Goal: Transaction & Acquisition: Purchase product/service

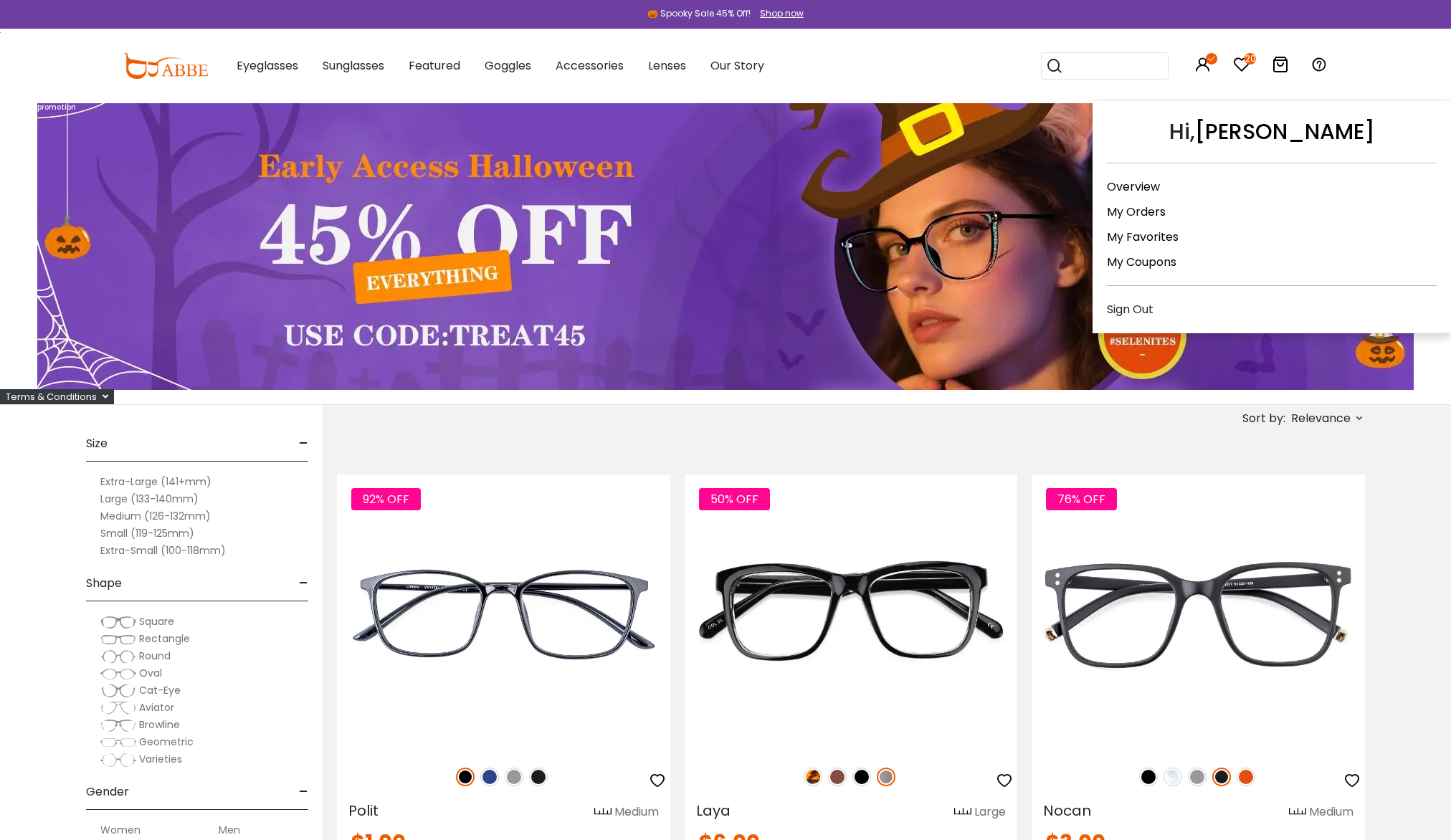
click at [1141, 216] on link "My Orders" at bounding box center [1135, 212] width 59 height 16
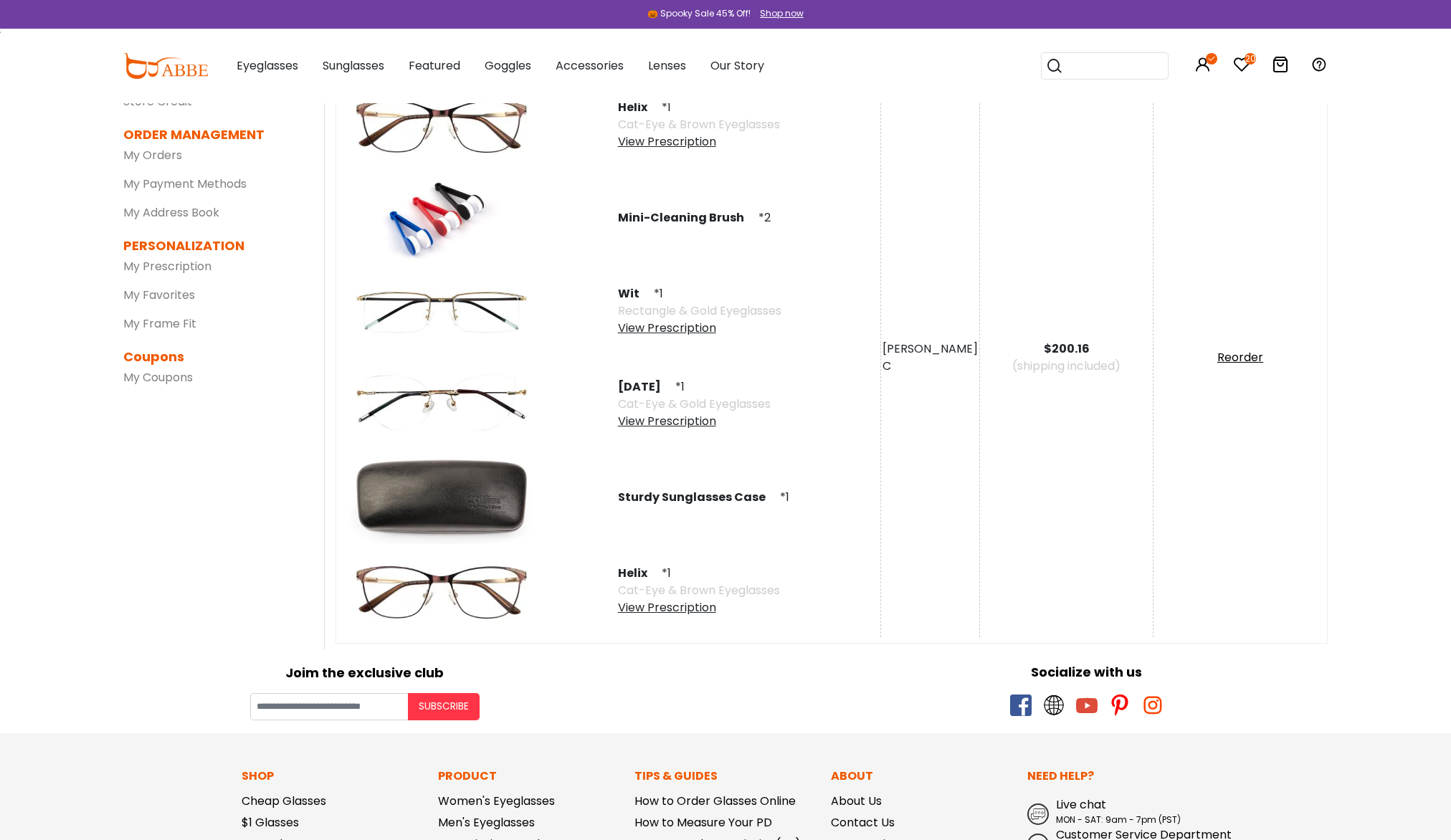
scroll to position [286, 0]
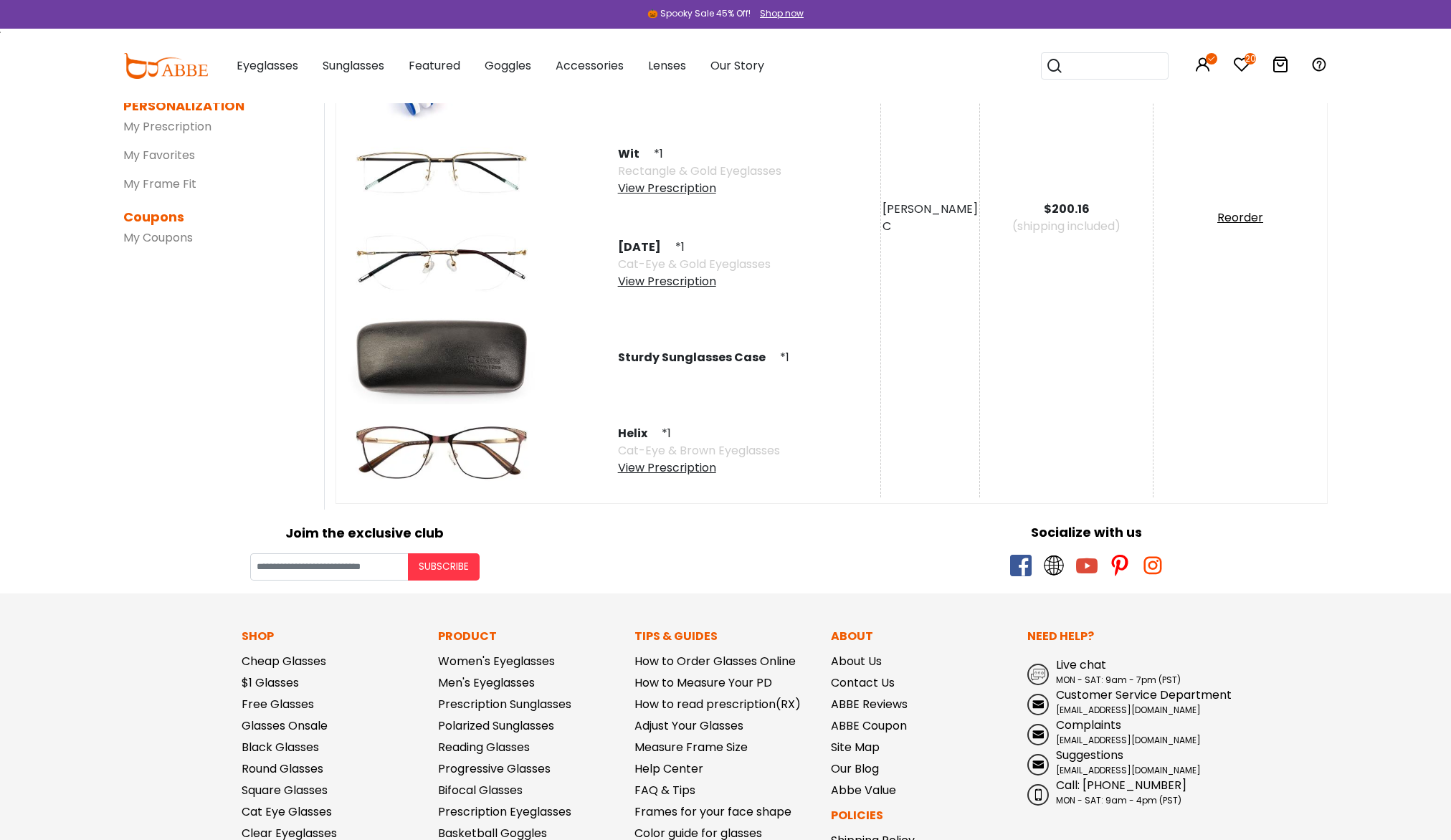
click at [661, 468] on div "View Prescription" at bounding box center [698, 468] width 162 height 17
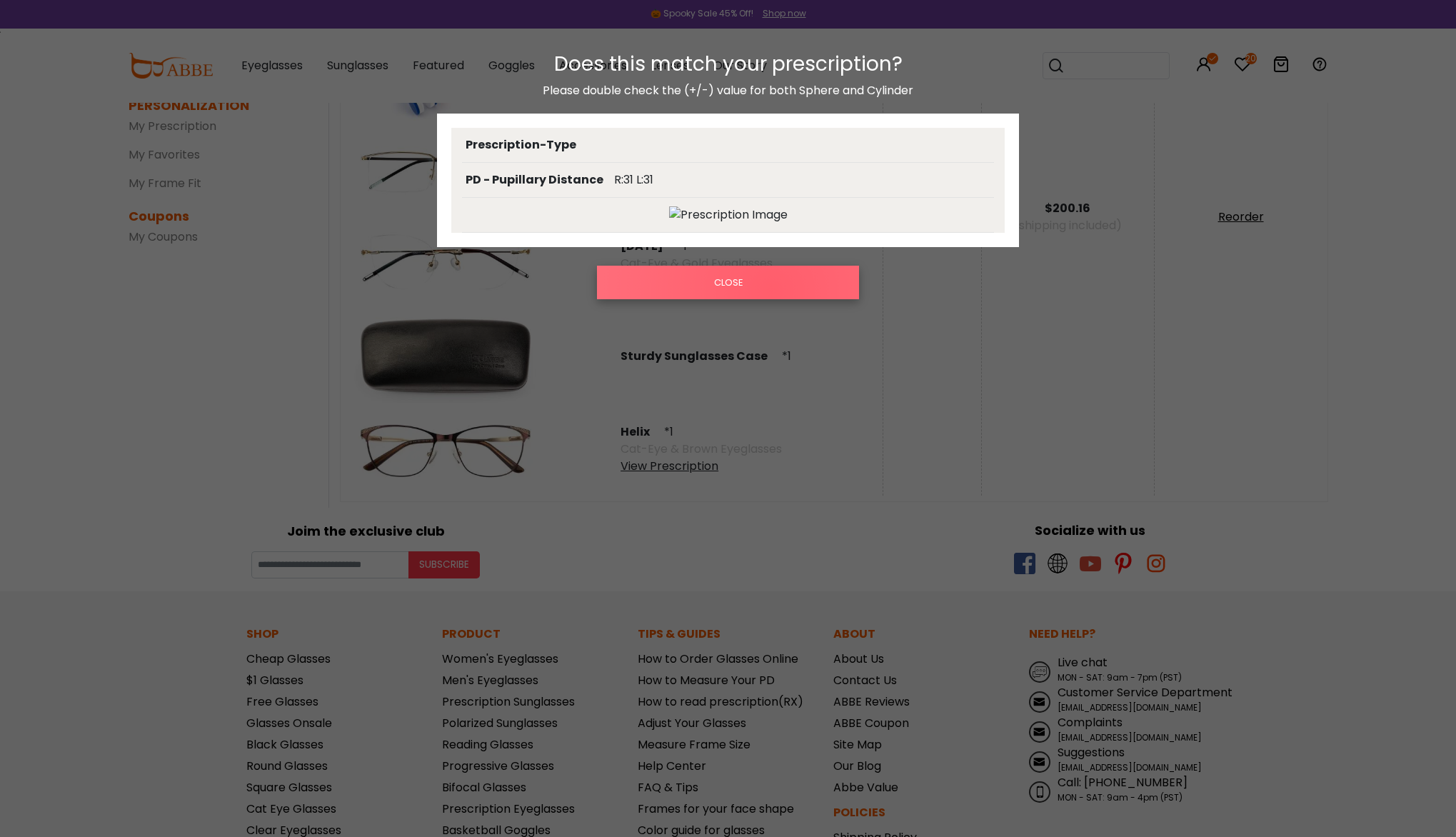
click at [772, 291] on button "CLOSE" at bounding box center [727, 281] width 262 height 33
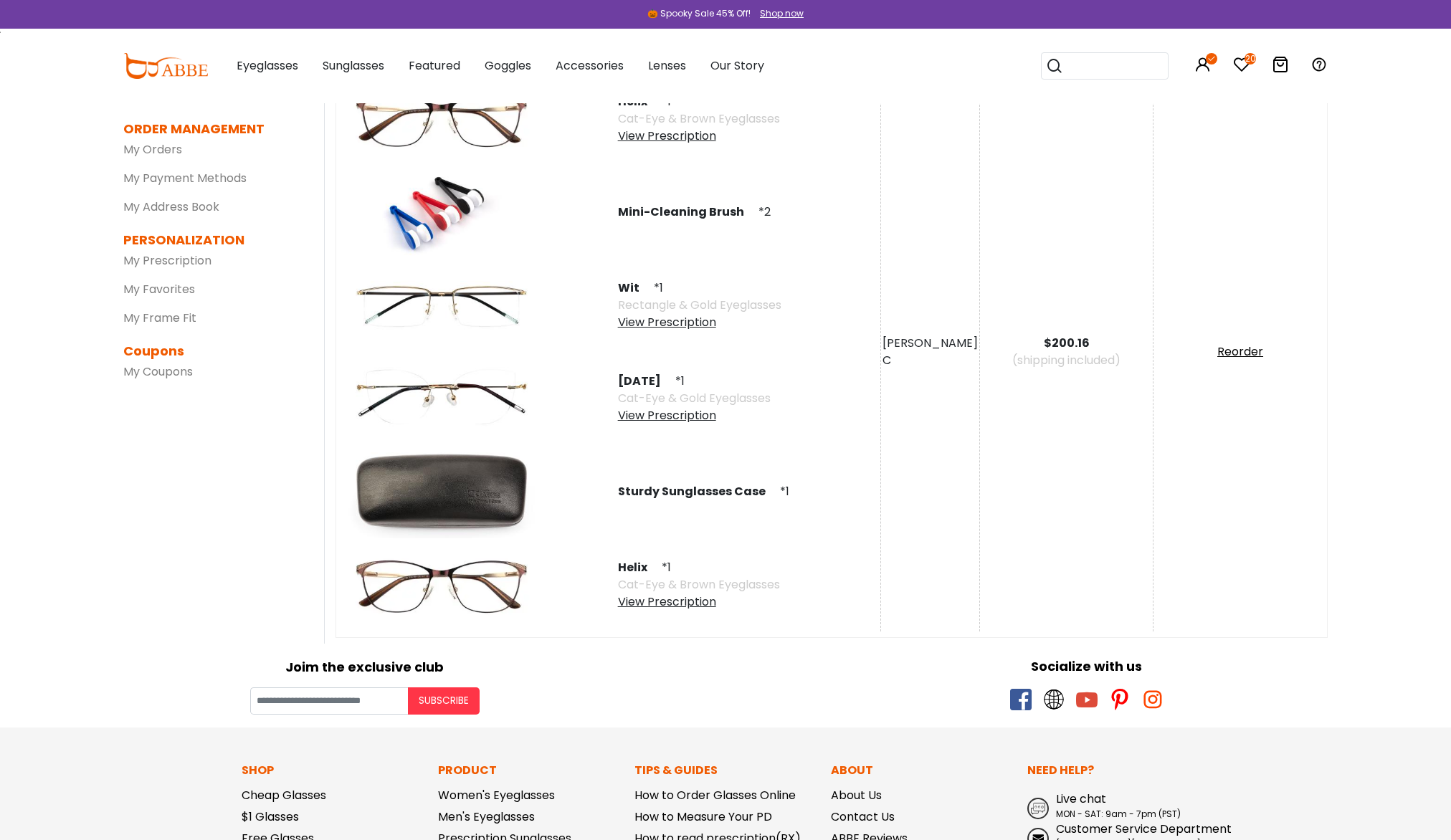
scroll to position [143, 0]
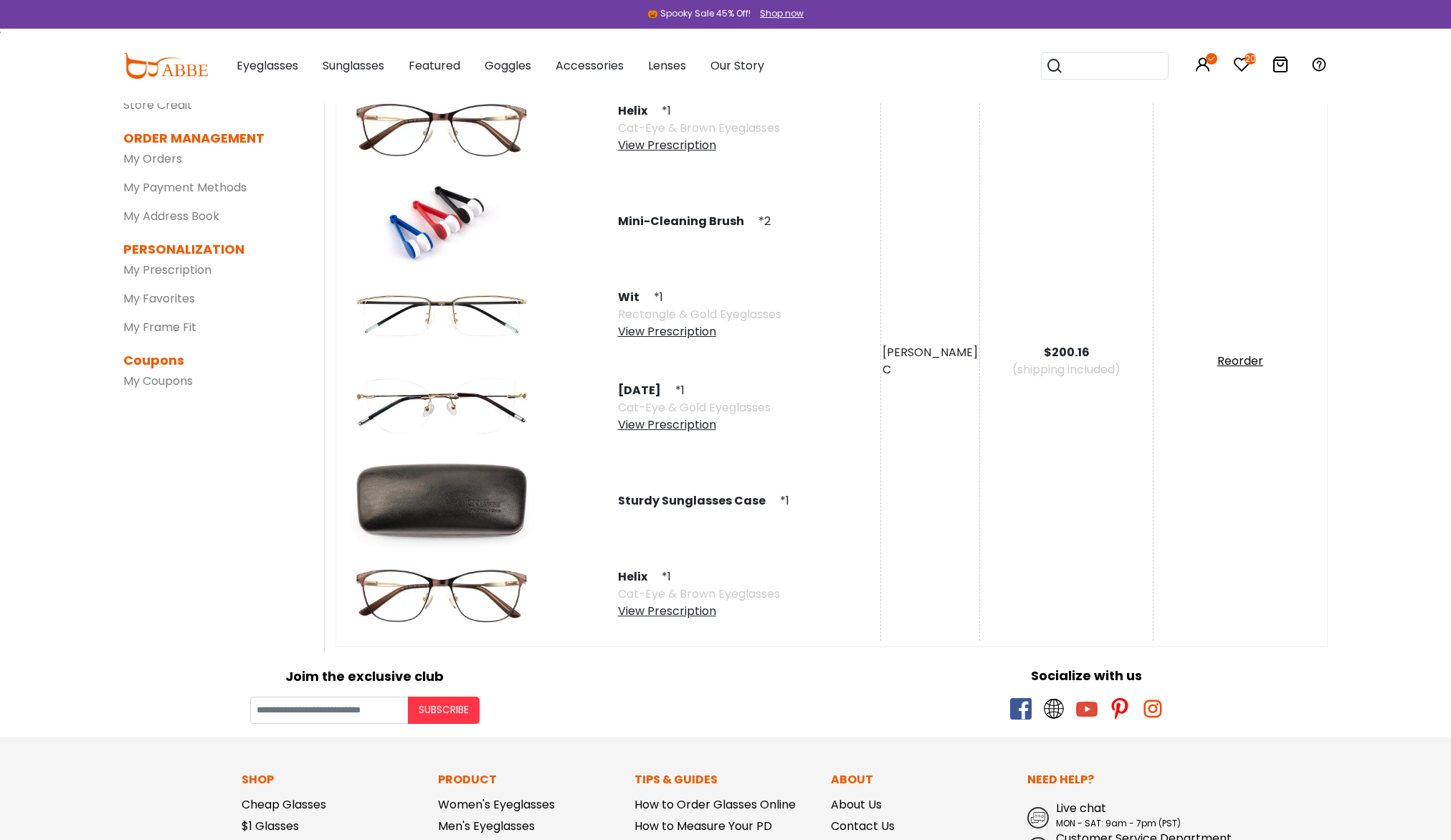
click at [653, 327] on div "View Prescription" at bounding box center [699, 331] width 163 height 17
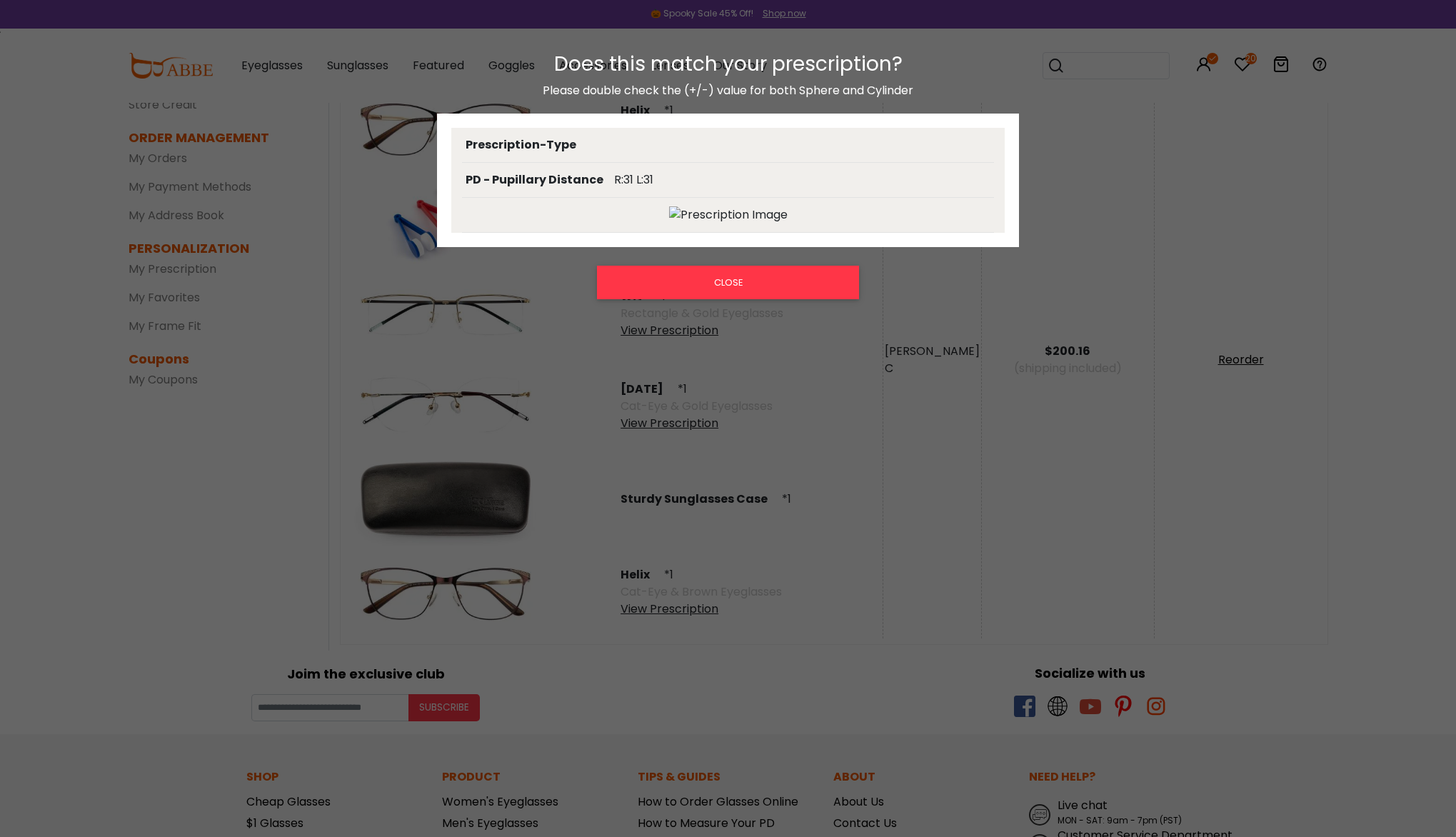
click at [779, 301] on div "Does this match your prescription? Please double check the (+/-) value for both…" at bounding box center [728, 178] width 583 height 252
click at [712, 277] on button "CLOSE" at bounding box center [727, 281] width 262 height 33
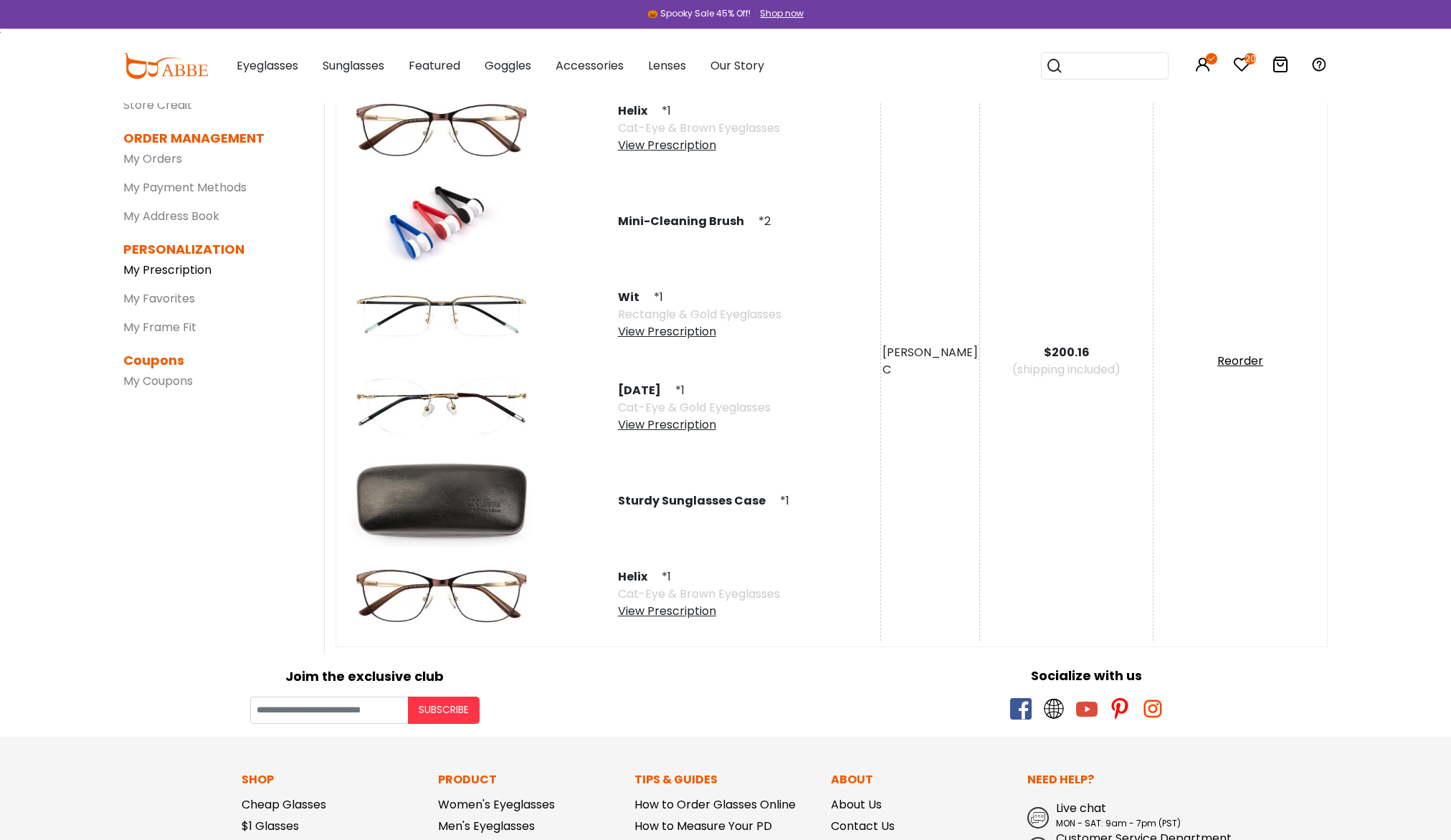
click at [179, 274] on link "My Prescription" at bounding box center [167, 269] width 88 height 16
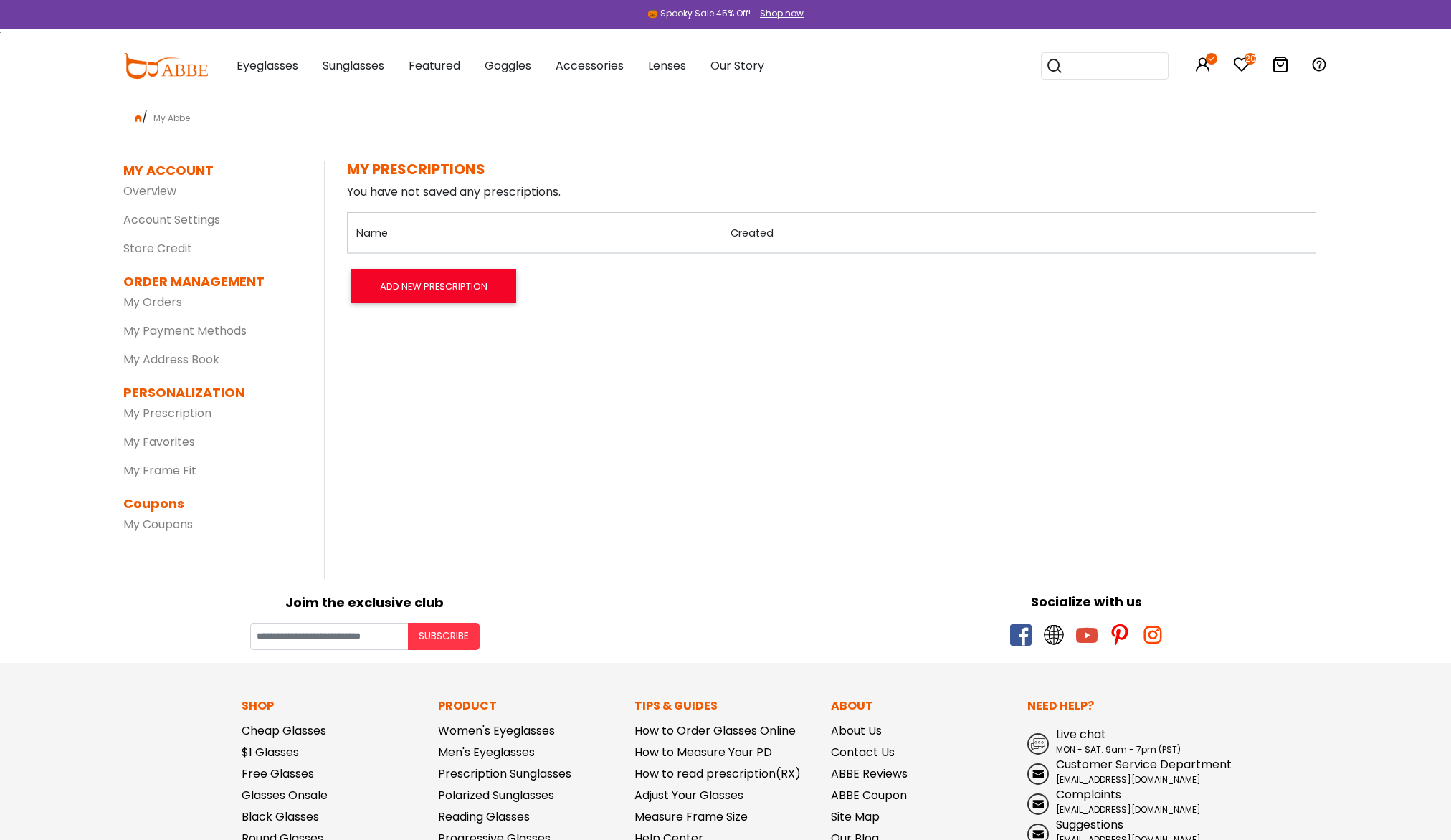
click at [179, 274] on dt "ORDER MANAGEMENT" at bounding box center [212, 282] width 179 height 19
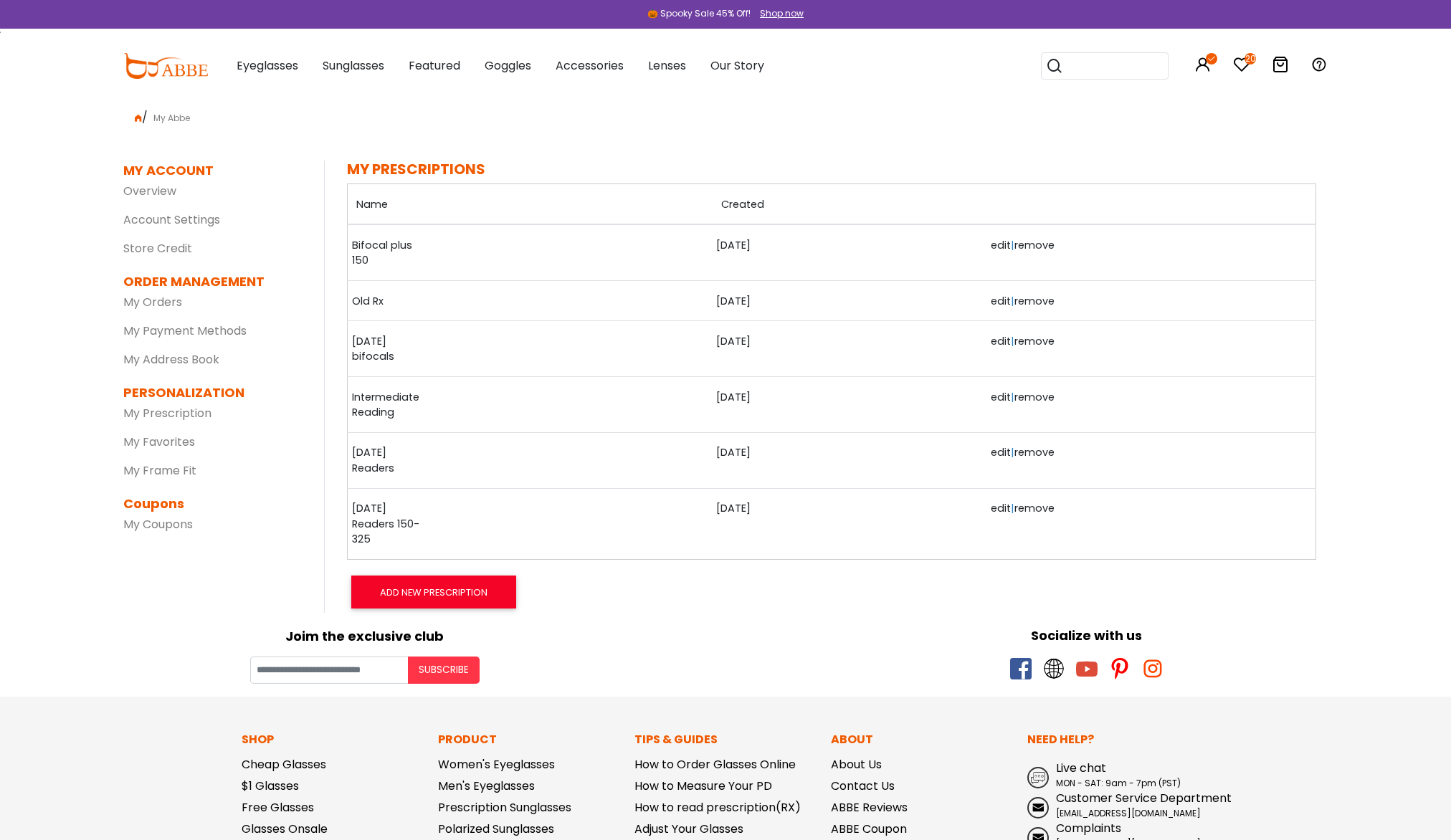
click at [370, 248] on link "Bifocal plus 150" at bounding box center [388, 253] width 72 height 31
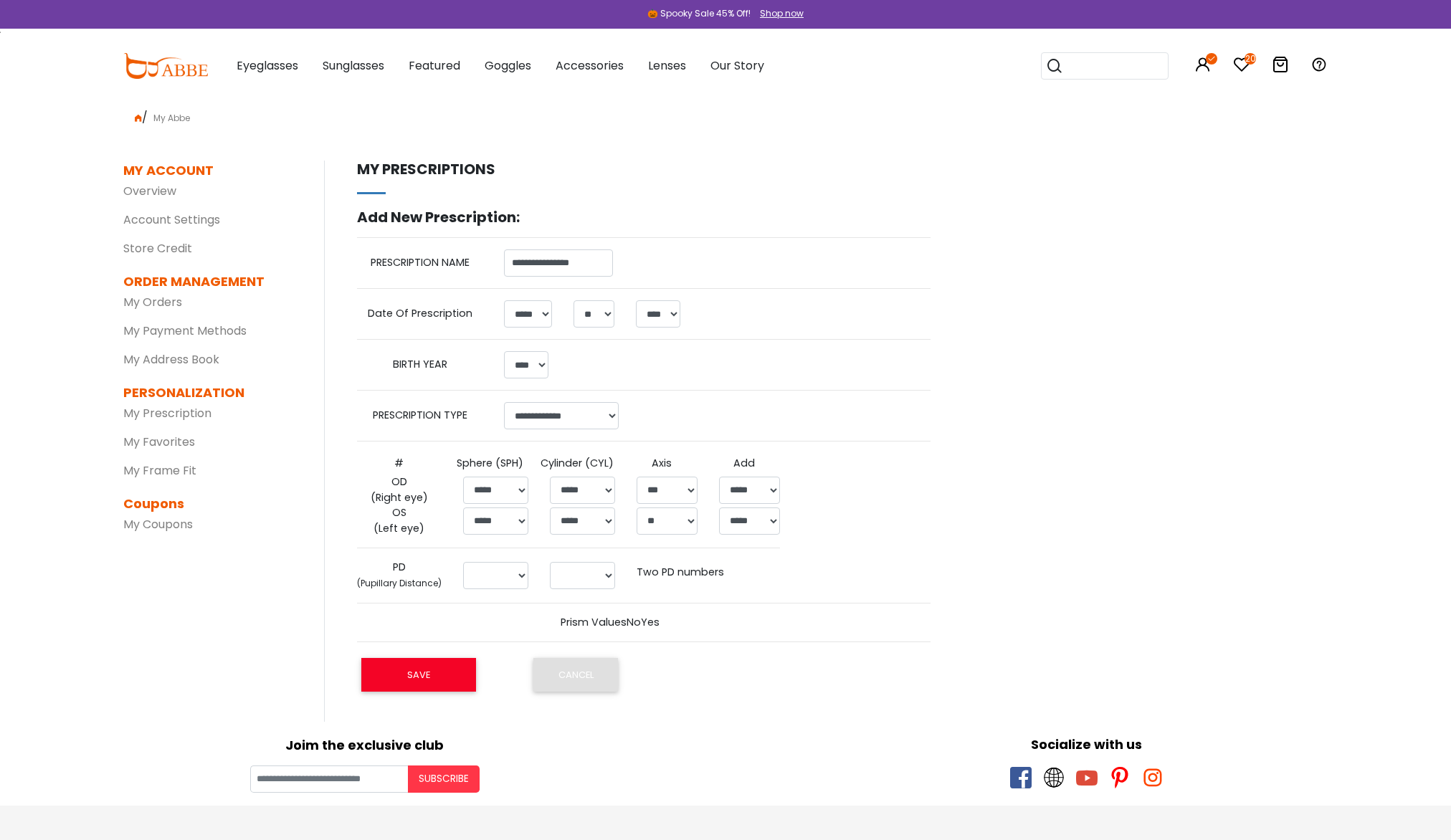
select select "*"
select select "**"
select select "****"
select select "******"
select select "*****"
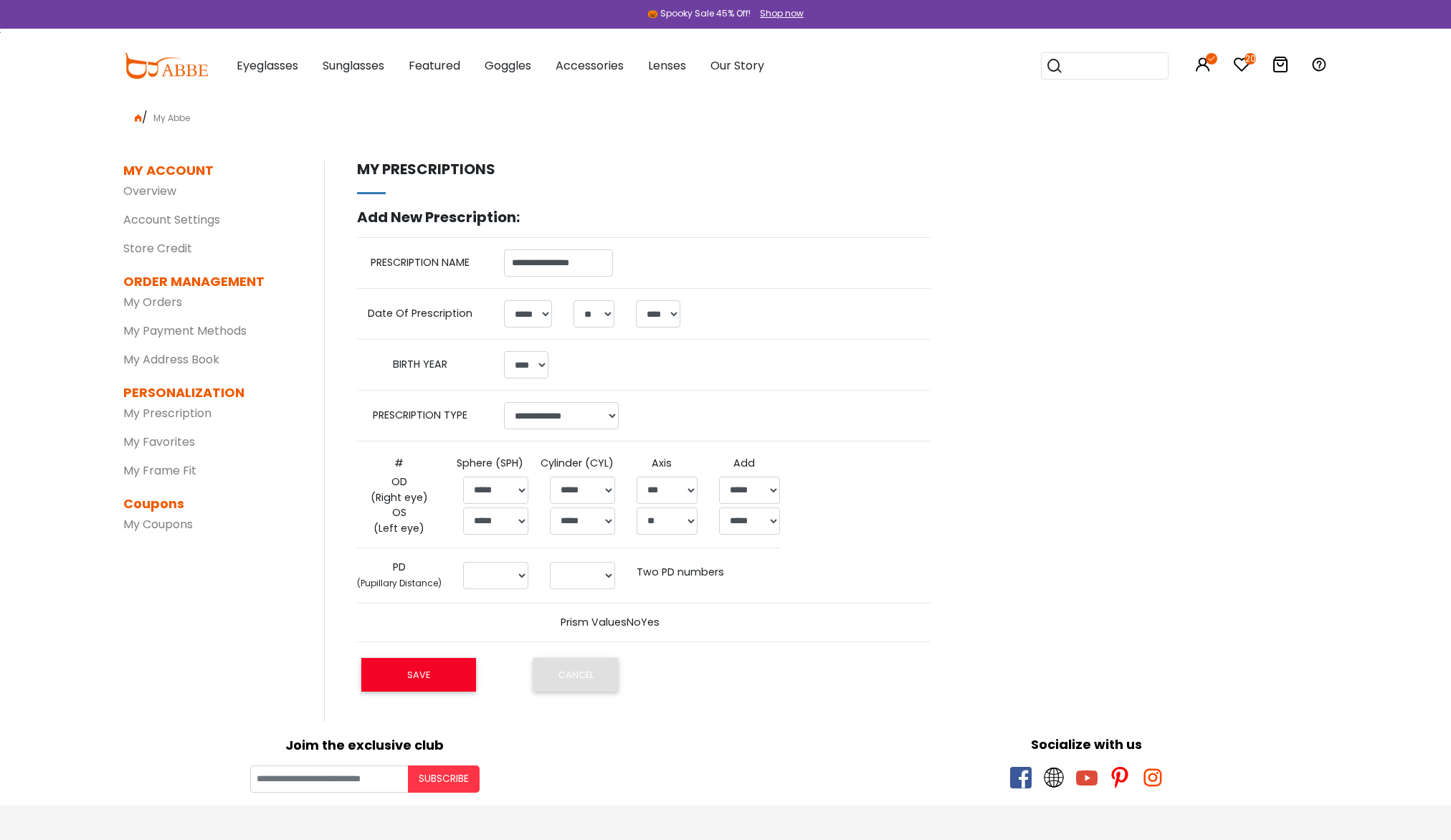
select select "*****"
select select "***"
select select "*****"
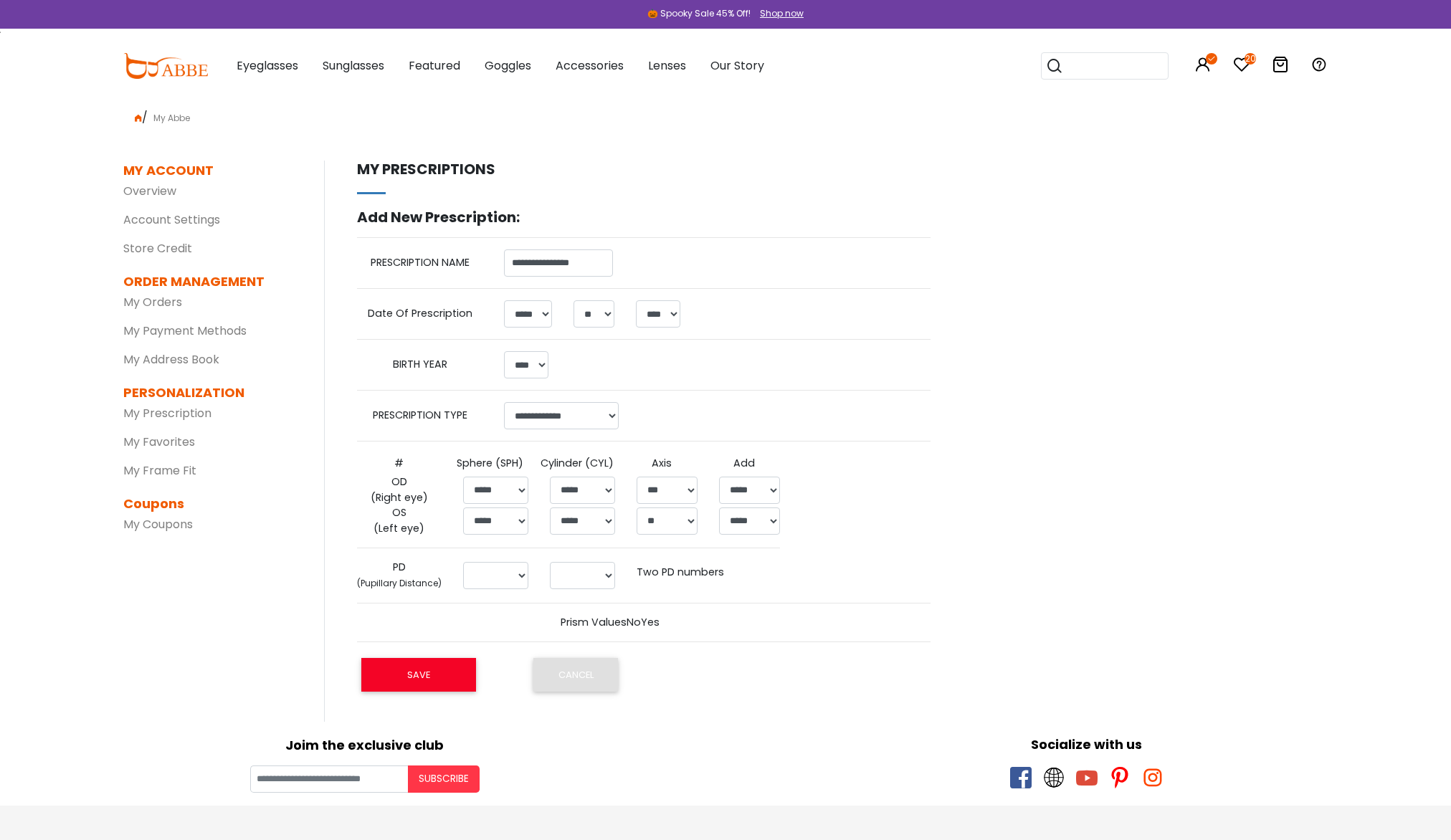
select select "**"
select select "*****"
select select
click at [786, 15] on div "Shop now" at bounding box center [782, 14] width 44 height 13
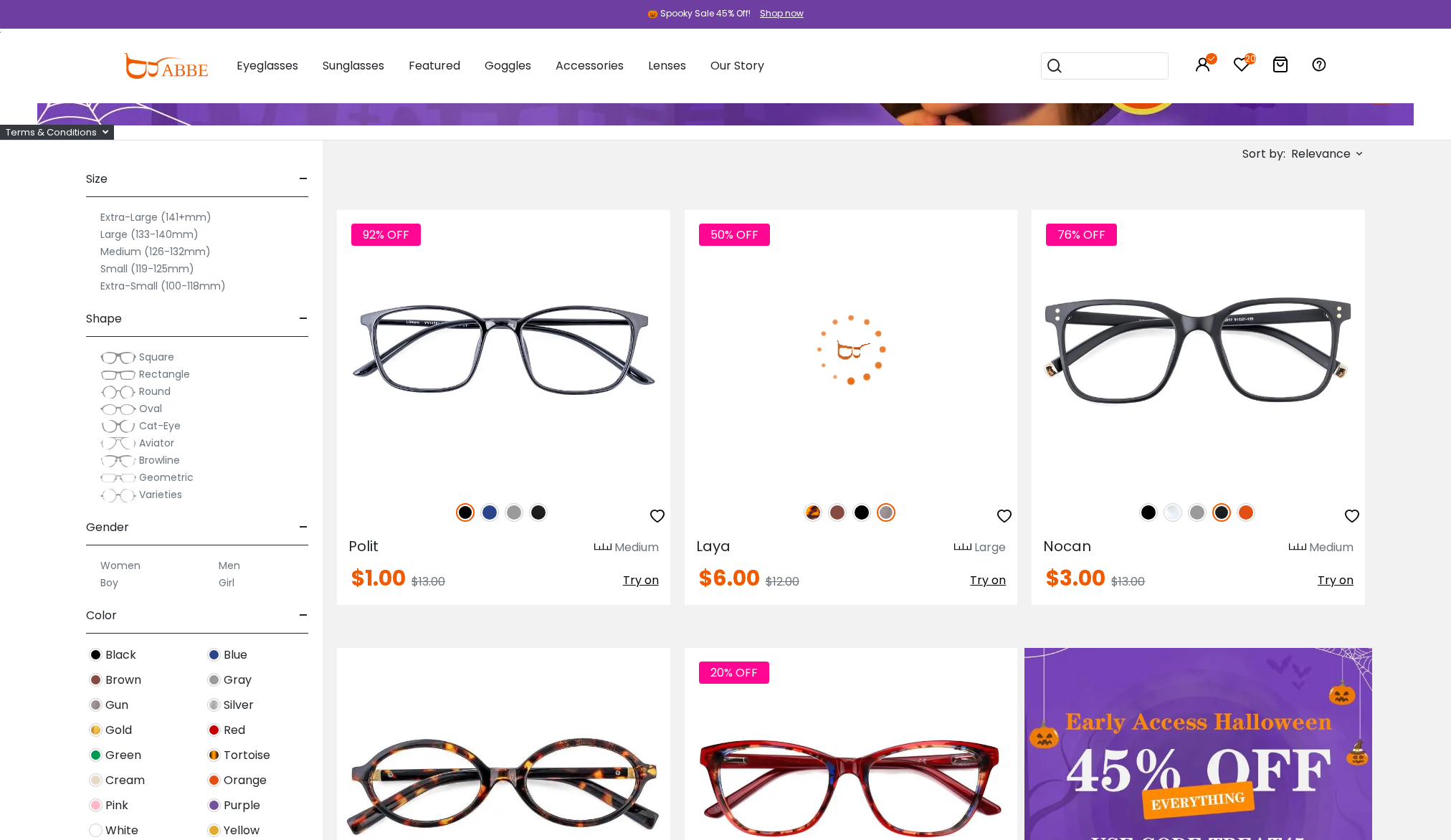
scroll to position [286, 0]
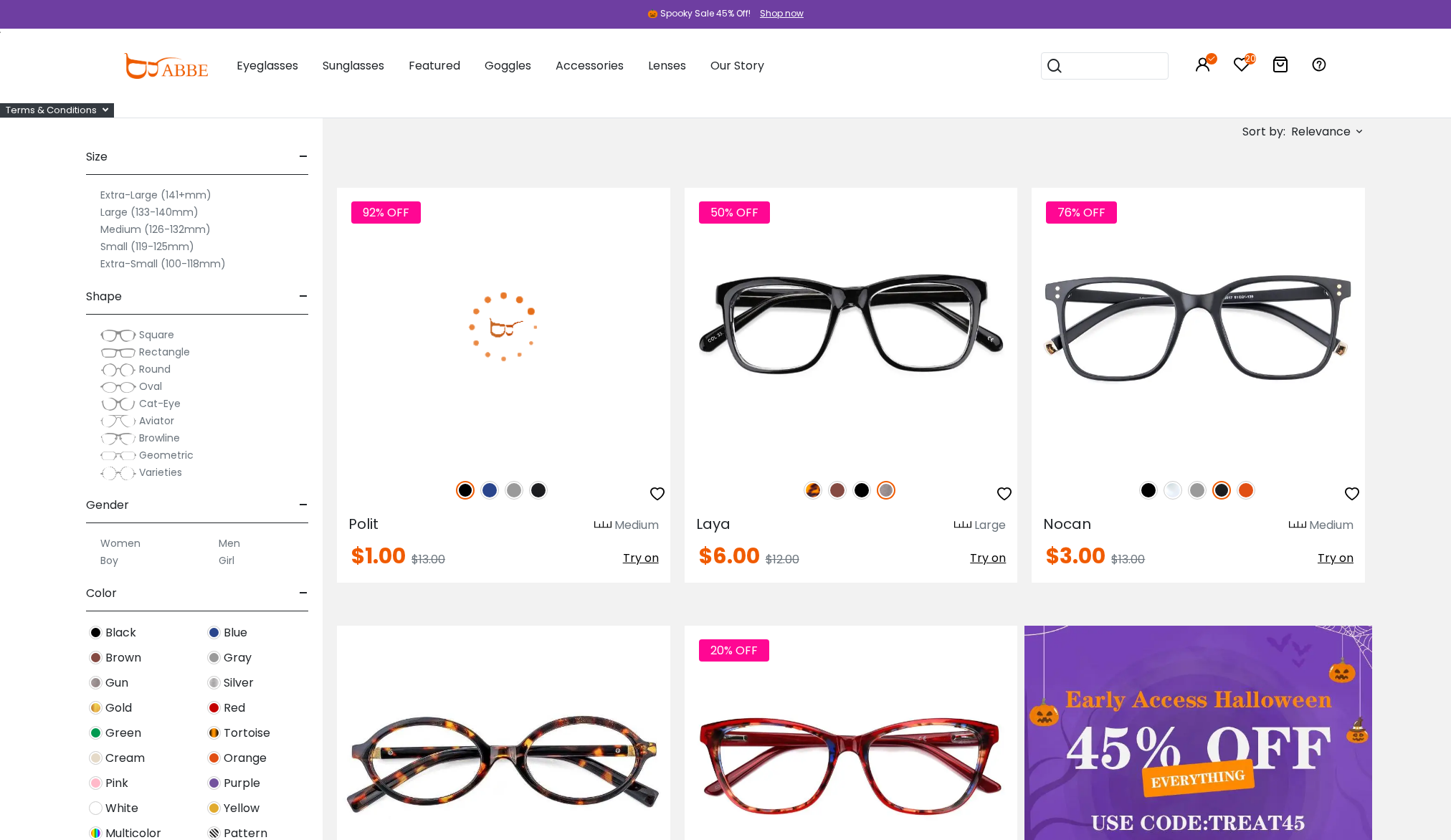
click at [482, 494] on img at bounding box center [489, 490] width 19 height 19
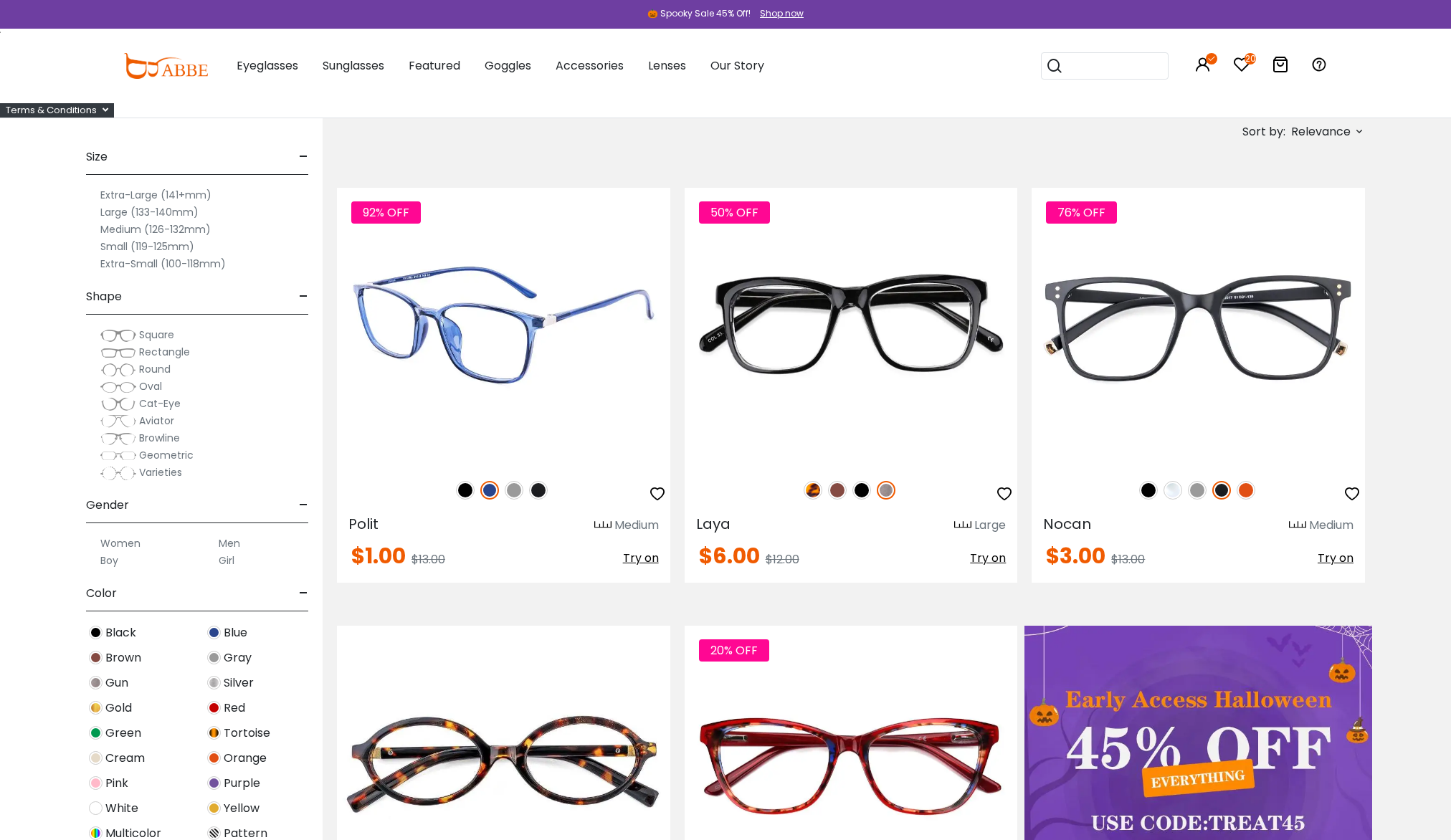
click at [511, 491] on img at bounding box center [514, 490] width 19 height 19
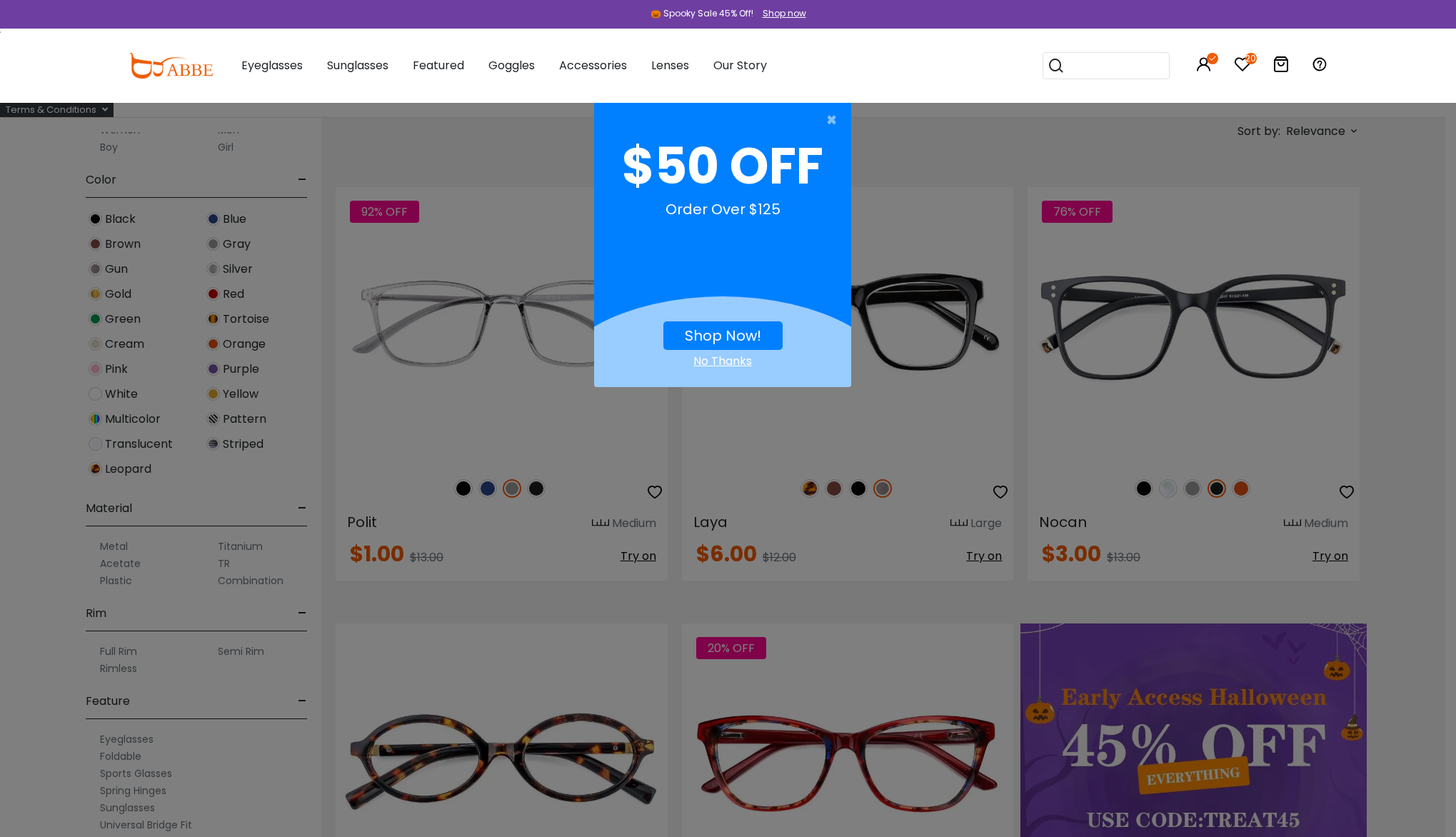
scroll to position [412, 0]
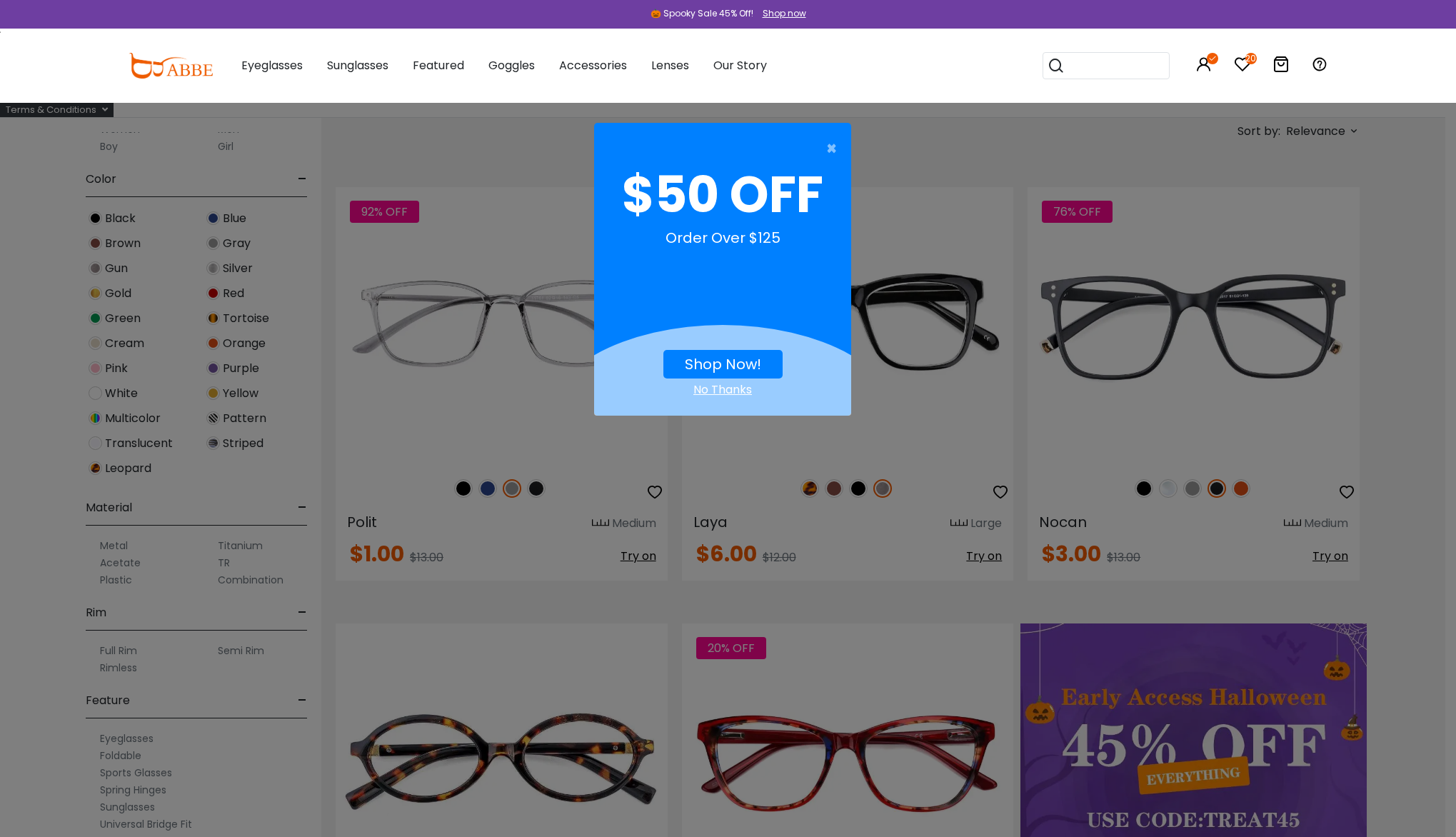
click at [733, 371] on link "Shop Now!" at bounding box center [722, 364] width 77 height 20
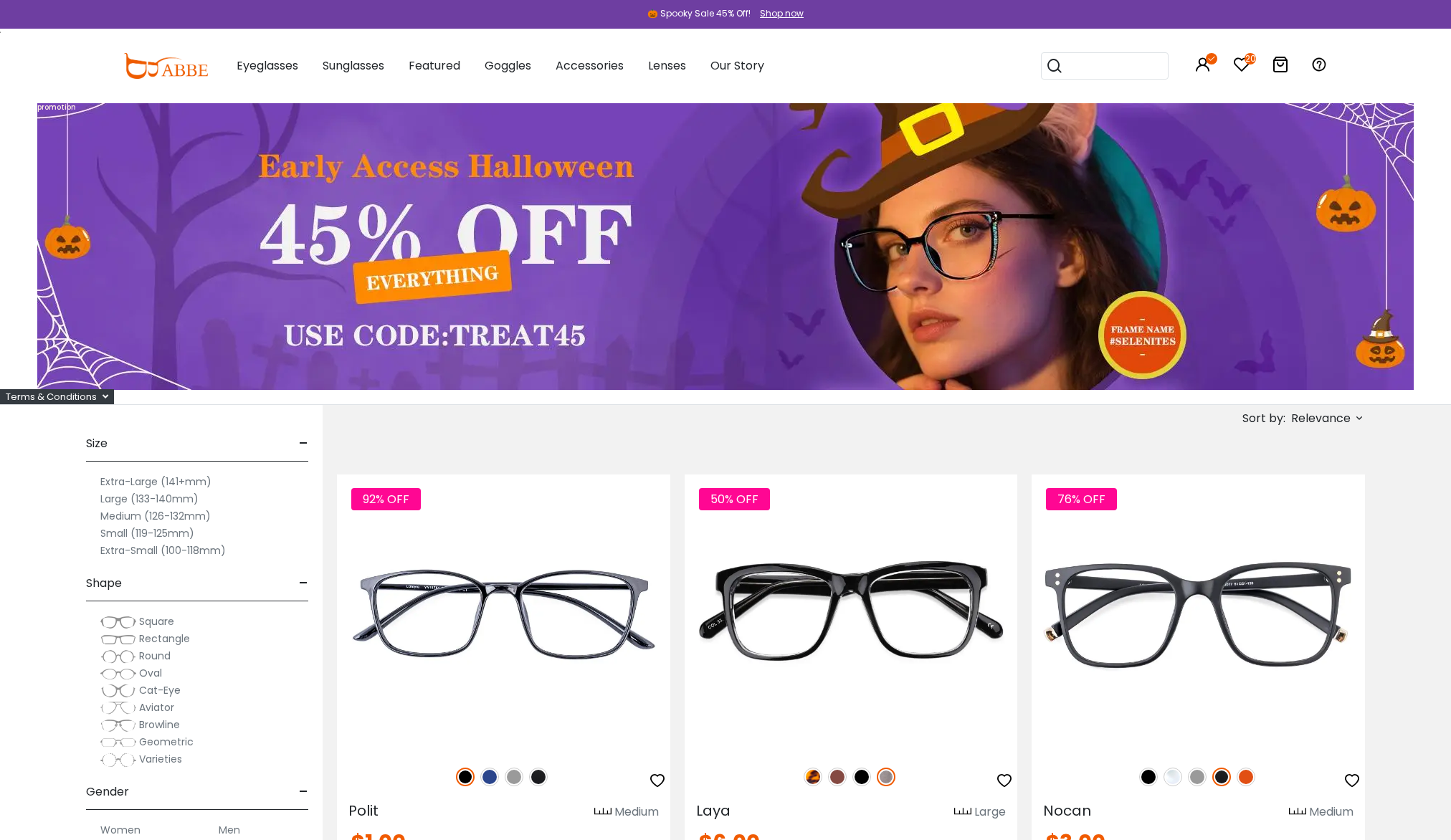
click at [121, 485] on label "Extra-Large (141+mm)" at bounding box center [155, 482] width 111 height 17
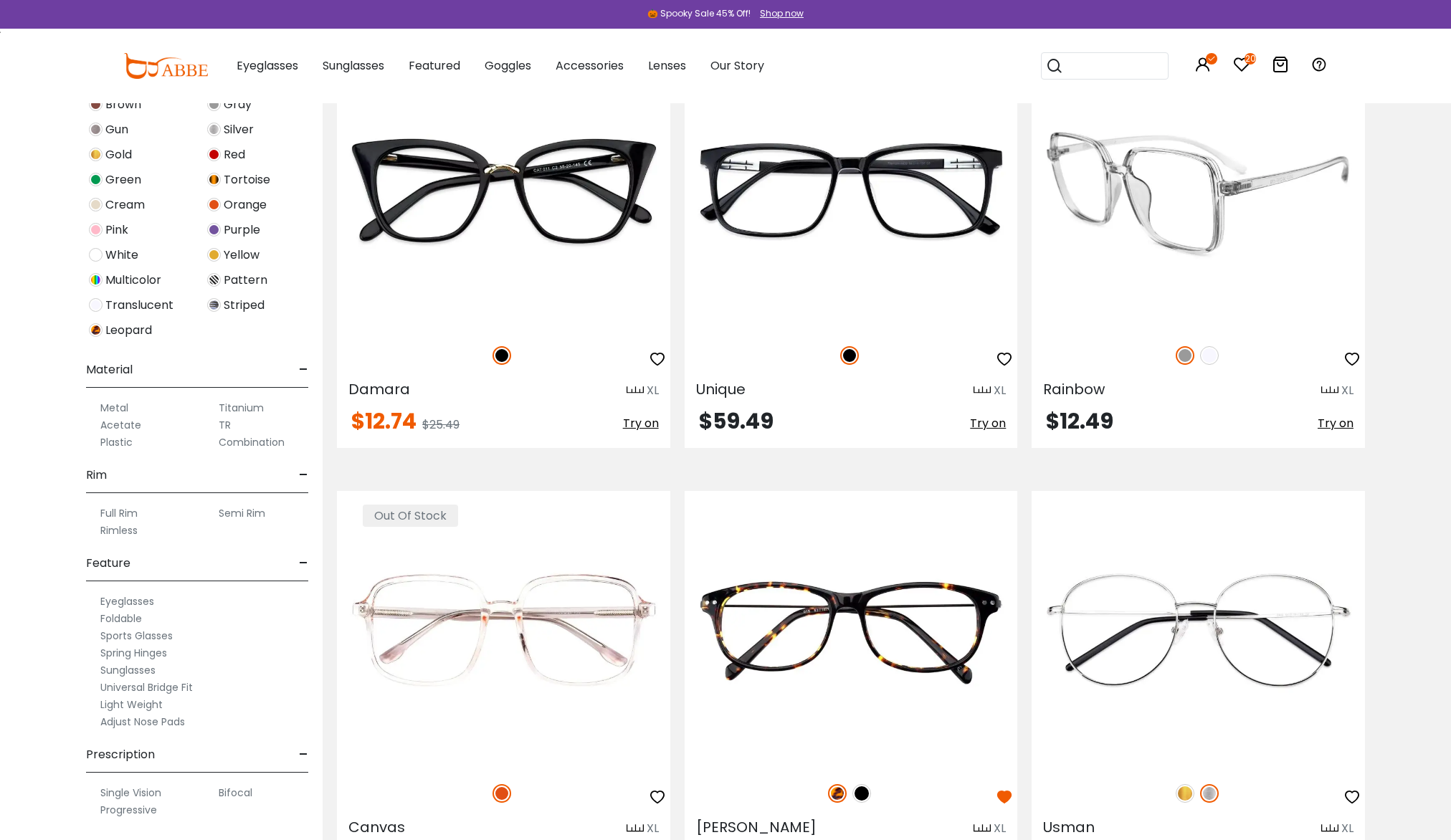
scroll to position [2724, 0]
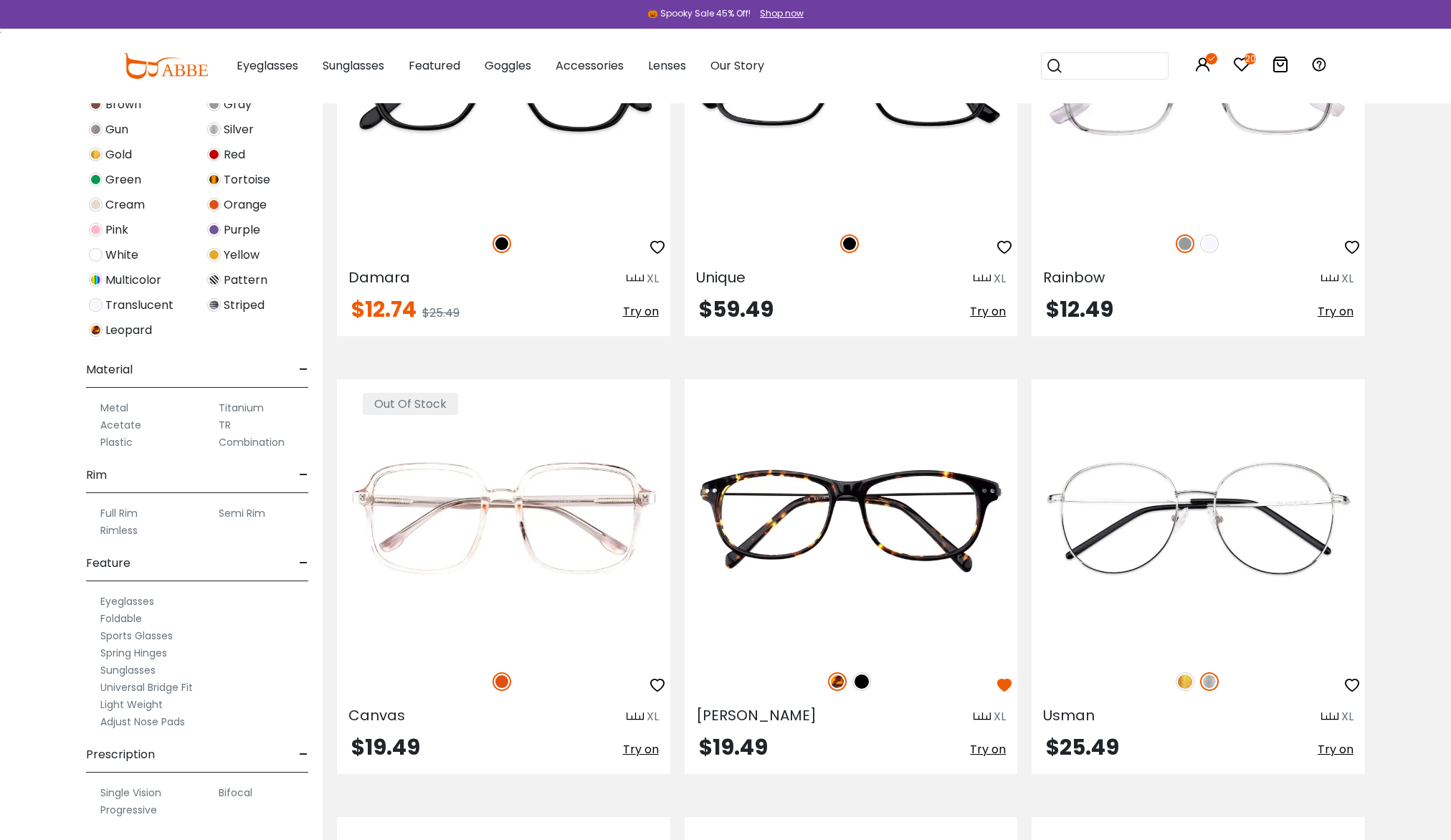
drag, startPoint x: 872, startPoint y: 519, endPoint x: 192, endPoint y: 443, distance: 684.2
drag, startPoint x: 192, startPoint y: 443, endPoint x: 53, endPoint y: 672, distance: 267.9
click at [53, 672] on div "Clear All (1) Size - Extra-Large (141+mm) Large (133-140mm) Medium (126-132mm) …" at bounding box center [161, 409] width 323 height 862
click at [128, 706] on label "Light Weight" at bounding box center [131, 704] width 62 height 17
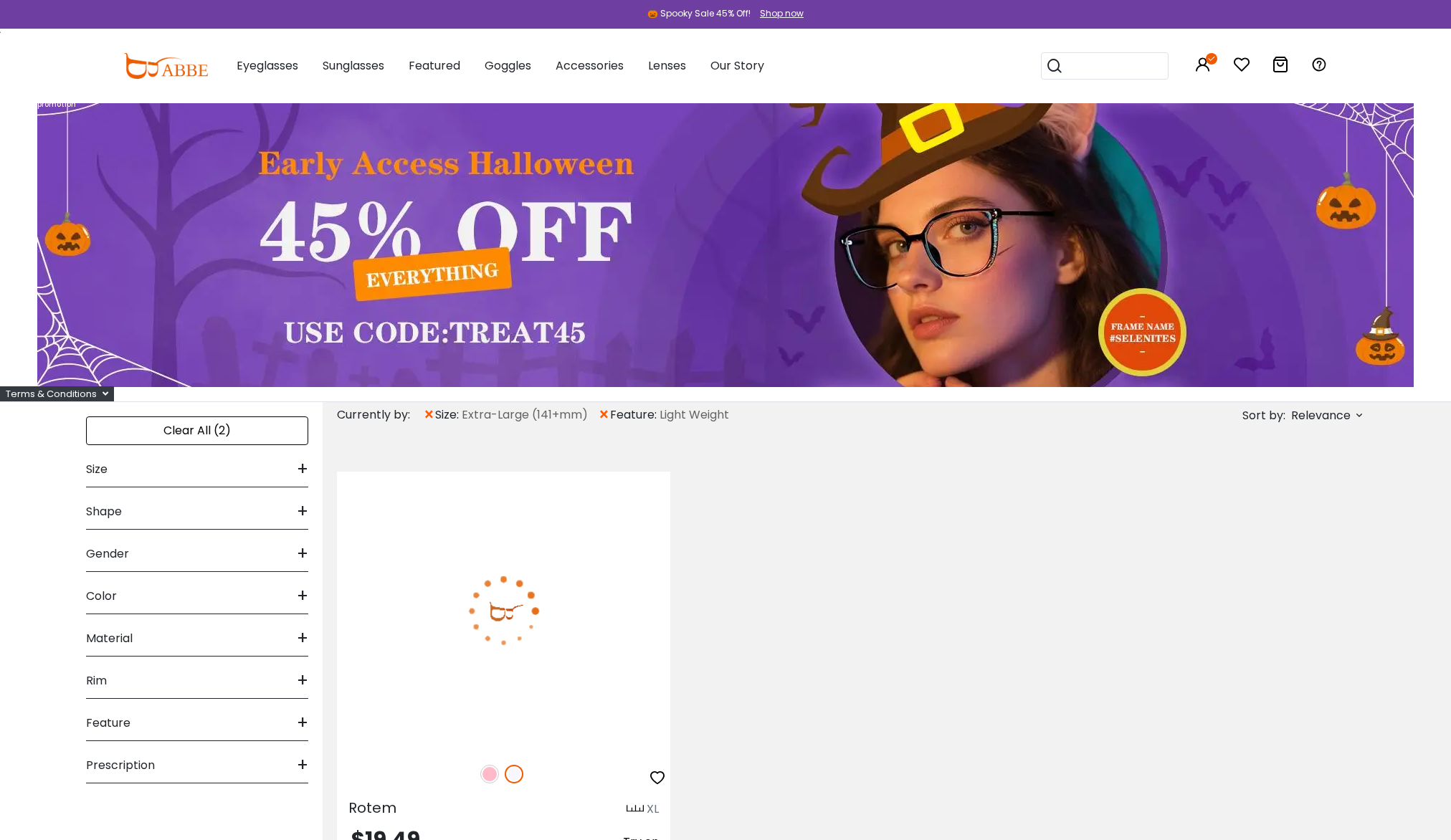
click at [144, 706] on div "Feature +" at bounding box center [197, 720] width 223 height 42
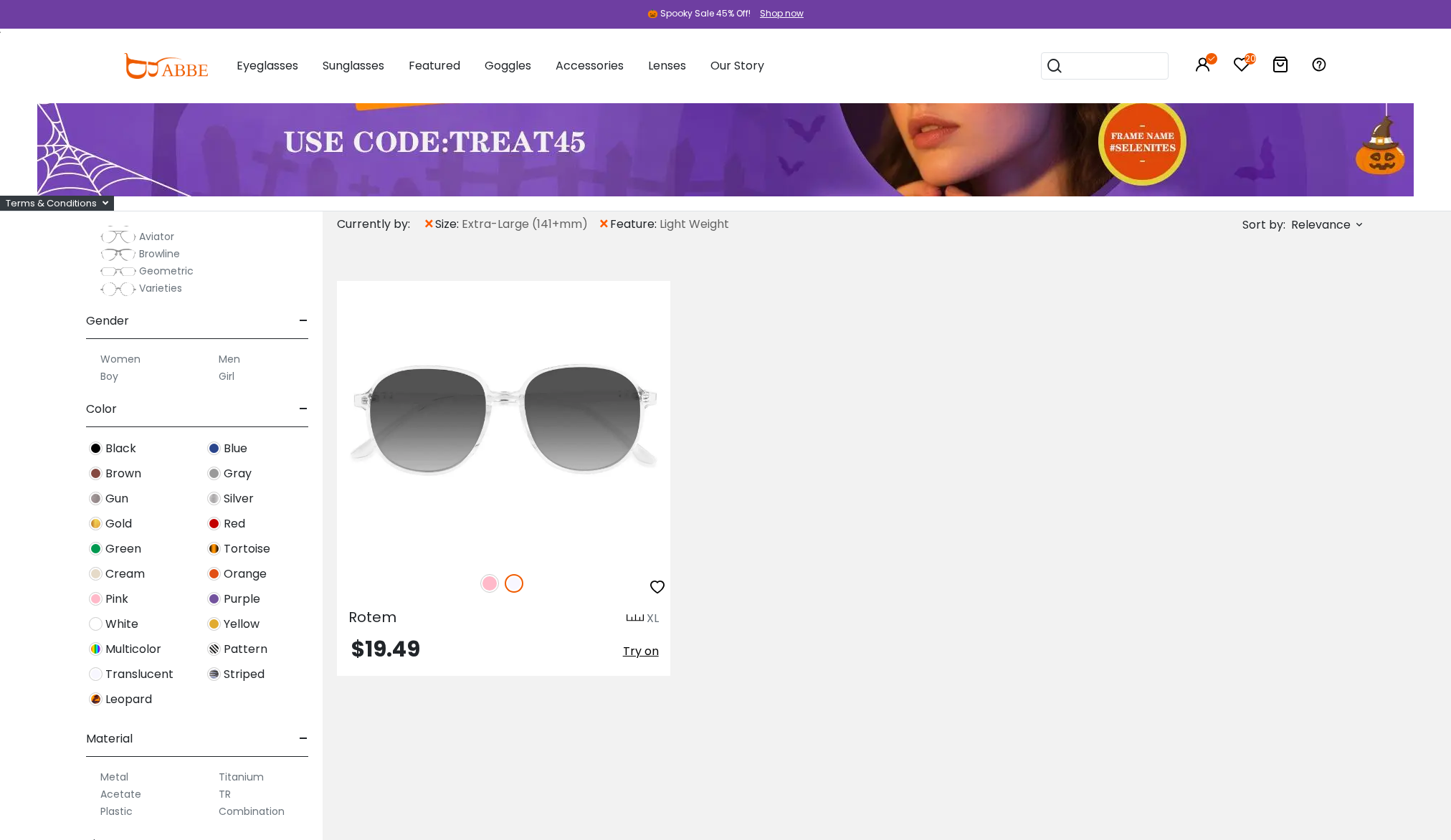
scroll to position [299, 0]
click at [431, 223] on span "×" at bounding box center [429, 224] width 12 height 26
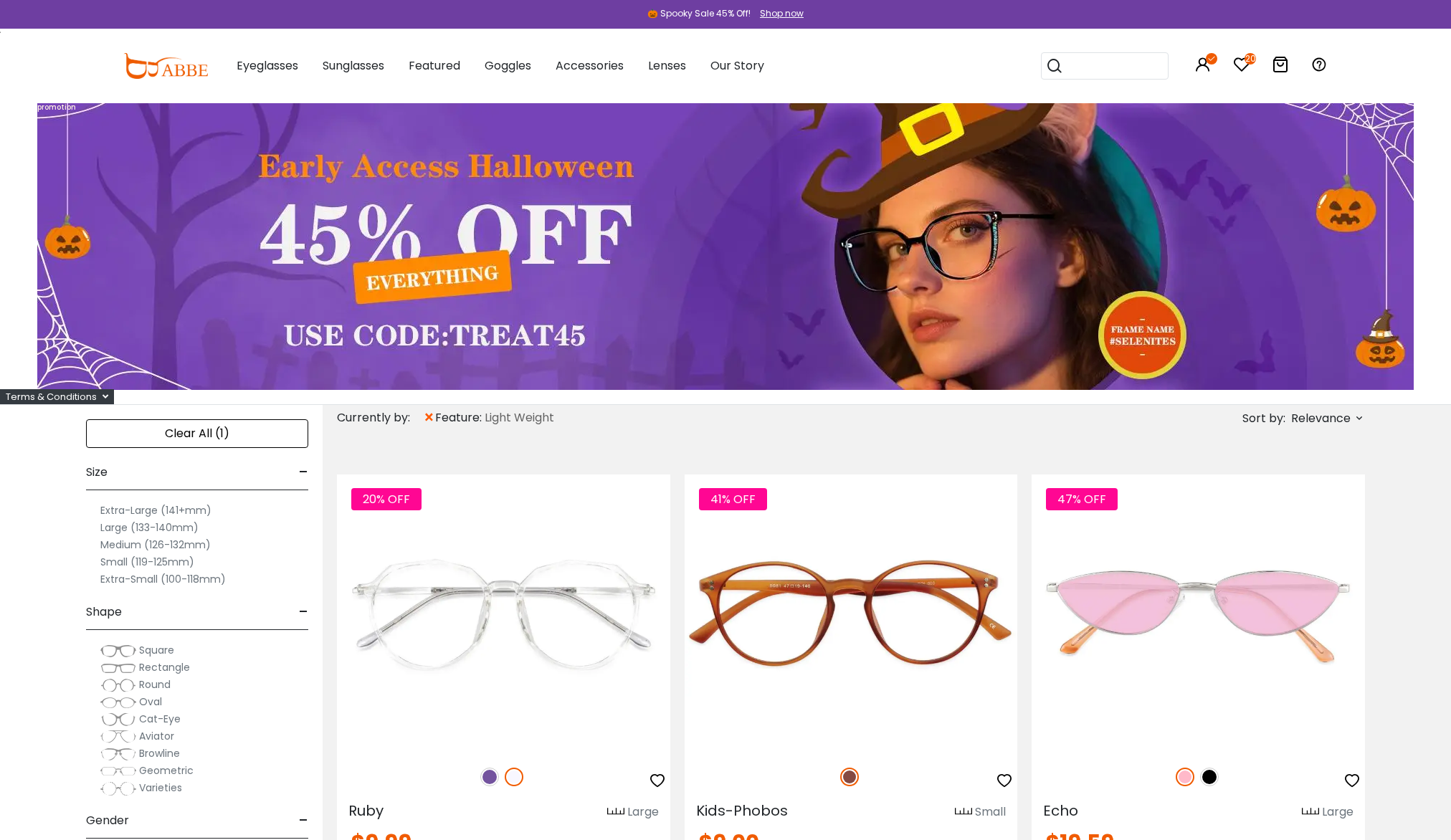
click at [118, 530] on label "Large (133-140mm)" at bounding box center [149, 527] width 98 height 17
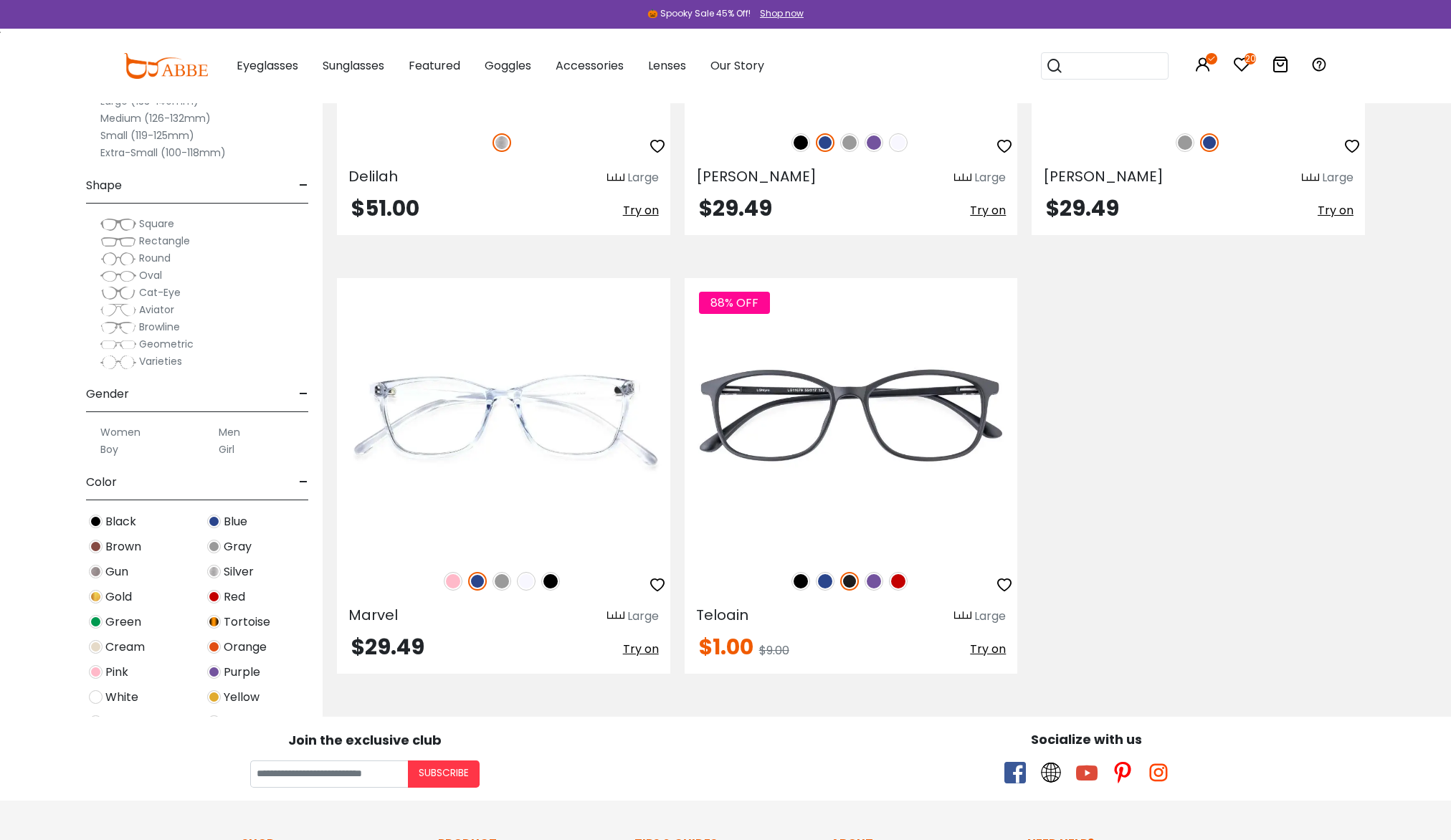
scroll to position [1075, 0]
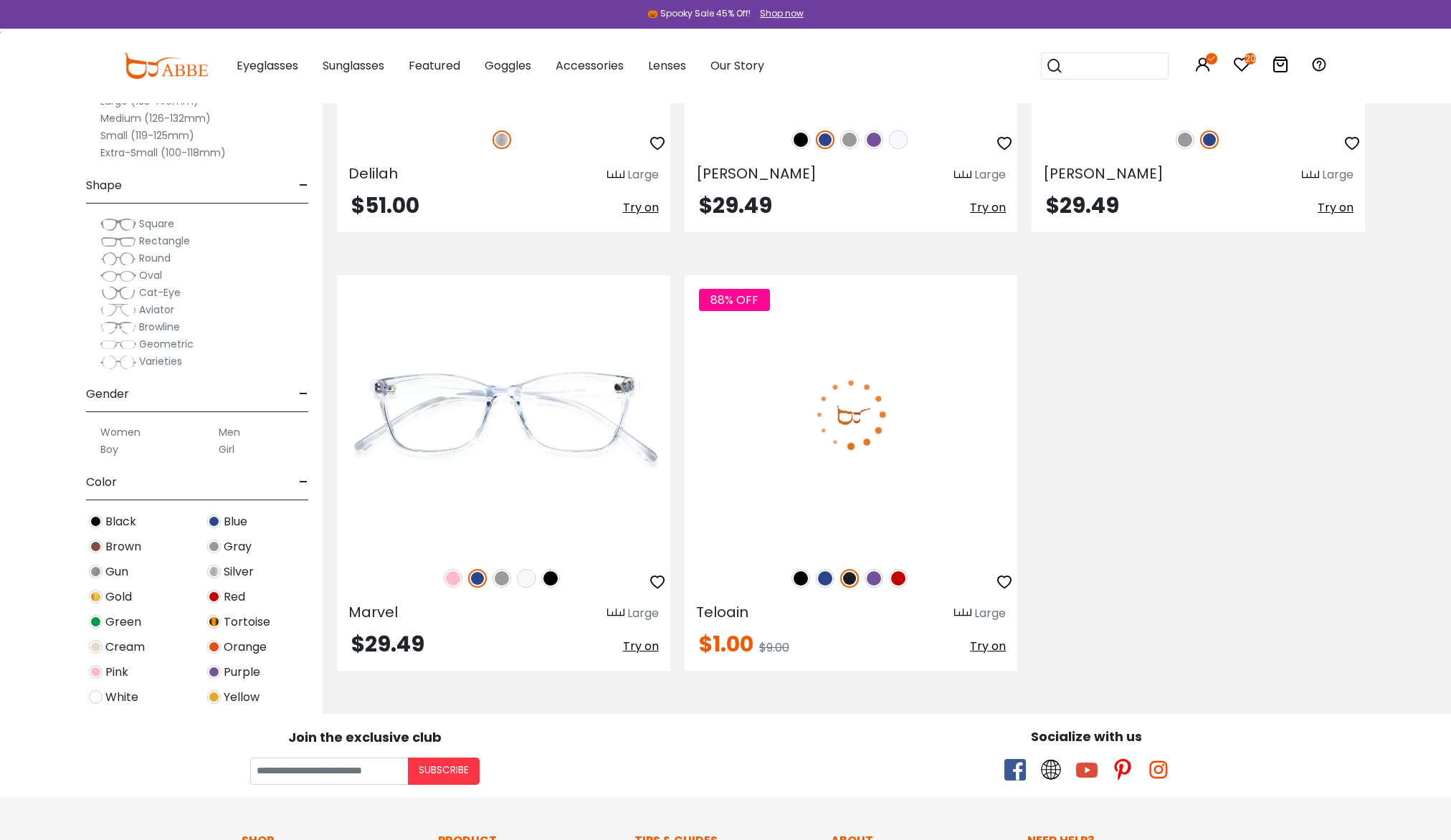
click at [889, 431] on img at bounding box center [851, 414] width 333 height 278
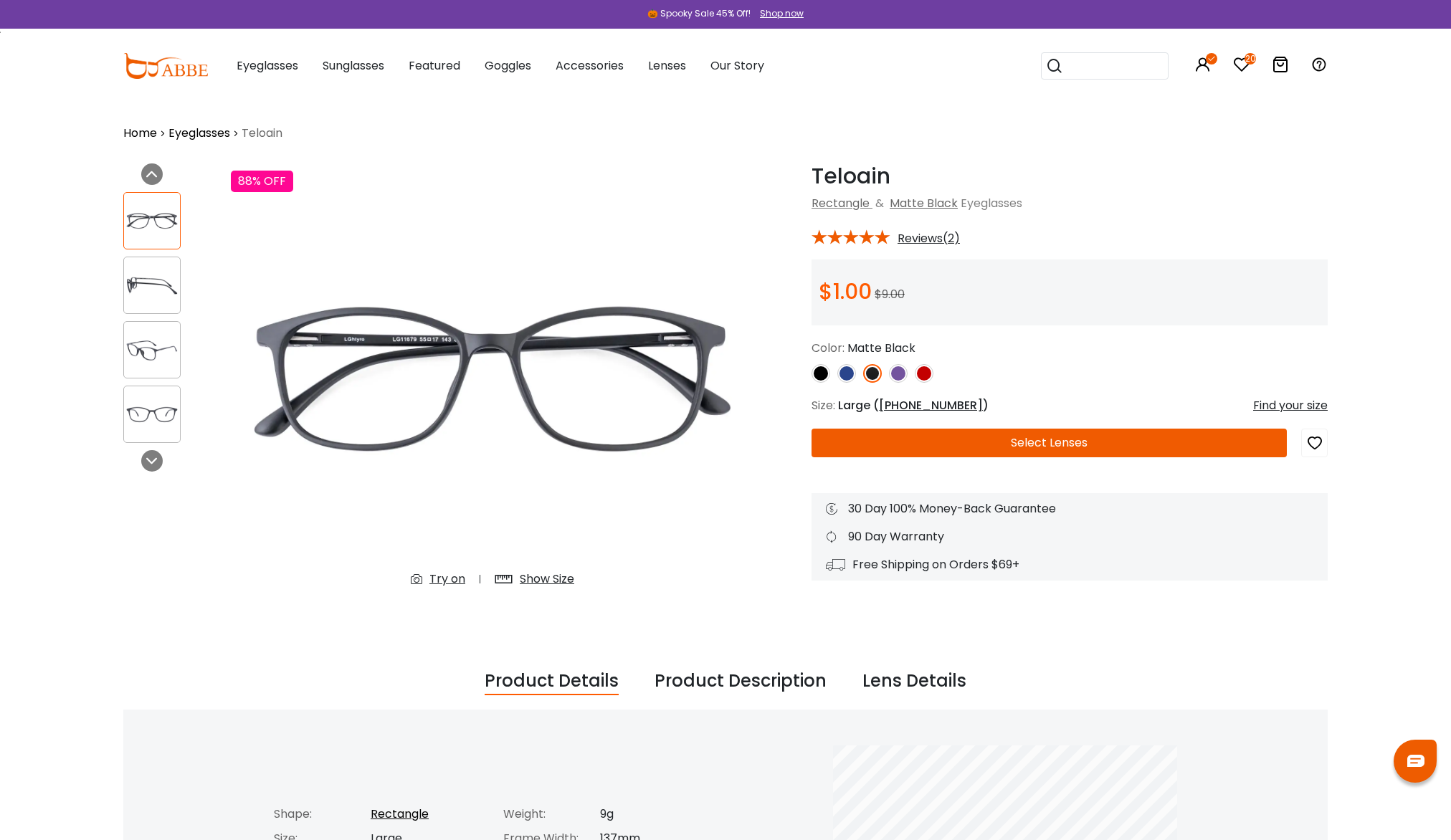
click at [900, 384] on div "Teloain Matte Black Rectangle & Matte Black Eyeglasses * Reviews(2)" at bounding box center [1070, 371] width 516 height 417
click at [896, 375] on img at bounding box center [897, 373] width 19 height 19
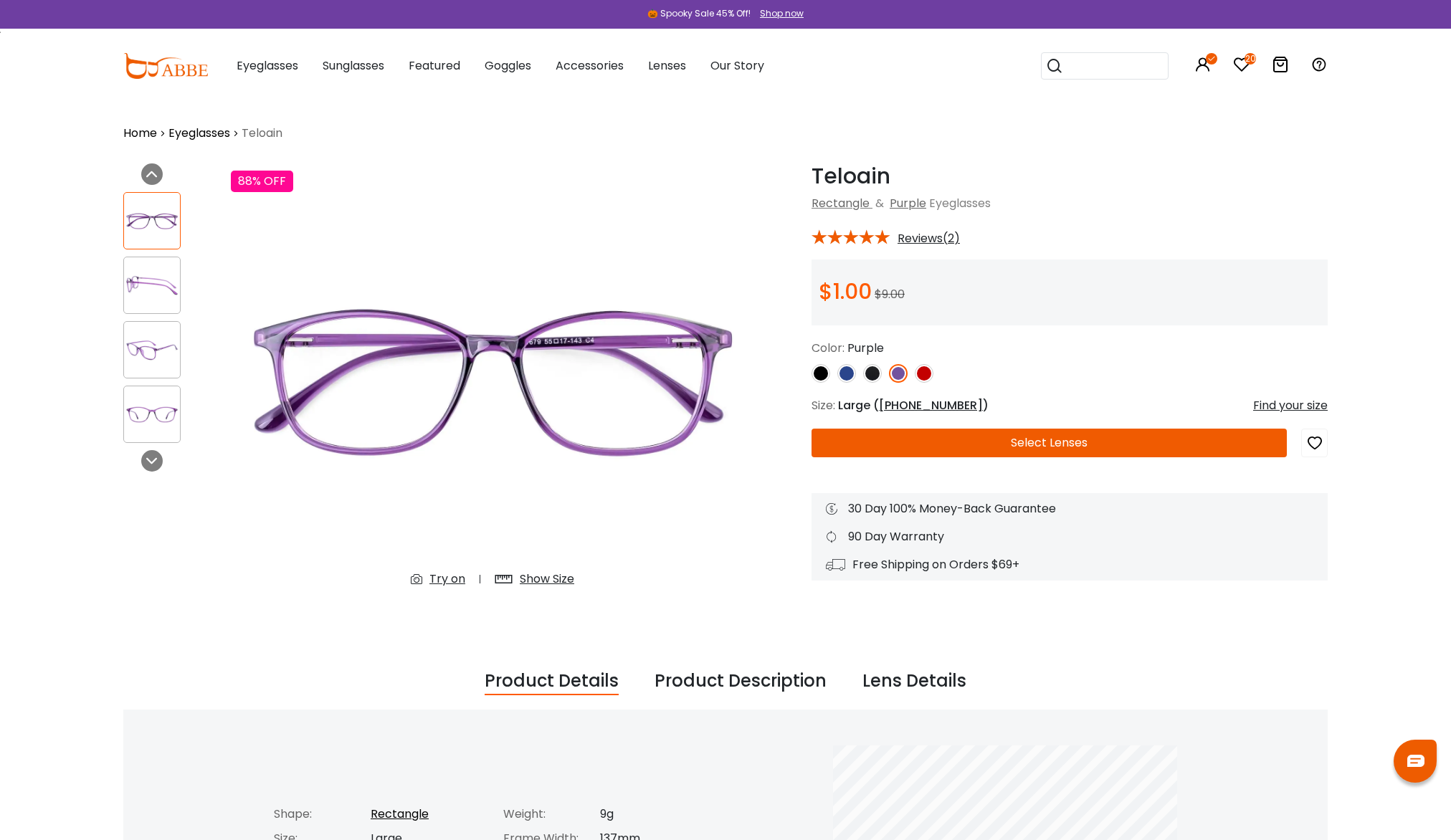
click at [165, 291] on img at bounding box center [151, 286] width 56 height 28
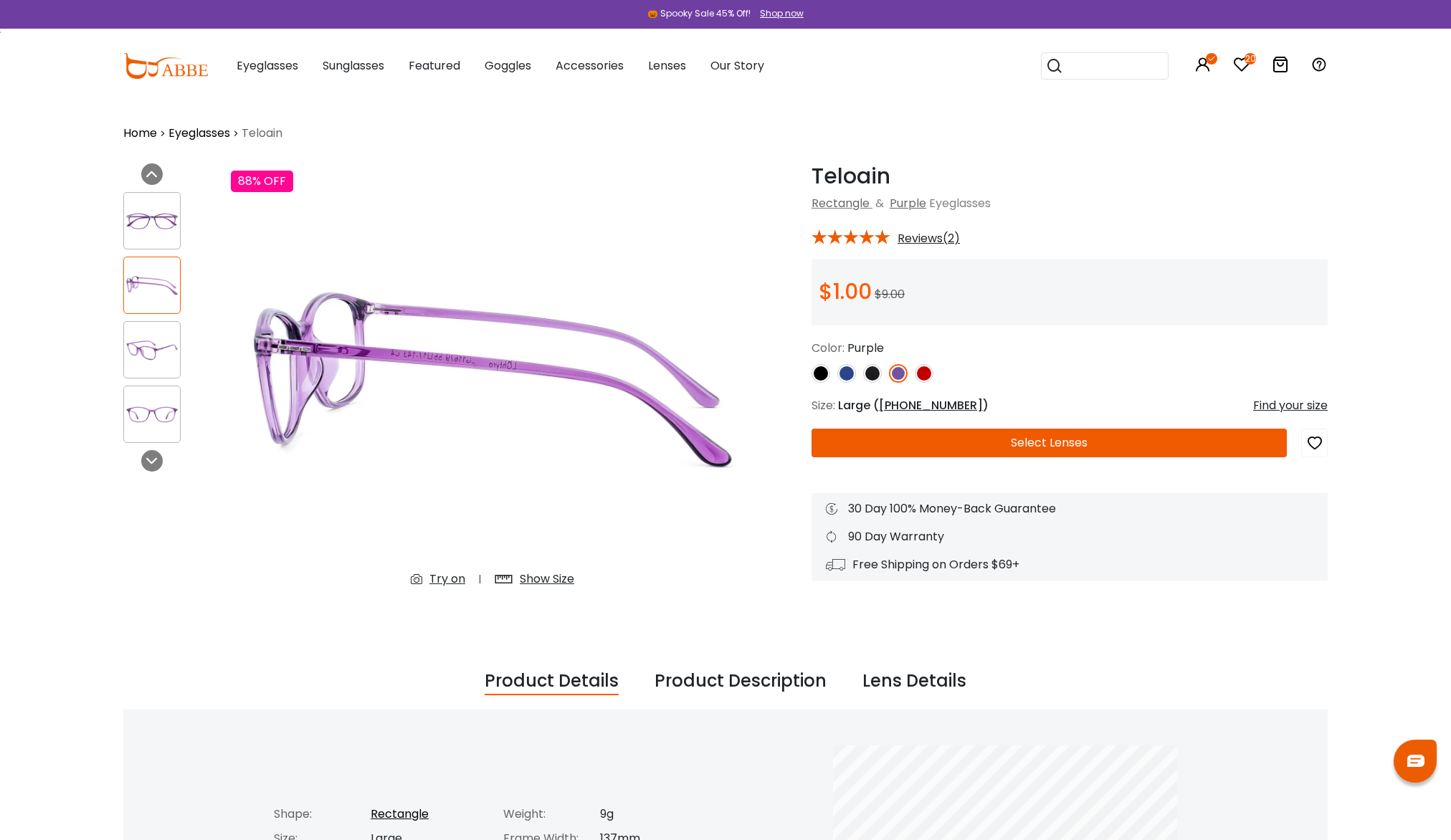
click at [159, 367] on div at bounding box center [151, 350] width 57 height 57
click at [151, 410] on img at bounding box center [151, 414] width 56 height 28
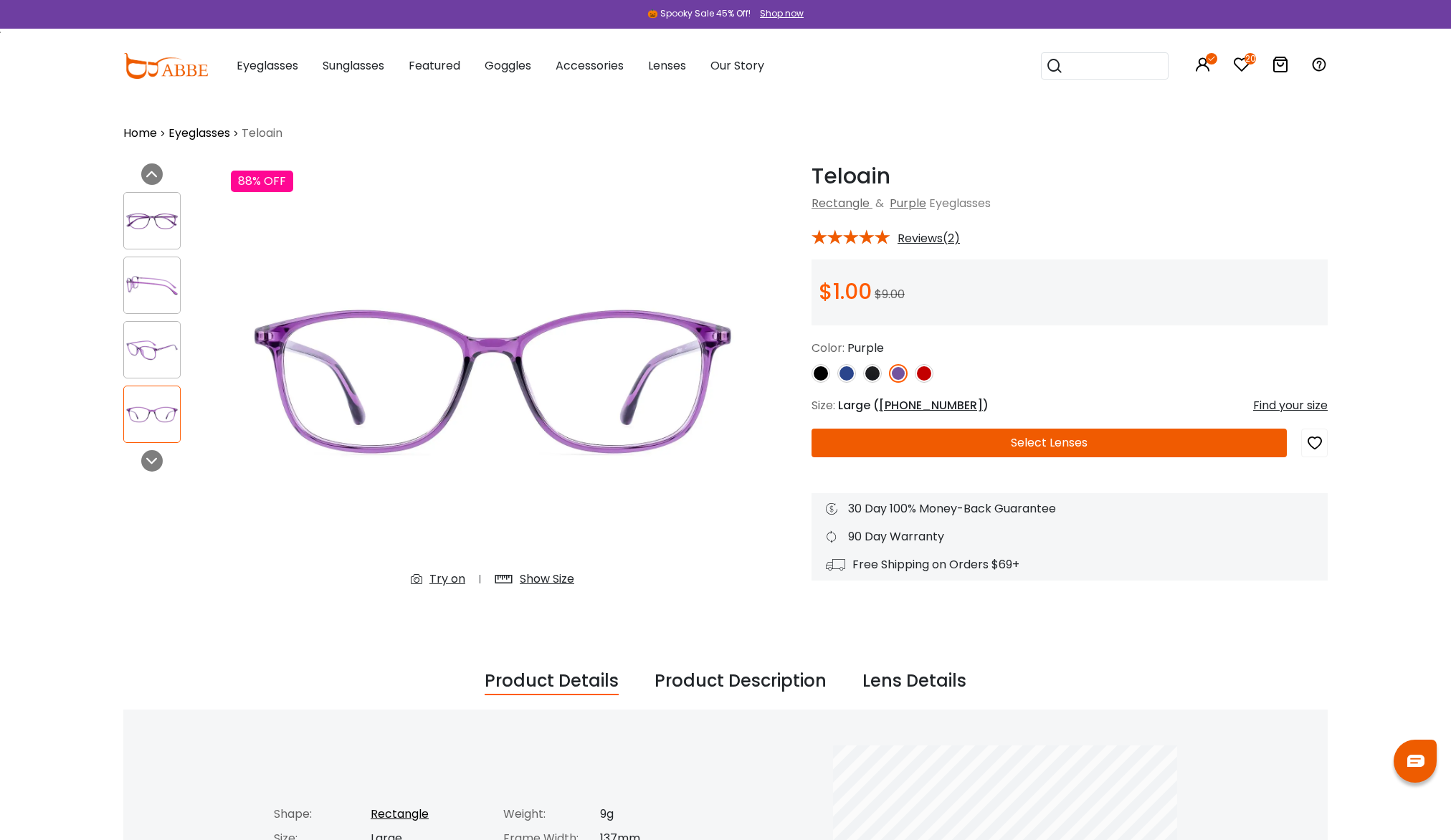
click at [1319, 441] on icon "button" at bounding box center [1314, 443] width 17 height 26
click at [1113, 444] on button "Select Lenses" at bounding box center [1049, 443] width 475 height 28
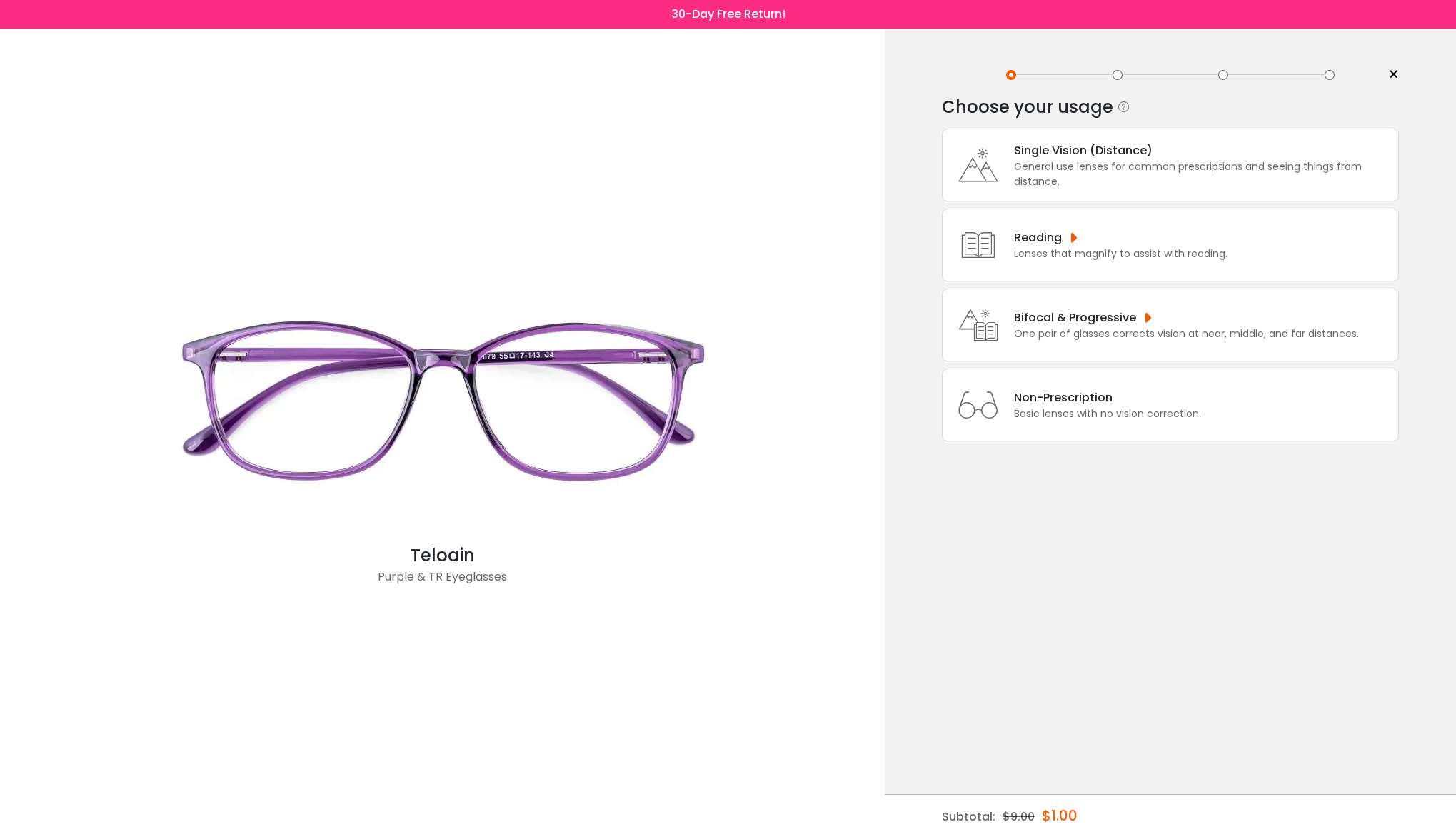
click at [1038, 240] on div "Reading" at bounding box center [1121, 237] width 214 height 18
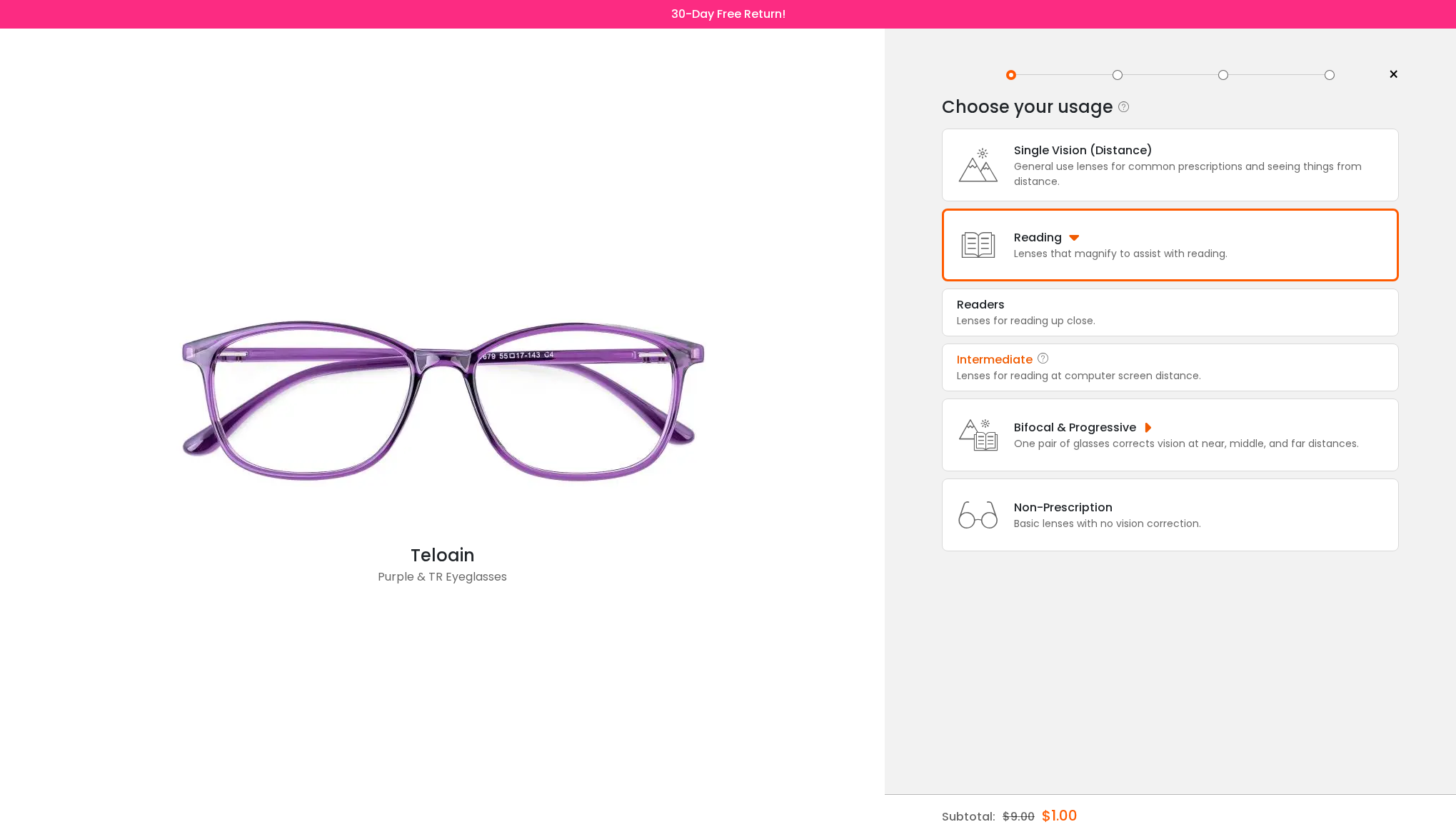
click at [1105, 371] on div "Lenses for reading at computer screen distance." at bounding box center [1171, 376] width 427 height 15
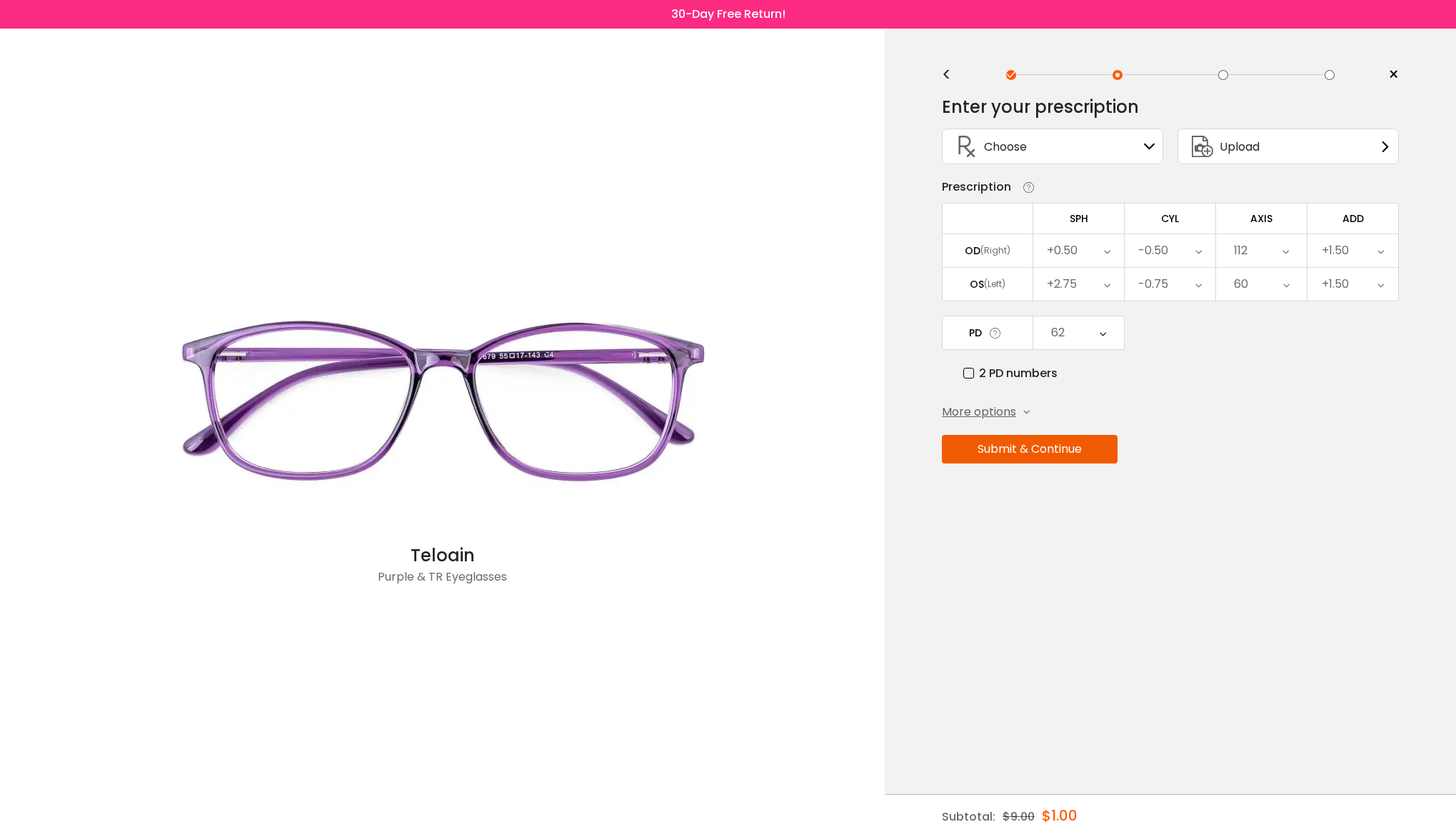
click at [1052, 452] on button "Submit & Continue" at bounding box center [1030, 448] width 176 height 28
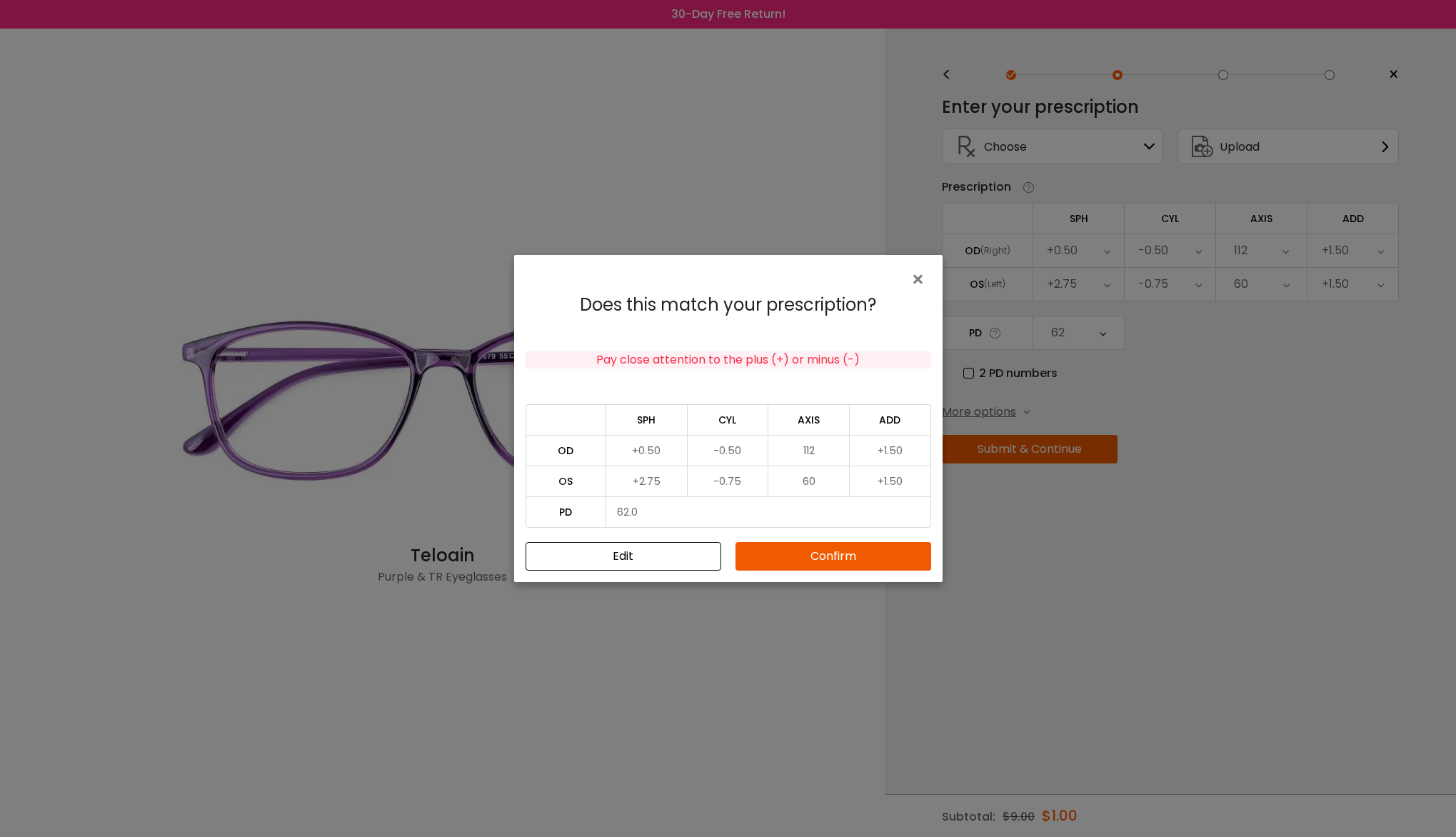
click at [850, 561] on button "Confirm" at bounding box center [833, 556] width 196 height 28
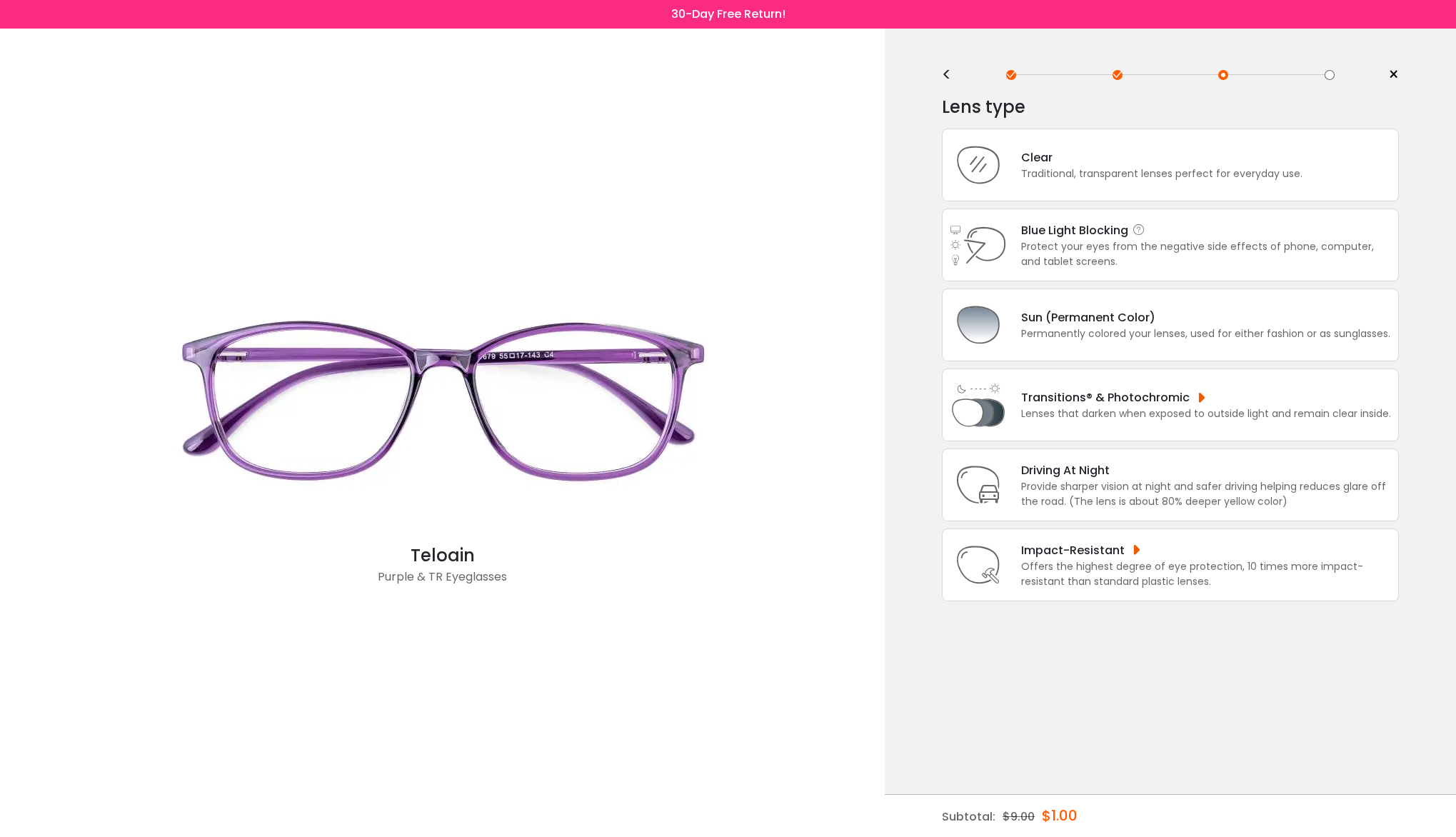
click at [1092, 249] on div "Protect your eyes from the negative side effects of phone, computer, and tablet…" at bounding box center [1206, 254] width 370 height 30
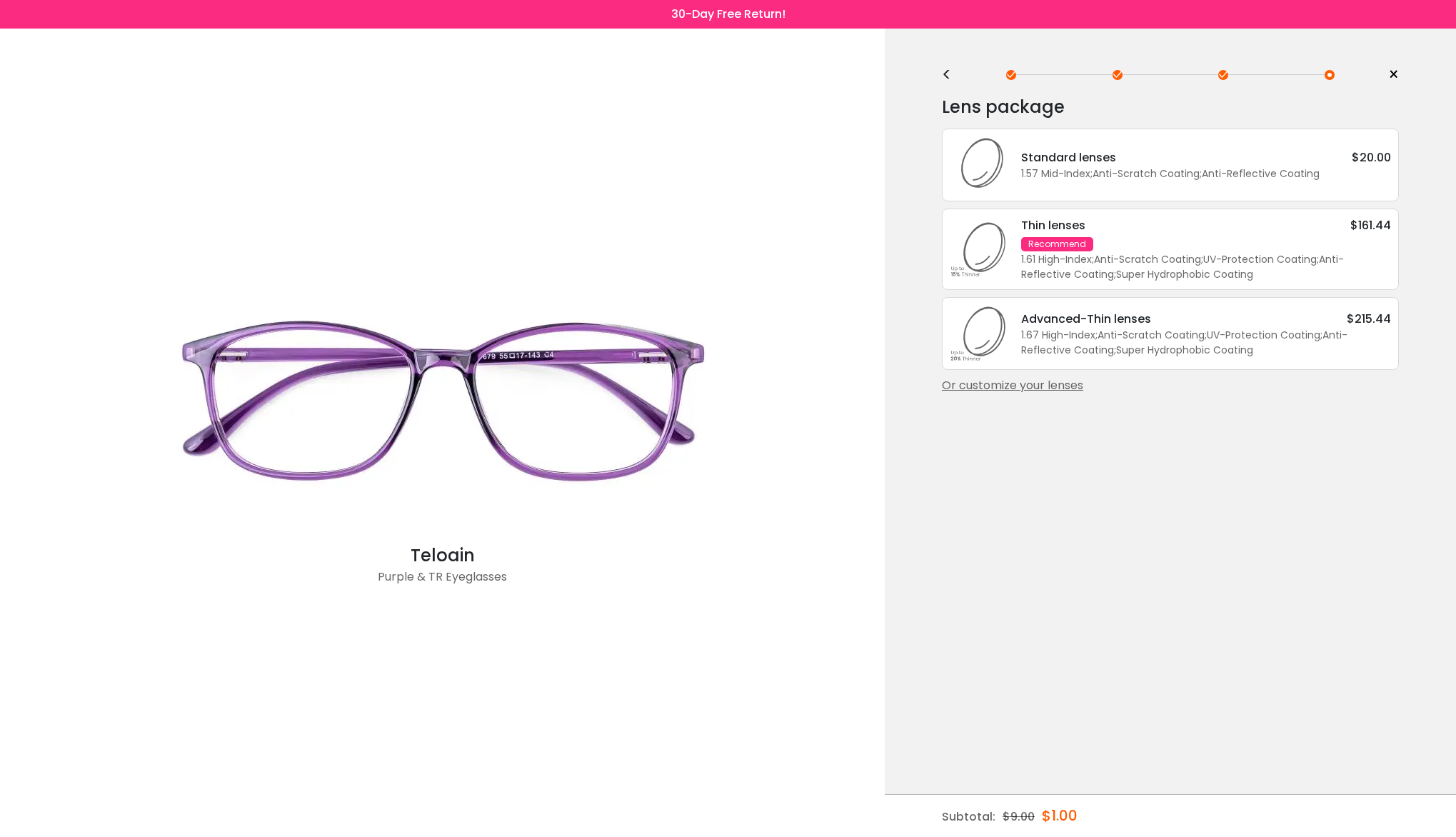
click at [1029, 385] on div "Or customize your lenses" at bounding box center [1170, 385] width 457 height 17
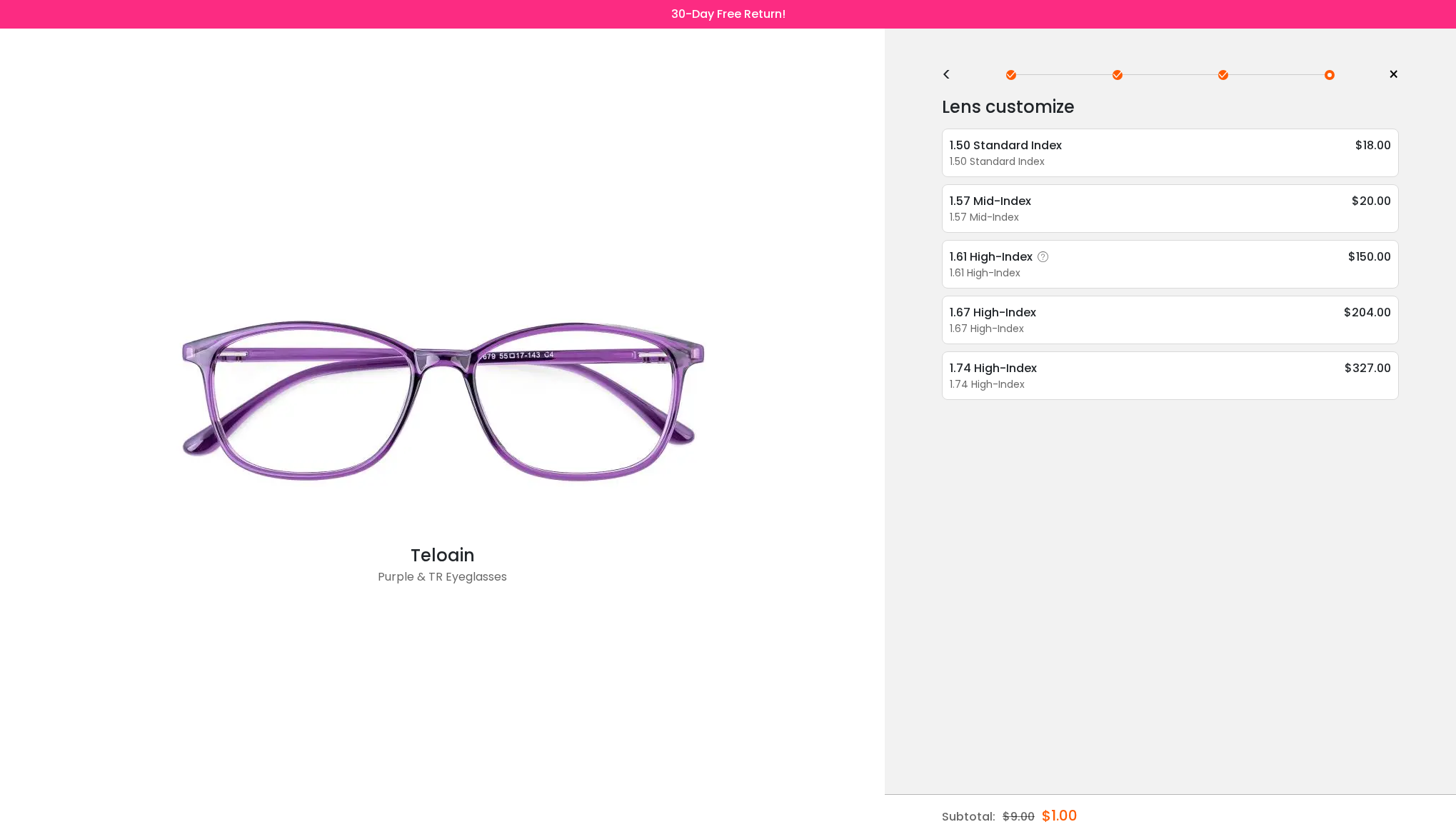
click at [1121, 259] on div "1.61 High-Index $150.00" at bounding box center [1170, 256] width 441 height 18
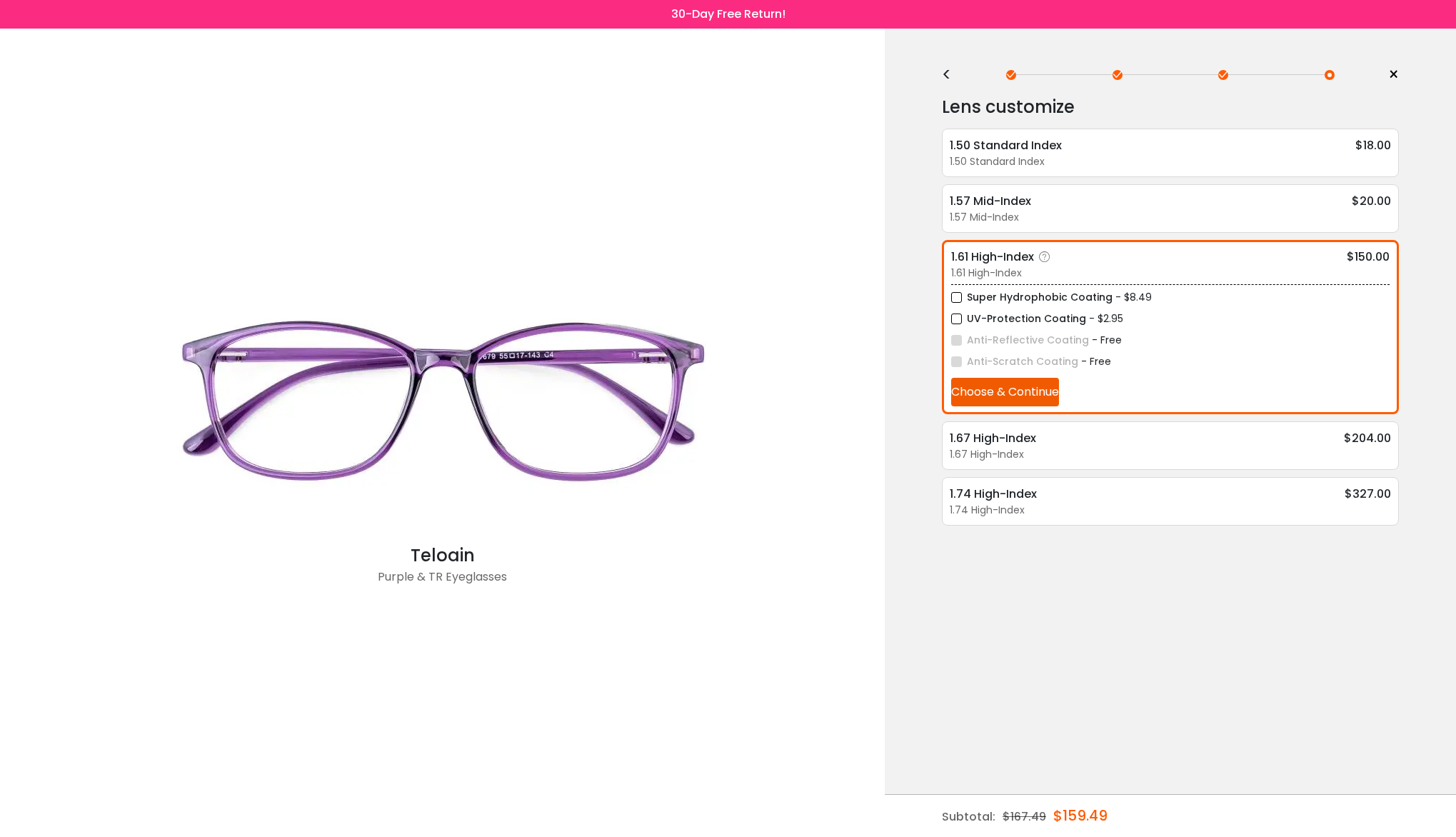
click at [952, 297] on label "Super Hydrophobic Coating" at bounding box center [1032, 298] width 161 height 18
click at [1002, 391] on button "Choose & Continue" at bounding box center [1005, 392] width 108 height 28
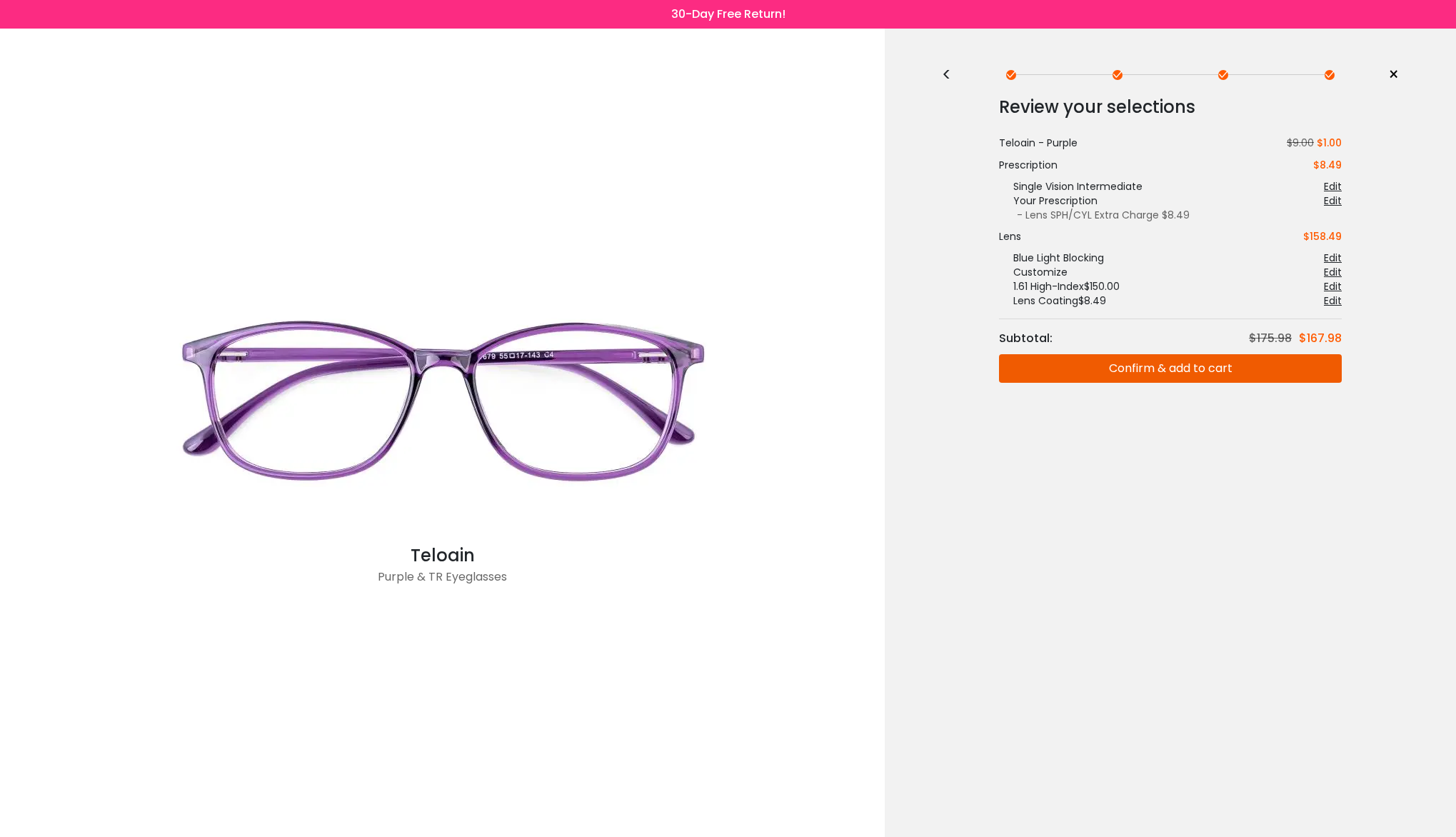
click at [1161, 372] on button "Confirm & add to cart" at bounding box center [1170, 368] width 343 height 28
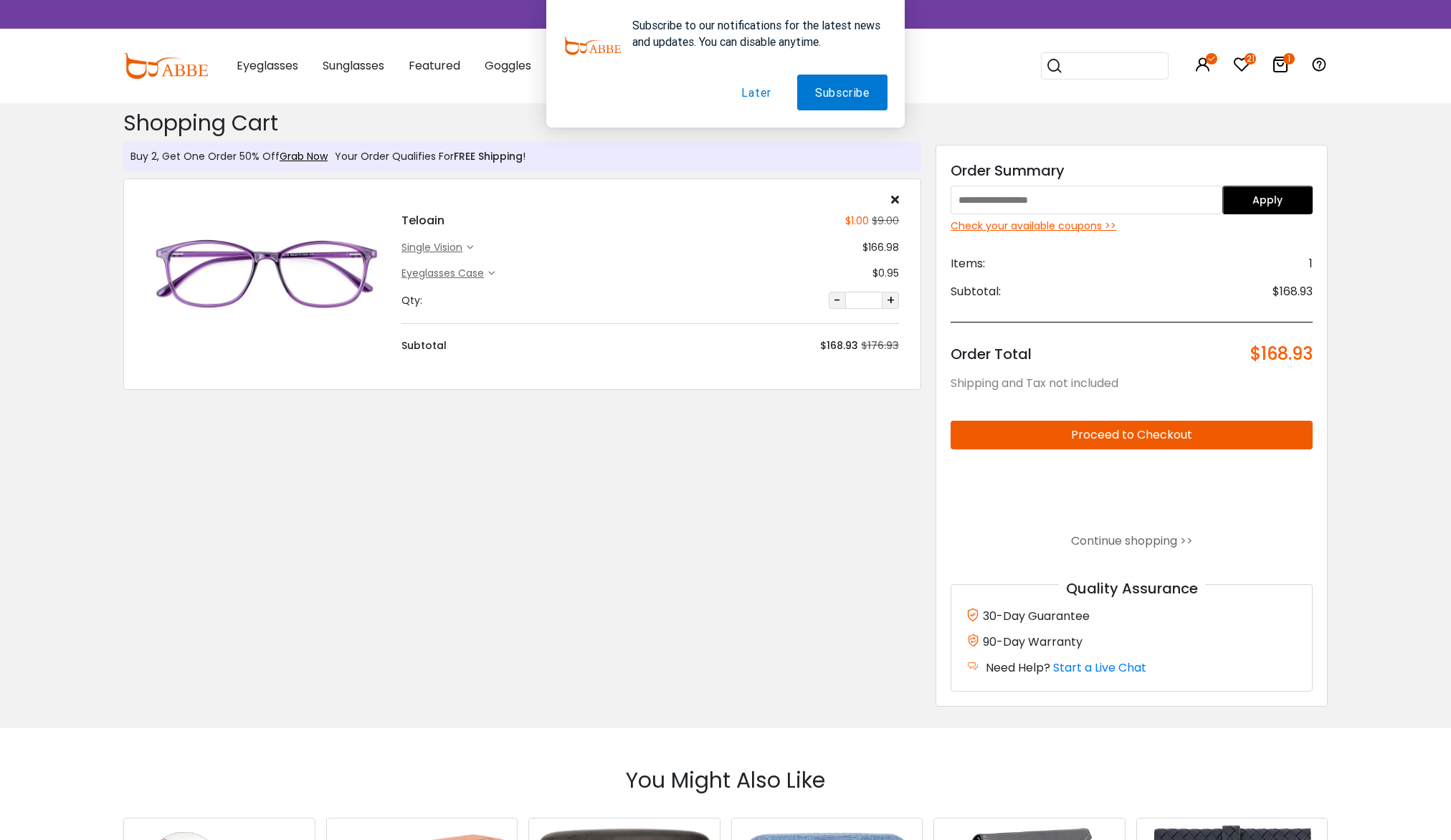
click at [1012, 229] on div "Check your available coupons >>" at bounding box center [1131, 226] width 362 height 15
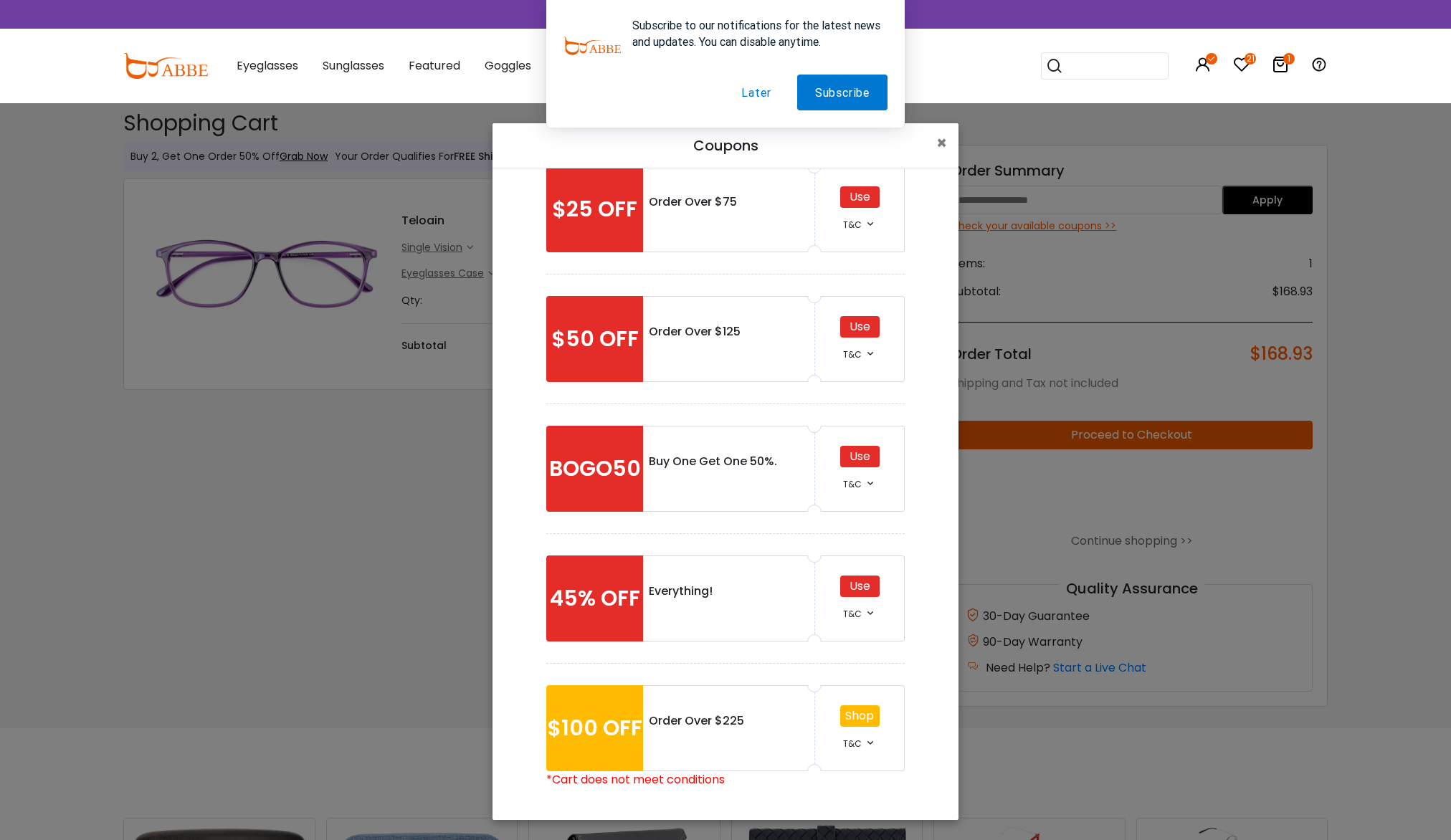
scroll to position [36, 0]
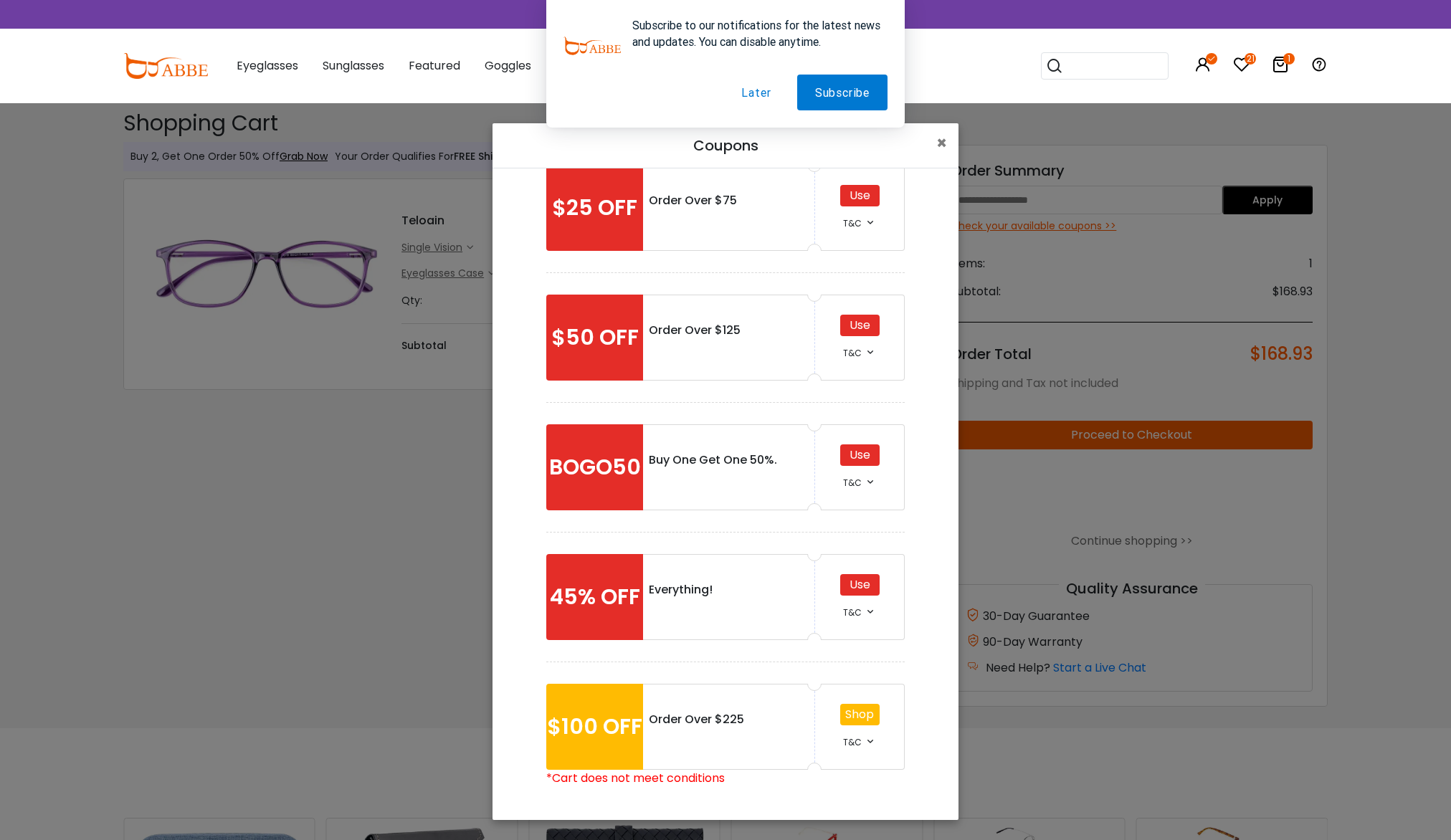
click at [854, 584] on div "Use" at bounding box center [859, 584] width 40 height 22
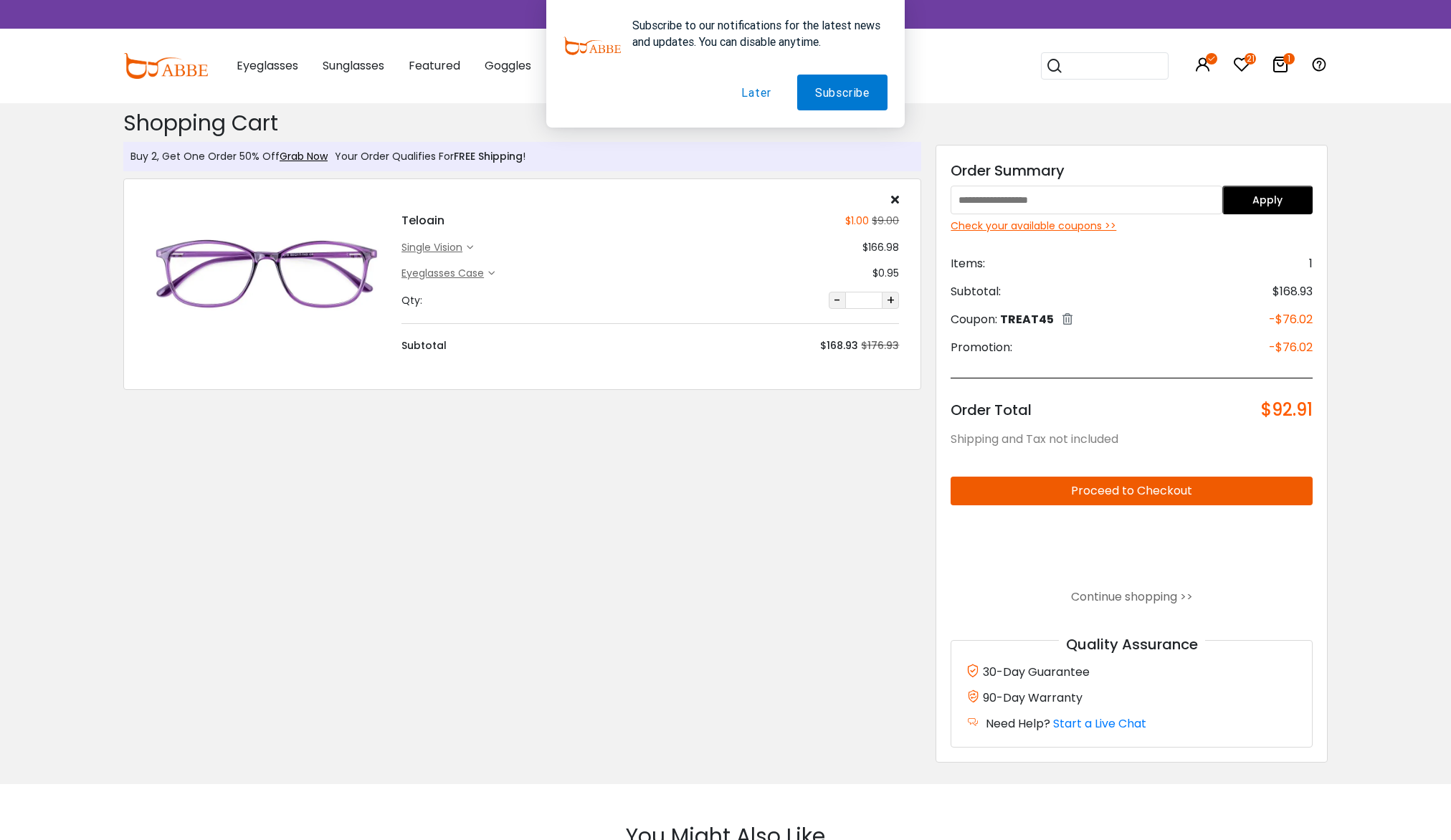
click at [253, 280] on img at bounding box center [266, 274] width 241 height 121
click at [298, 268] on img at bounding box center [266, 274] width 241 height 121
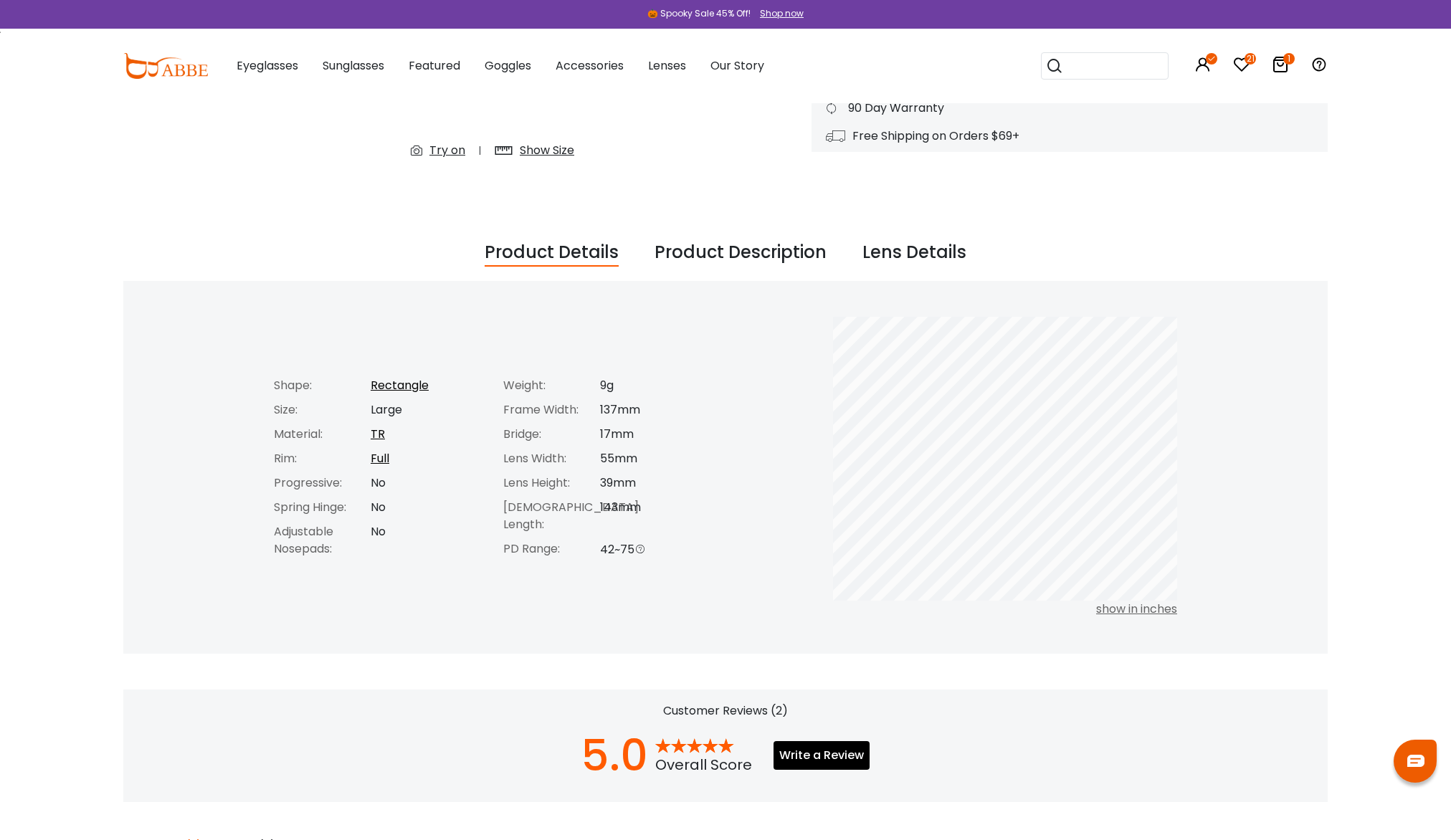
scroll to position [72, 0]
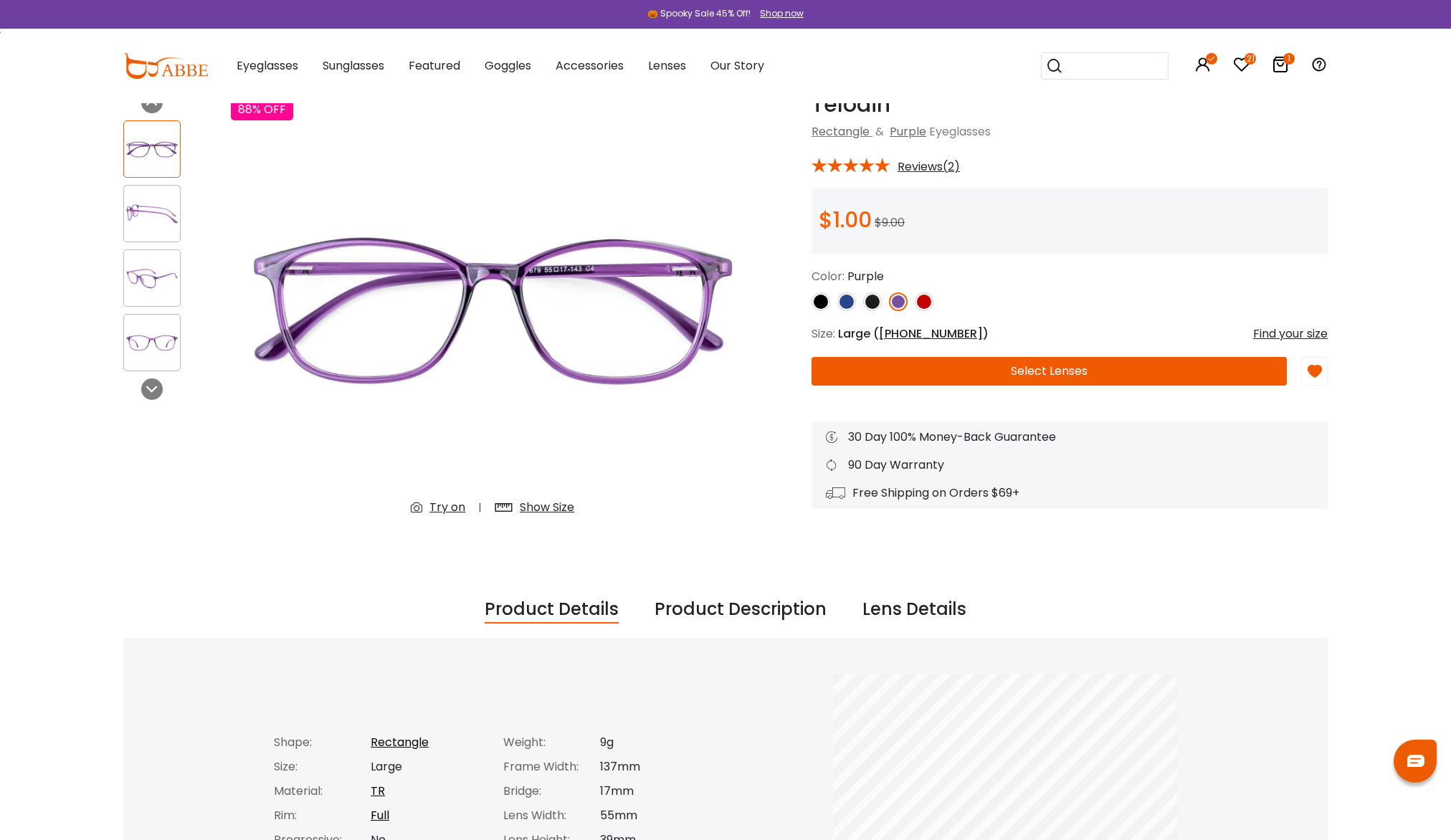
click at [928, 303] on img at bounding box center [923, 301] width 19 height 19
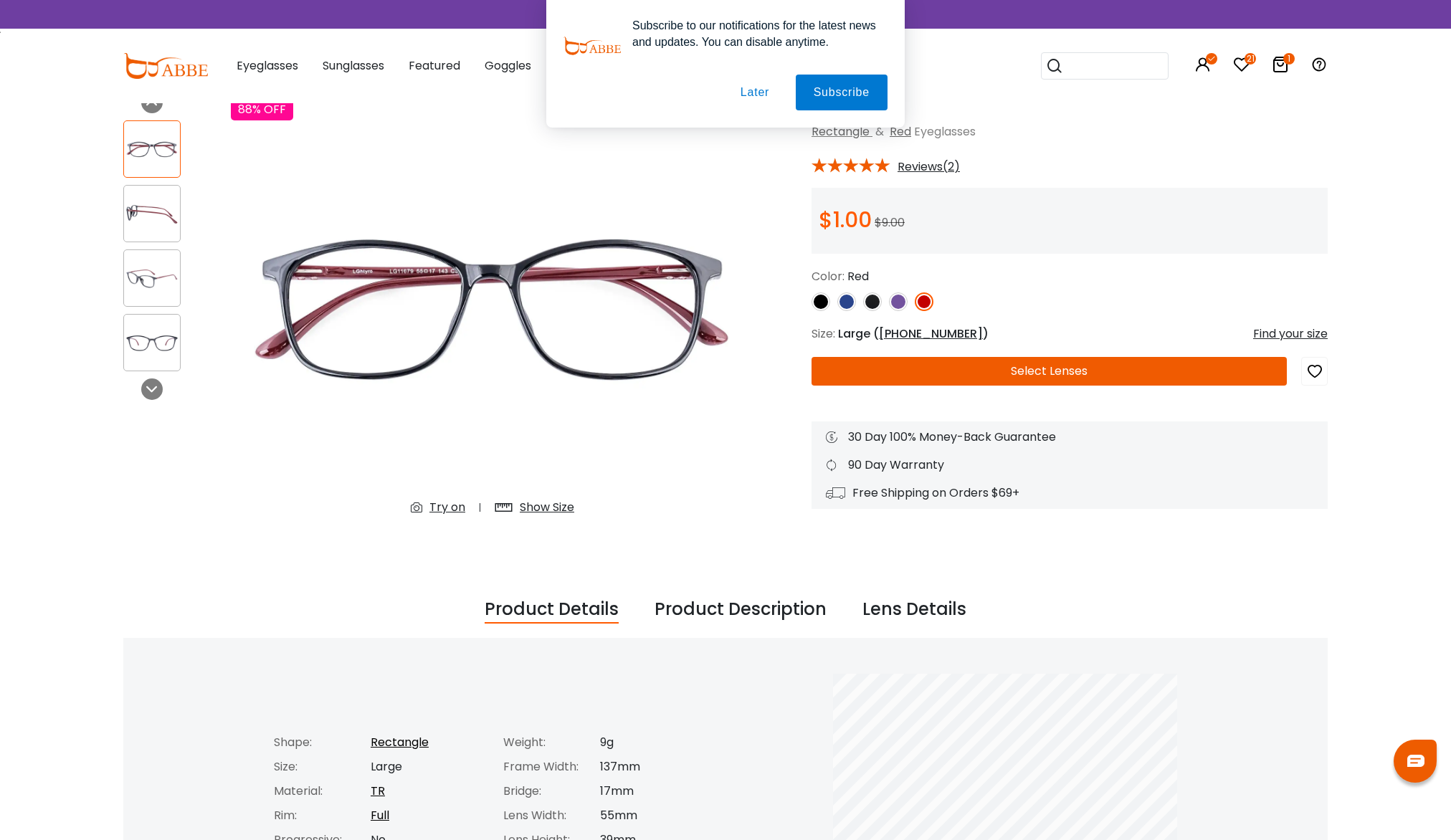
click at [165, 202] on img at bounding box center [151, 214] width 56 height 28
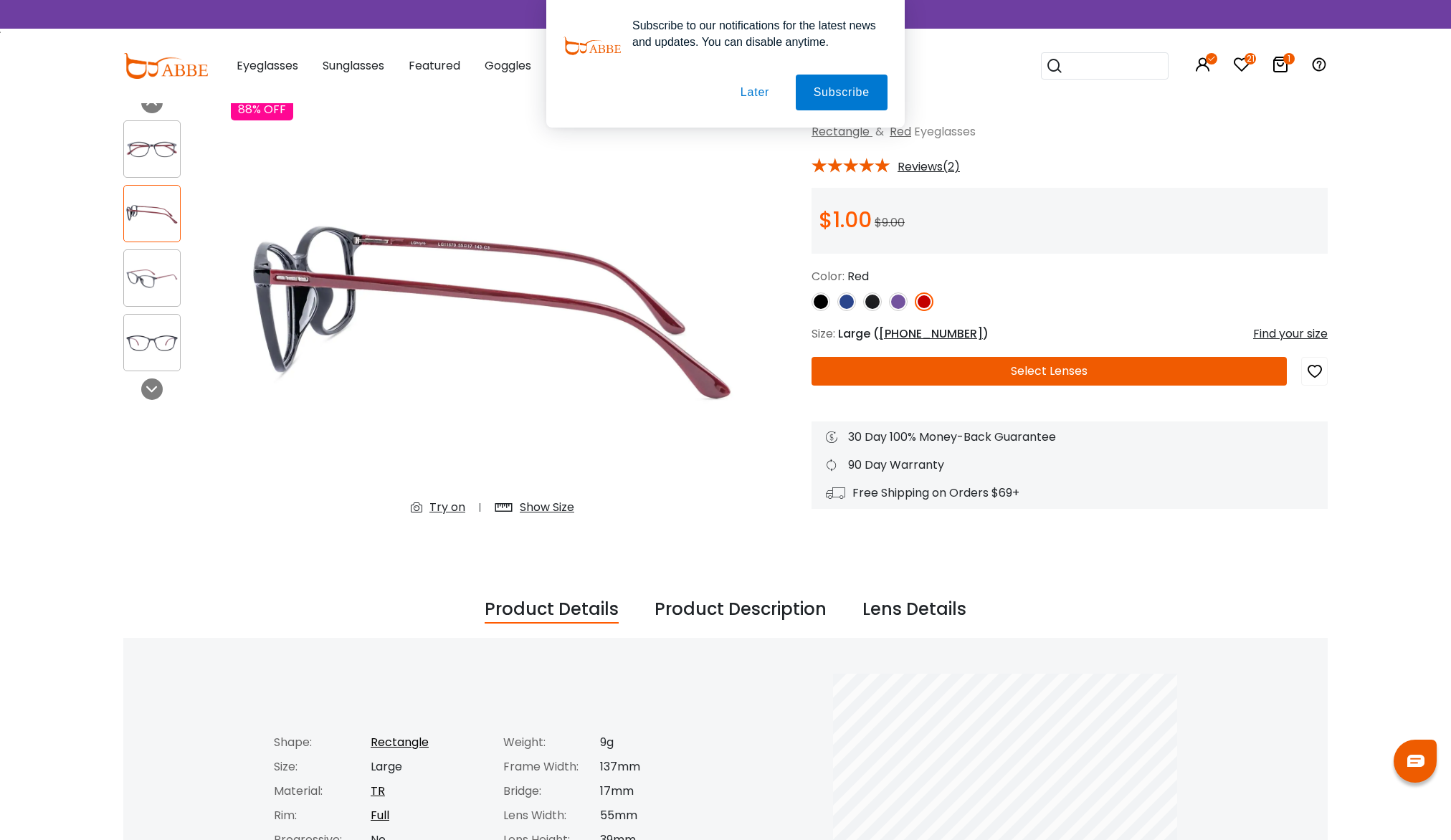
click at [155, 273] on img at bounding box center [151, 278] width 56 height 28
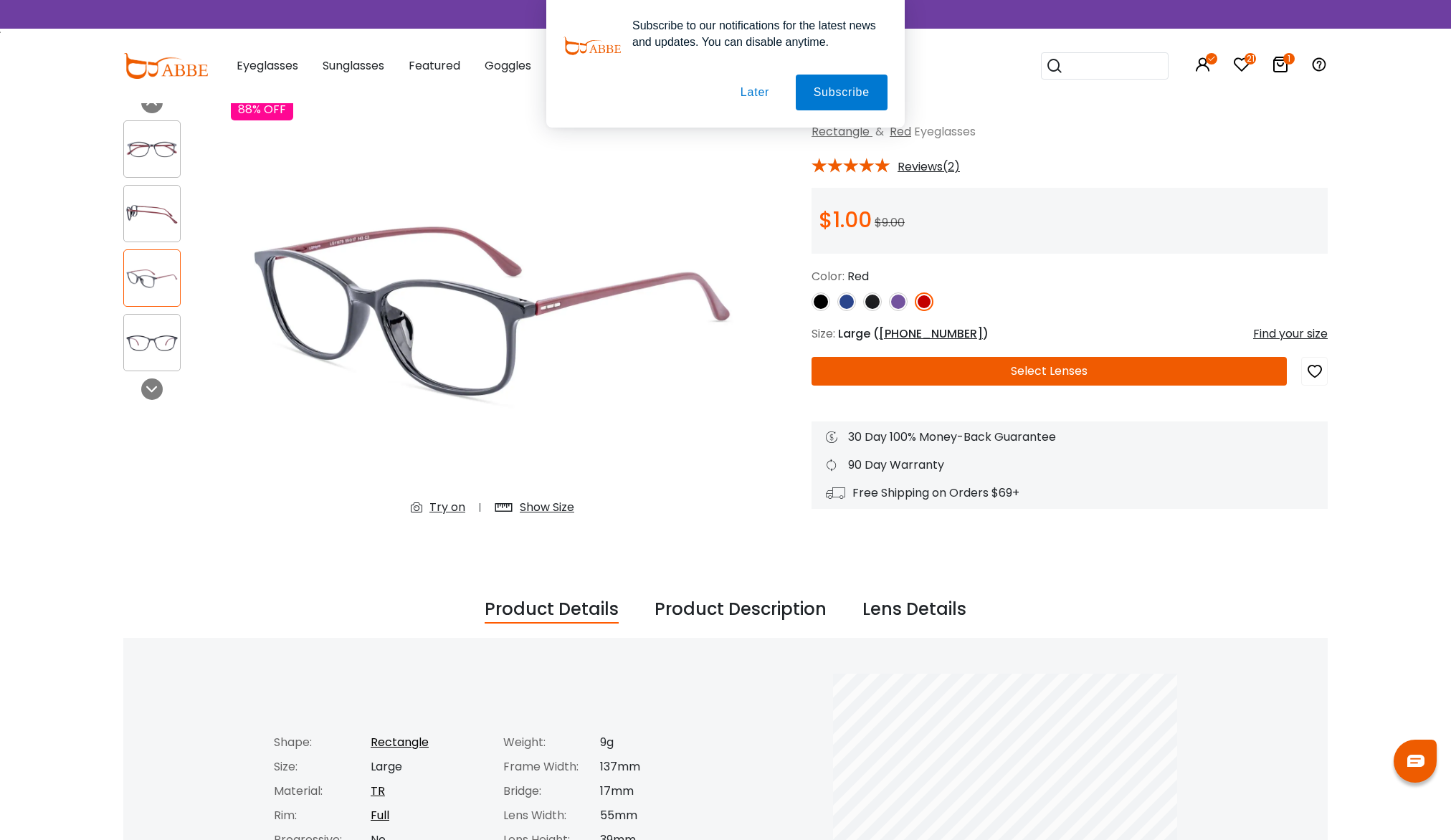
click at [901, 301] on img at bounding box center [897, 301] width 19 height 19
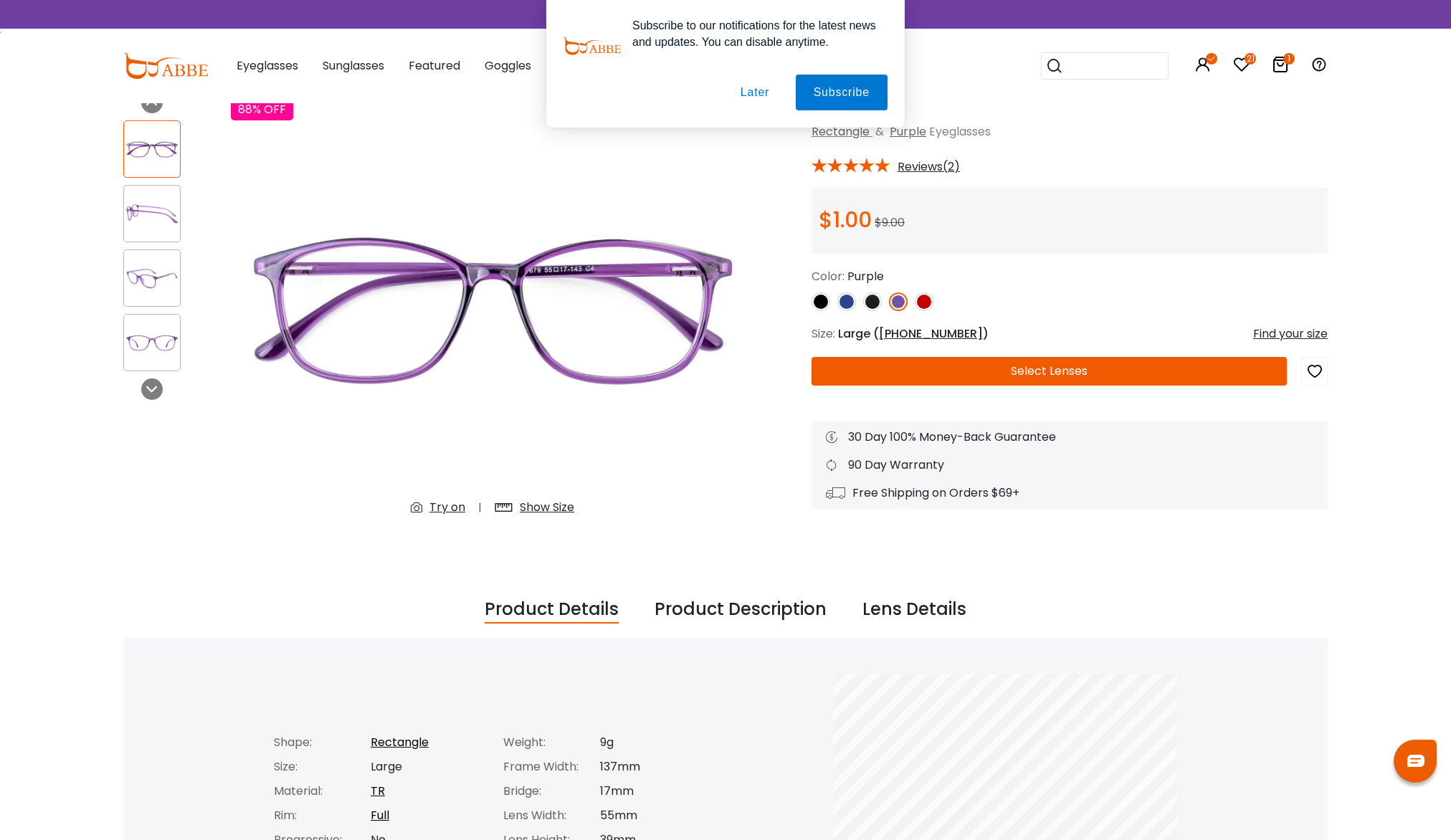
click at [163, 206] on img at bounding box center [151, 214] width 56 height 28
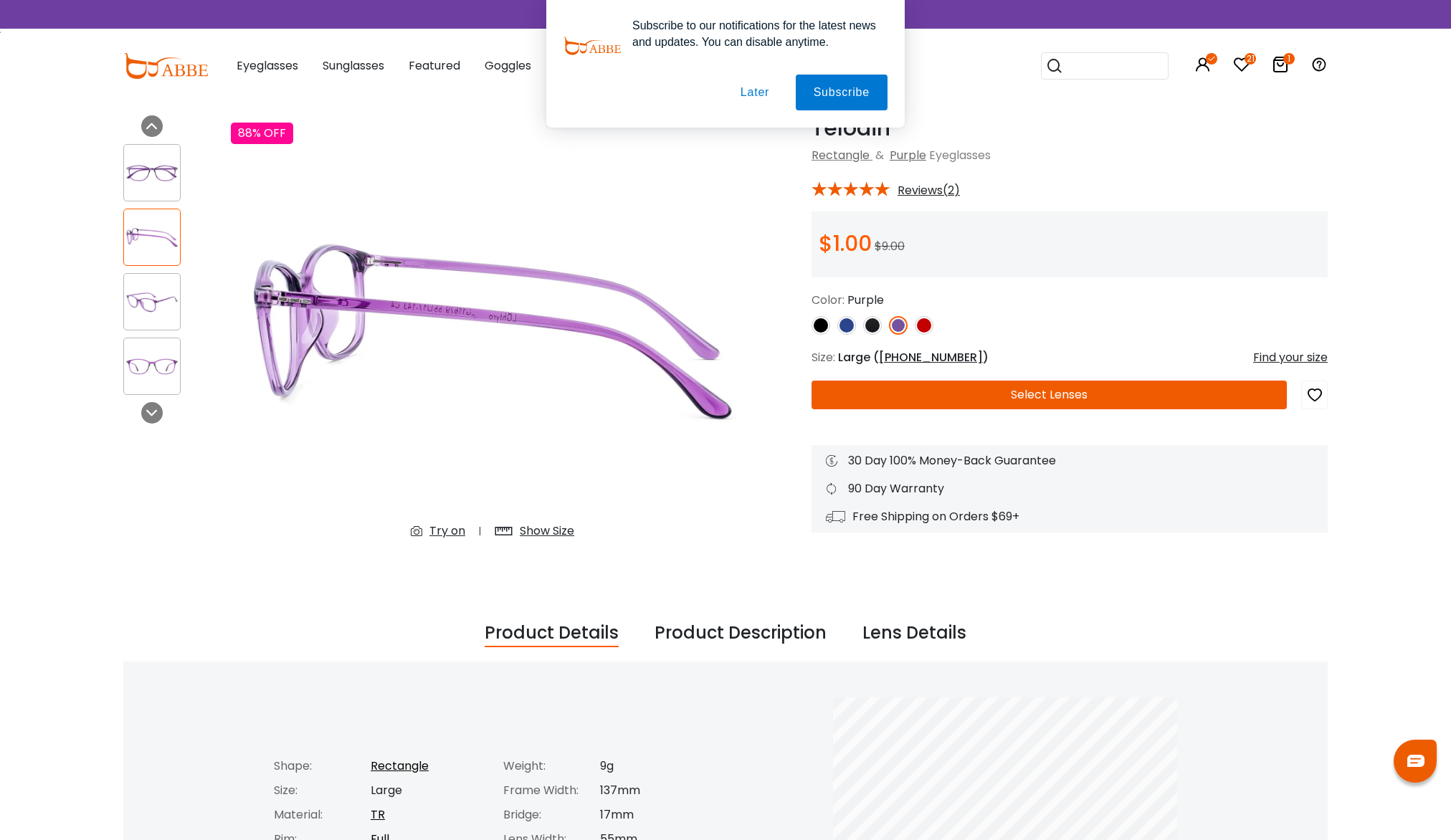
scroll to position [0, 0]
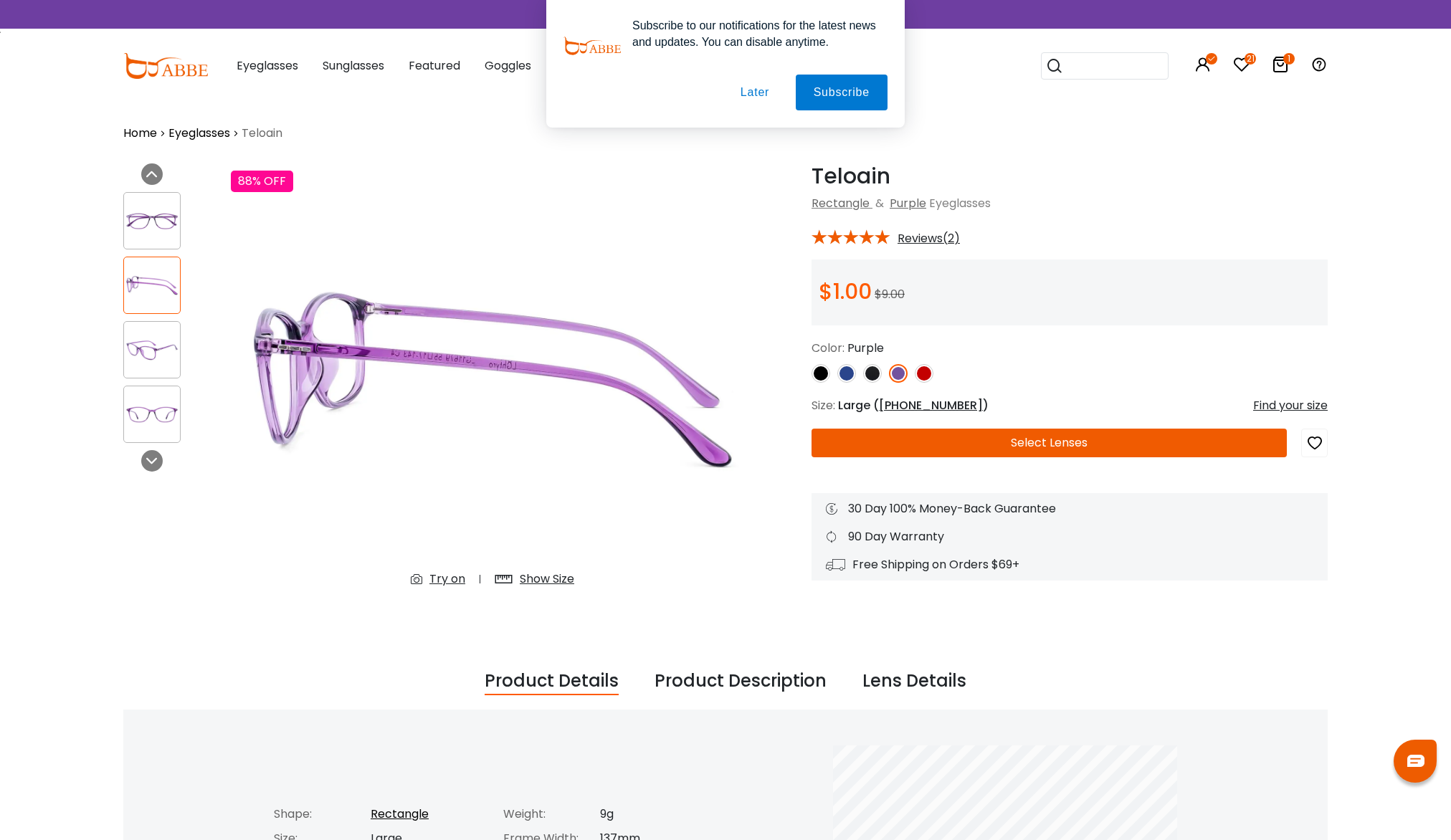
click at [754, 92] on button "Later" at bounding box center [755, 92] width 65 height 36
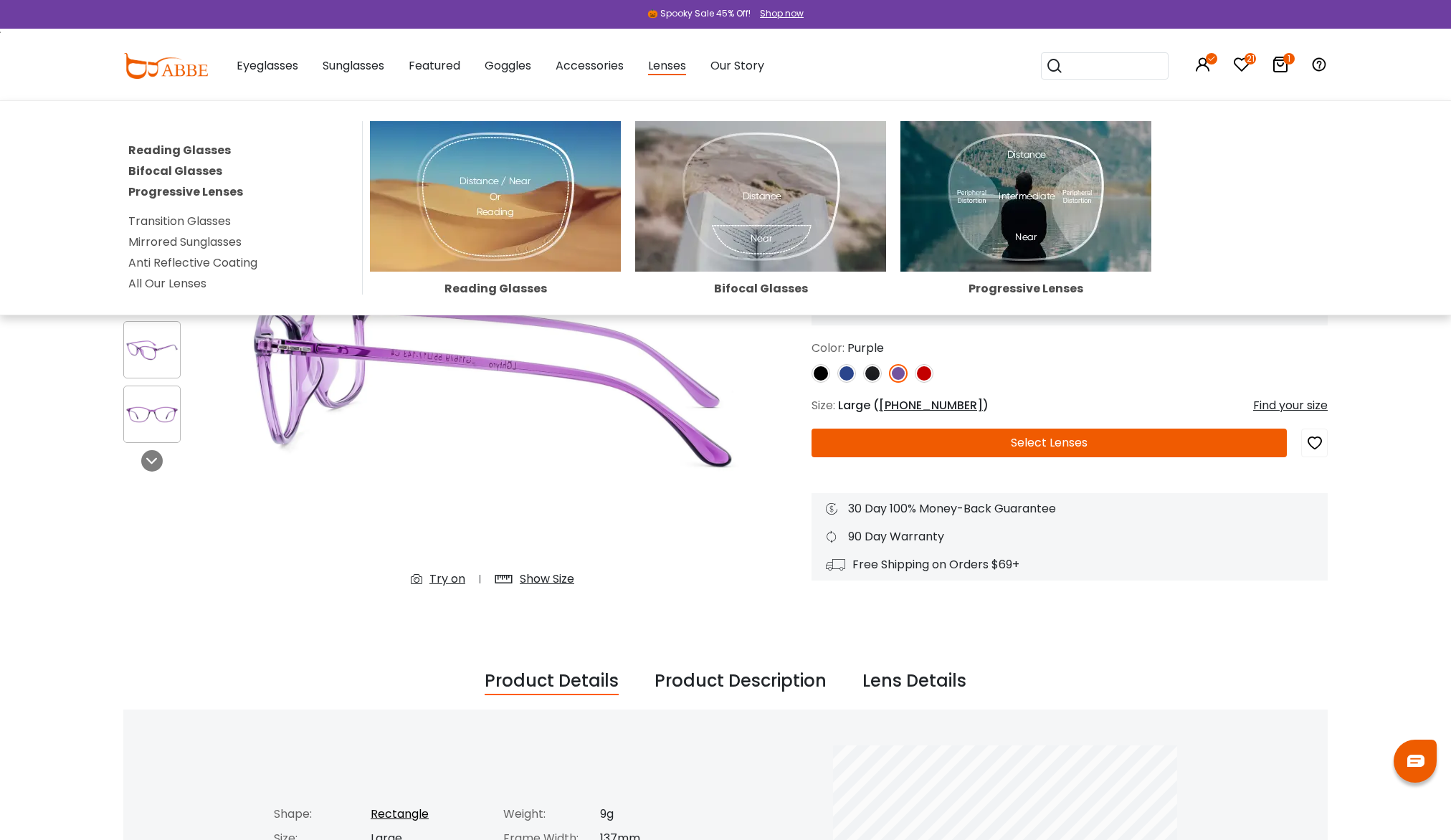
click at [154, 281] on link "All Our Lenses" at bounding box center [168, 283] width 78 height 16
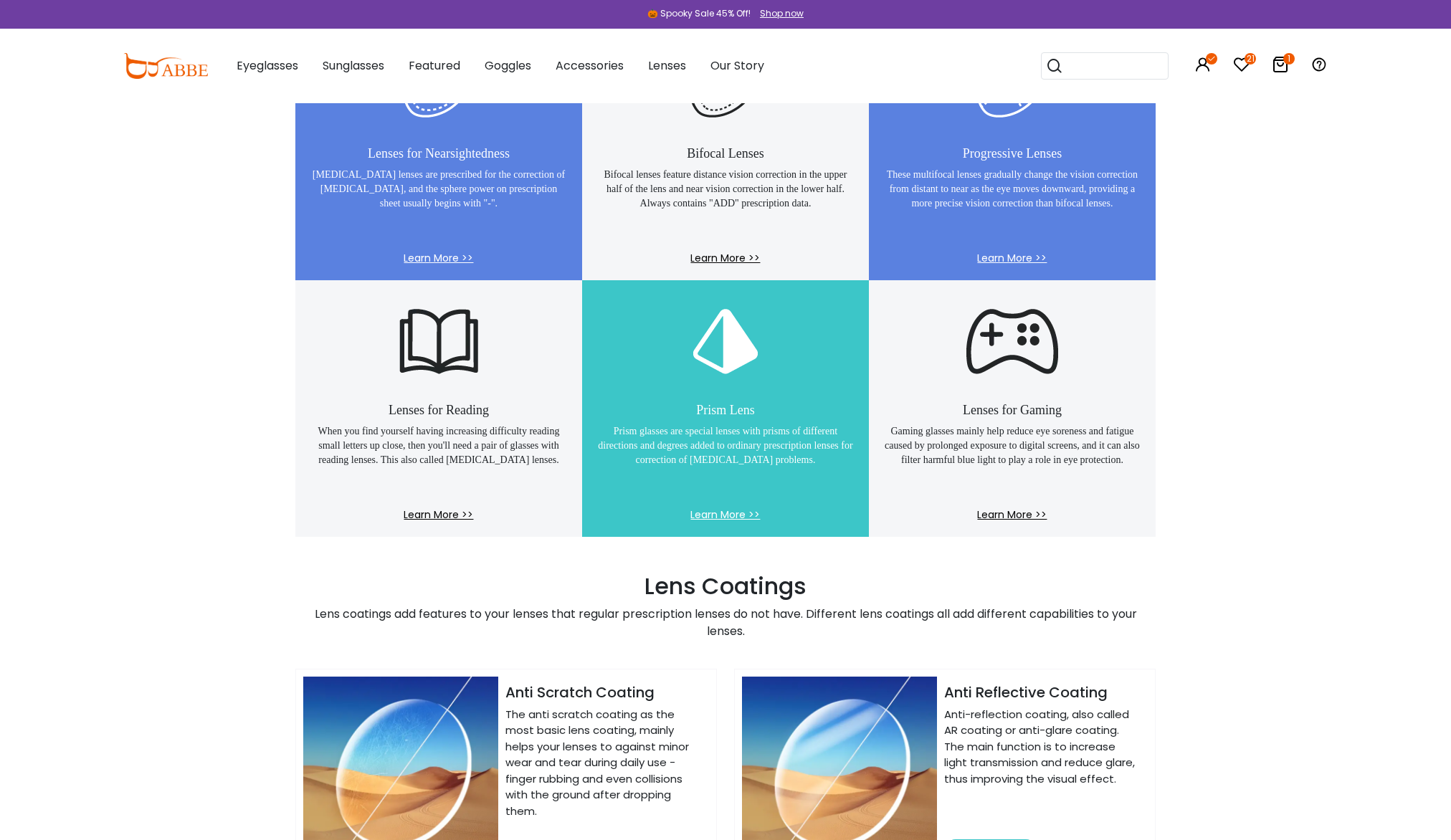
scroll to position [1075, 0]
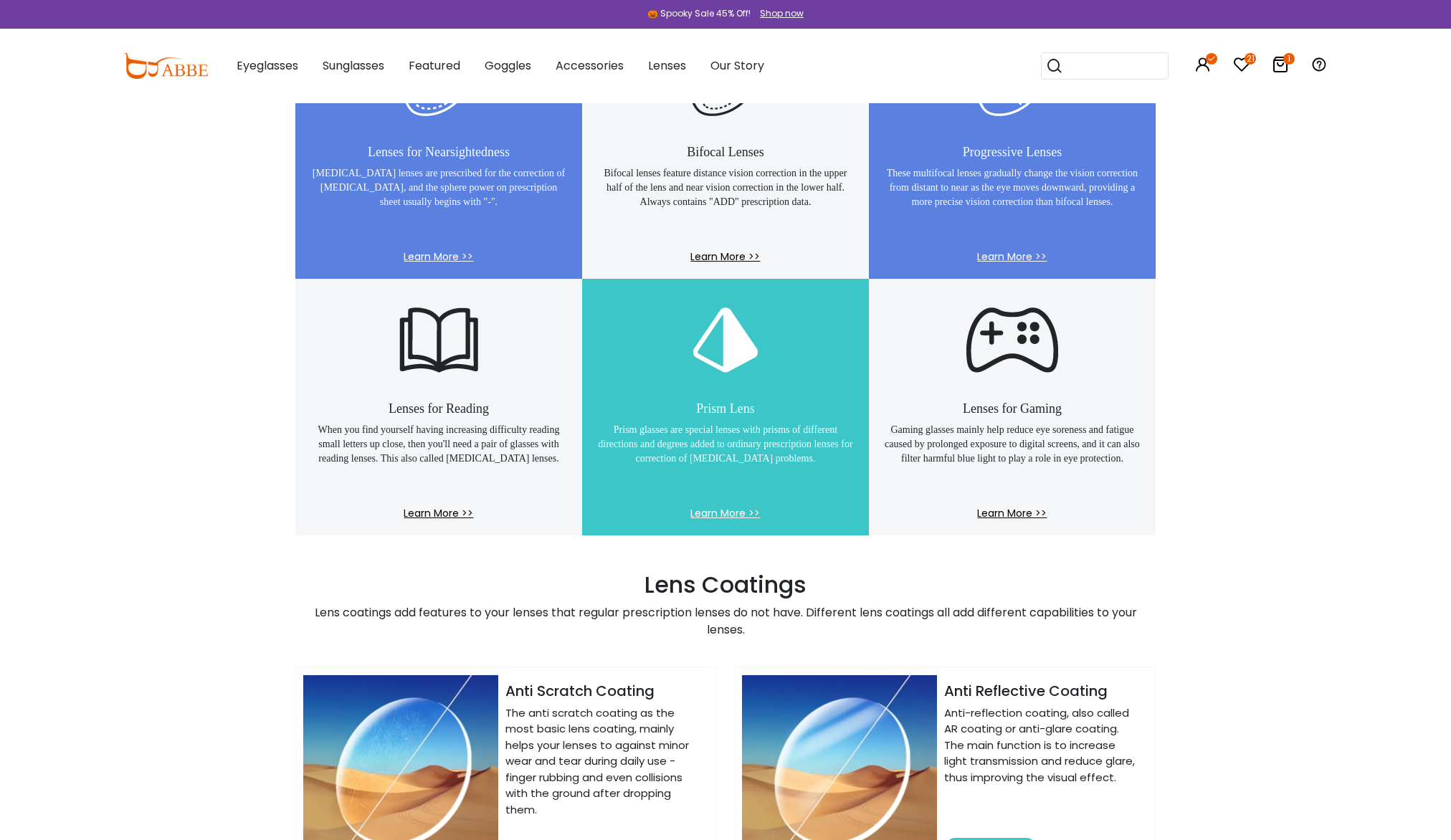
click at [1014, 393] on div "Lenses for Gaming Gaming glasses mainly help reduce eye soreness and fatigue ca…" at bounding box center [1012, 407] width 286 height 257
click at [1021, 507] on span "Learn More >>" at bounding box center [1012, 520] width 258 height 29
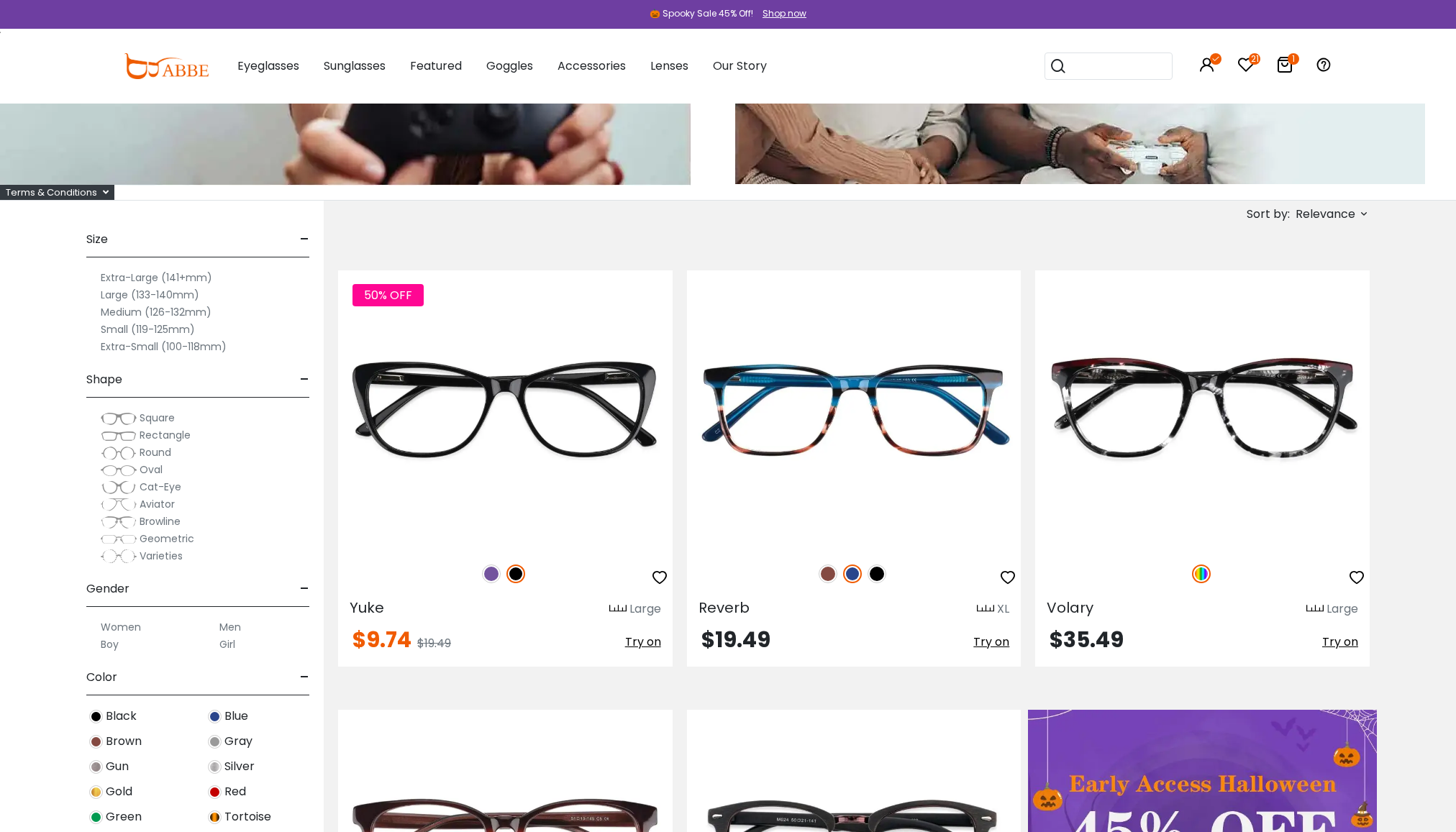
scroll to position [503, 0]
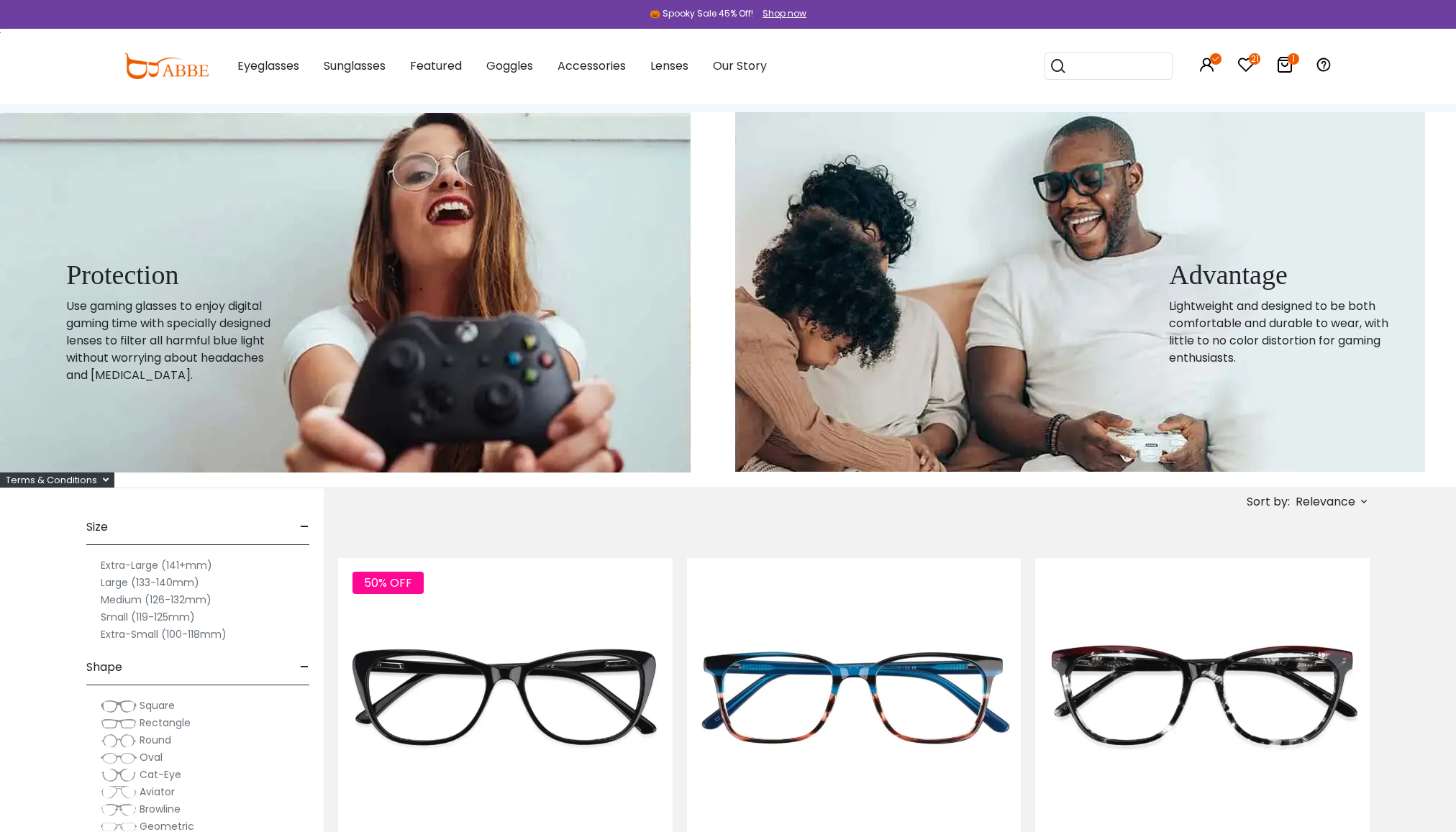
click at [106, 584] on label "Large (133-140mm)" at bounding box center [149, 582] width 98 height 17
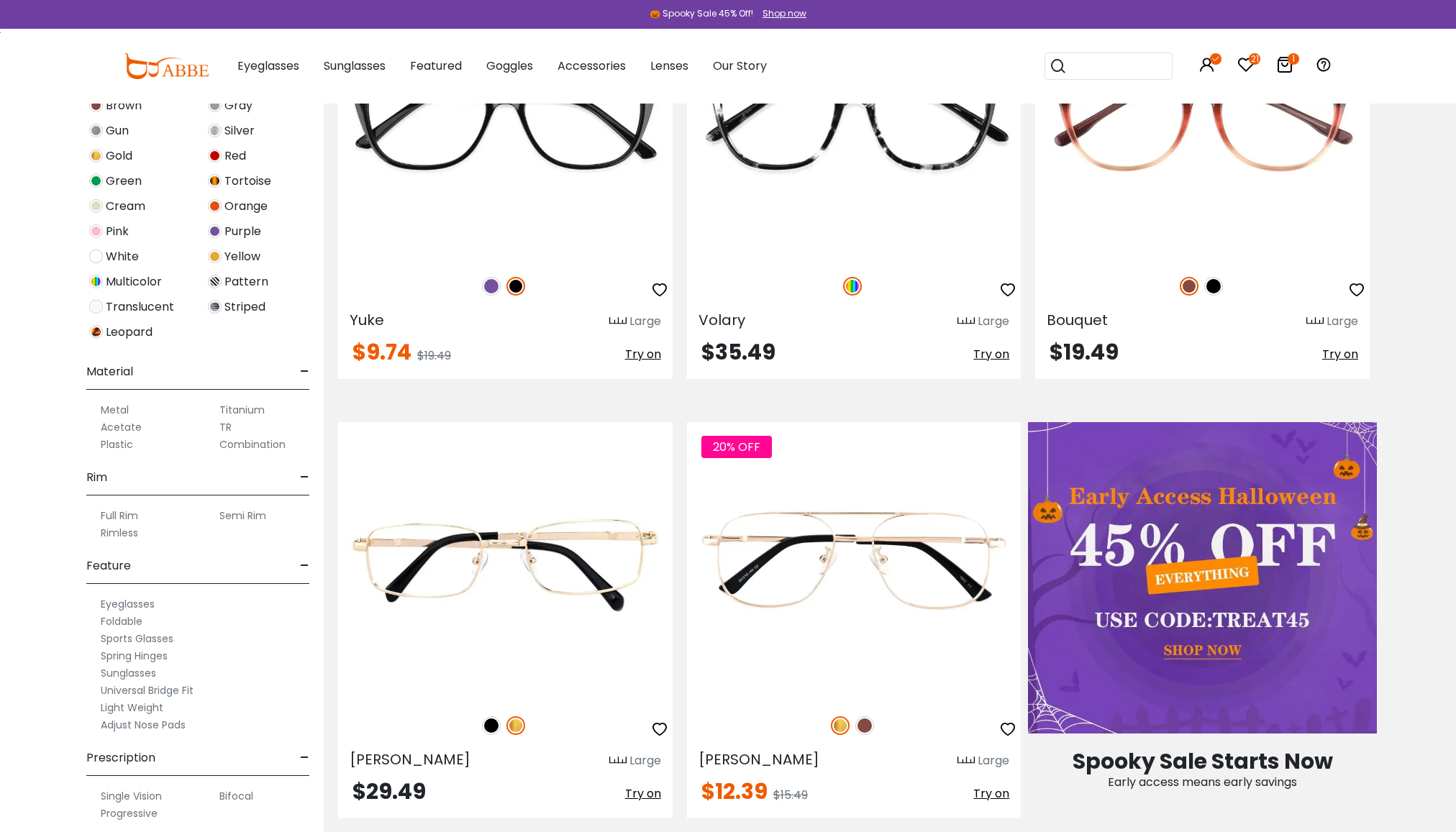
scroll to position [443, 0]
click at [117, 706] on label "Light Weight" at bounding box center [132, 706] width 63 height 17
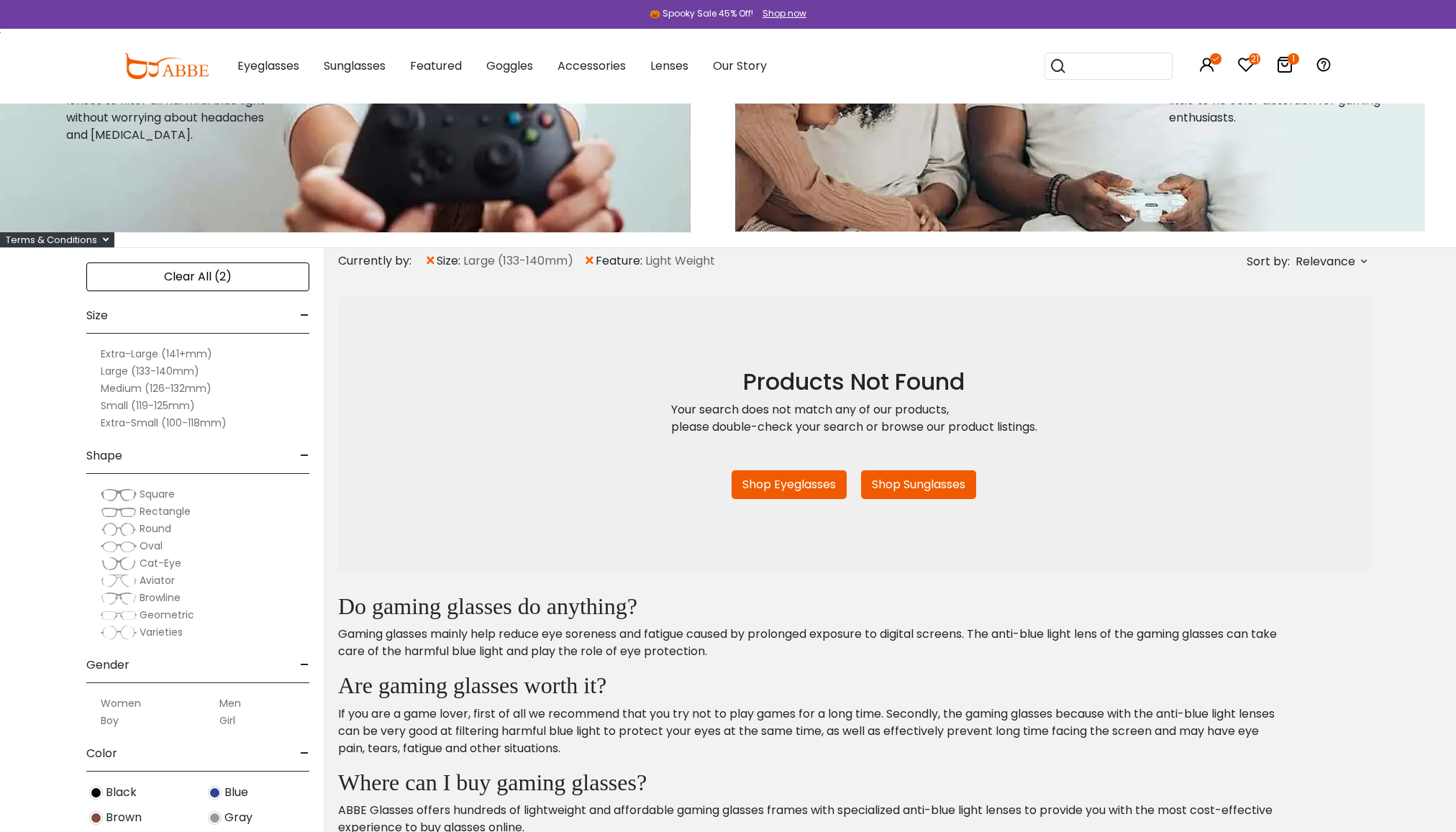
scroll to position [791, 0]
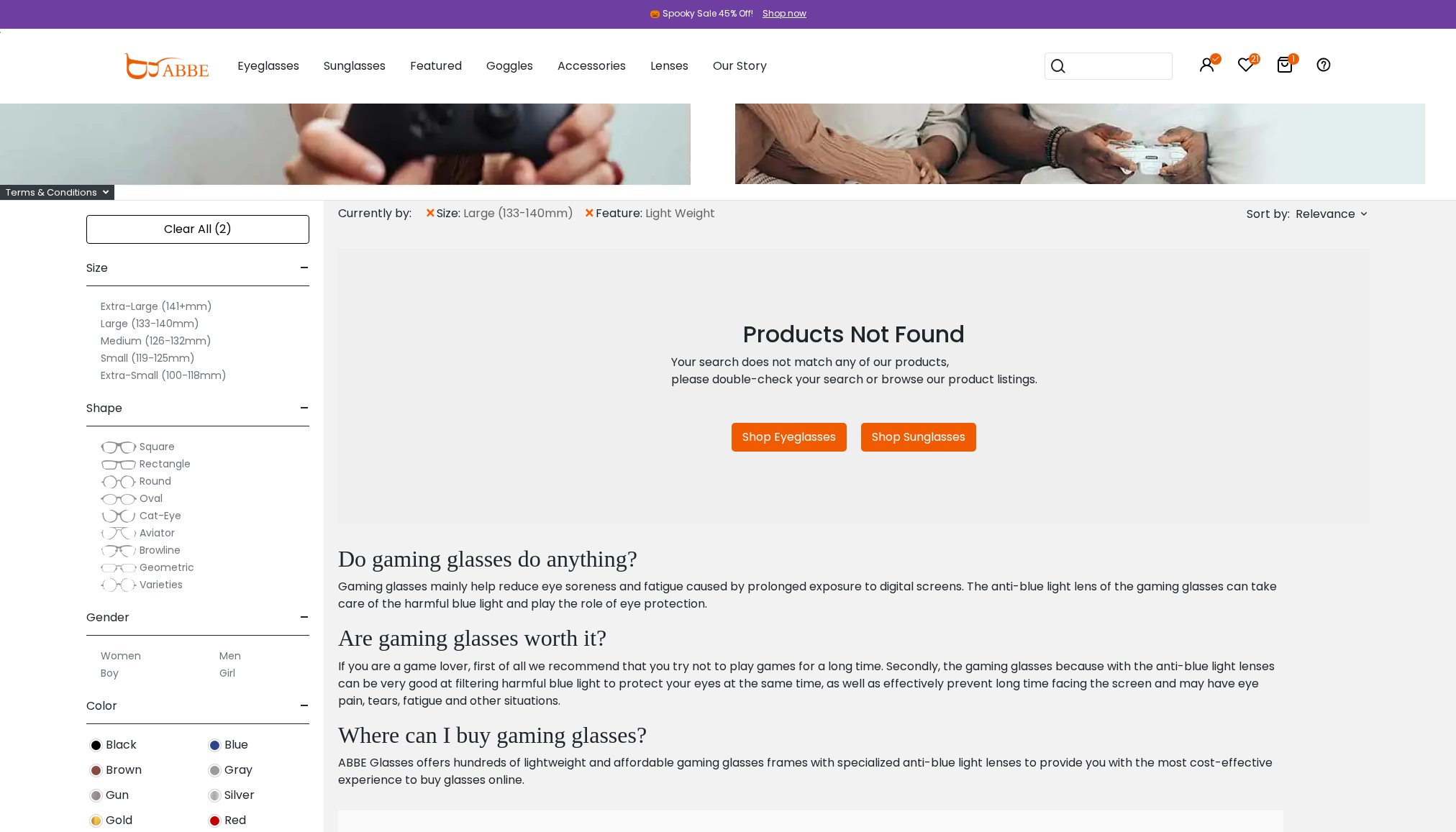
click at [590, 214] on span "×" at bounding box center [589, 213] width 12 height 26
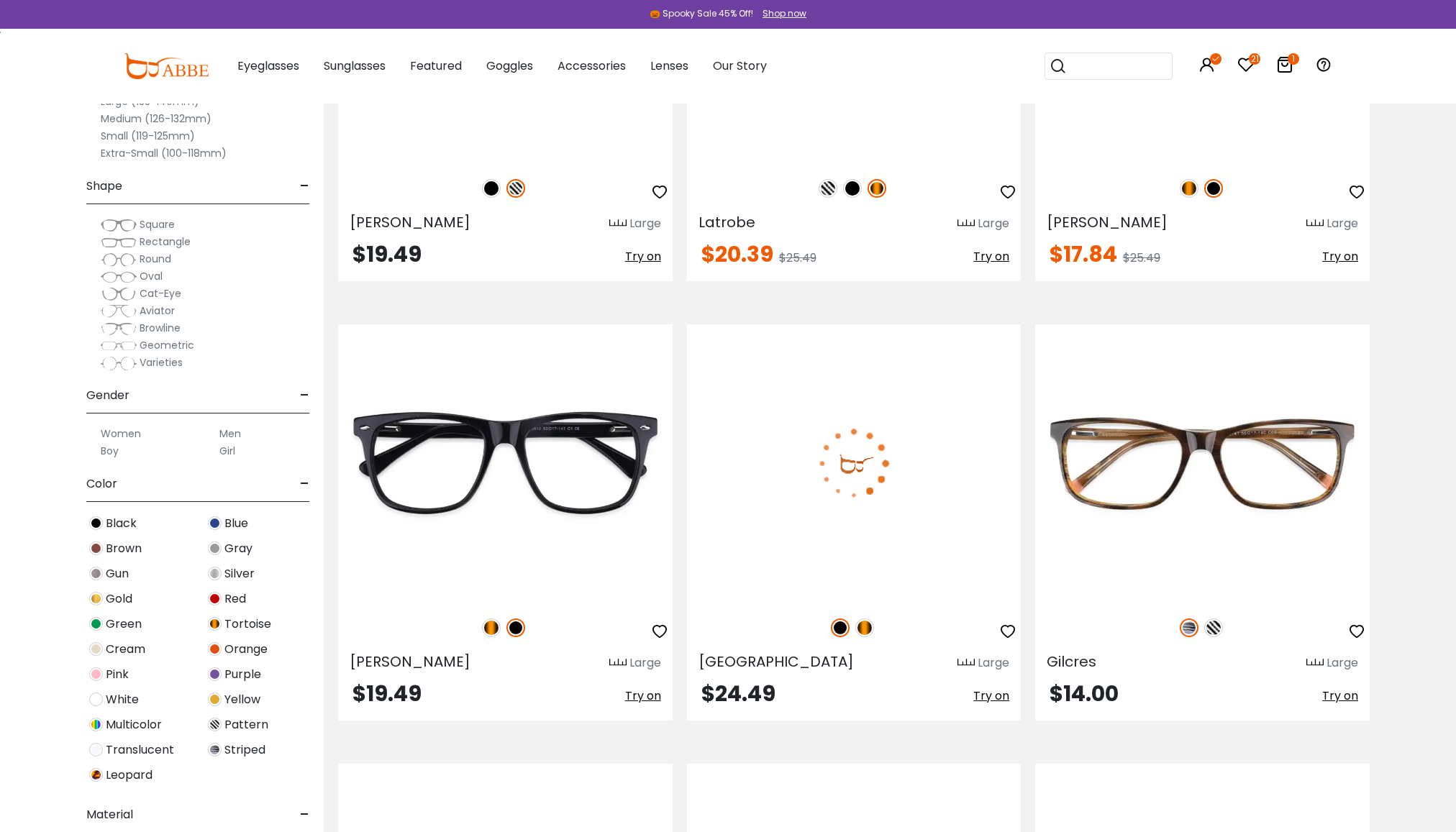
scroll to position [3379, 0]
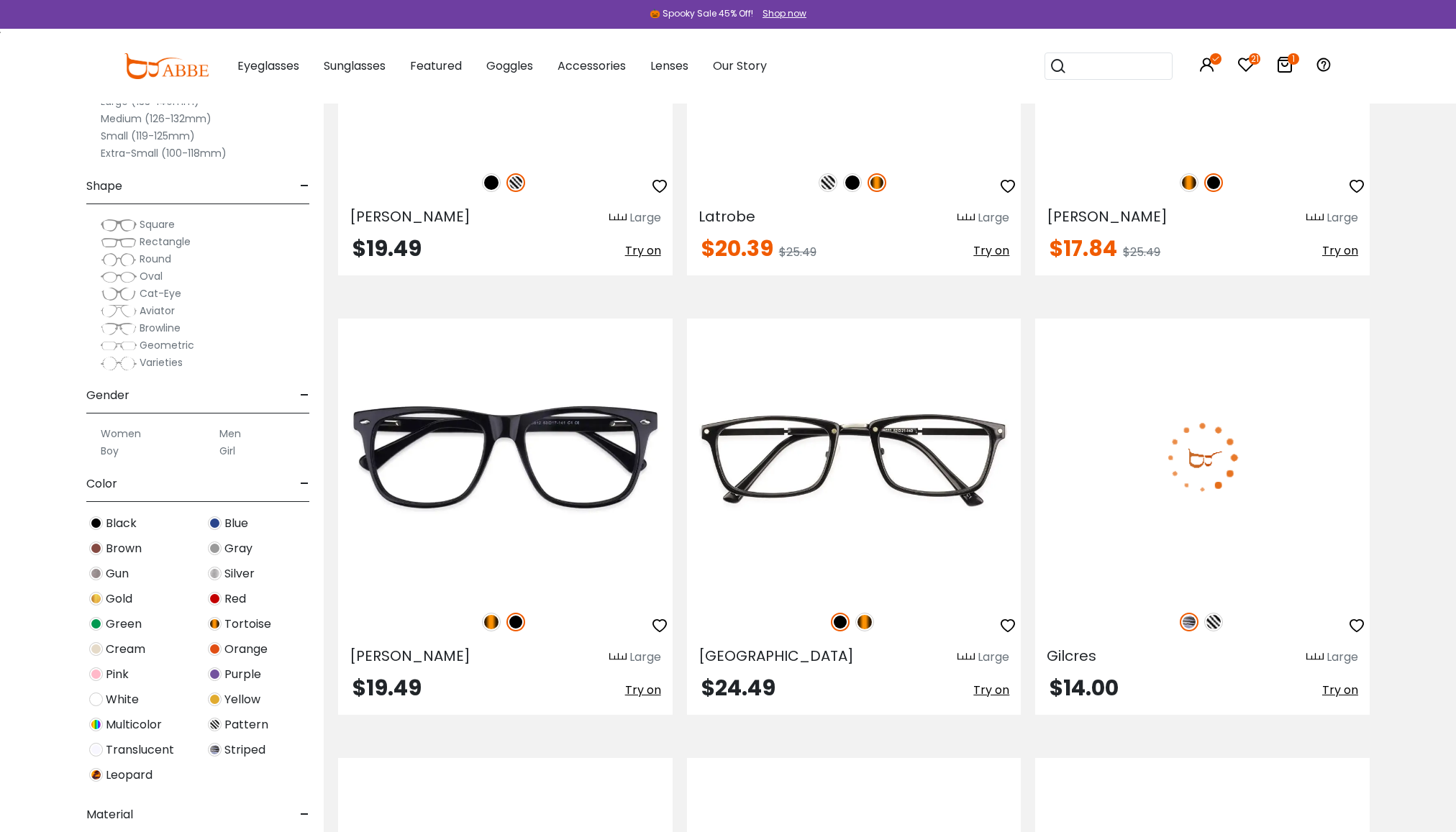
click at [1193, 468] on img at bounding box center [1202, 457] width 335 height 278
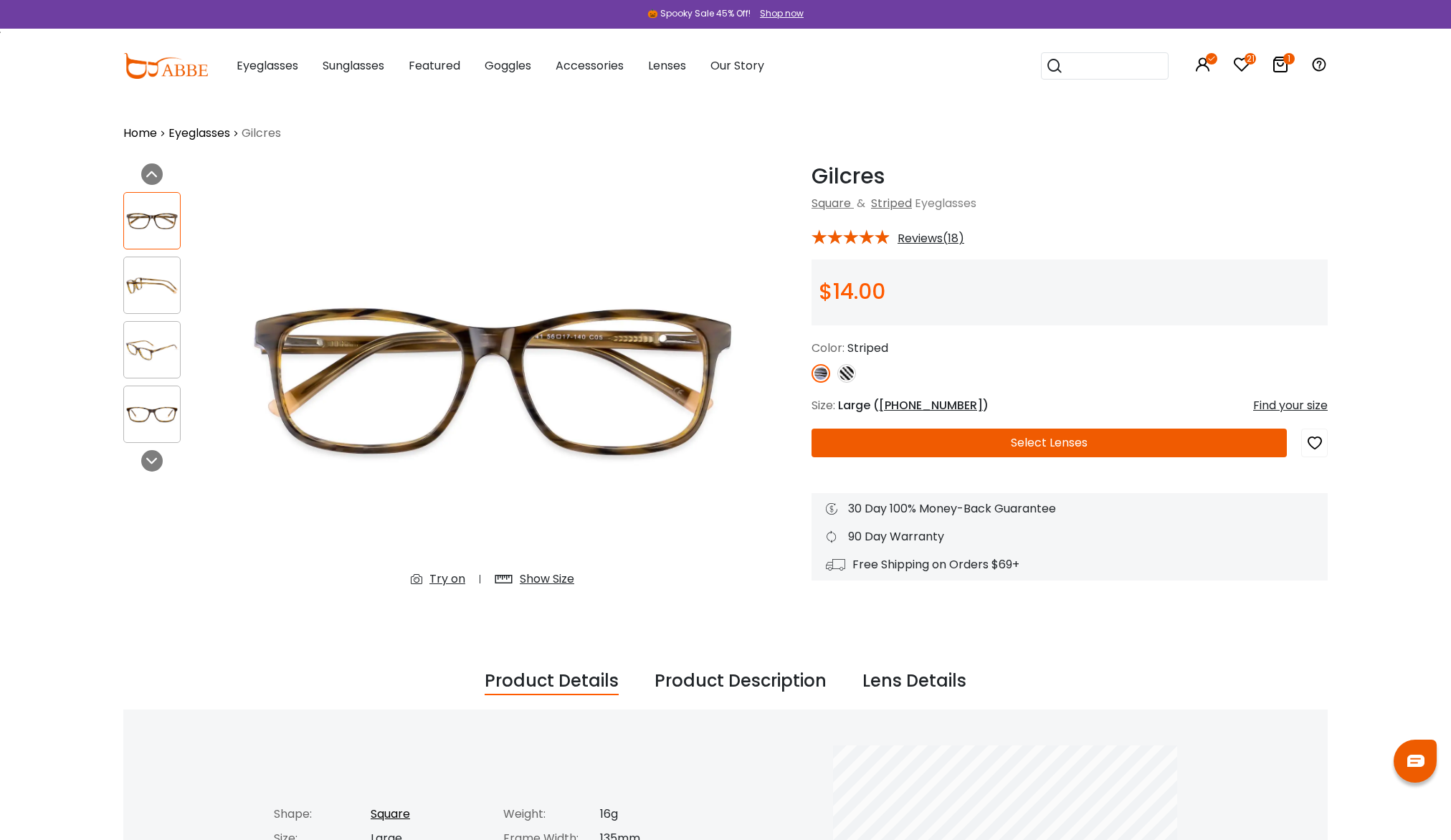
drag, startPoint x: 1064, startPoint y: 410, endPoint x: 1094, endPoint y: 409, distance: 30.0
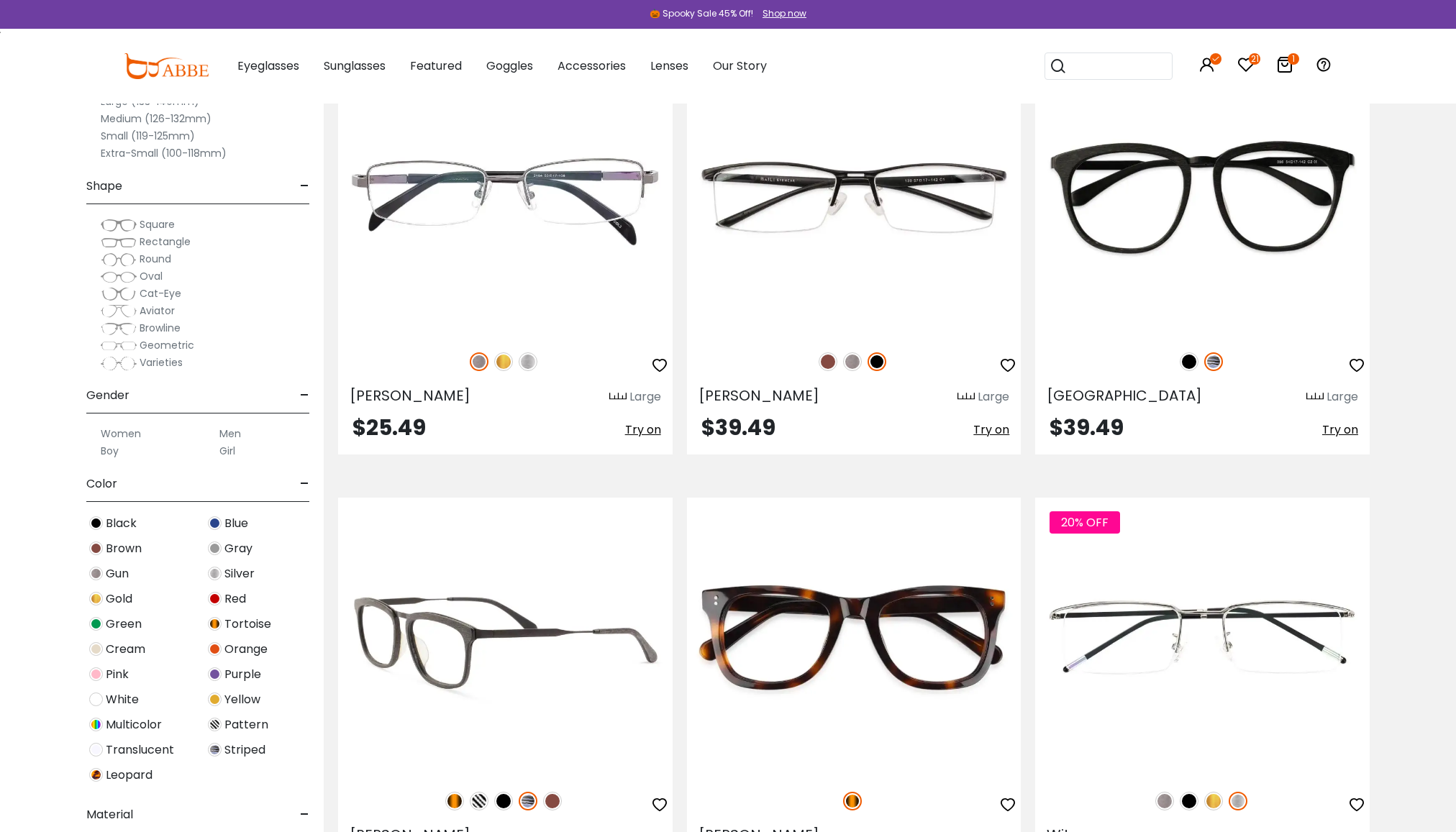
scroll to position [4261, 0]
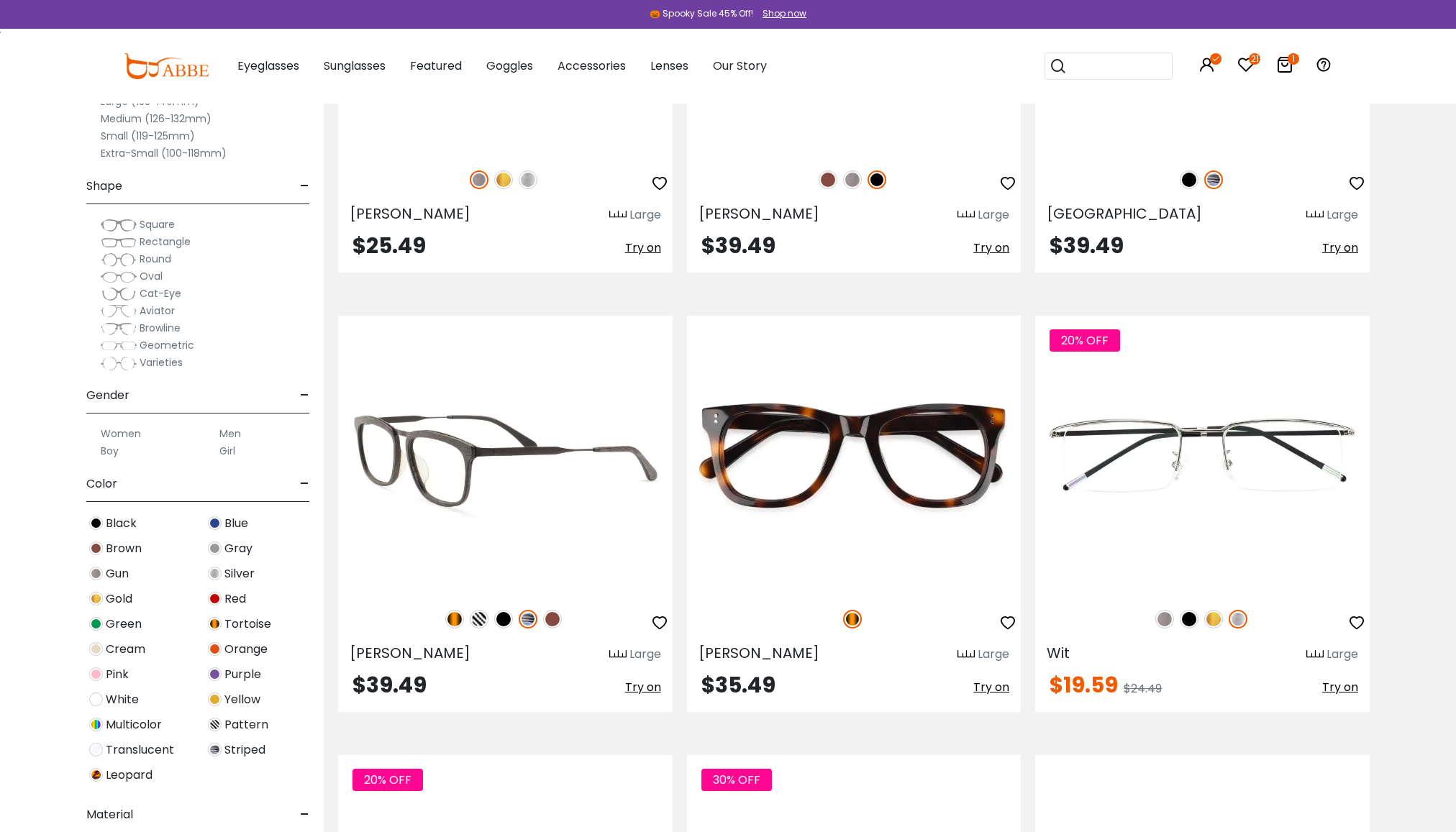
click at [523, 482] on img at bounding box center [505, 455] width 335 height 278
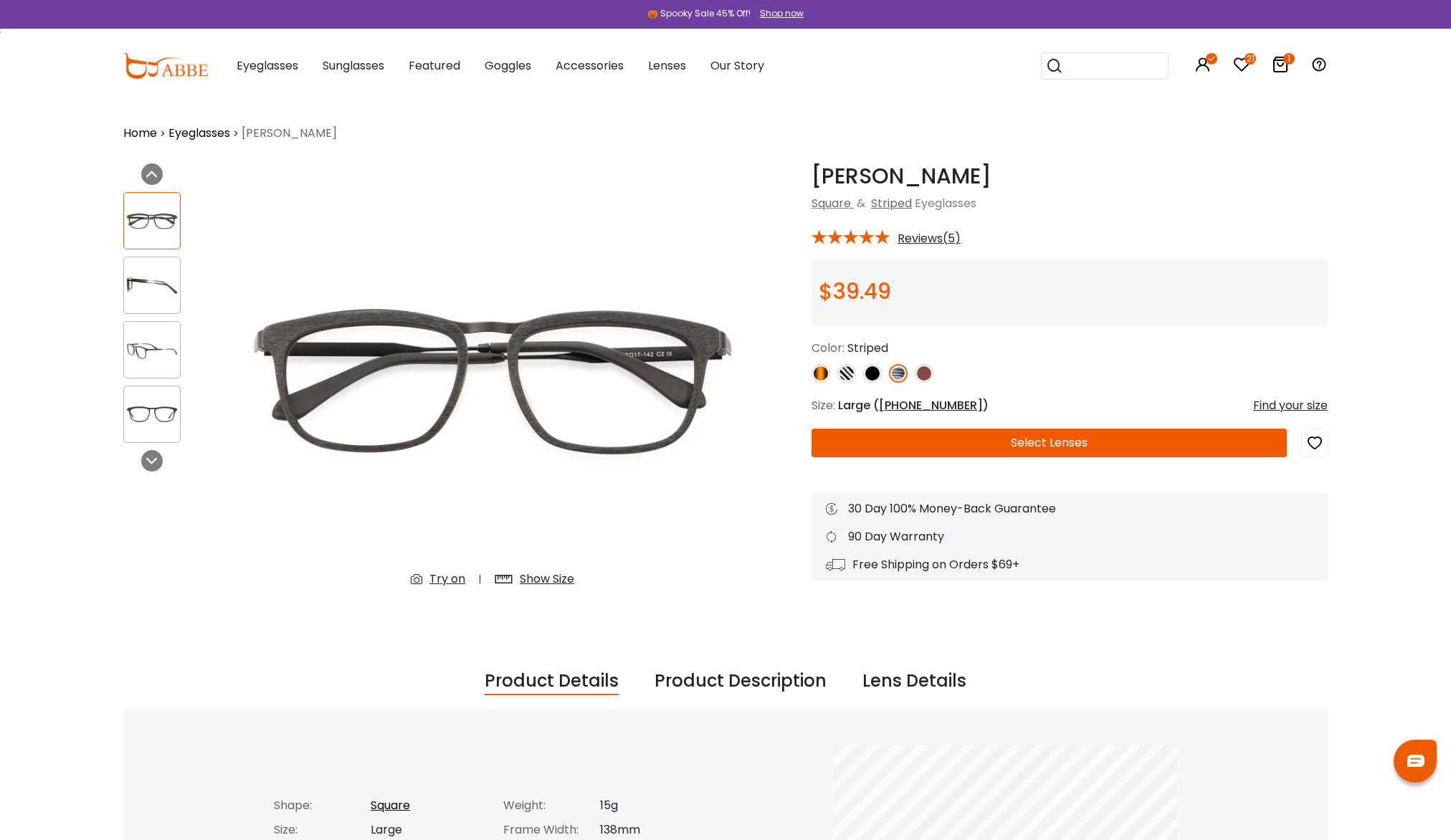
click at [854, 373] on img at bounding box center [846, 373] width 19 height 19
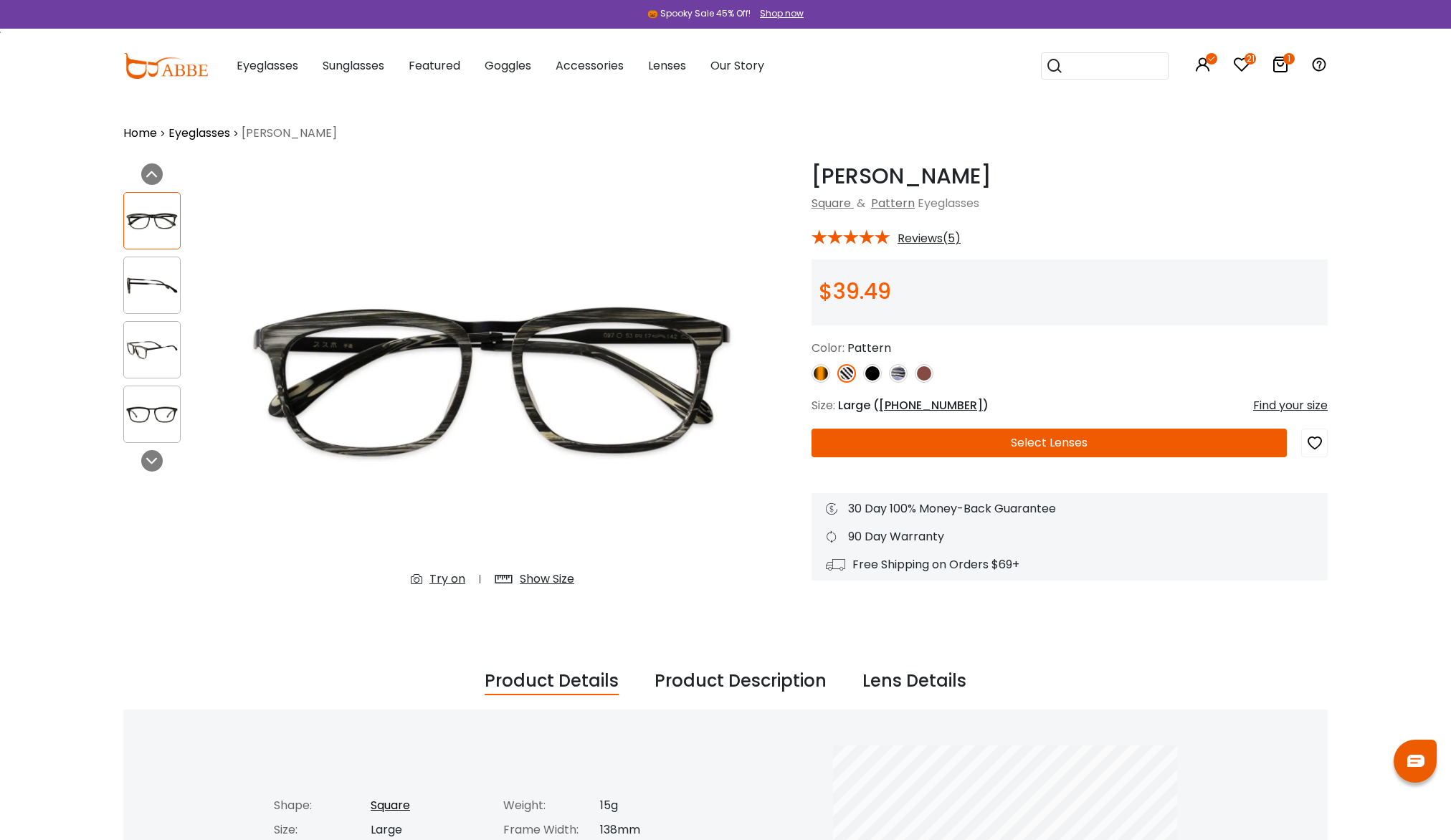
click at [872, 372] on img at bounding box center [872, 373] width 19 height 19
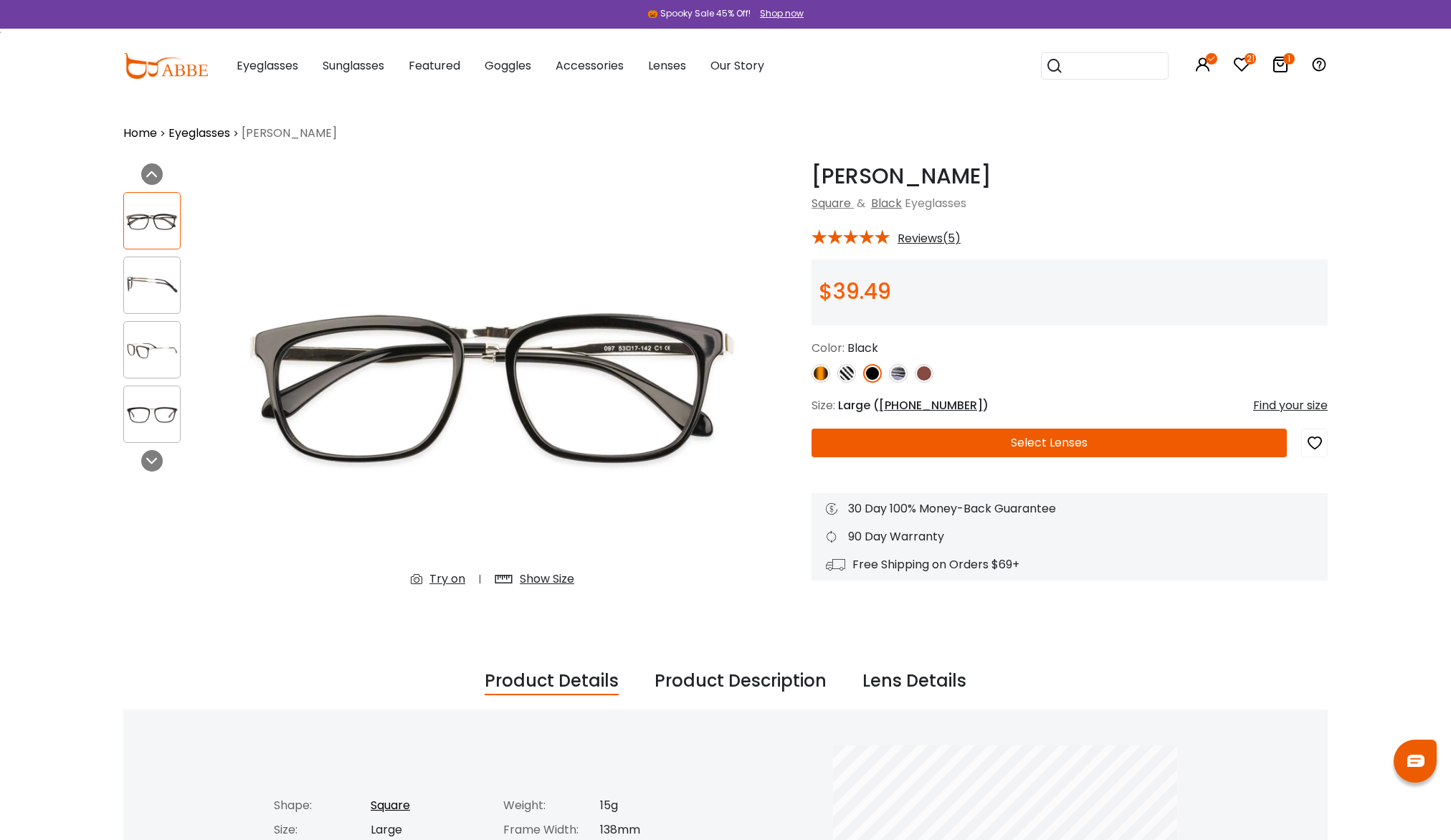
click at [919, 371] on img at bounding box center [923, 373] width 19 height 19
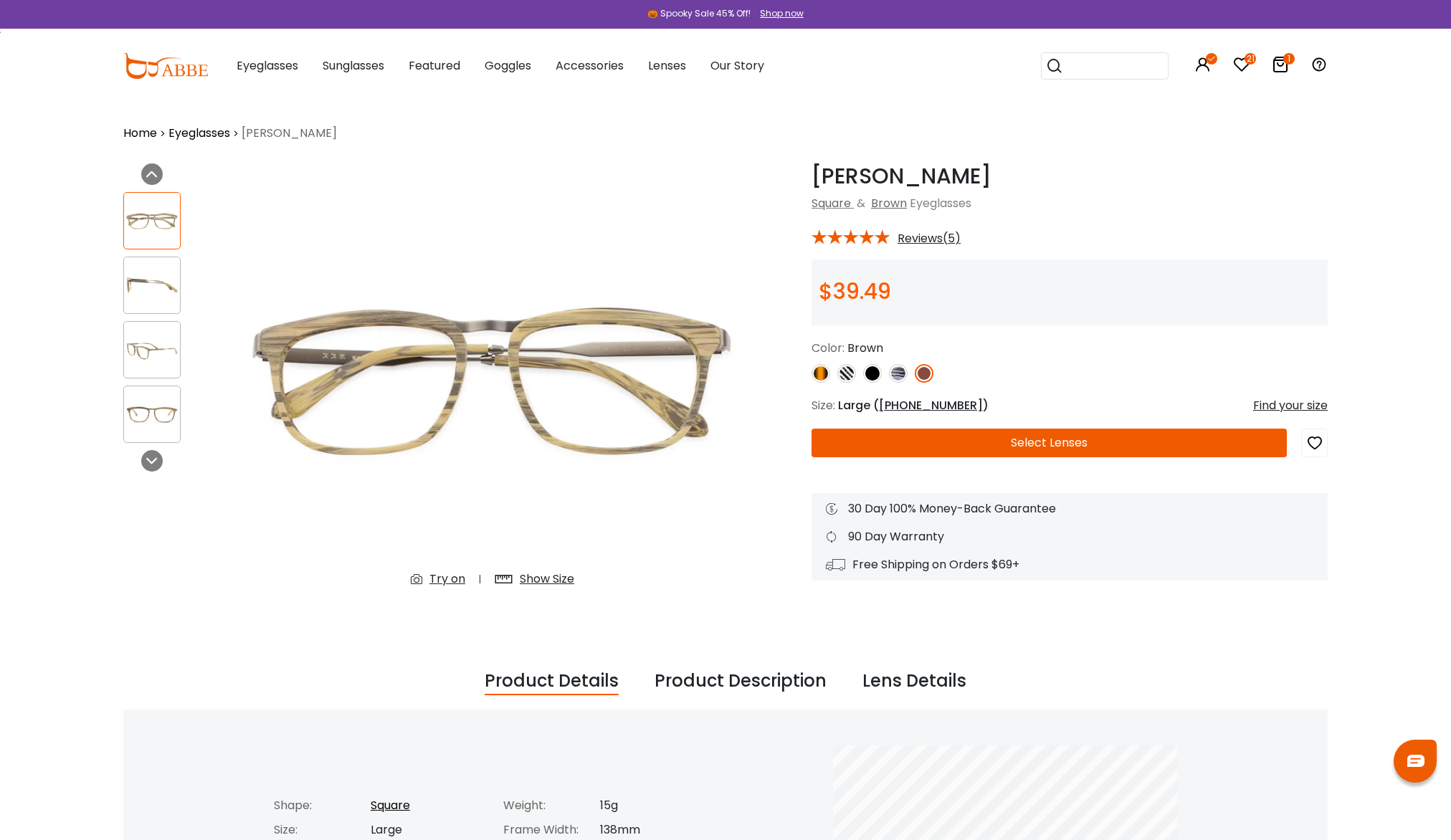
click at [829, 369] on img at bounding box center [821, 373] width 19 height 19
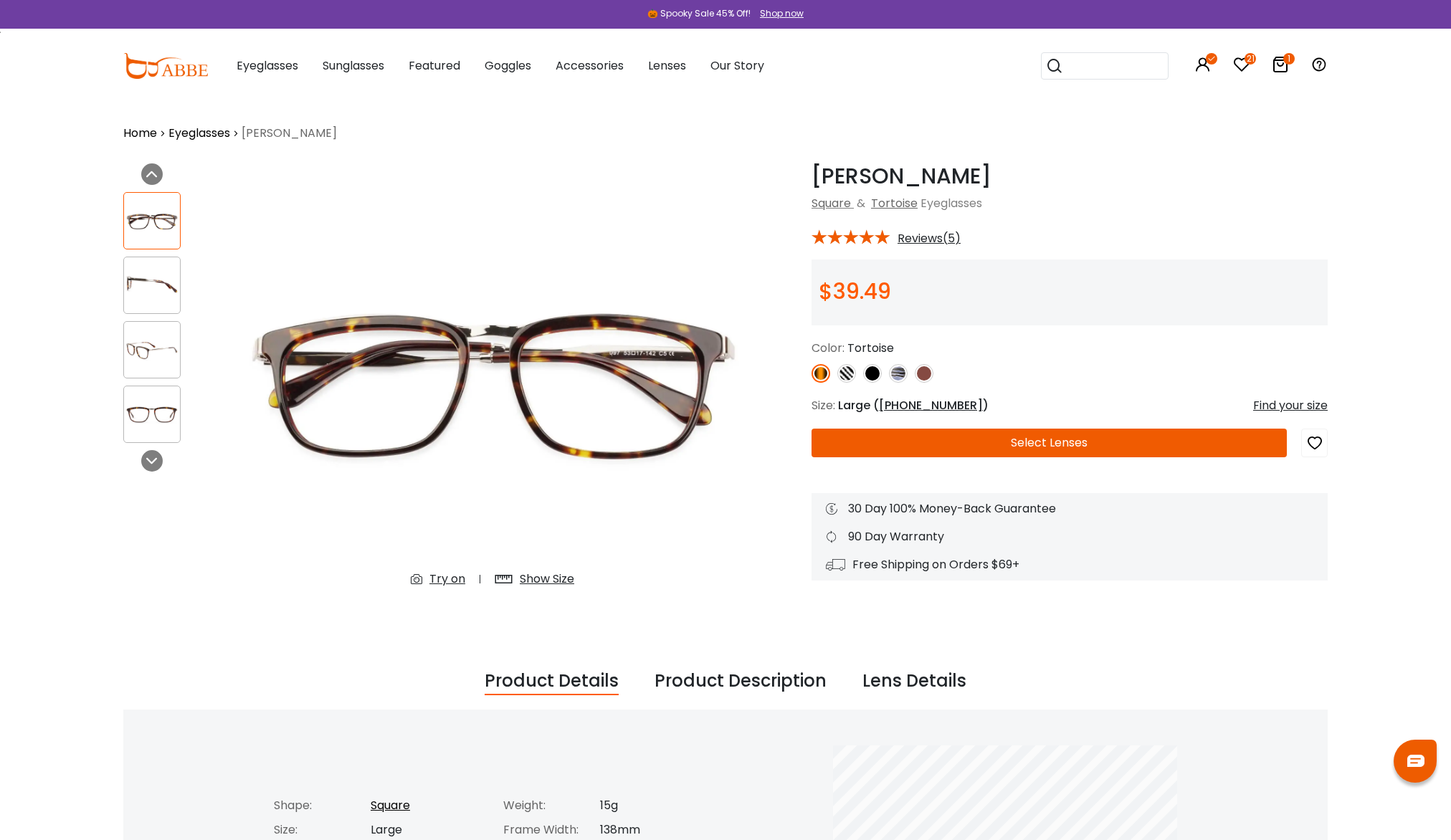
click at [174, 233] on img at bounding box center [151, 221] width 56 height 28
click at [161, 286] on img at bounding box center [151, 286] width 56 height 28
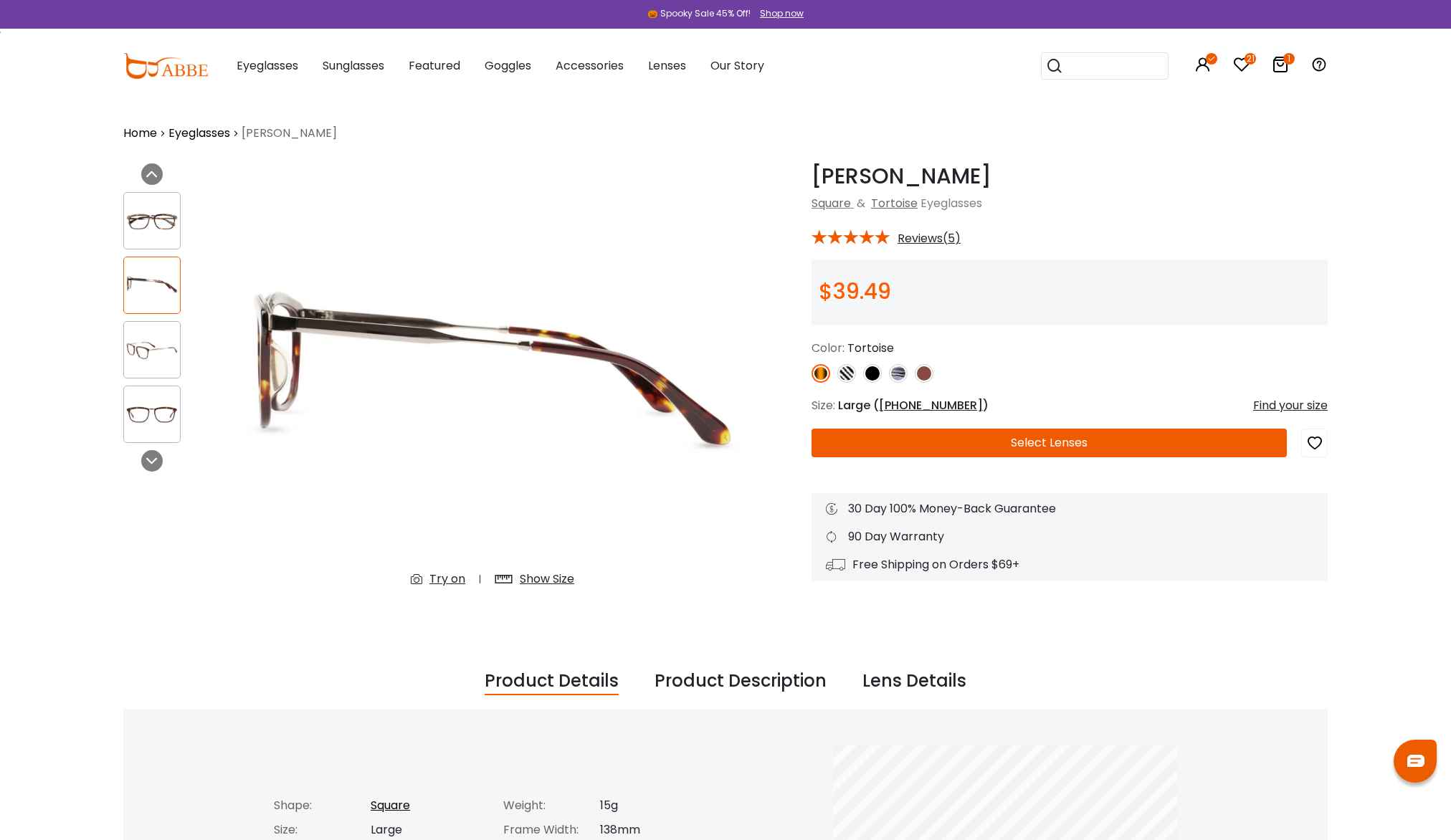
click at [174, 348] on img at bounding box center [151, 350] width 56 height 28
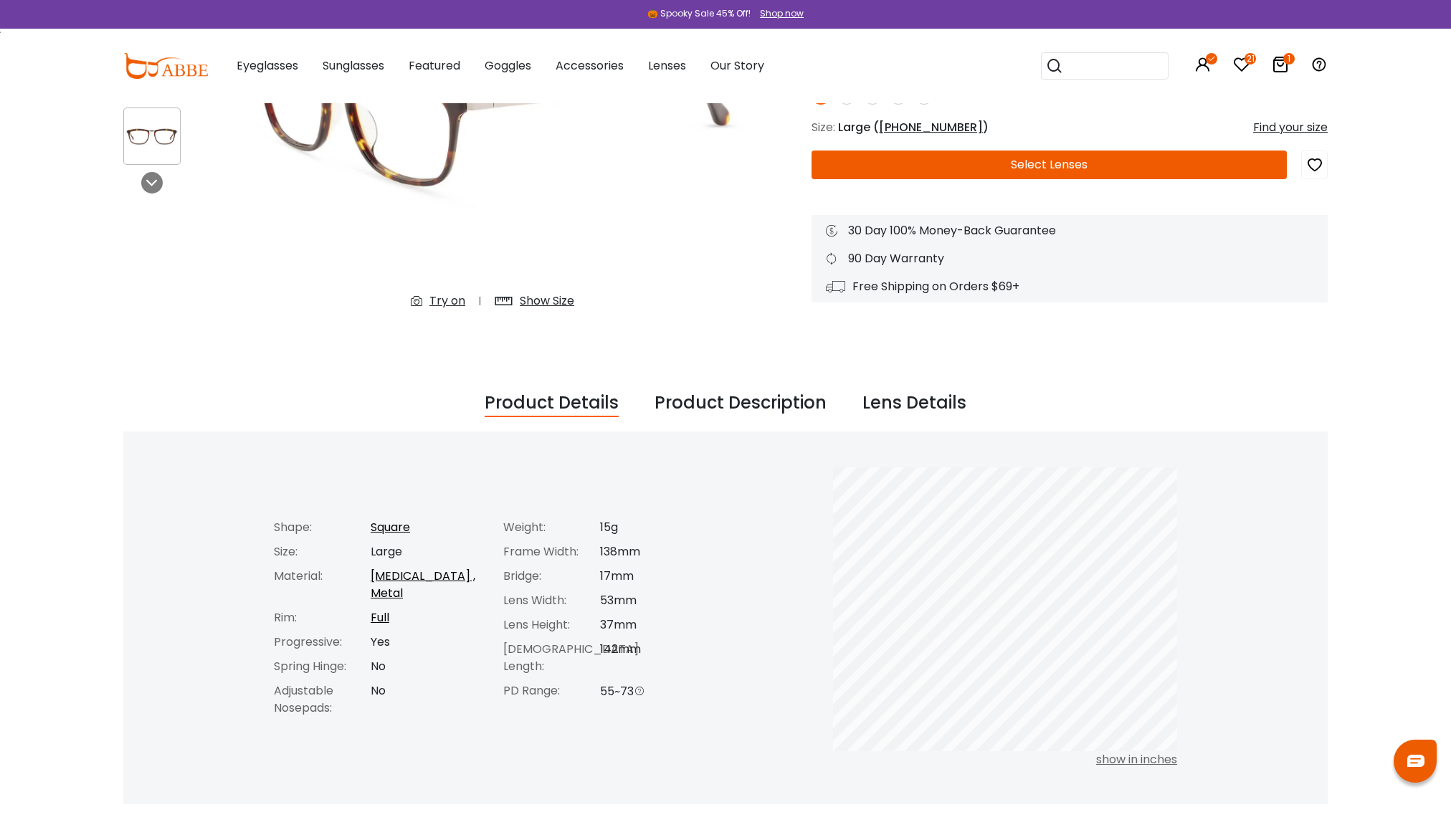
scroll to position [358, 0]
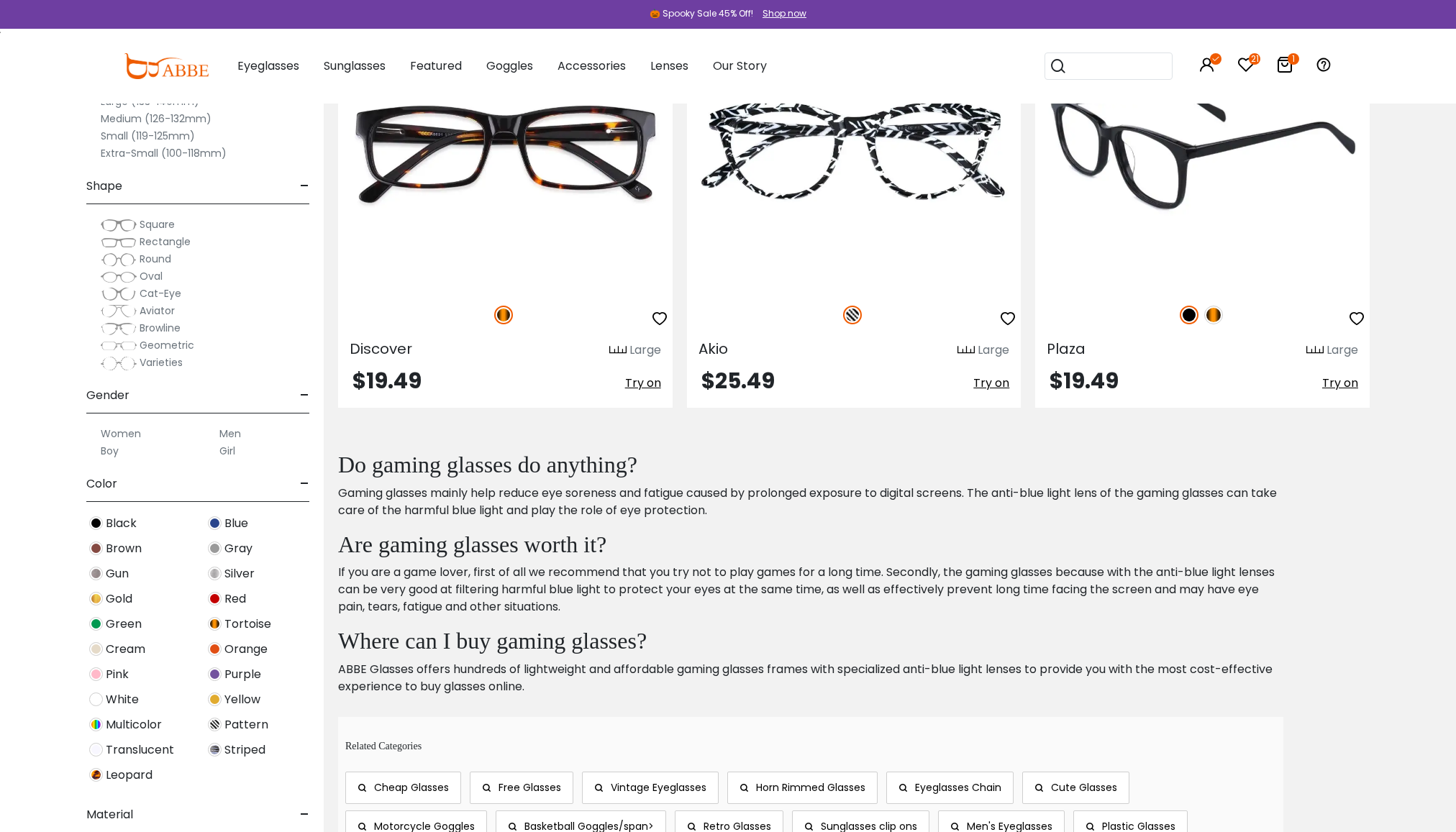
scroll to position [7208, 0]
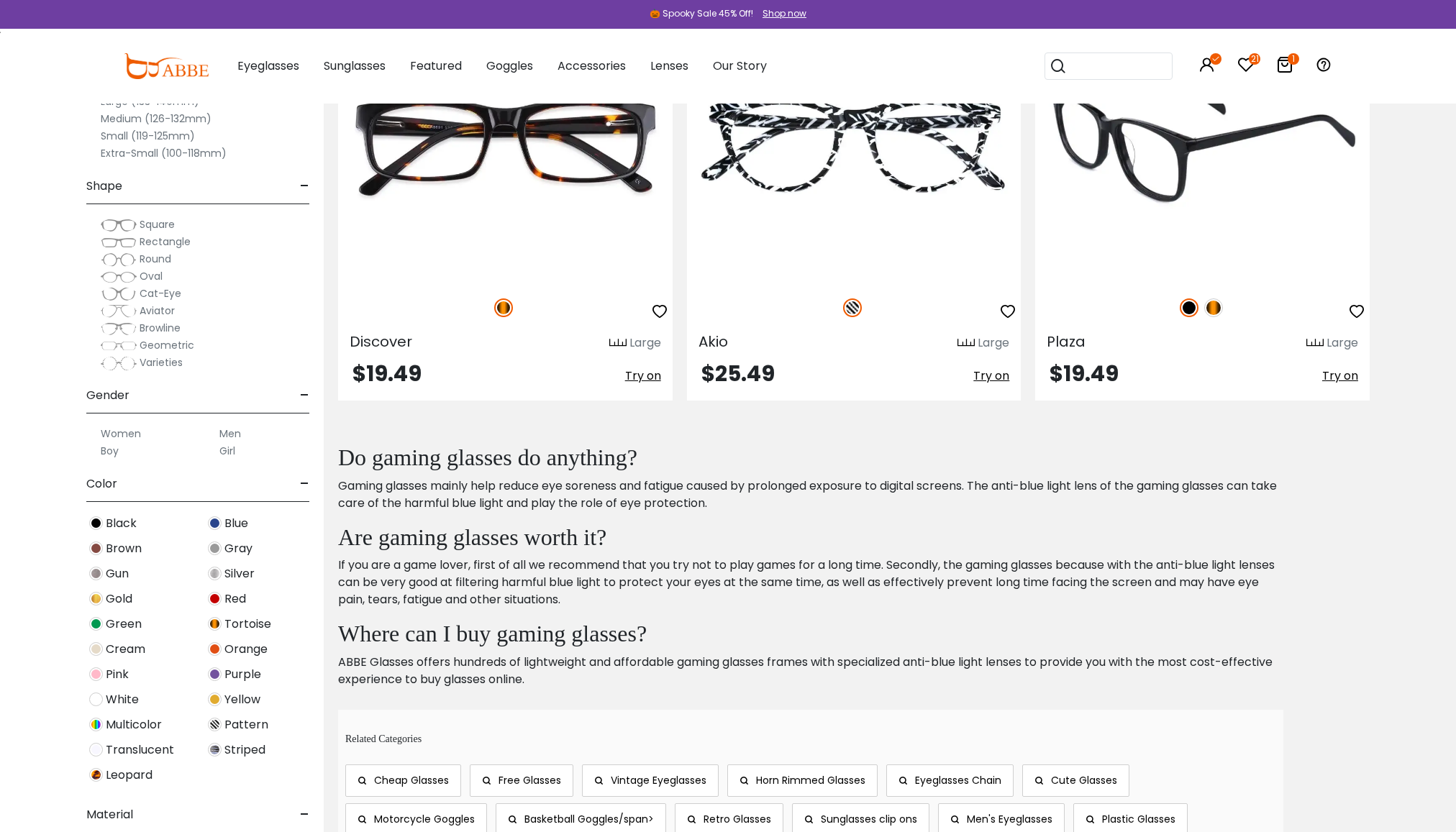
click at [1215, 311] on img at bounding box center [1213, 308] width 19 height 19
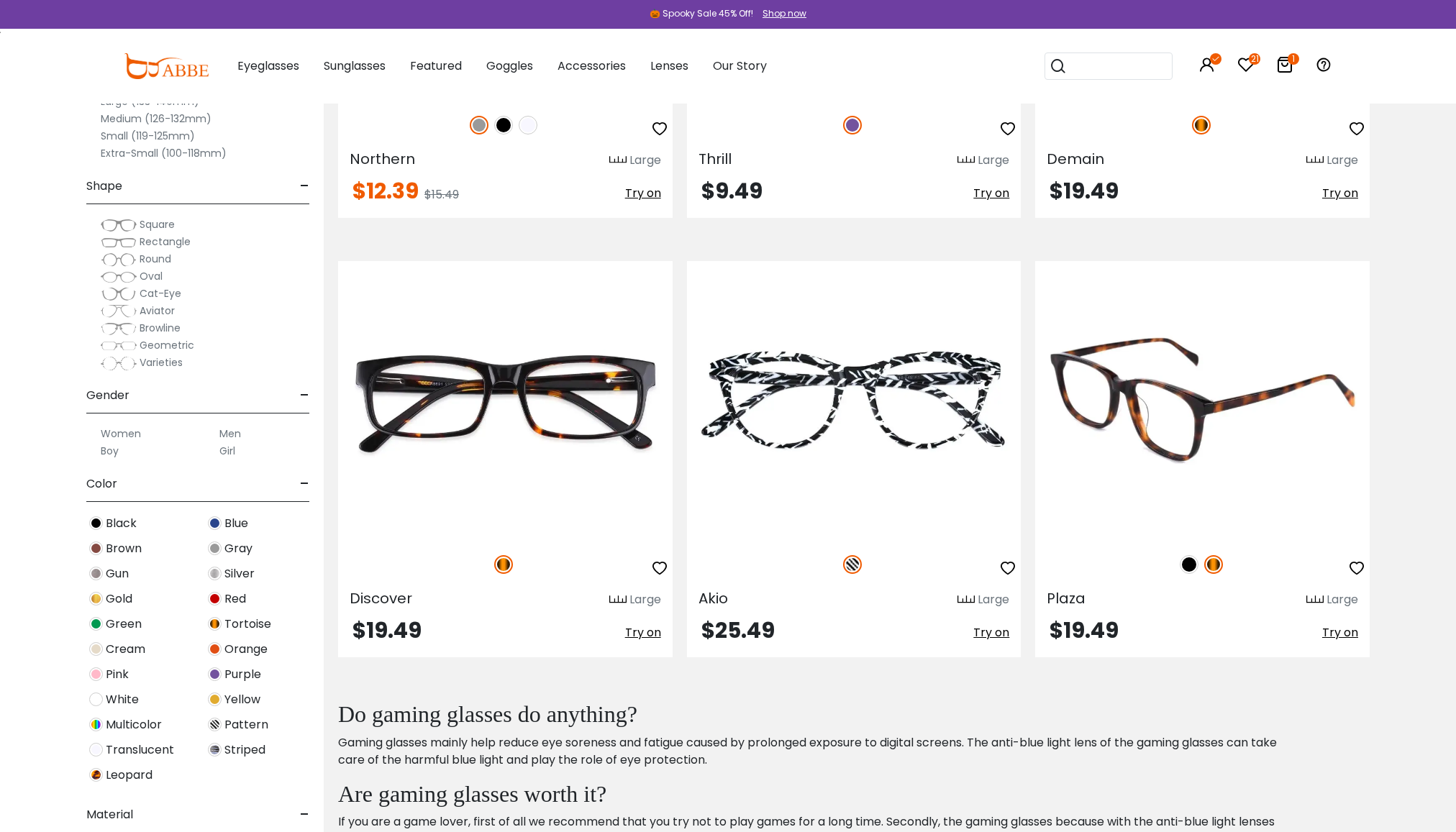
scroll to position [6921, 0]
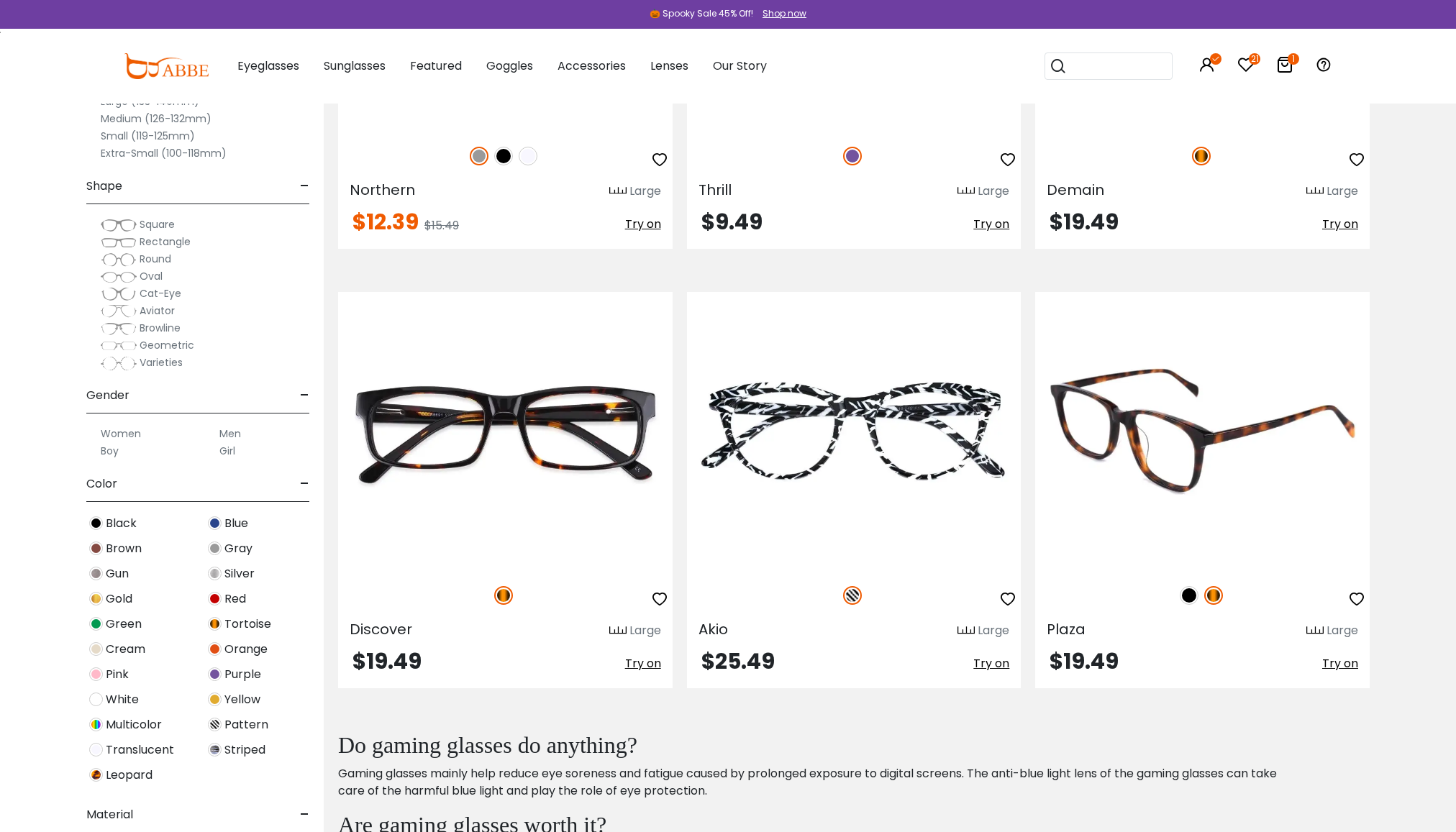
click at [1211, 450] on img at bounding box center [1202, 431] width 335 height 278
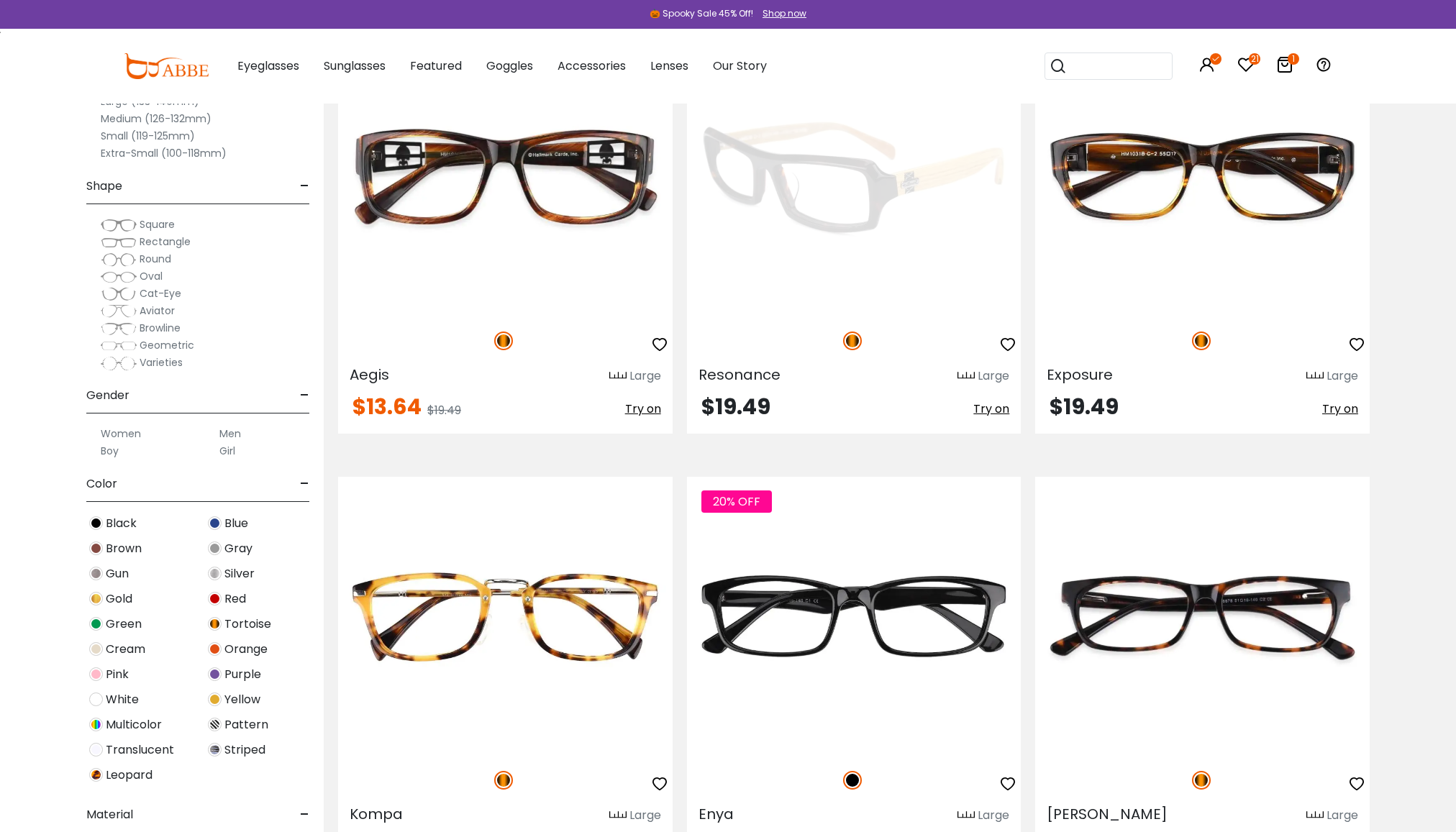
scroll to position [5842, 0]
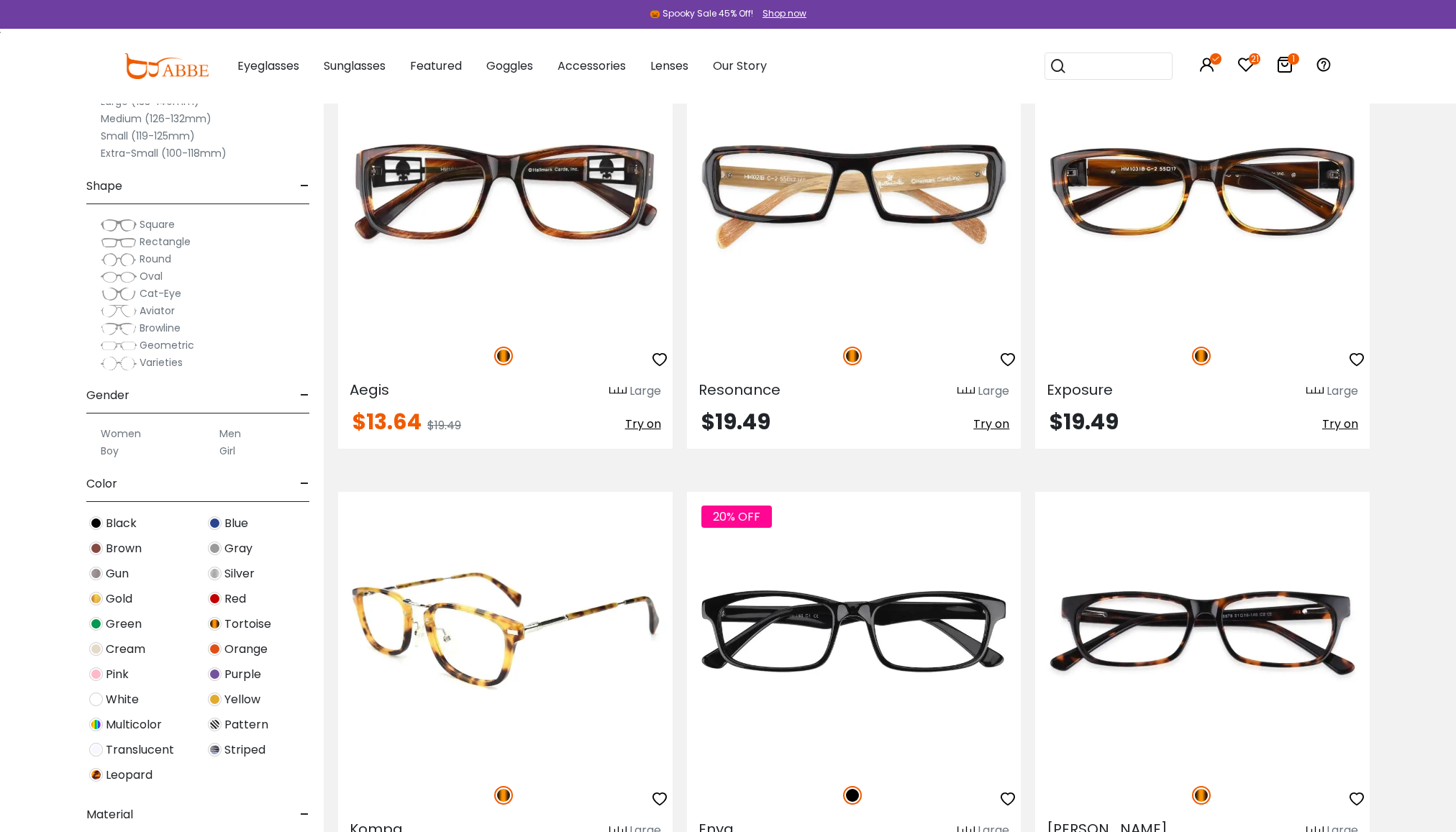
click at [477, 640] on img at bounding box center [505, 631] width 335 height 278
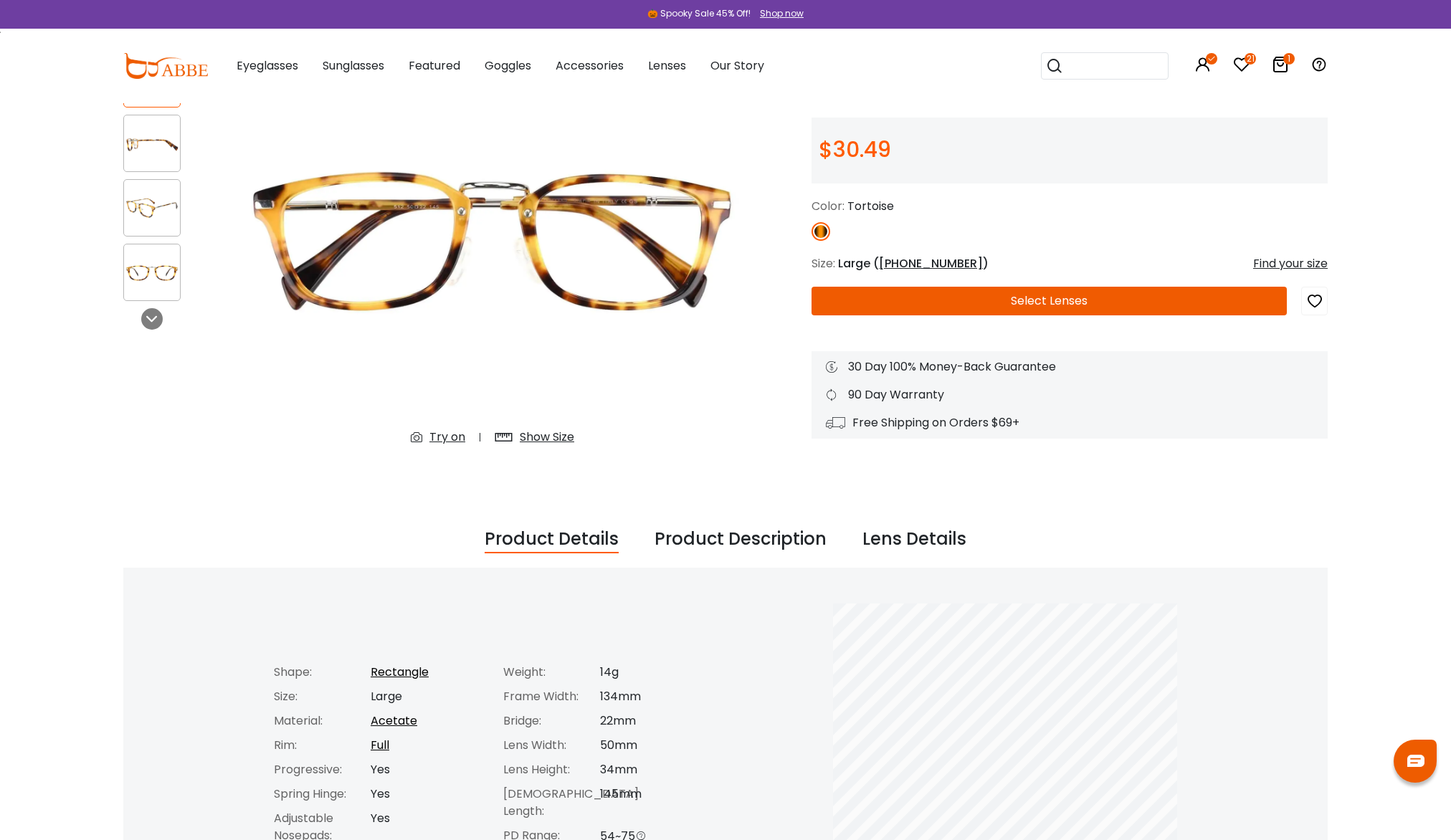
scroll to position [143, 0]
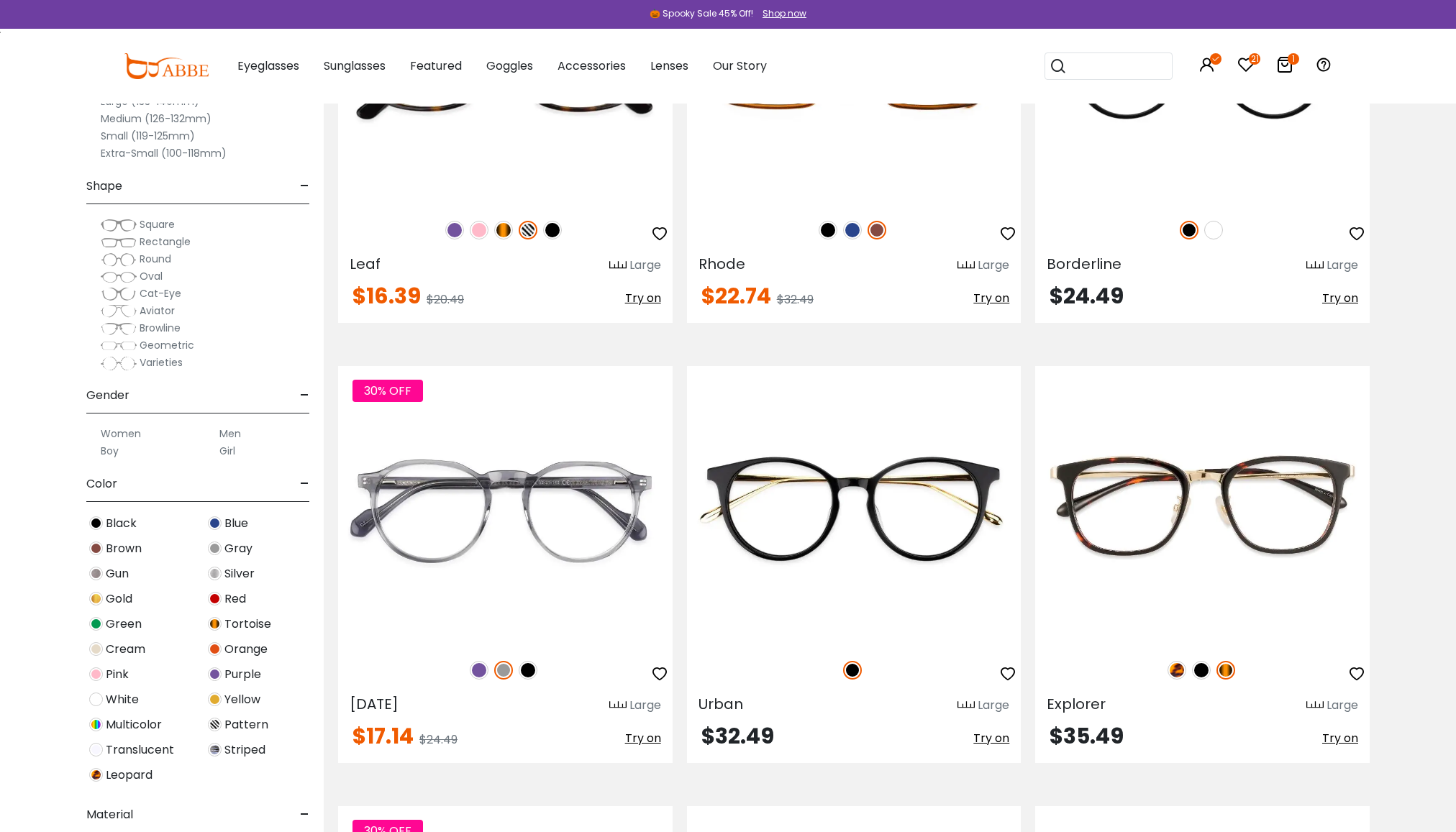
scroll to position [5051, 0]
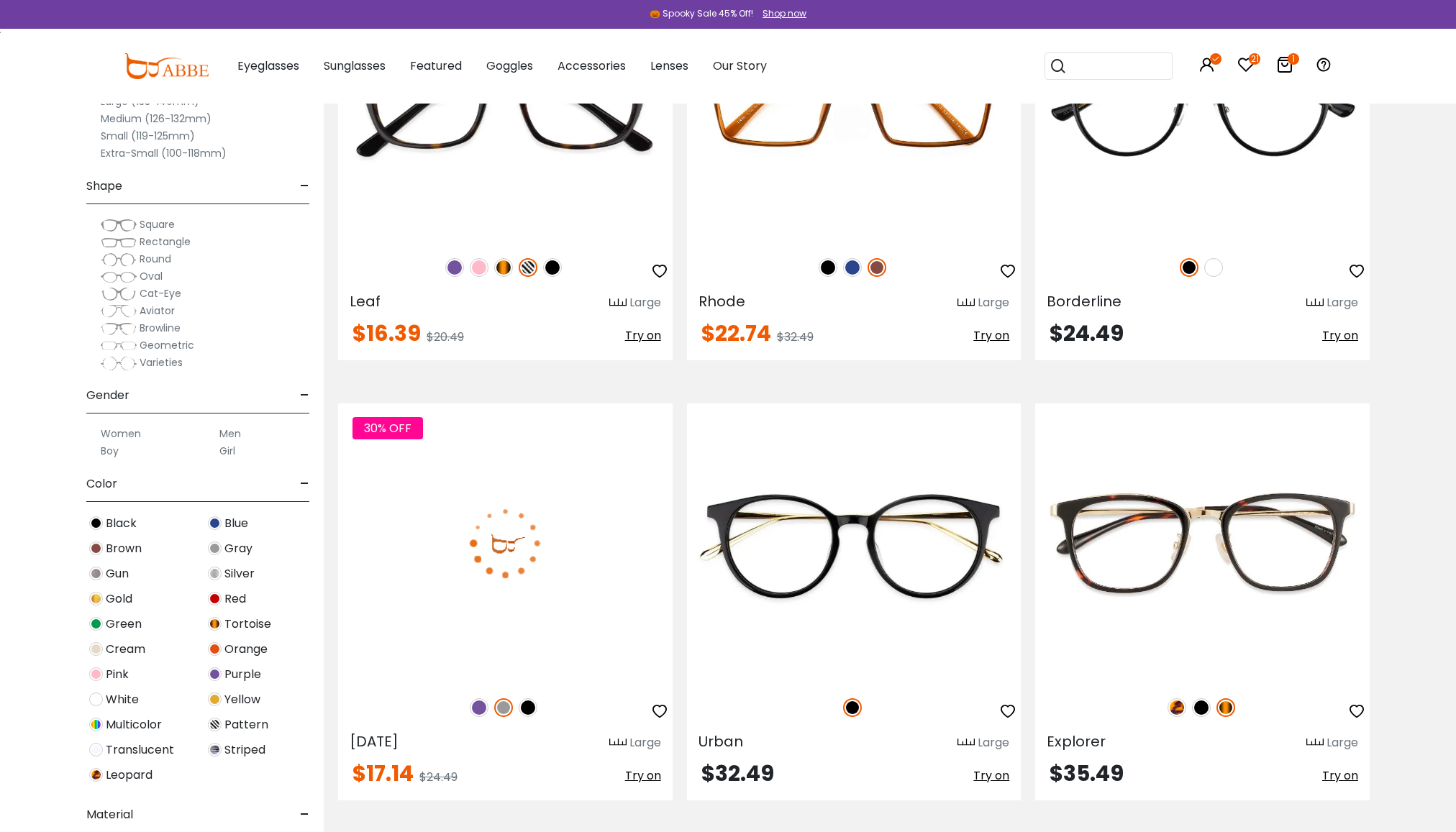
click at [534, 711] on img at bounding box center [528, 707] width 19 height 19
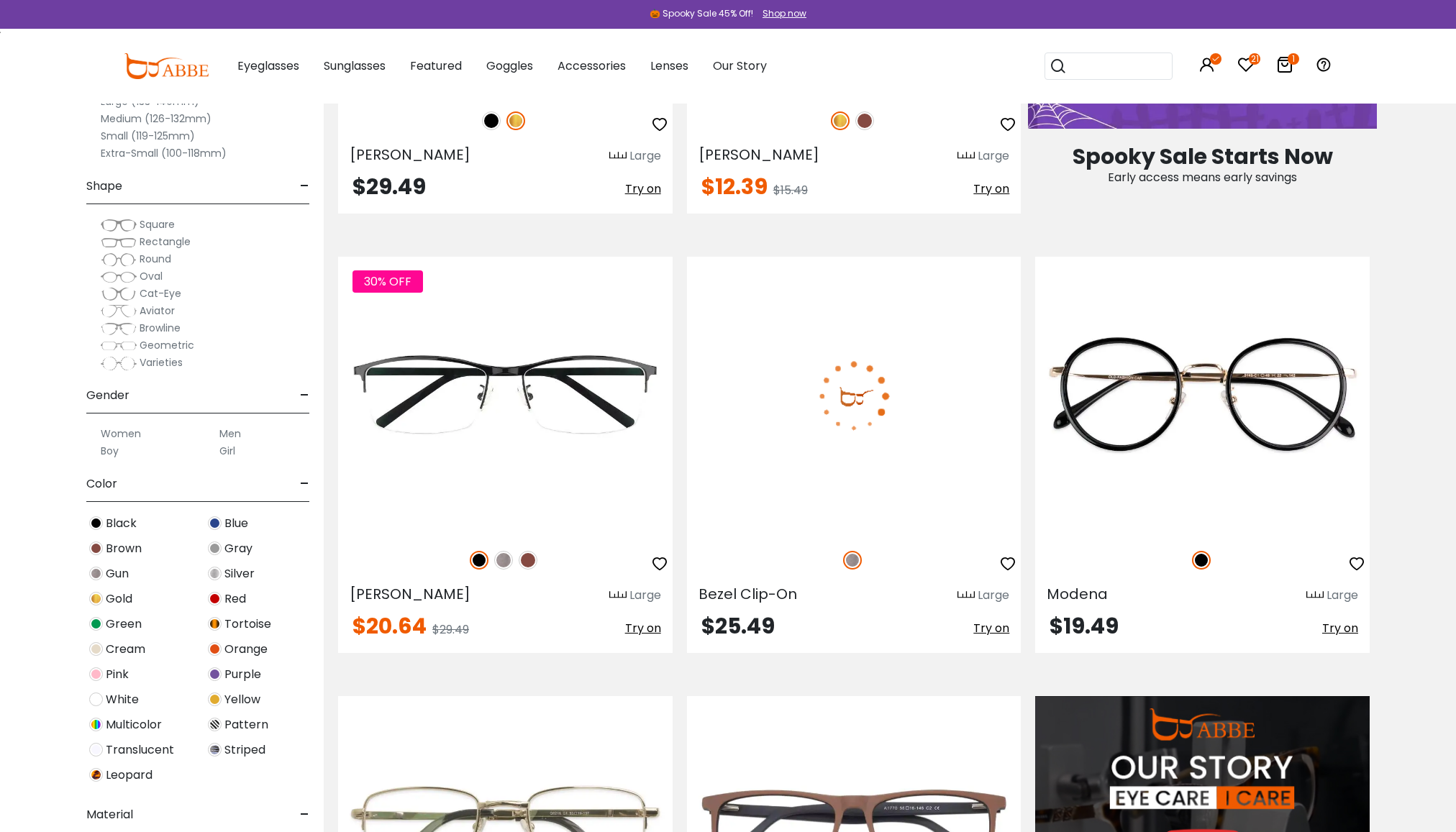
scroll to position [1672, 0]
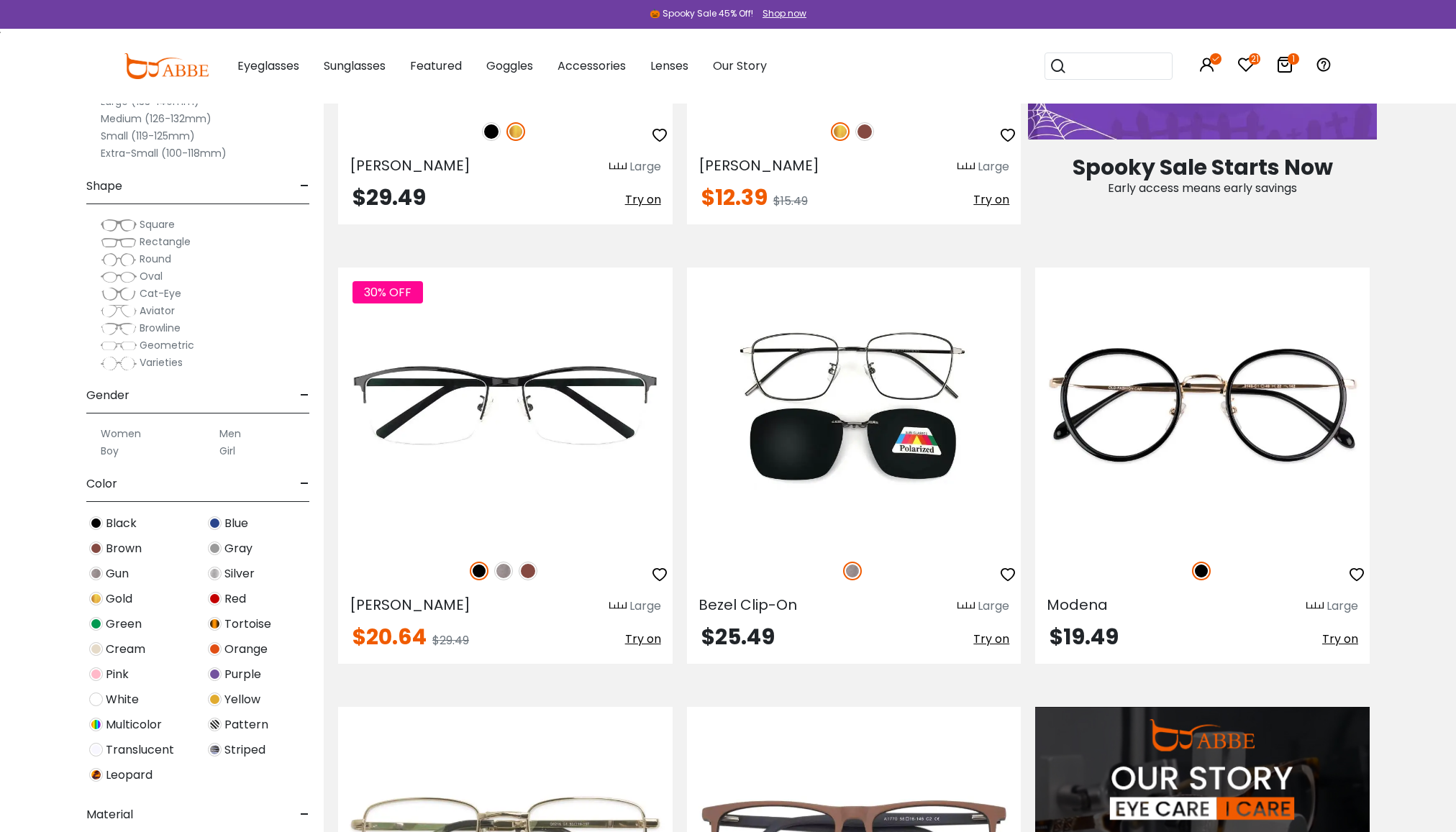
click at [1252, 61] on icon "21" at bounding box center [1255, 59] width 11 height 11
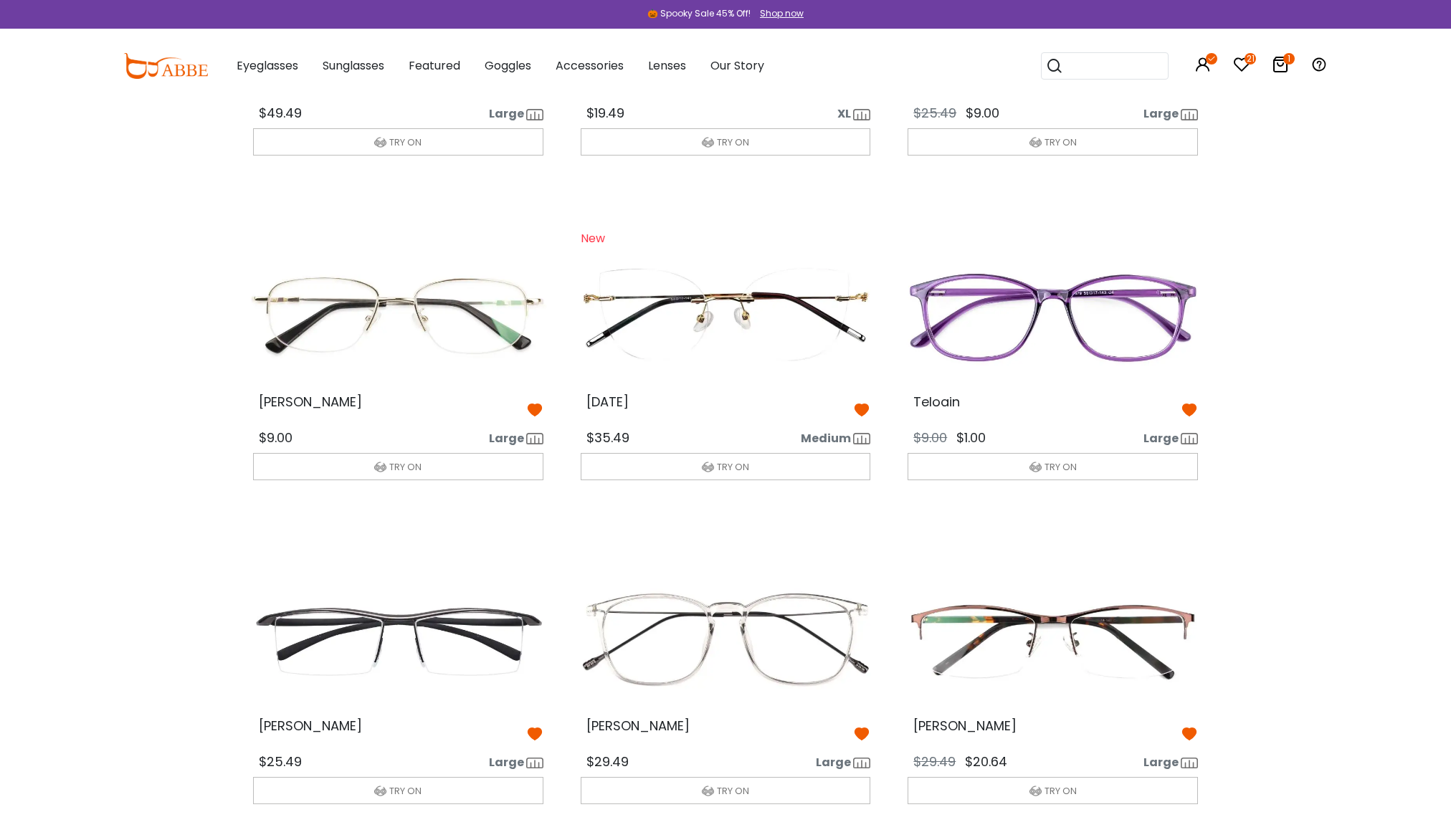
scroll to position [286, 0]
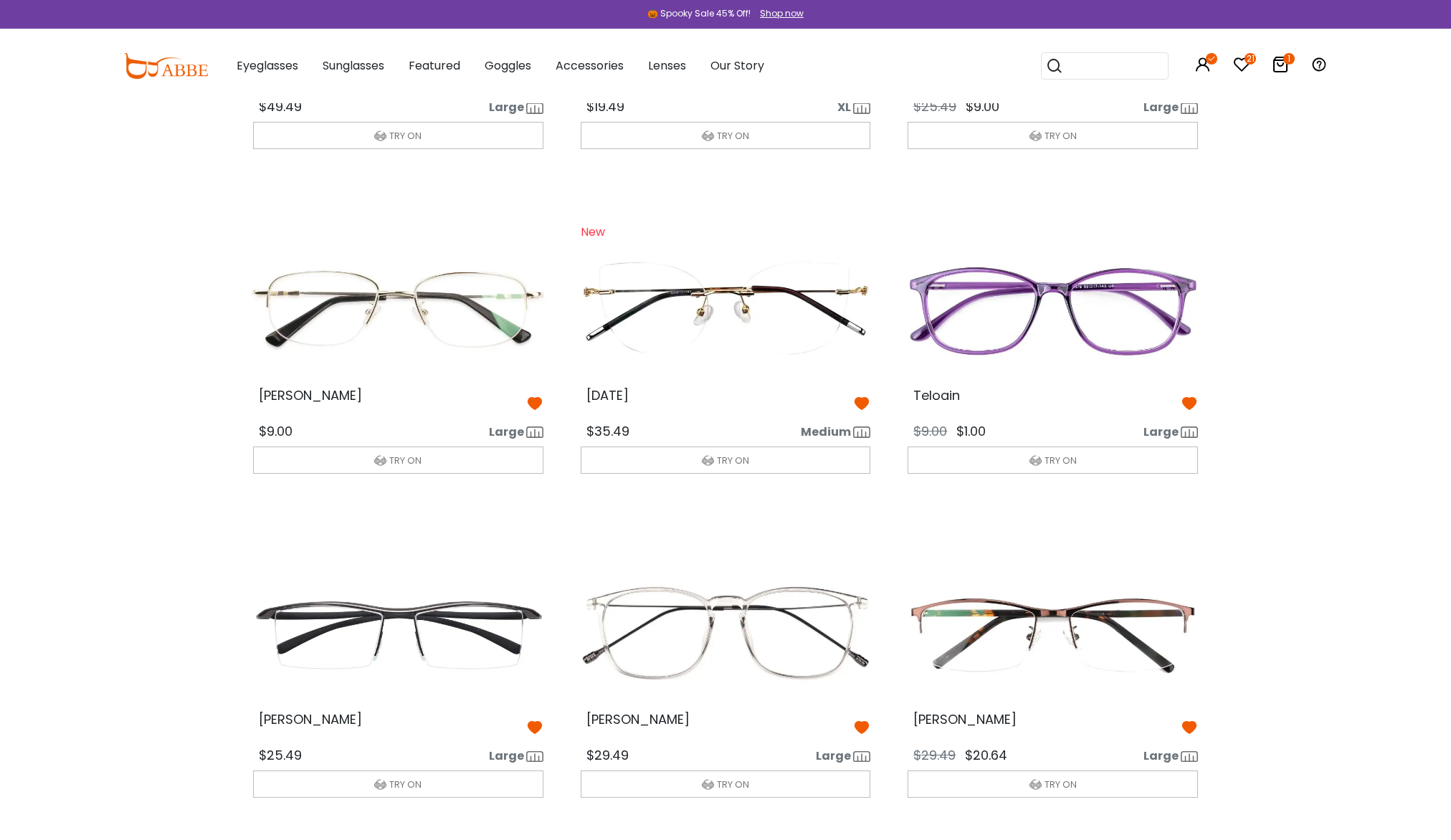
click at [1094, 348] on img at bounding box center [1052, 310] width 313 height 156
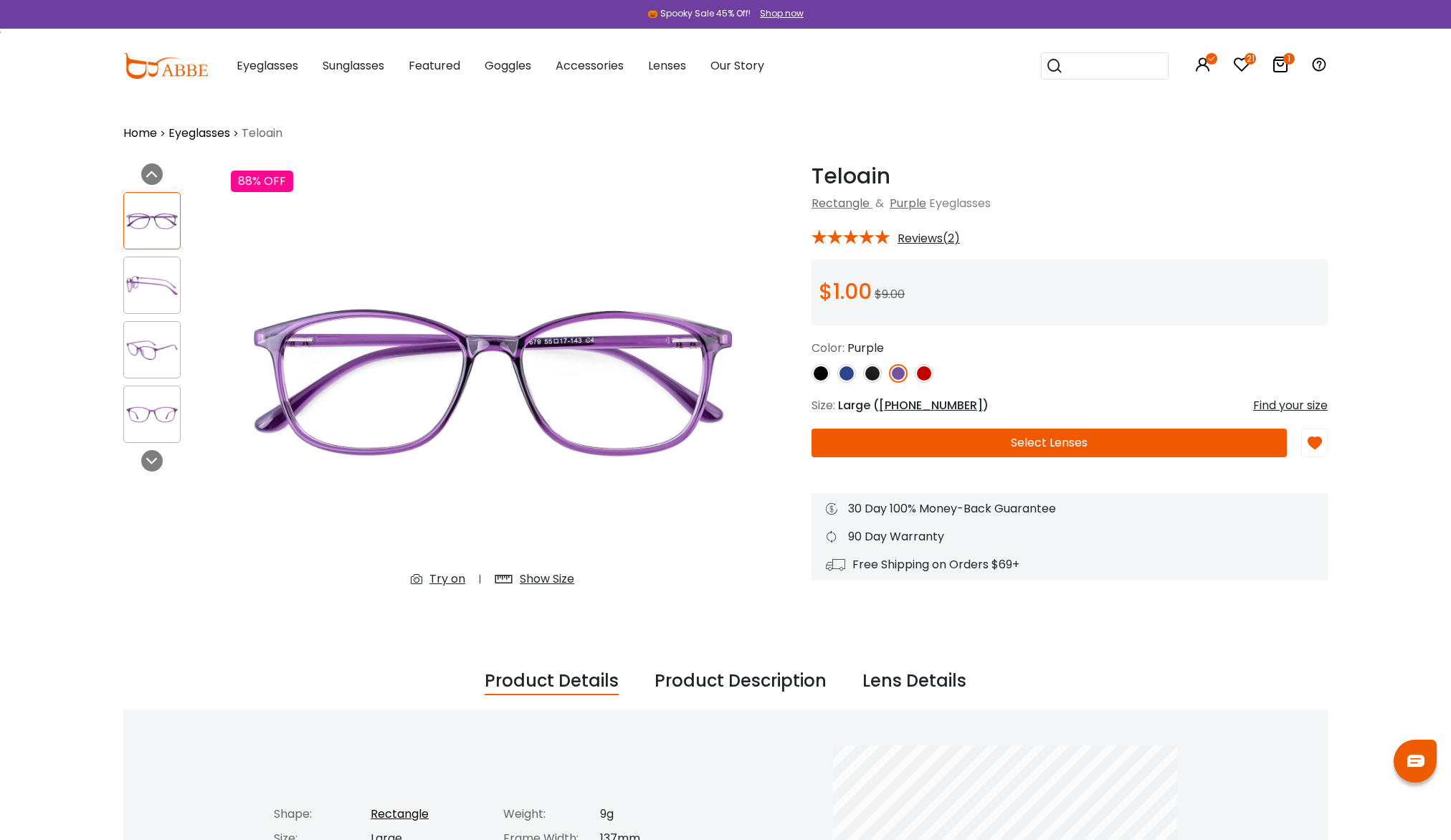
click at [928, 377] on img at bounding box center [923, 373] width 19 height 19
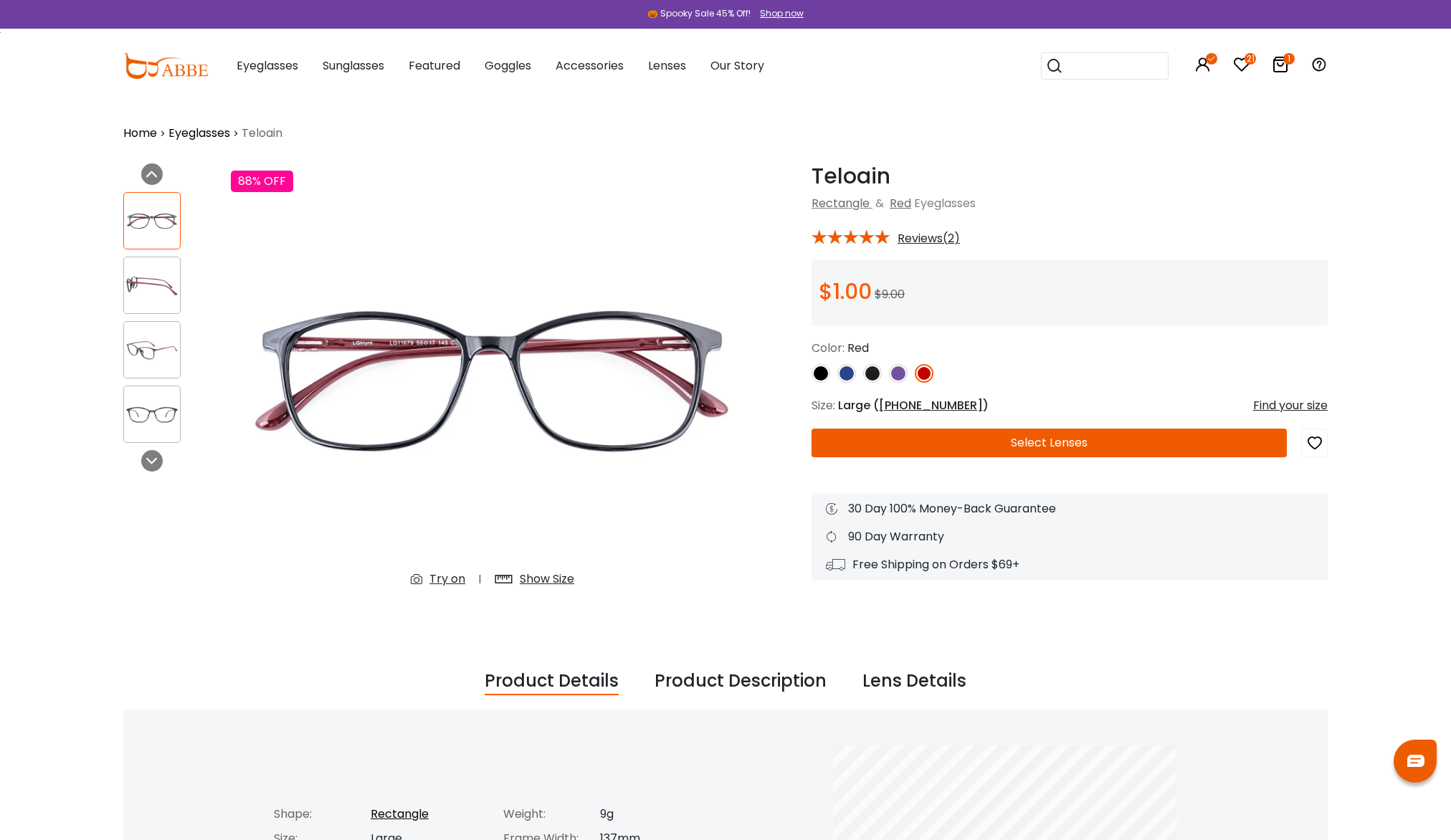
click at [822, 373] on img at bounding box center [821, 373] width 19 height 19
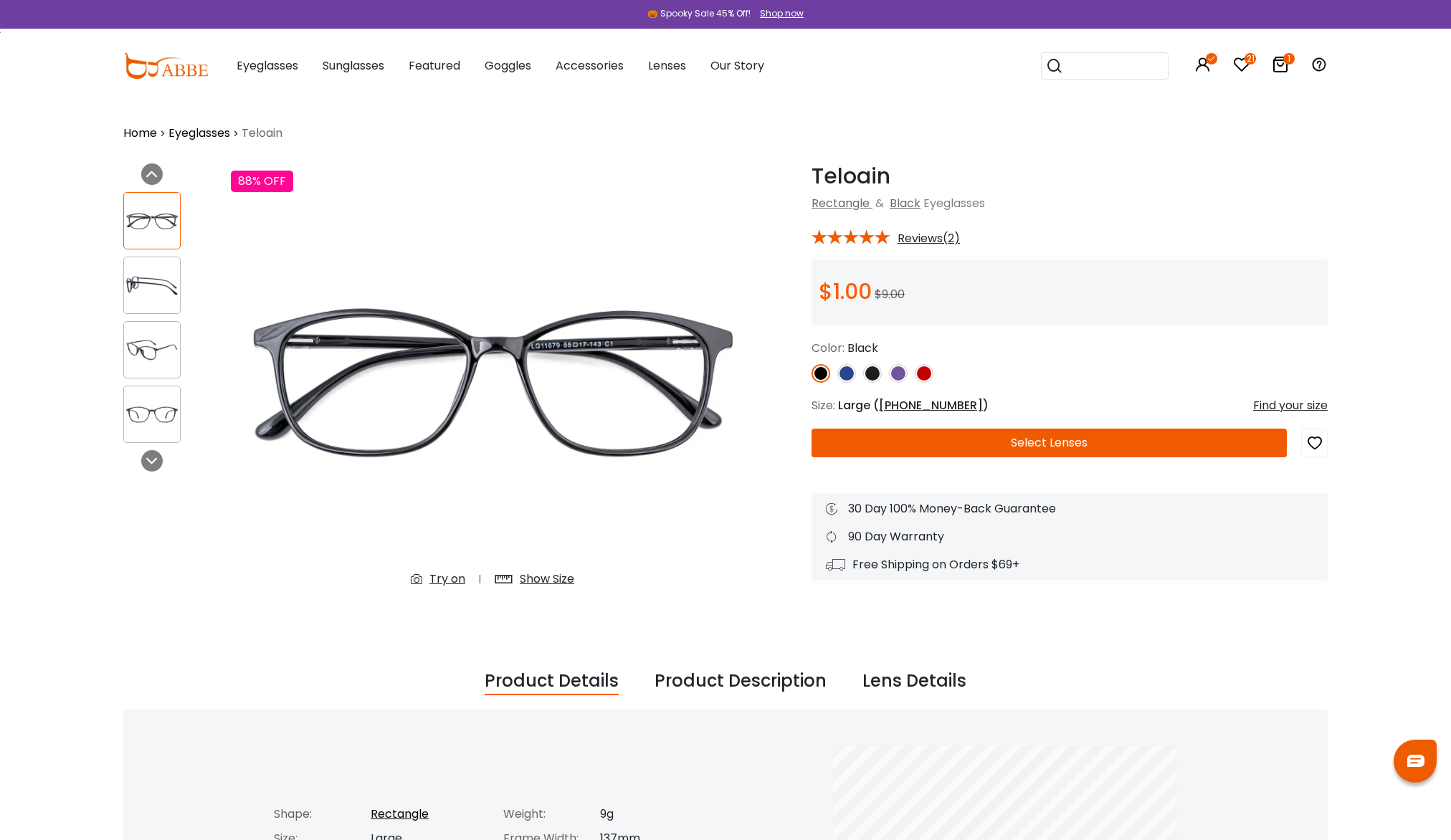
click at [897, 373] on img at bounding box center [897, 373] width 19 height 19
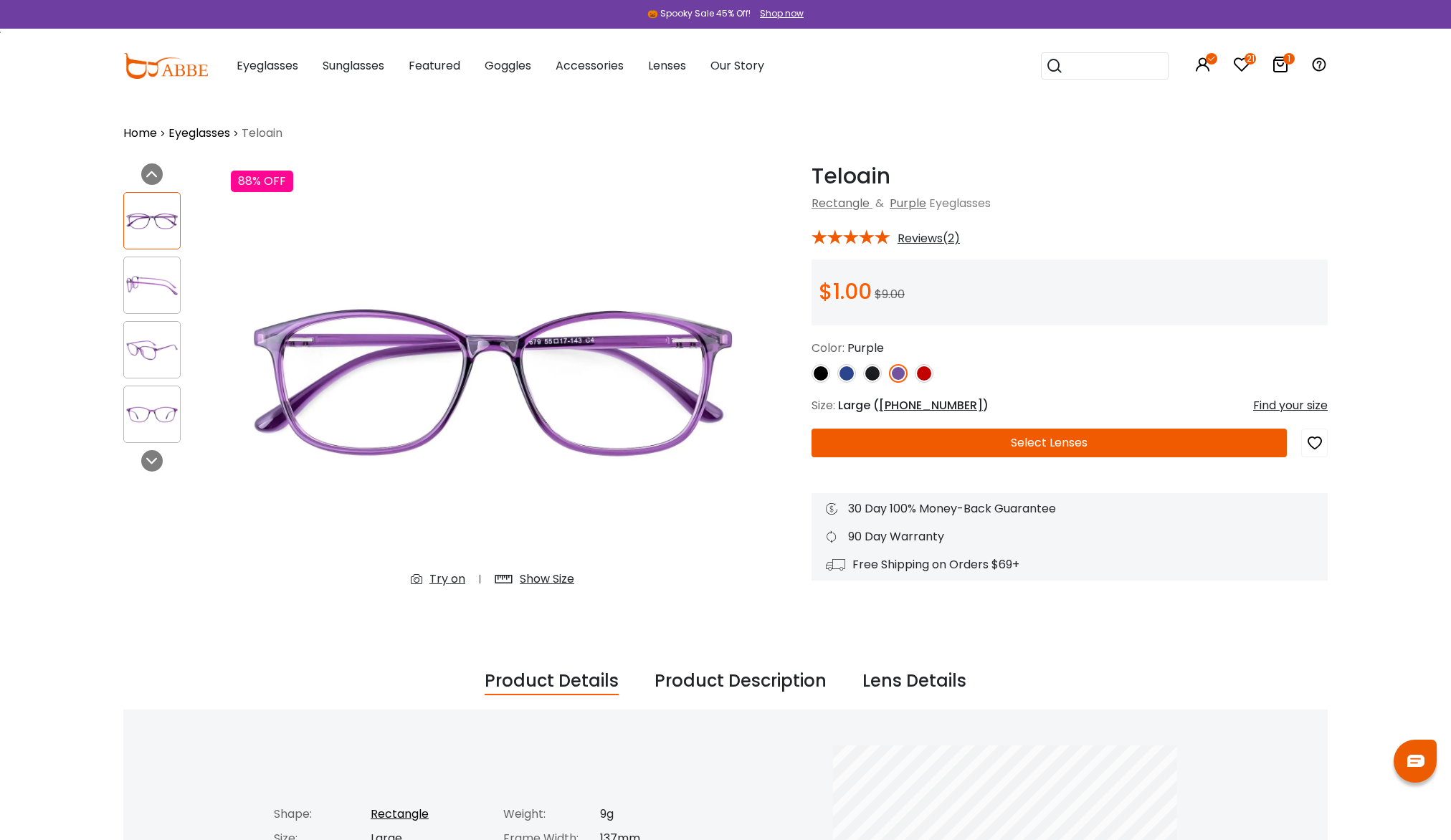
click at [1319, 443] on icon "button" at bounding box center [1314, 443] width 17 height 26
drag, startPoint x: 1094, startPoint y: 283, endPoint x: 1097, endPoint y: 302, distance: 19.2
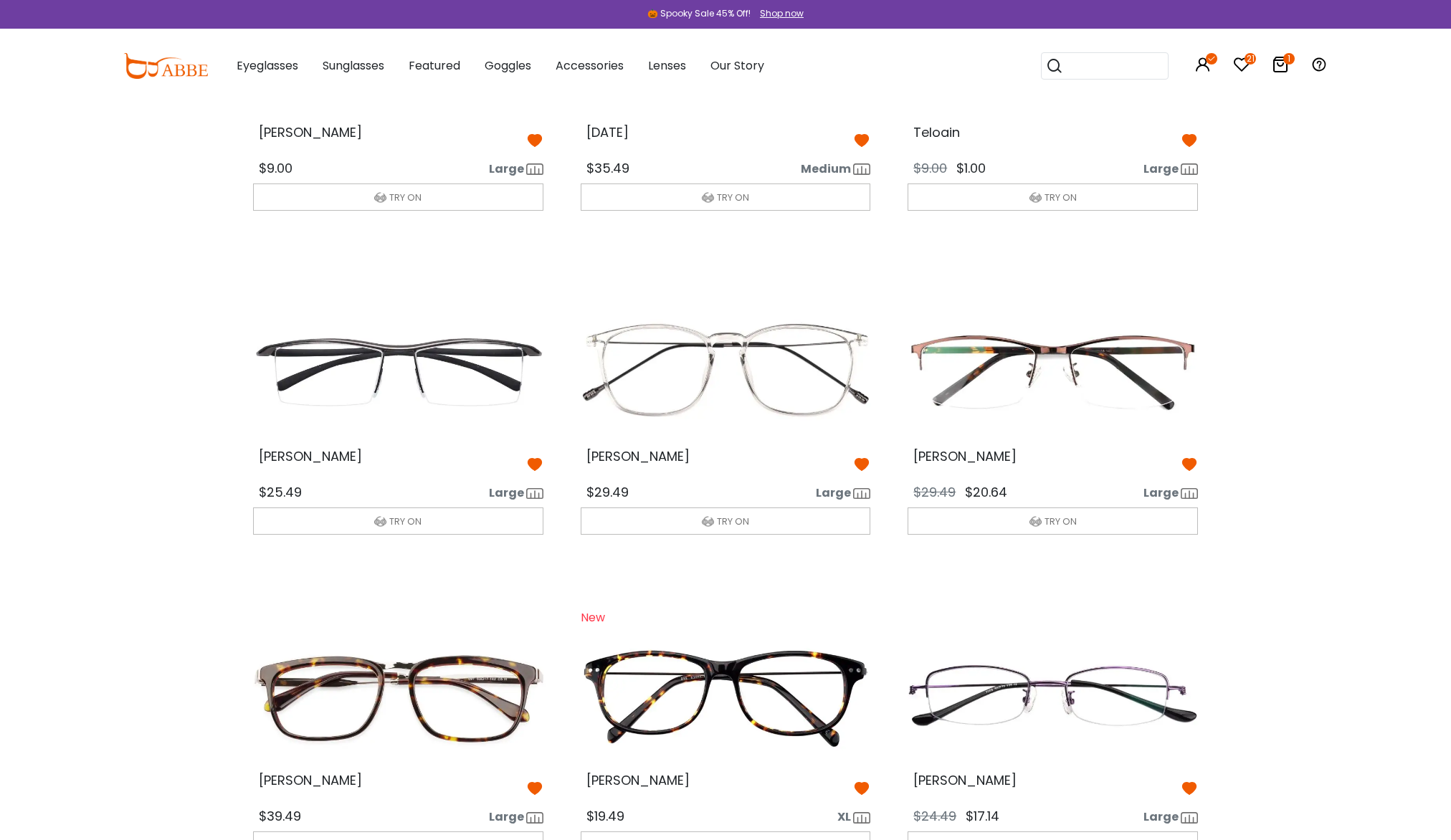
scroll to position [555, 0]
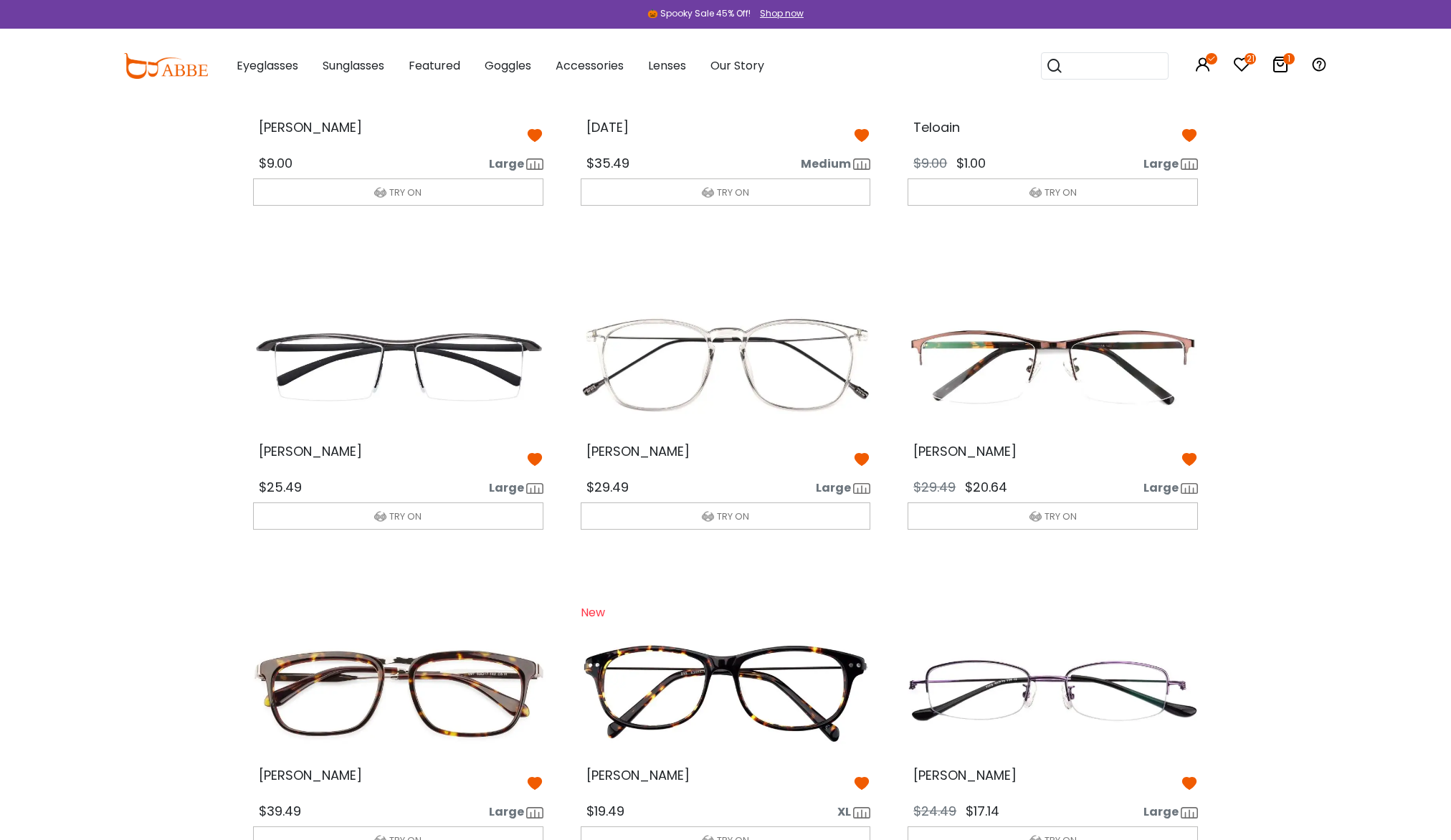
click at [1146, 389] on img at bounding box center [1052, 367] width 313 height 156
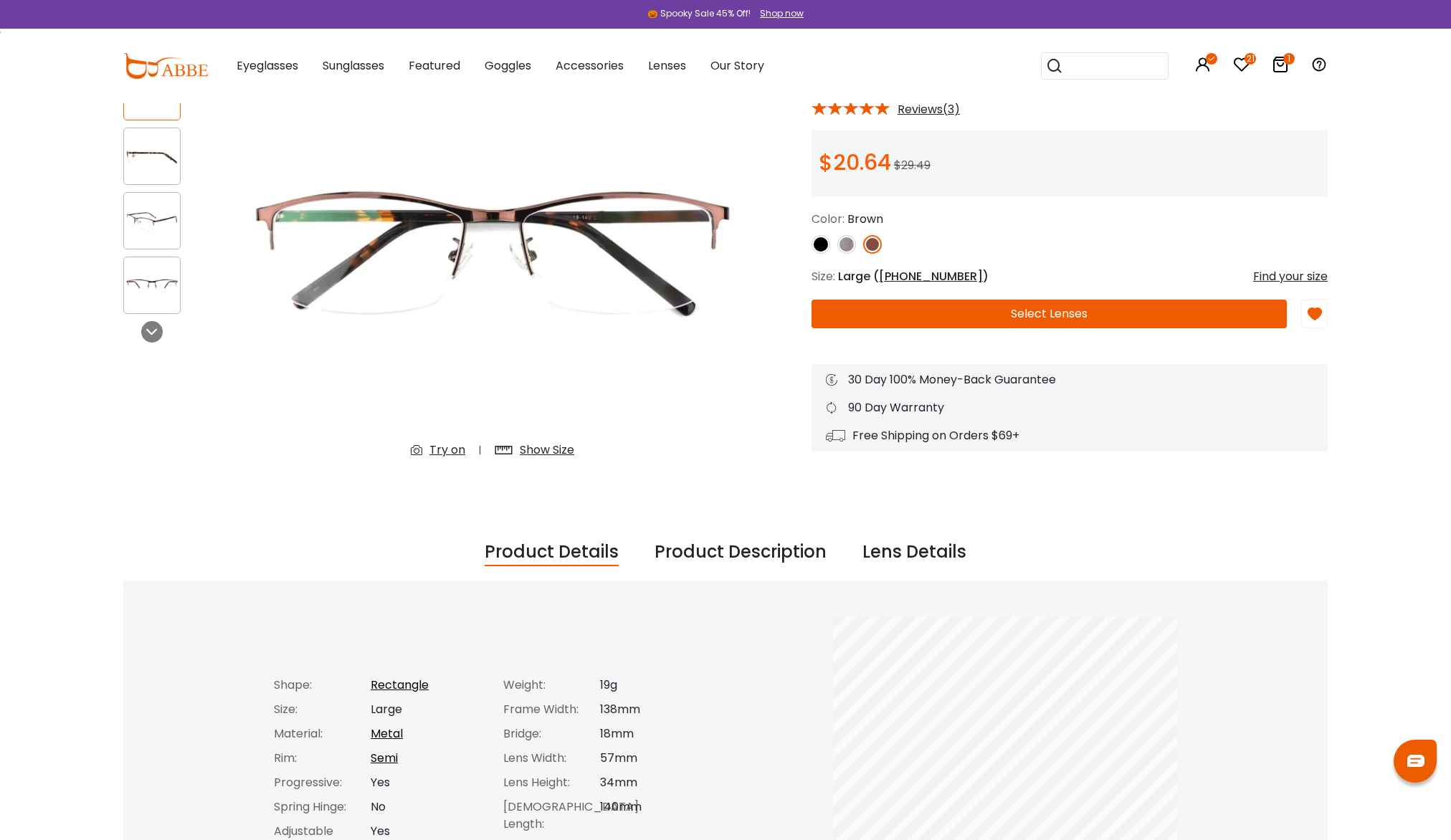
scroll to position [143, 0]
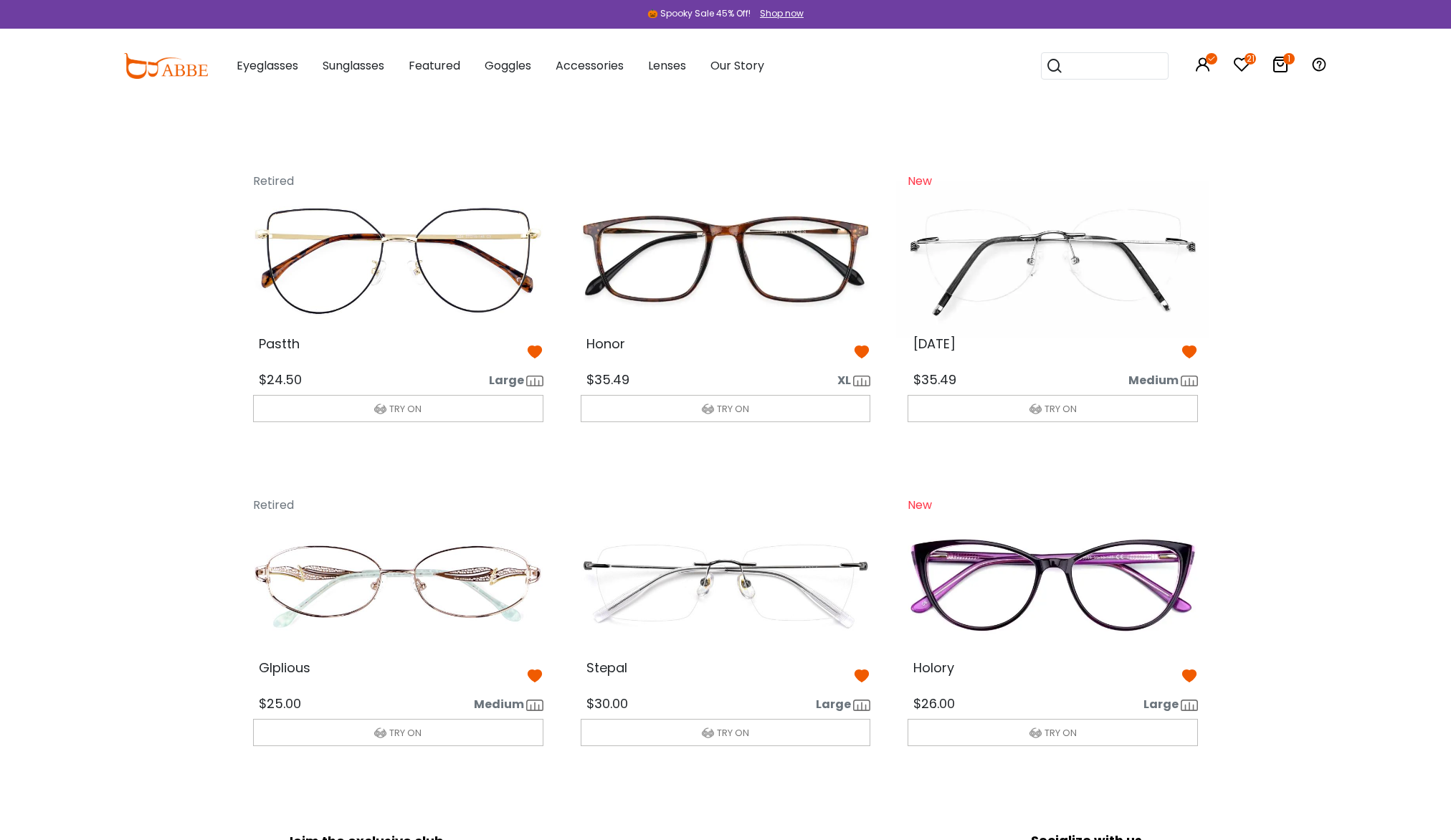
scroll to position [1635, 0]
click at [1076, 282] on img at bounding box center [1052, 258] width 313 height 156
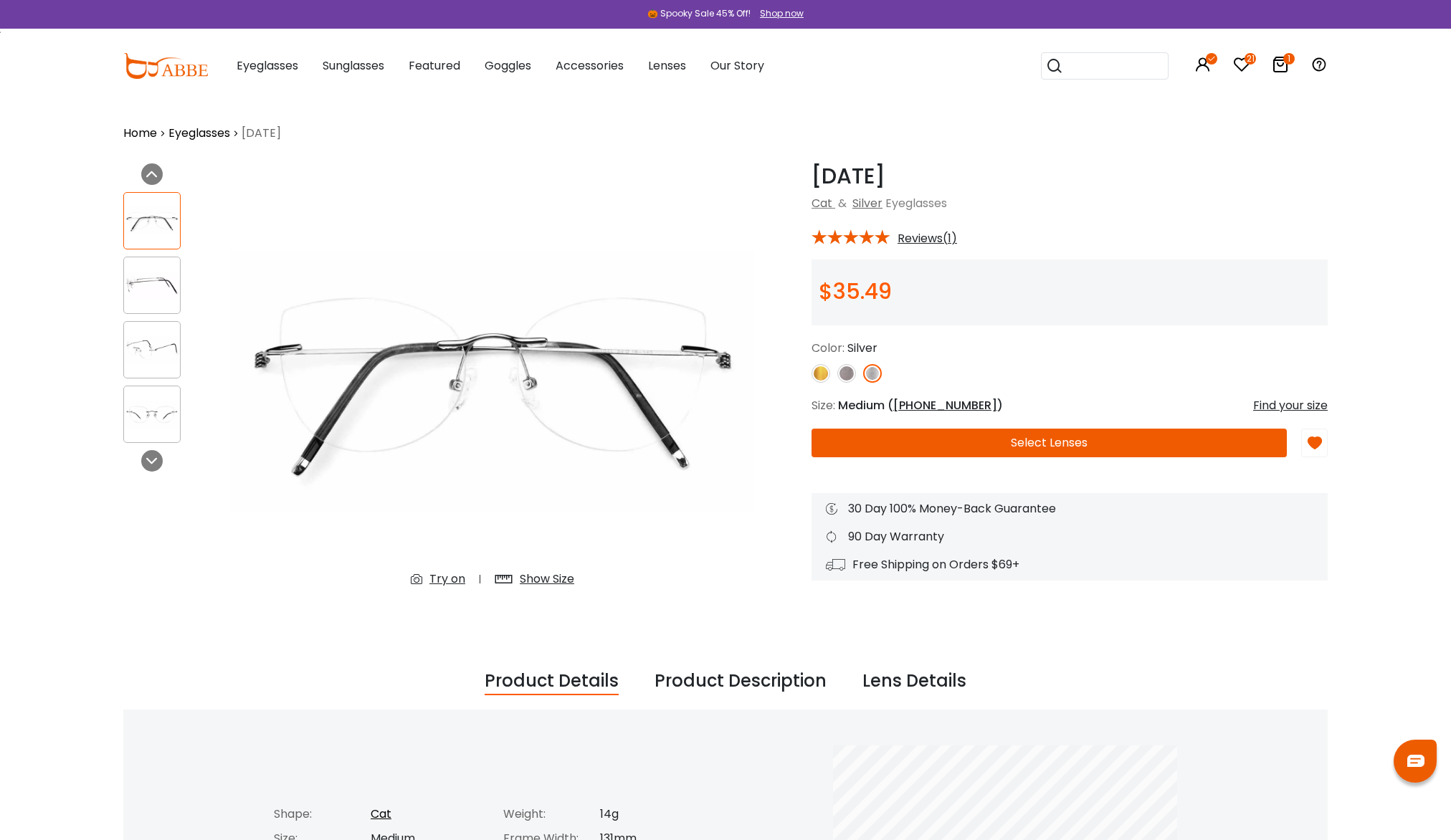
click at [851, 369] on img at bounding box center [846, 373] width 19 height 19
click at [818, 375] on img at bounding box center [821, 373] width 19 height 19
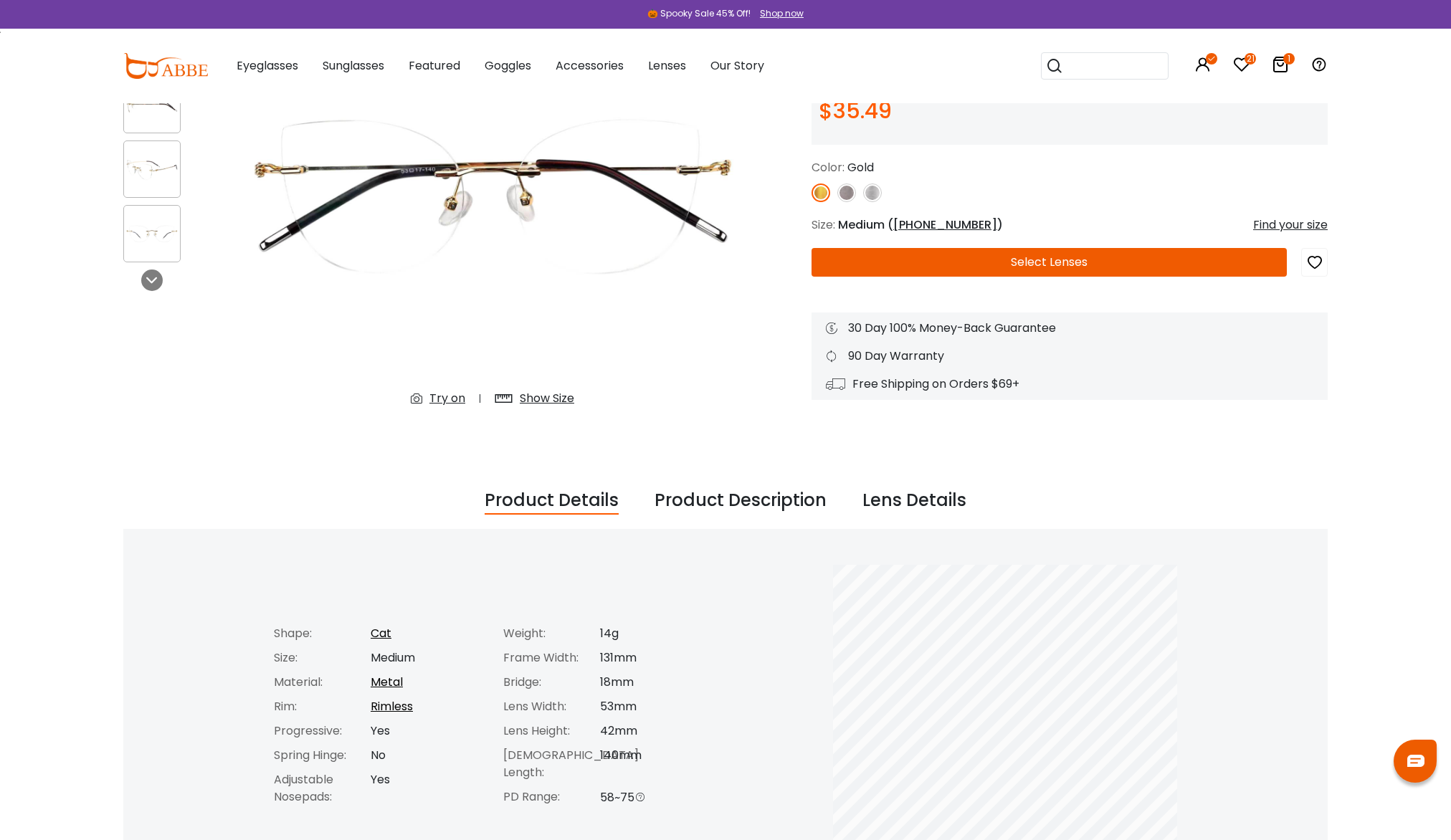
scroll to position [358, 0]
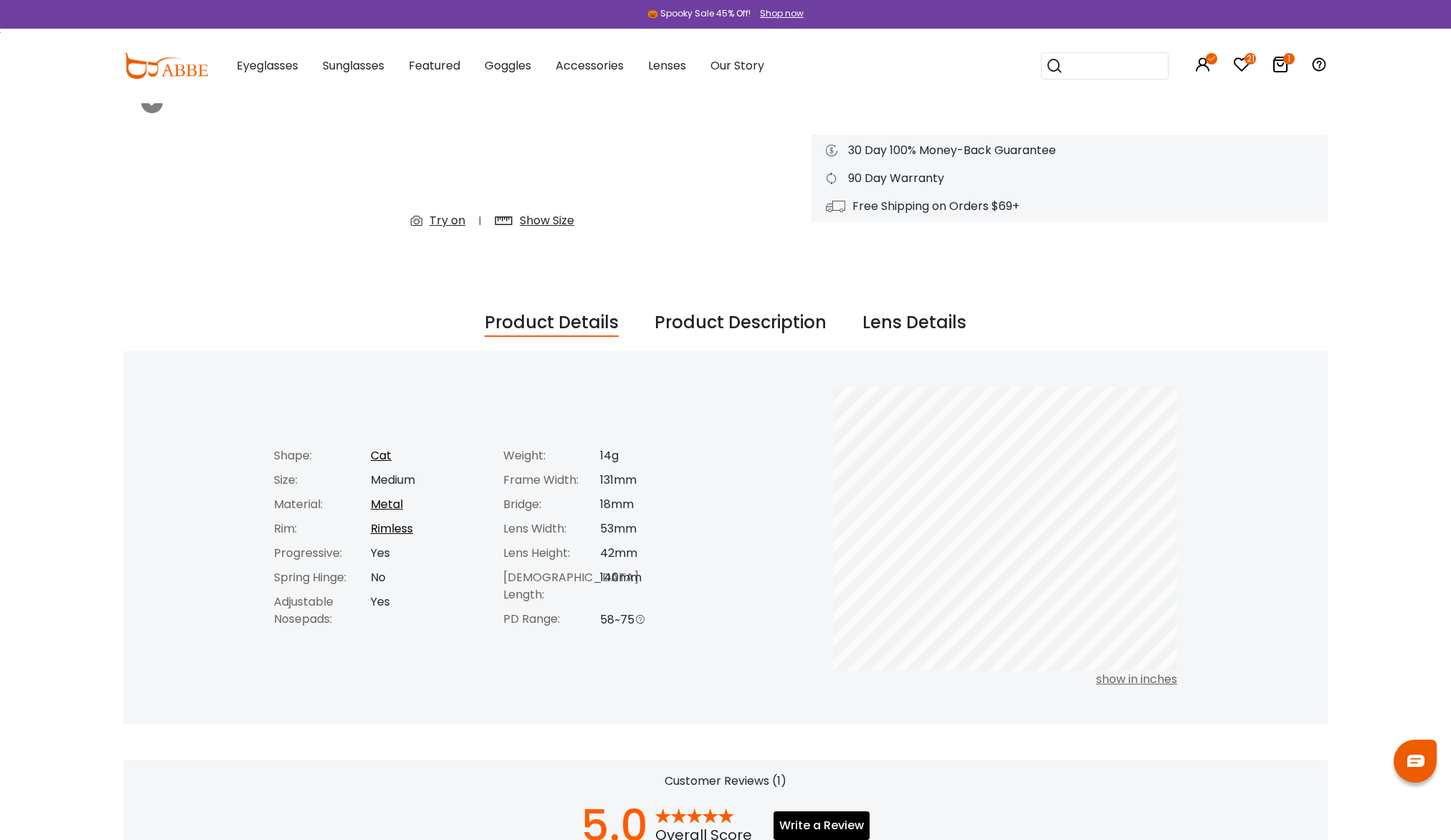
click at [859, 338] on div "********* Home Eyeglasses Karma ***** Previous Next Try on Gold" at bounding box center [725, 596] width 1204 height 1702
click at [870, 329] on div "Lens Details" at bounding box center [914, 324] width 104 height 28
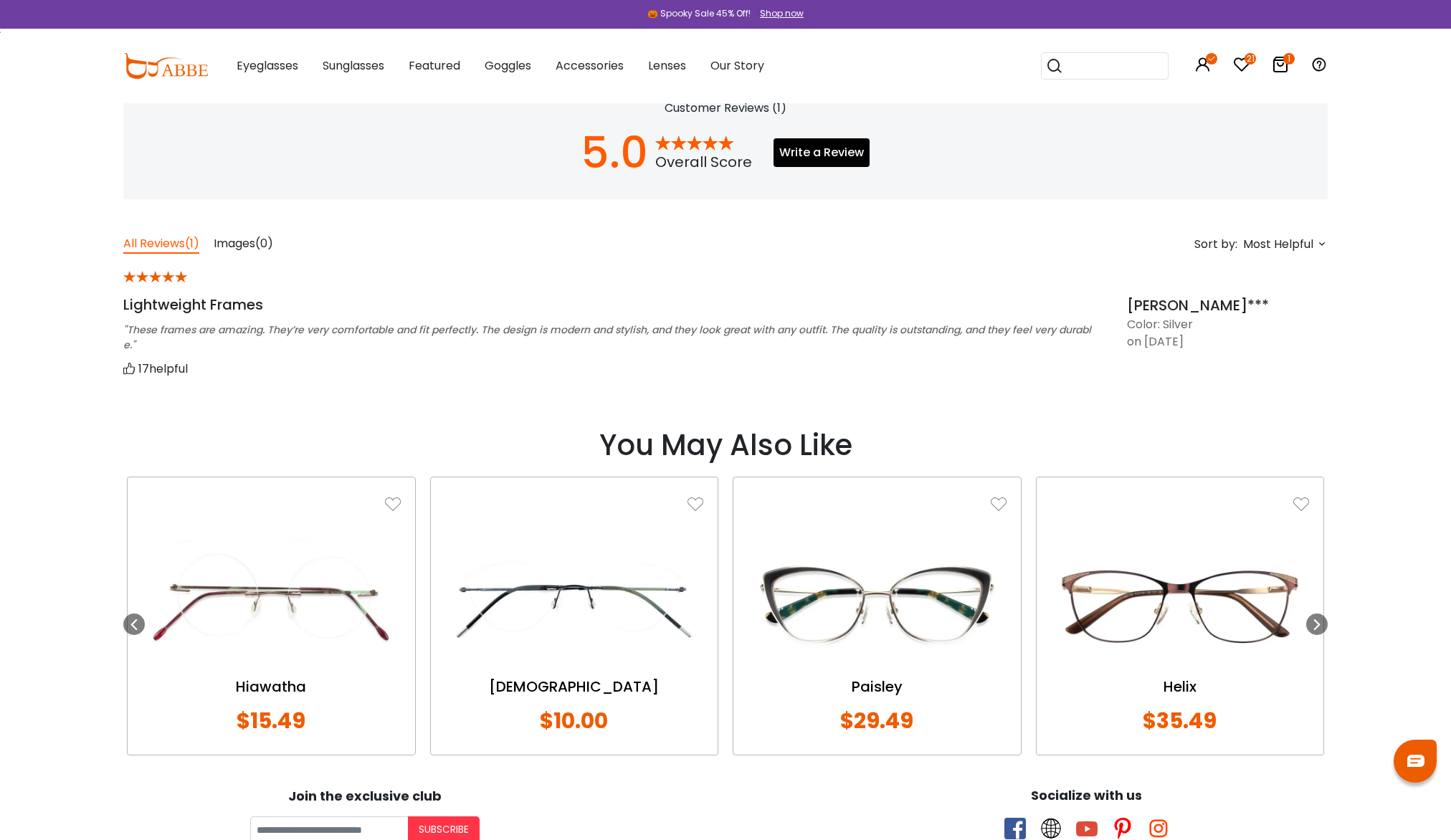
scroll to position [1147, 0]
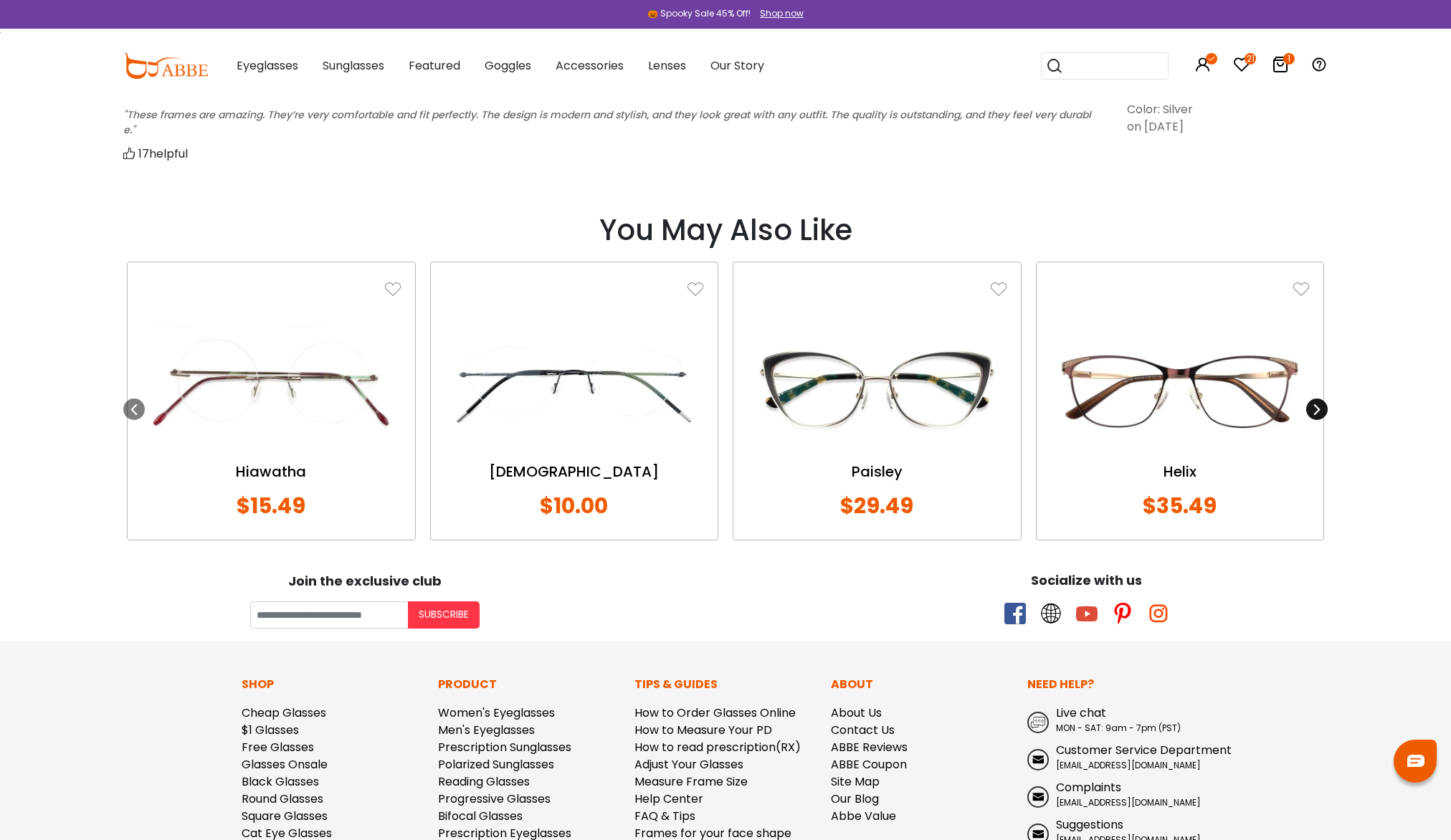
click at [1317, 410] on icon at bounding box center [1317, 409] width 11 height 11
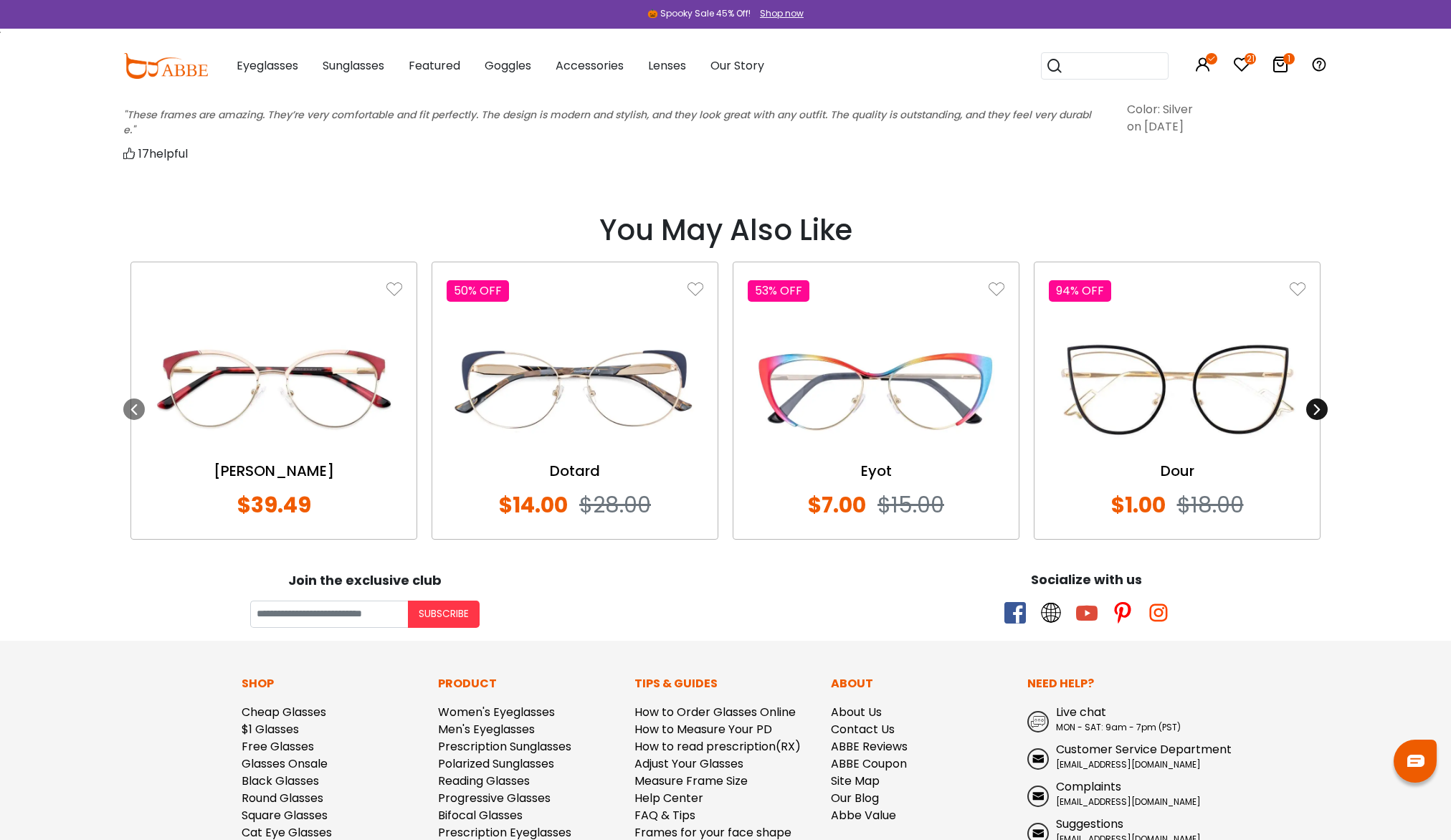
click at [1317, 410] on icon at bounding box center [1317, 409] width 11 height 11
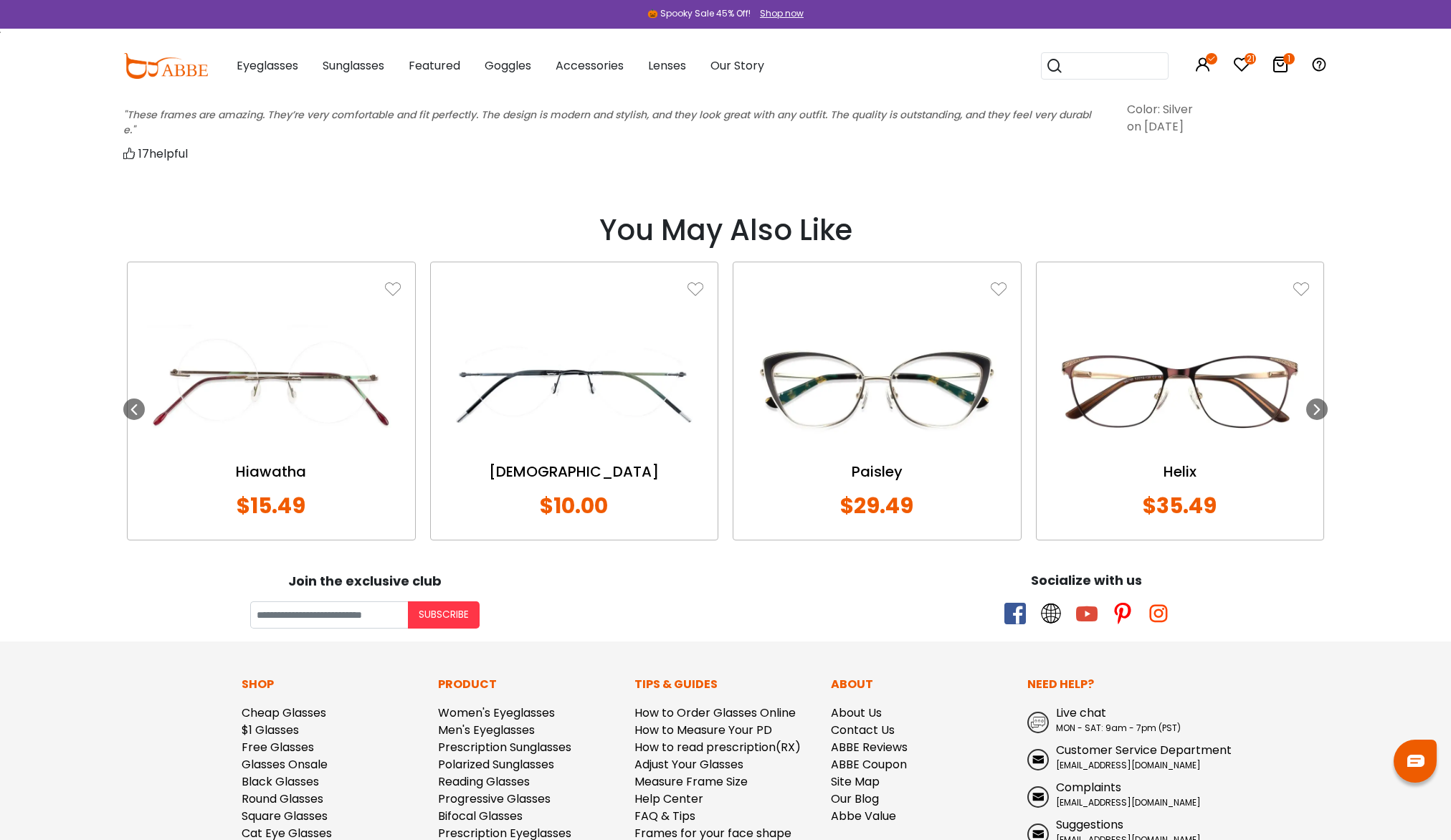
click at [1319, 413] on icon at bounding box center [1317, 409] width 11 height 11
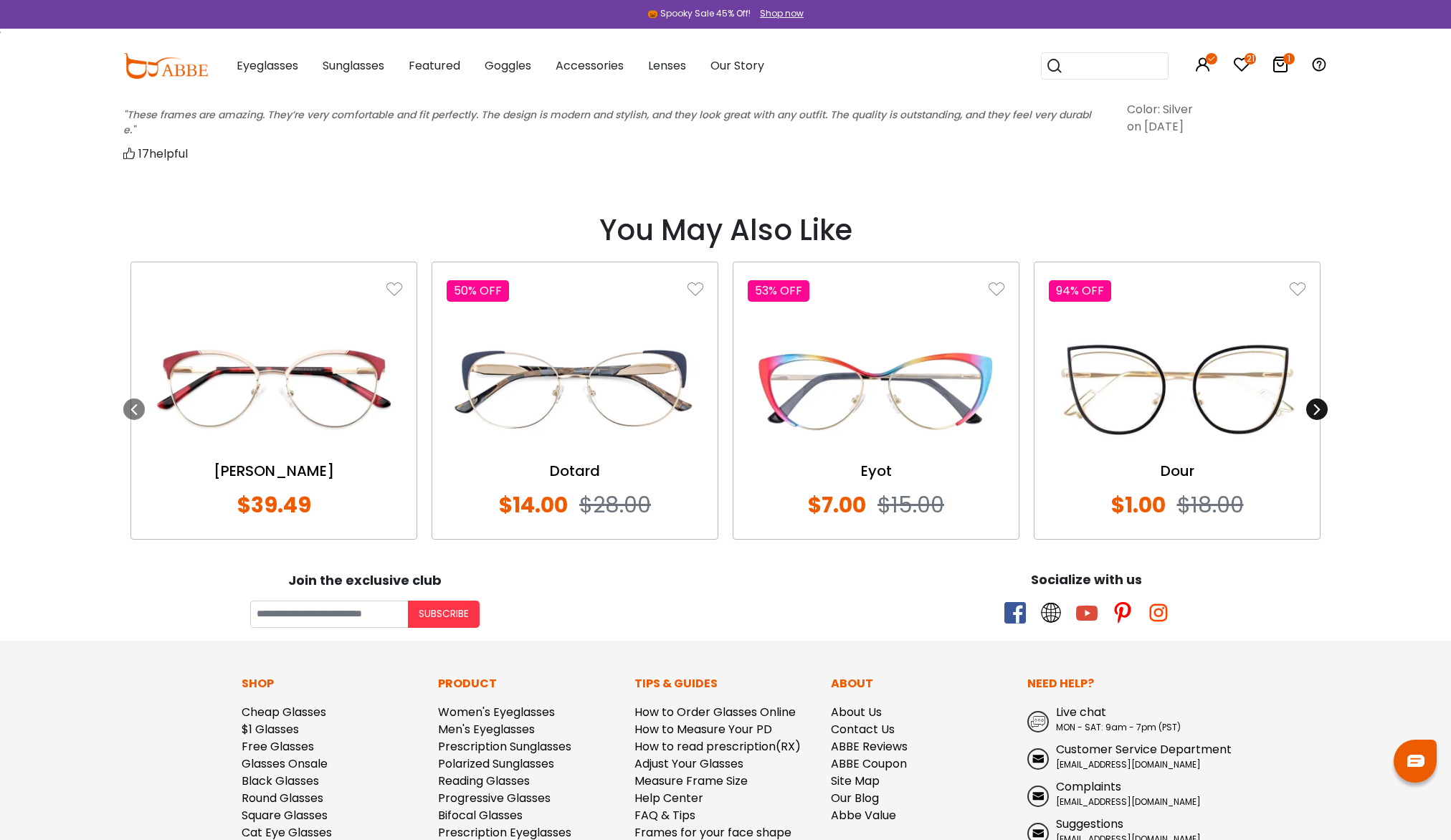
click at [1319, 413] on icon at bounding box center [1317, 409] width 11 height 11
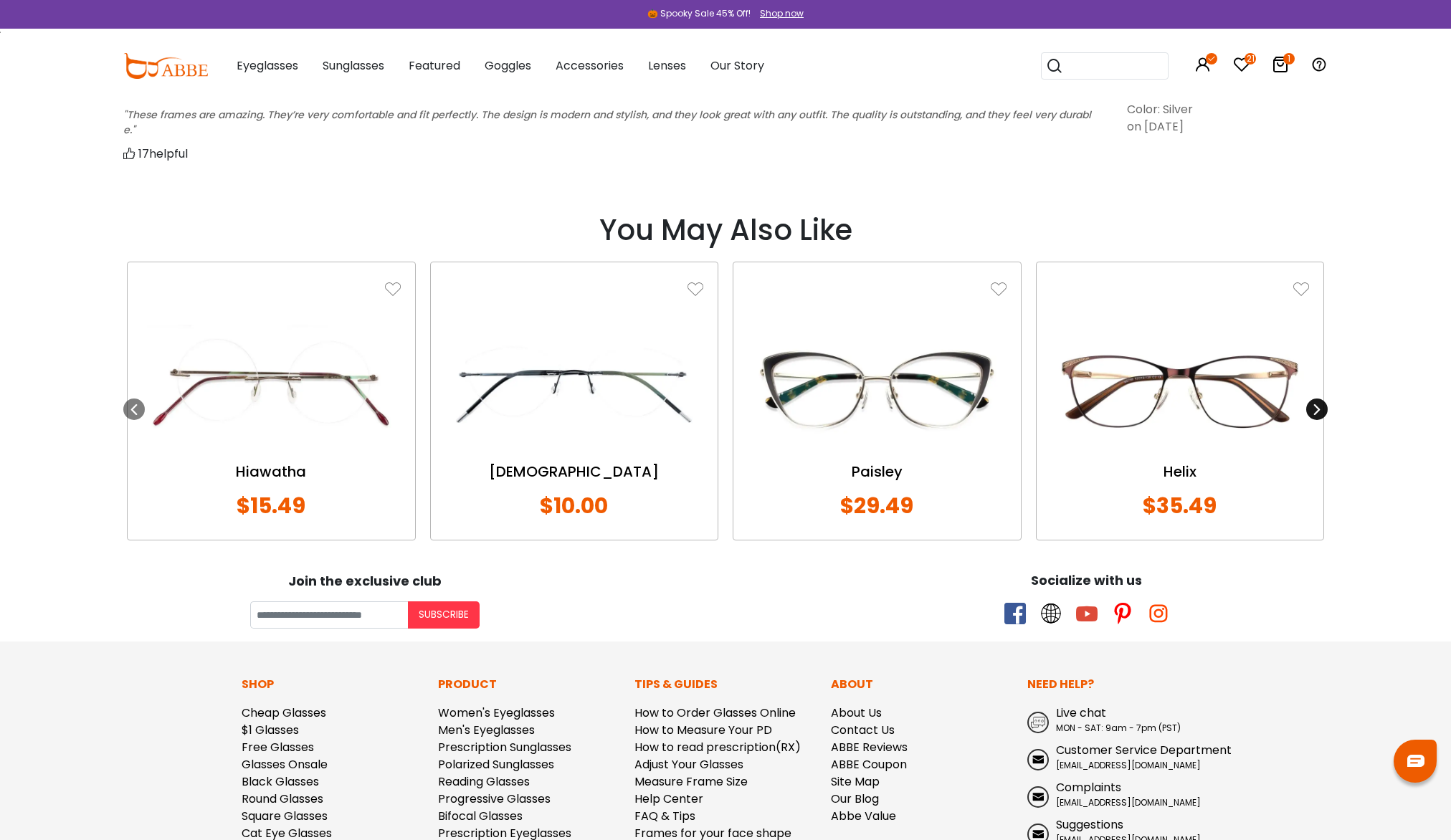
click at [1313, 413] on icon at bounding box center [1317, 409] width 11 height 11
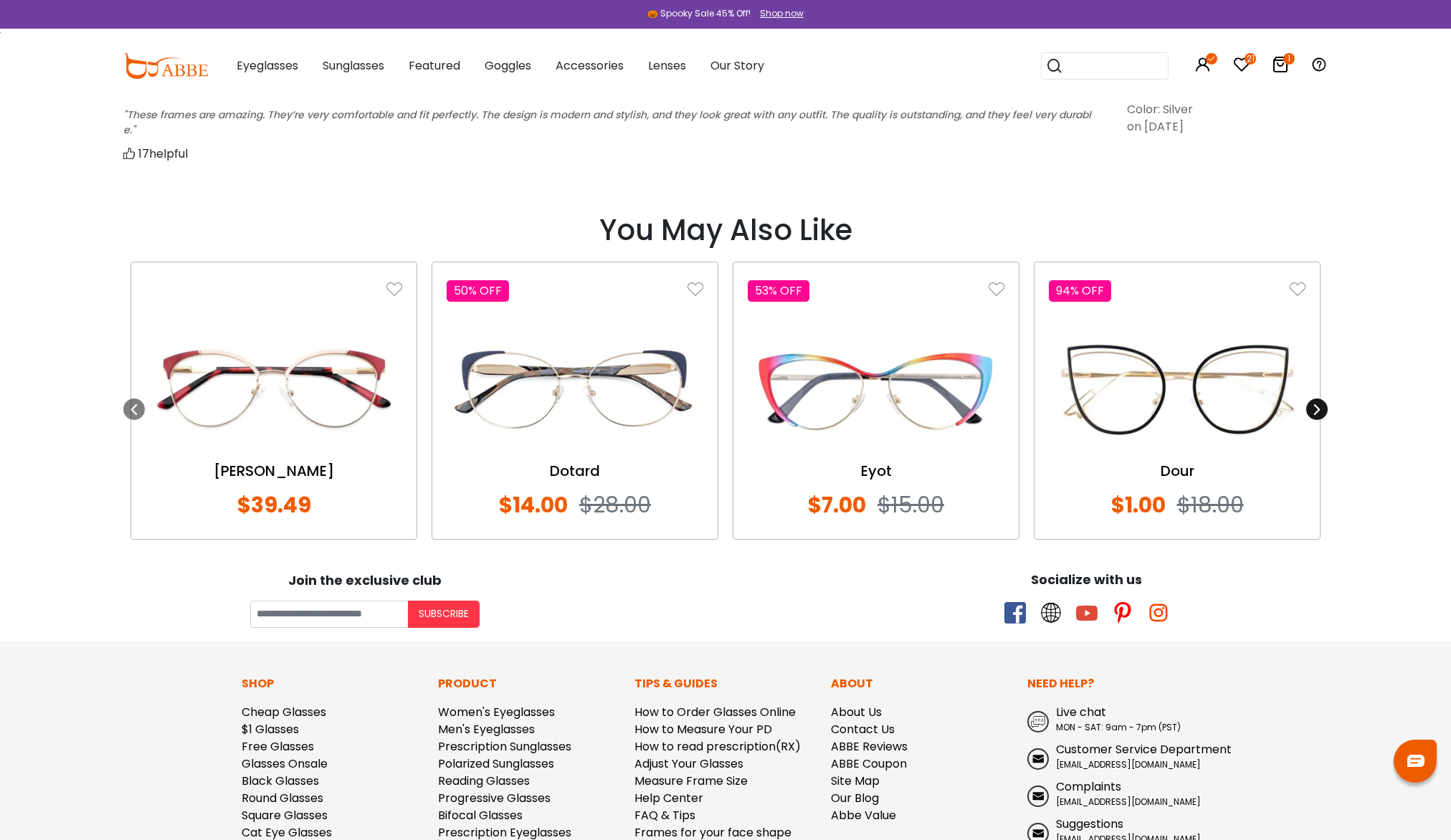
click at [1313, 413] on icon at bounding box center [1317, 409] width 11 height 11
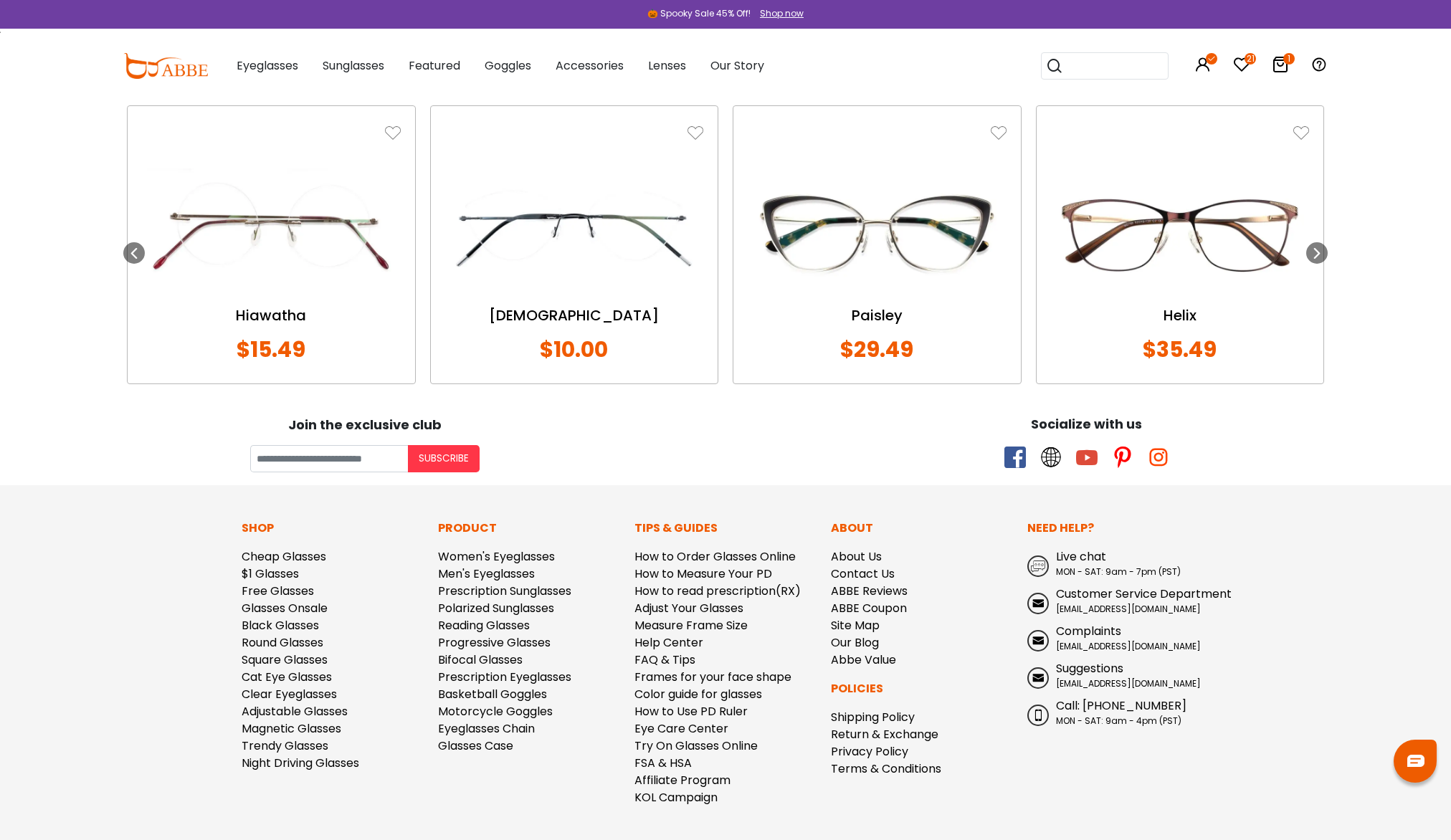
scroll to position [1344, 0]
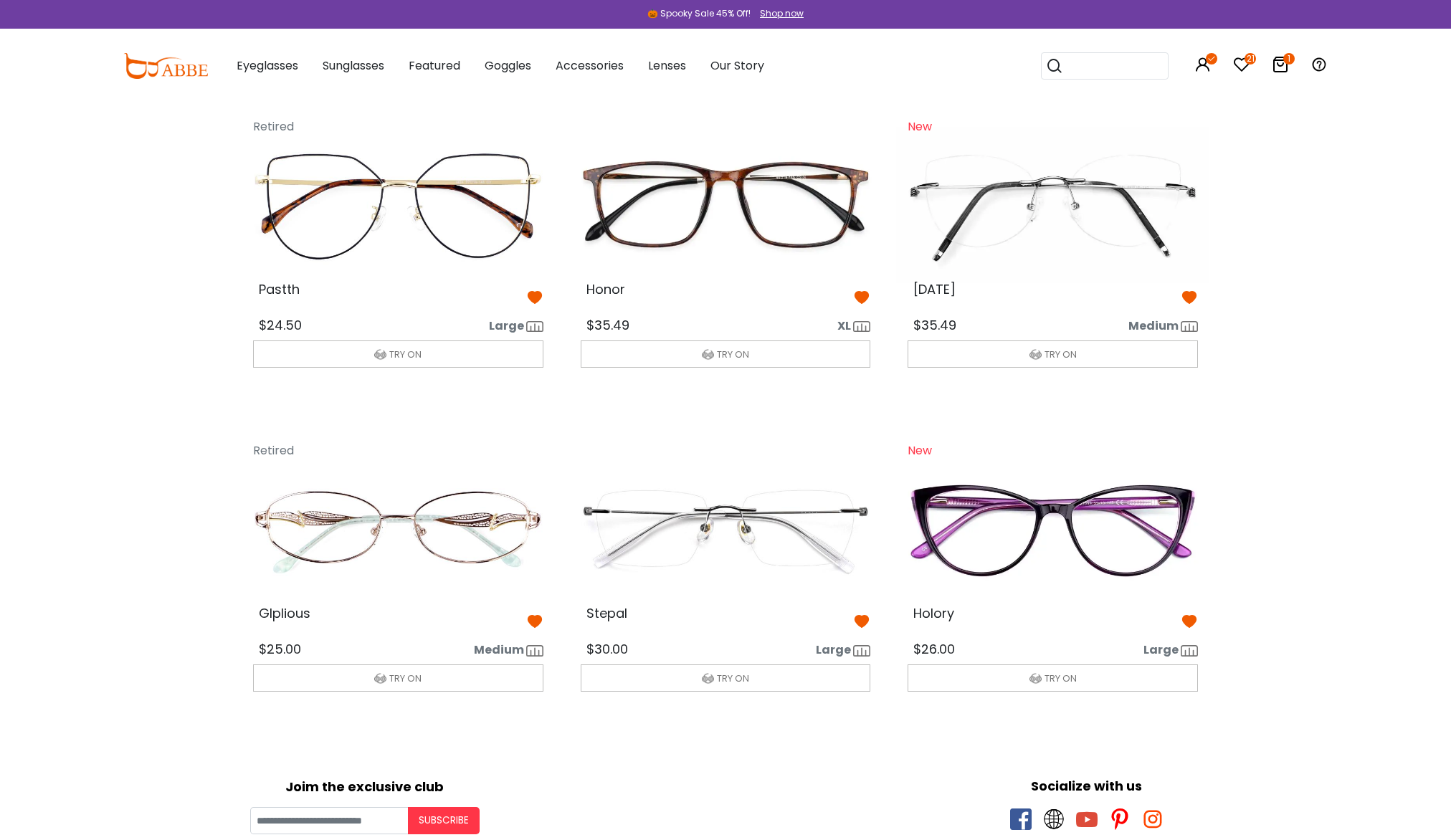
click at [475, 532] on img at bounding box center [397, 528] width 313 height 156
click at [460, 523] on img at bounding box center [397, 528] width 313 height 156
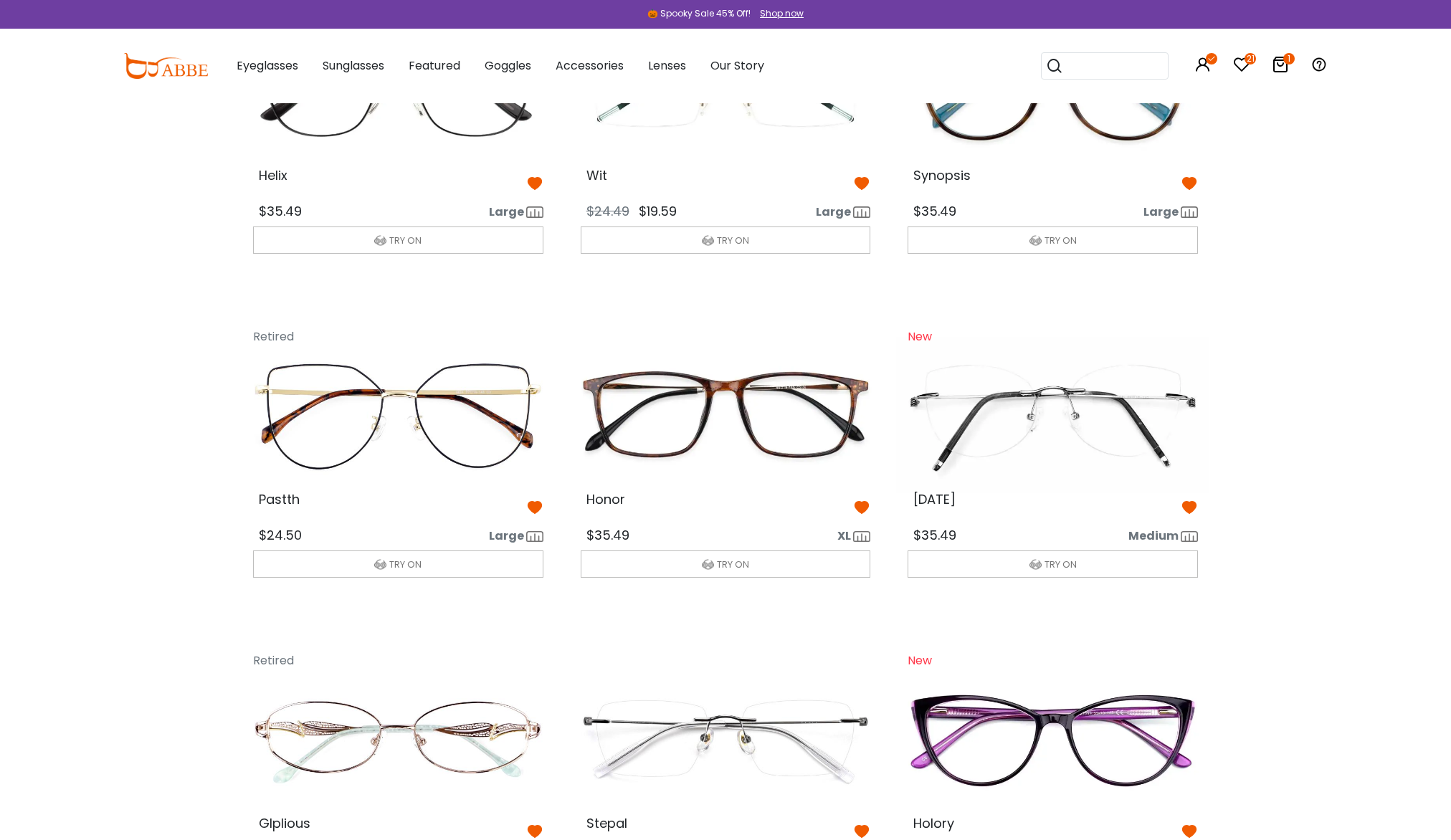
scroll to position [1474, 0]
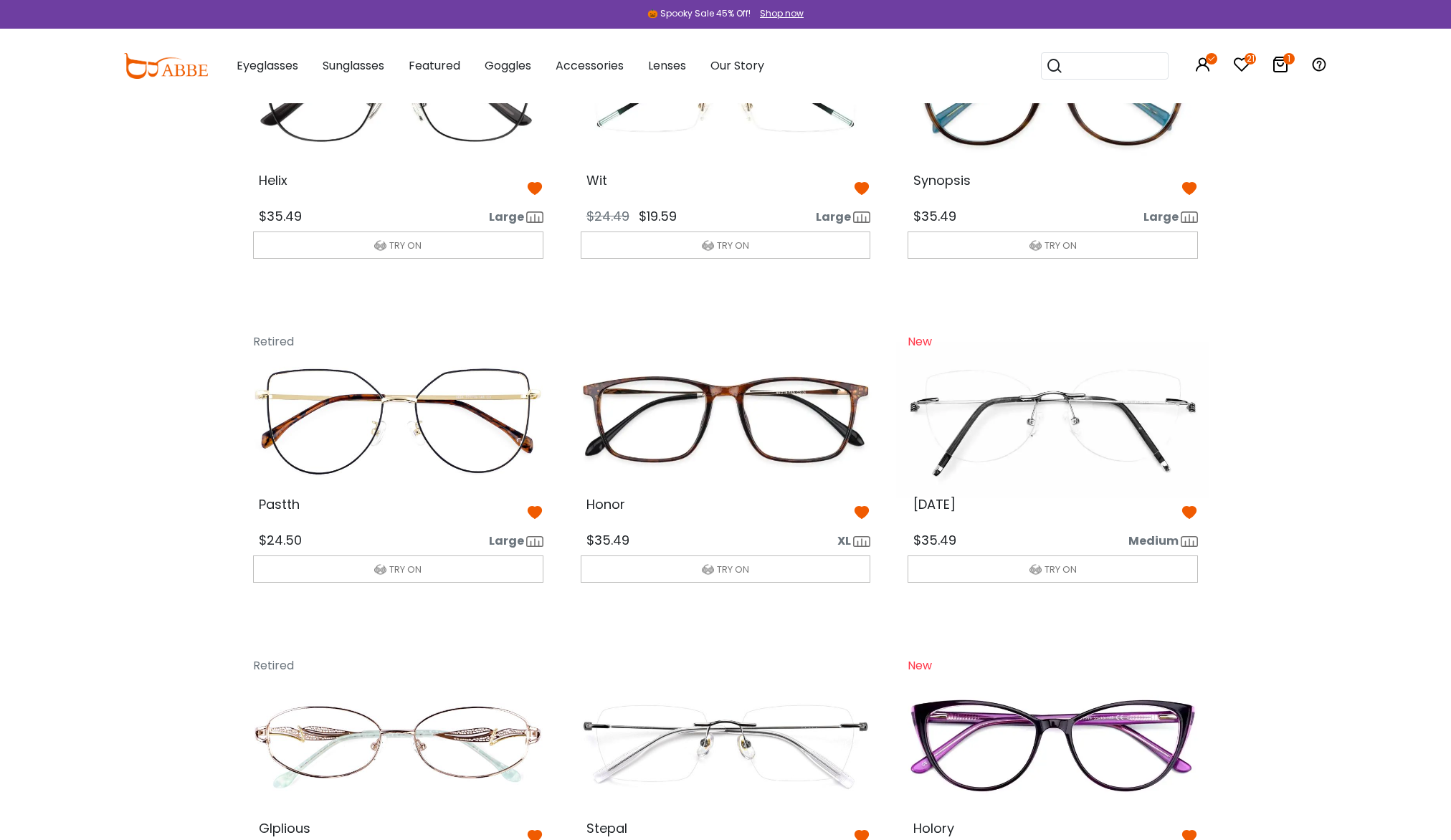
click at [739, 435] on img at bounding box center [725, 419] width 313 height 156
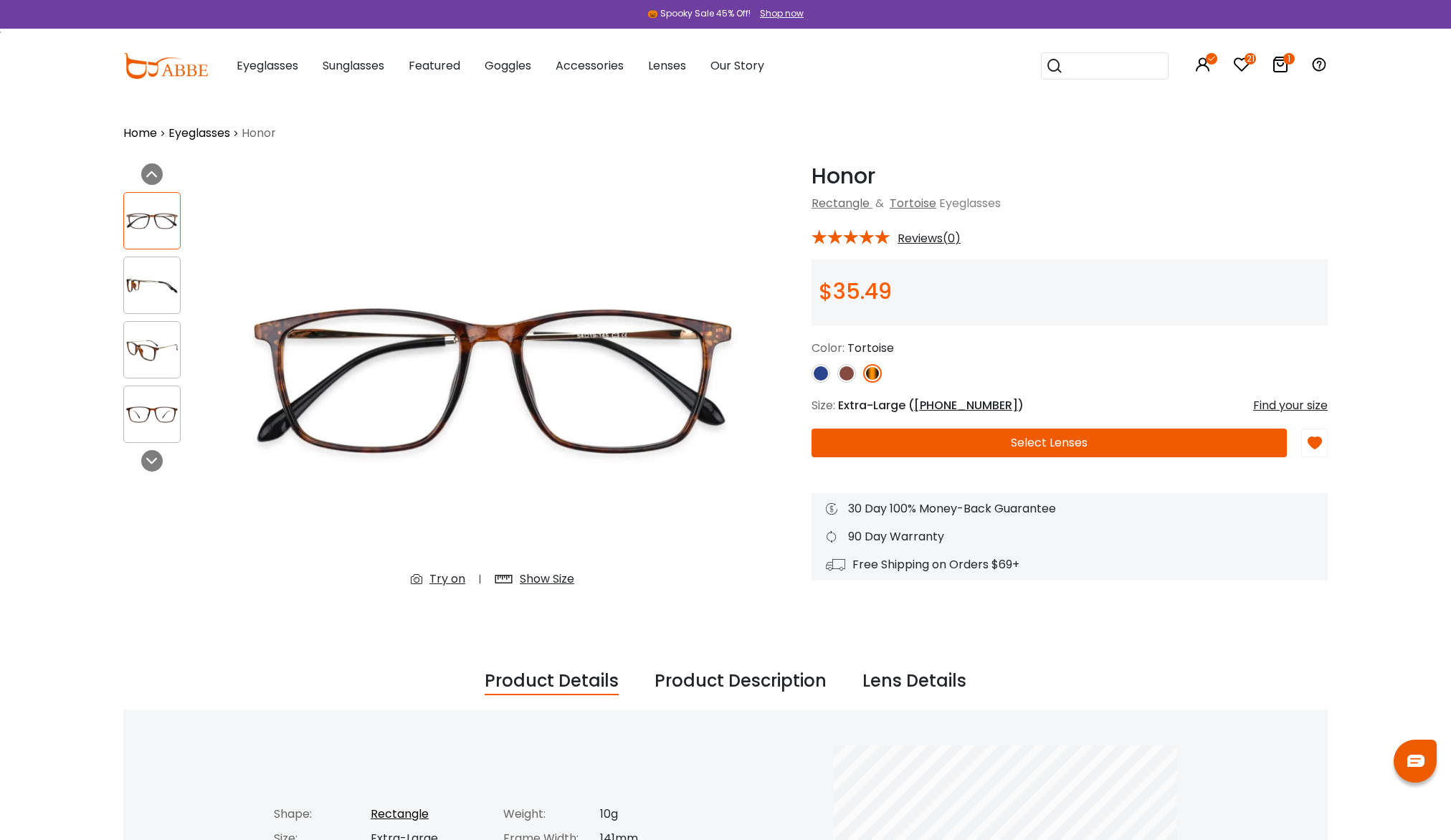
click at [146, 279] on img at bounding box center [151, 286] width 56 height 28
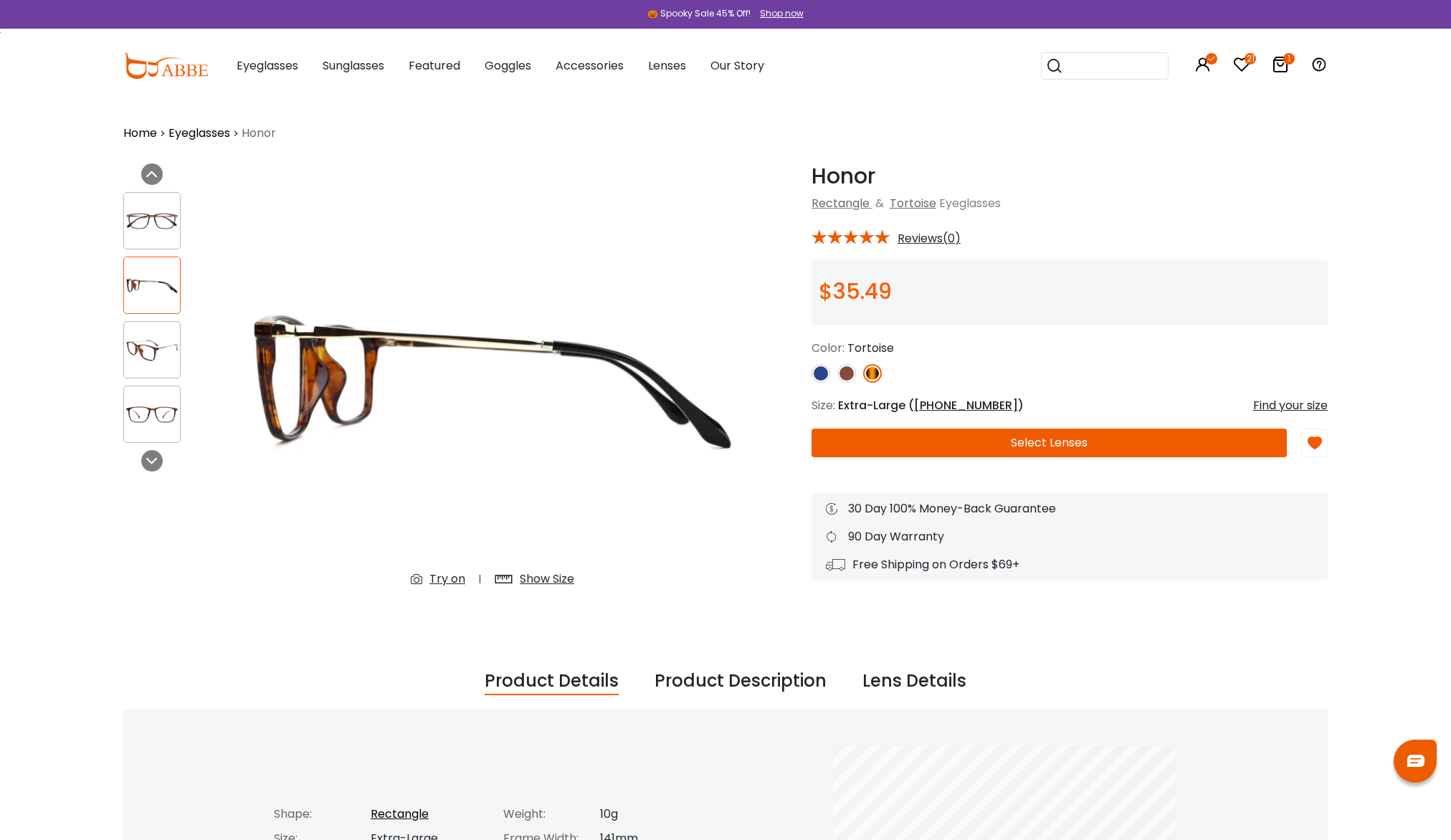
click at [159, 341] on img at bounding box center [151, 350] width 56 height 28
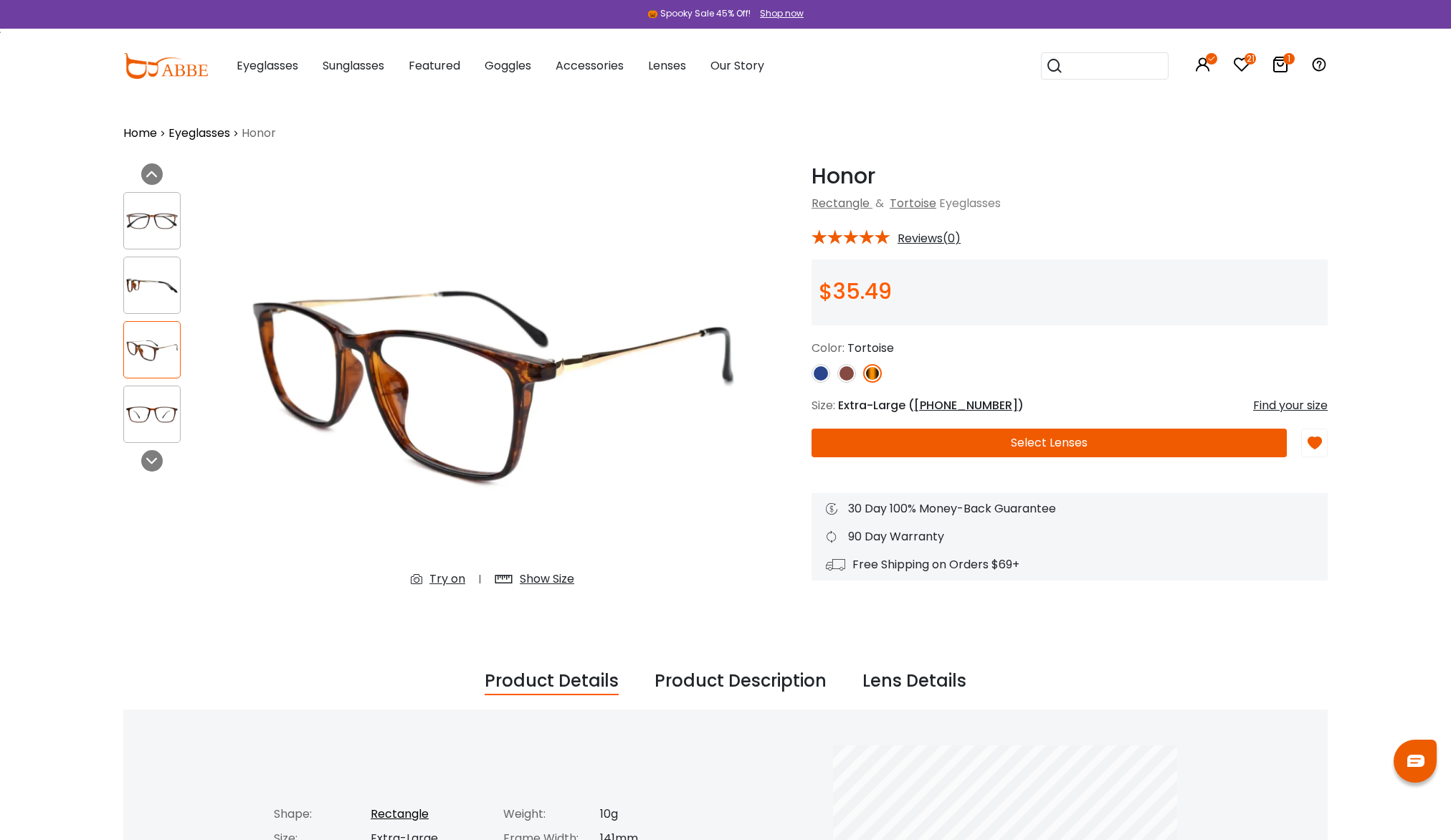
click at [154, 422] on img at bounding box center [151, 414] width 56 height 28
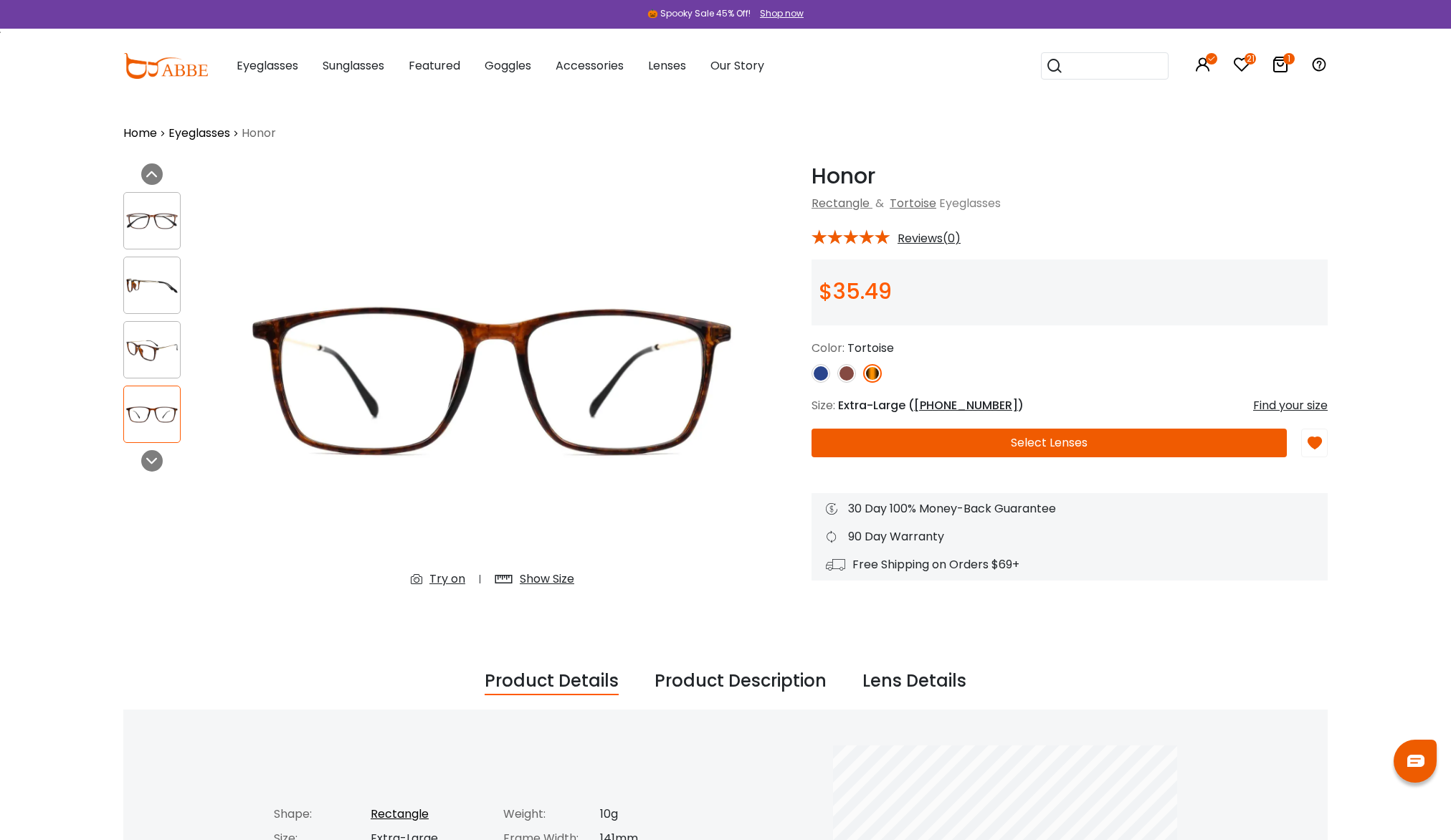
click at [845, 372] on img at bounding box center [846, 373] width 19 height 19
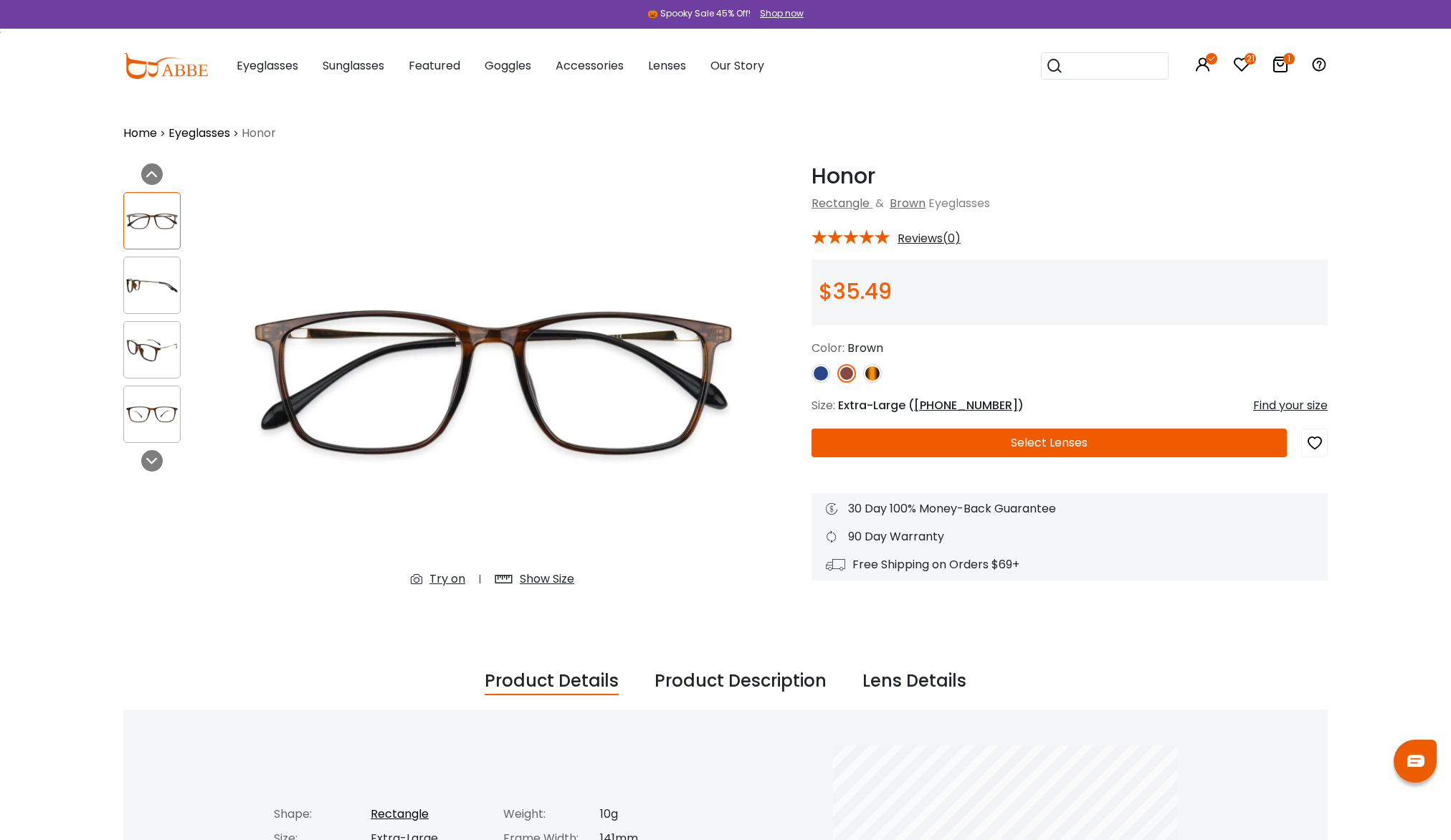
click at [818, 373] on img at bounding box center [821, 373] width 19 height 19
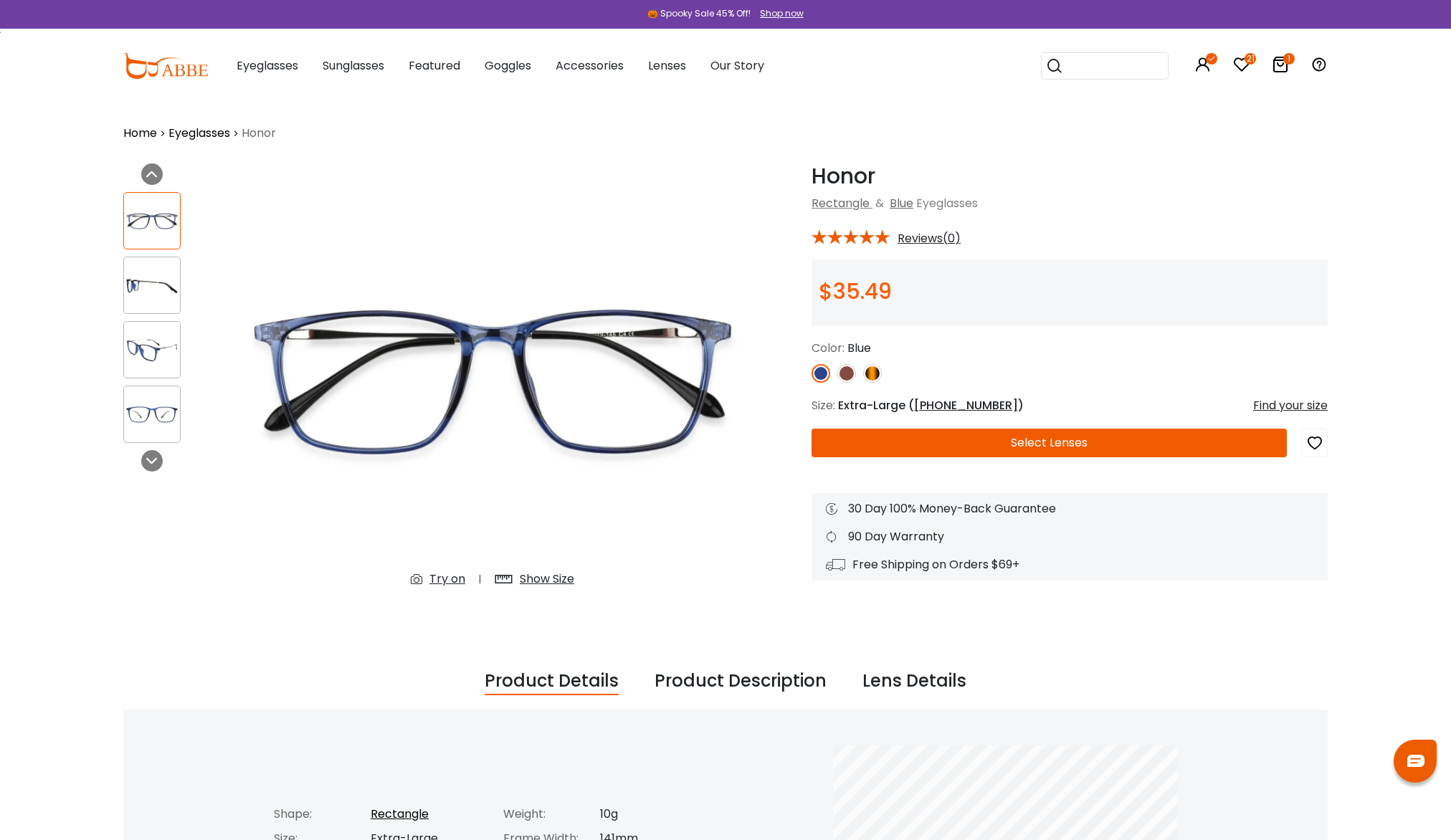
click at [850, 378] on img at bounding box center [846, 373] width 19 height 19
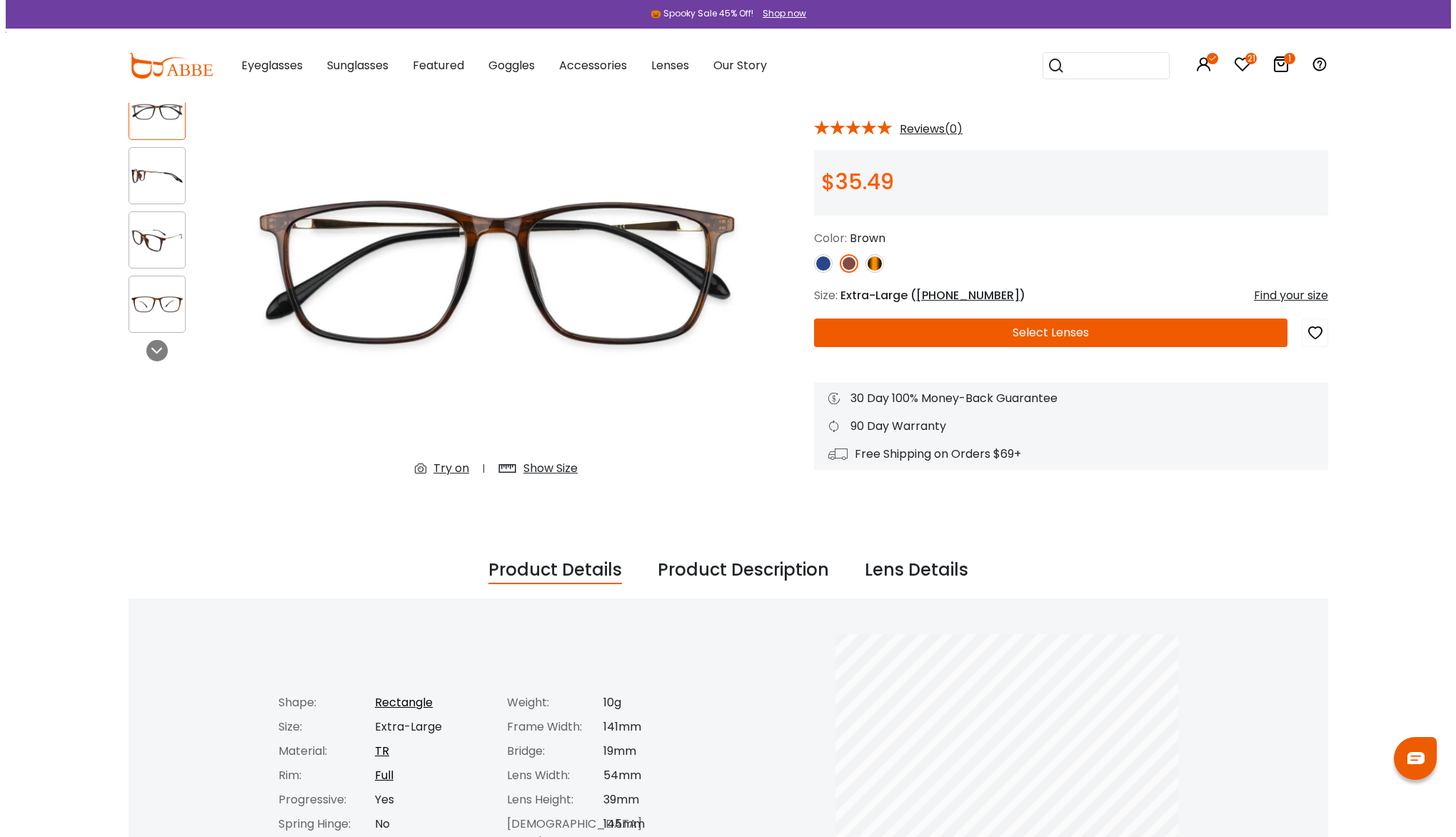
scroll to position [72, 0]
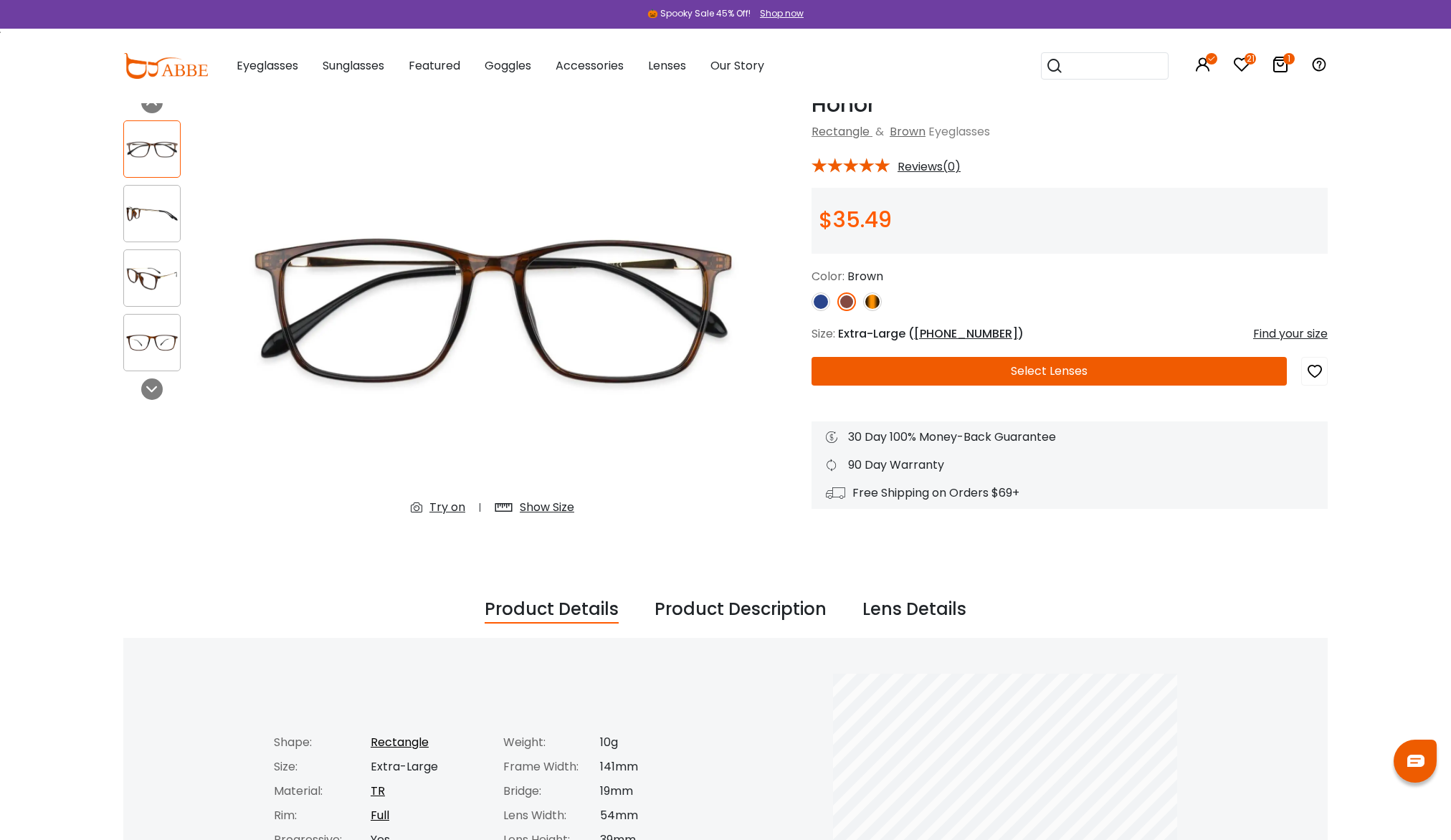
click at [876, 300] on img at bounding box center [872, 301] width 19 height 19
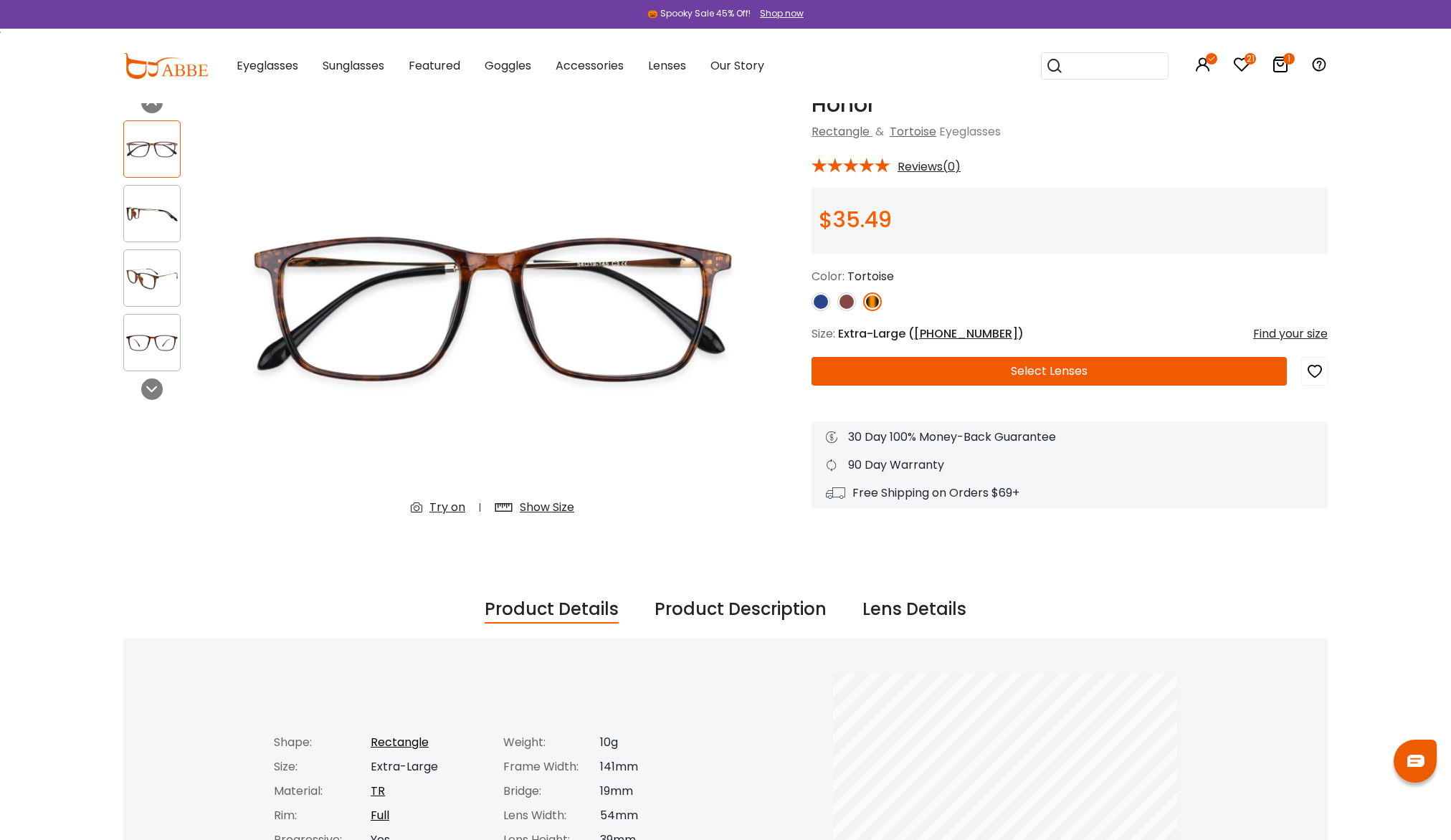
click at [1314, 373] on icon "button" at bounding box center [1314, 371] width 17 height 26
click at [1305, 334] on div "Find your size" at bounding box center [1290, 333] width 74 height 17
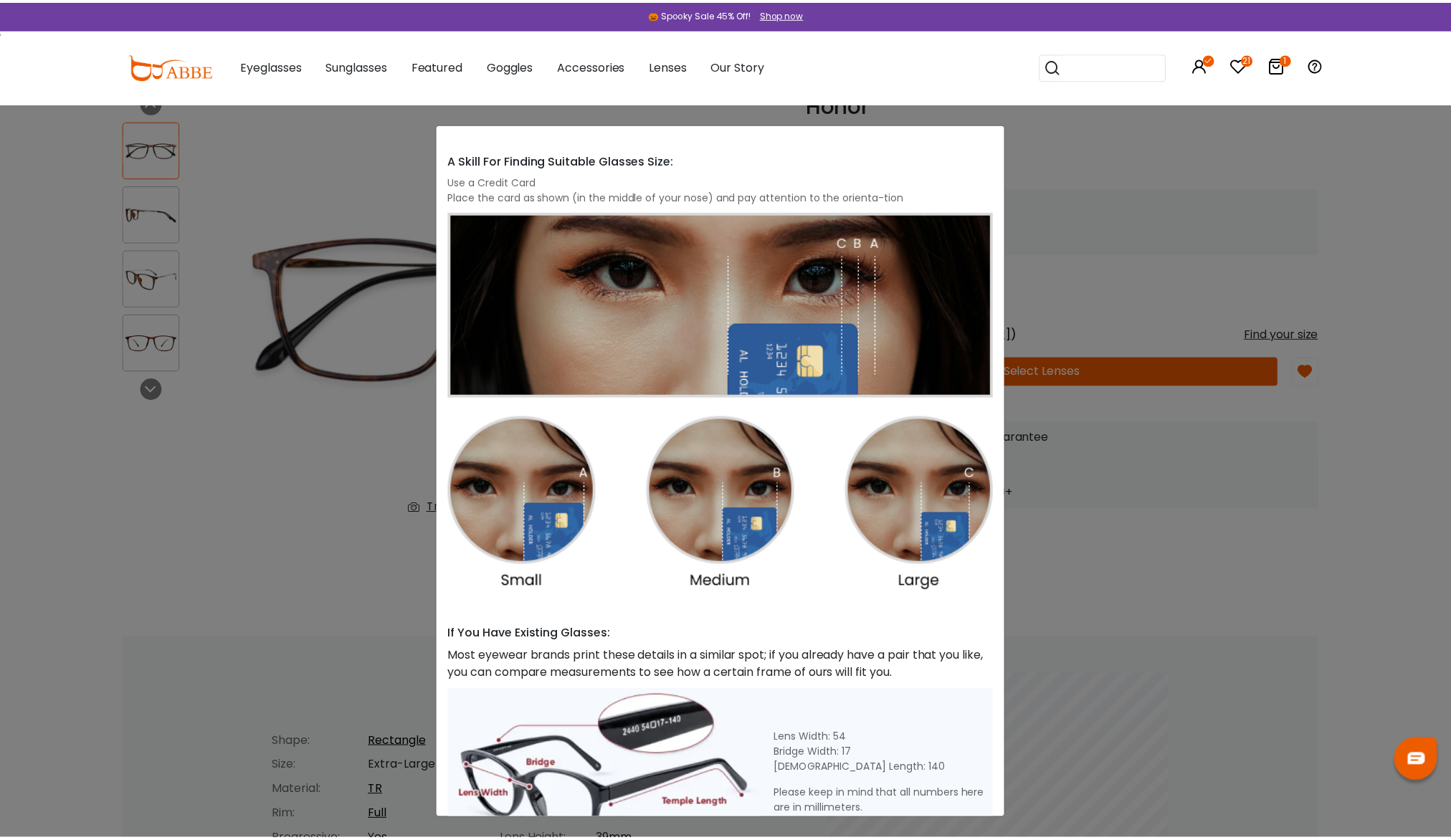
scroll to position [0, 0]
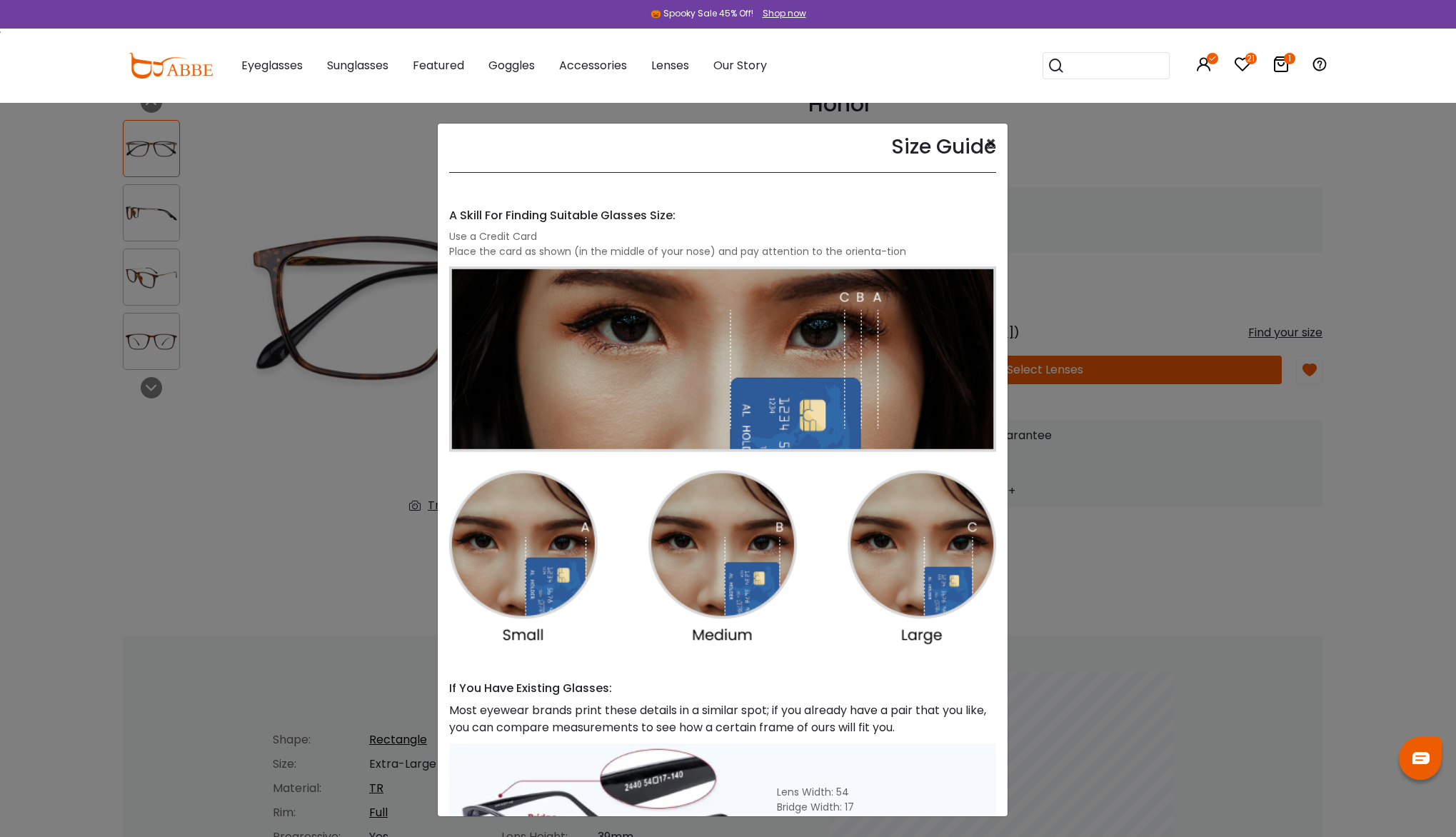
click at [985, 146] on button "×" at bounding box center [990, 143] width 10 height 17
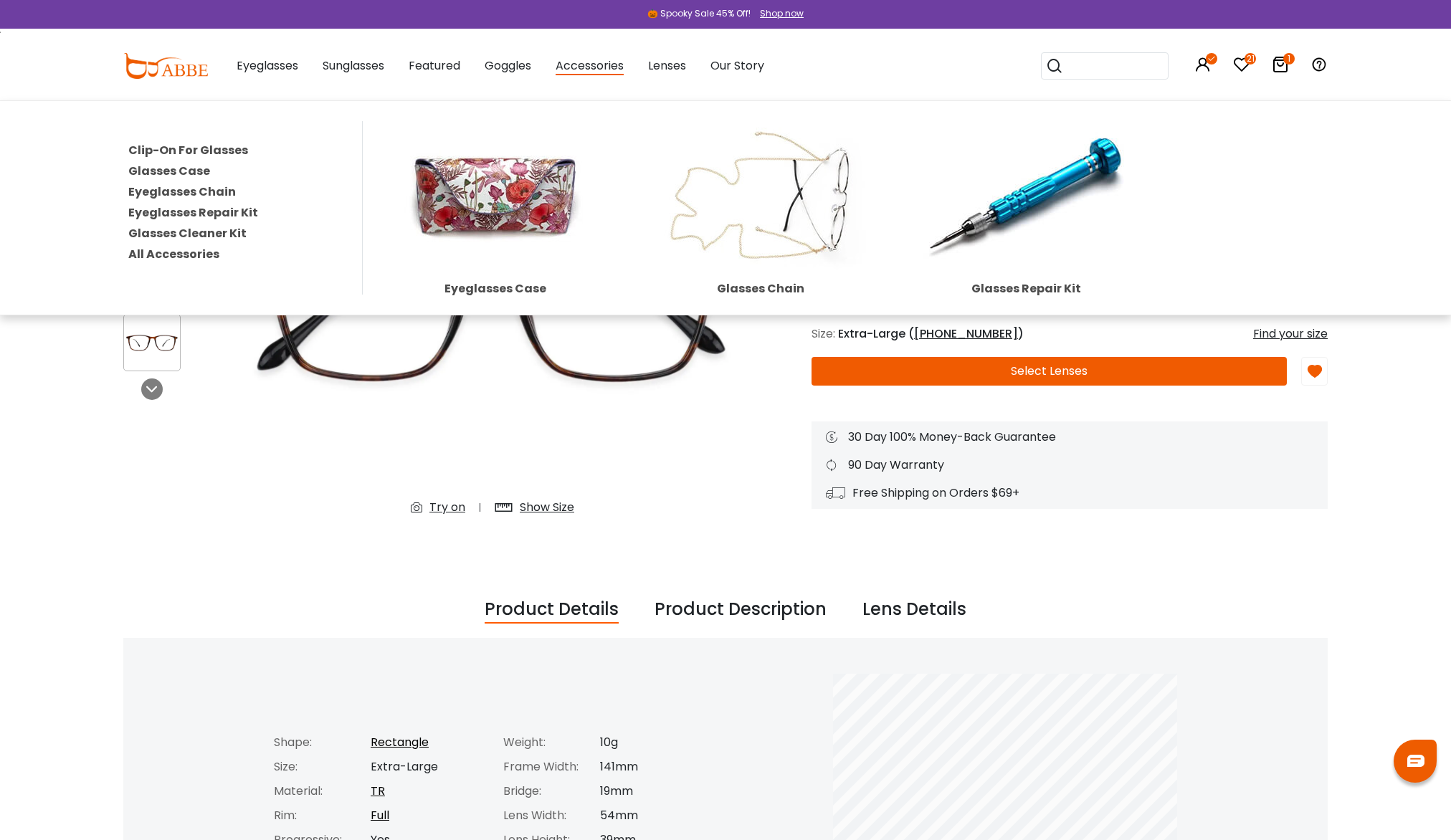
click at [599, 66] on span "Accessories" at bounding box center [589, 66] width 68 height 18
click at [159, 254] on link "All Accessories" at bounding box center [174, 254] width 91 height 16
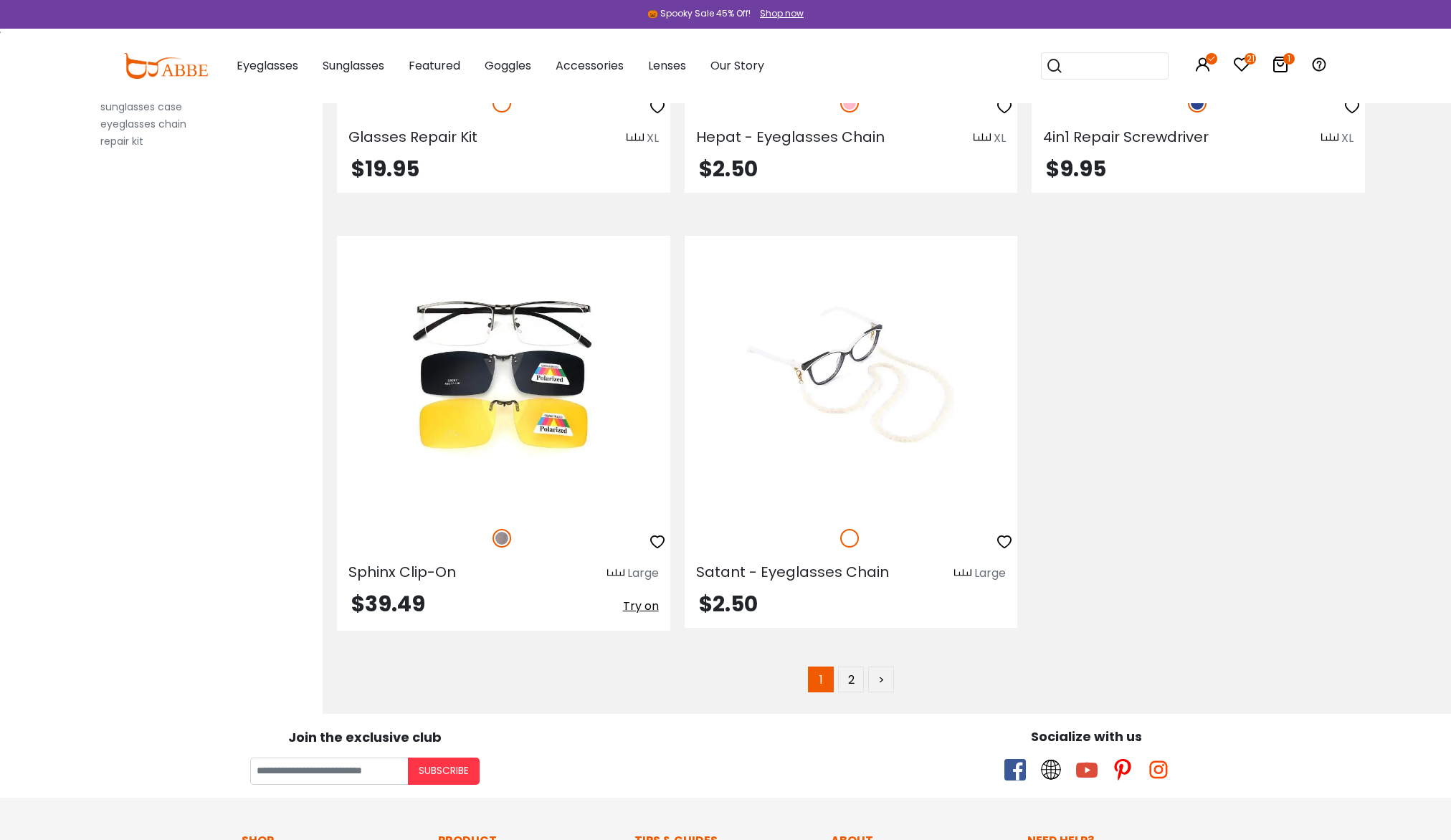
scroll to position [7669, 0]
